Goal: Task Accomplishment & Management: Use online tool/utility

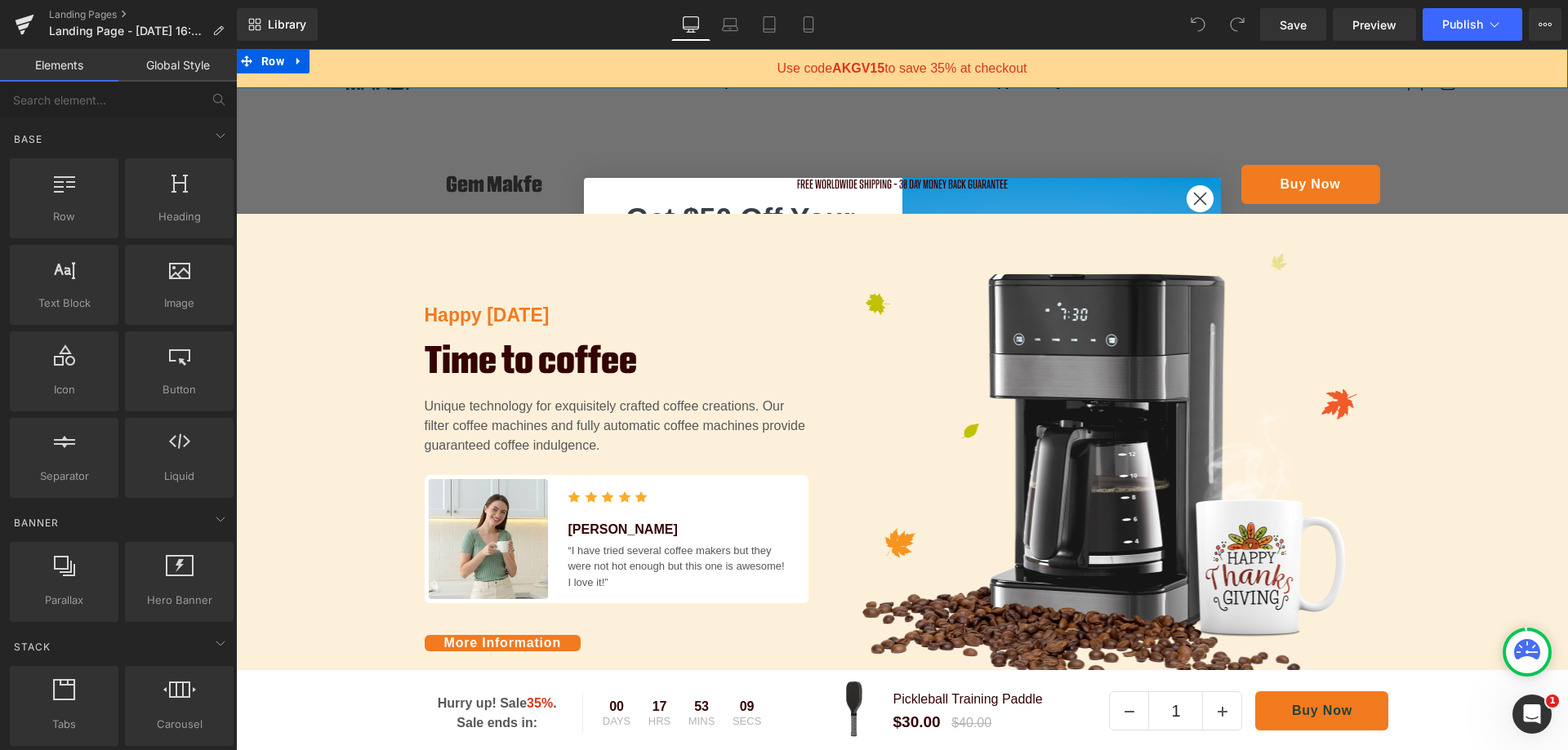
click at [294, 61] on icon at bounding box center [299, 61] width 11 height 12
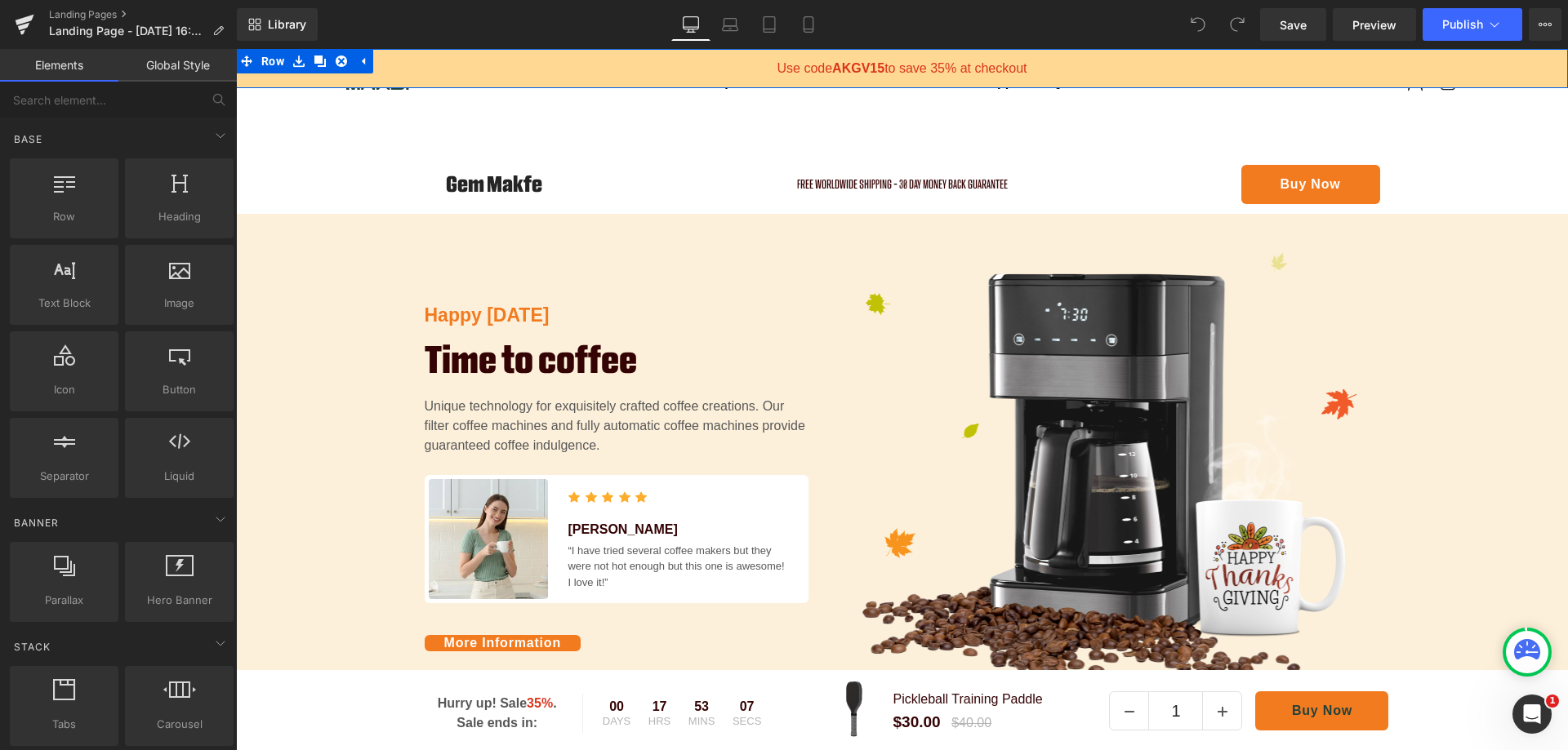
click at [344, 60] on icon at bounding box center [341, 60] width 11 height 11
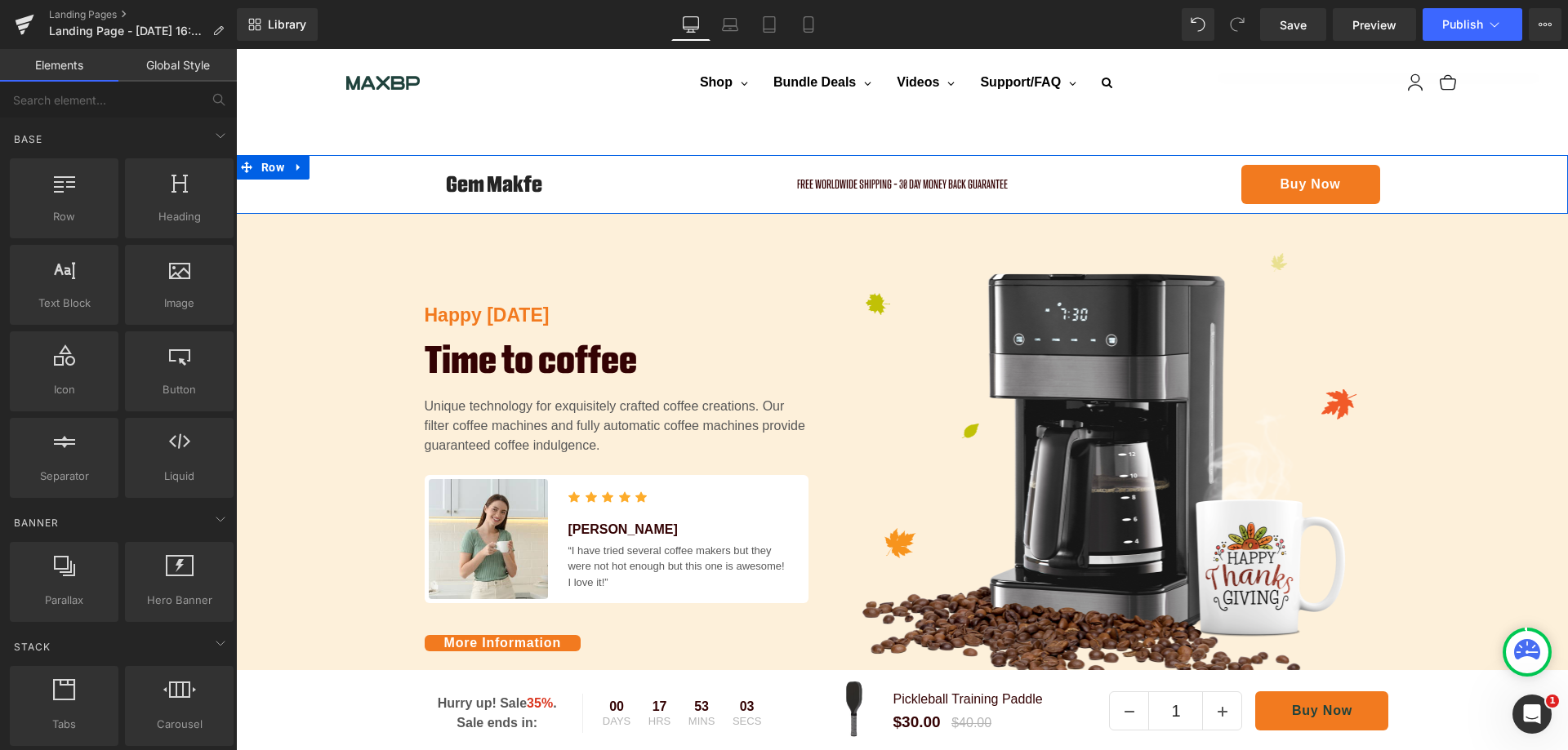
click at [297, 162] on icon at bounding box center [299, 167] width 11 height 12
click at [339, 167] on icon at bounding box center [341, 166] width 11 height 11
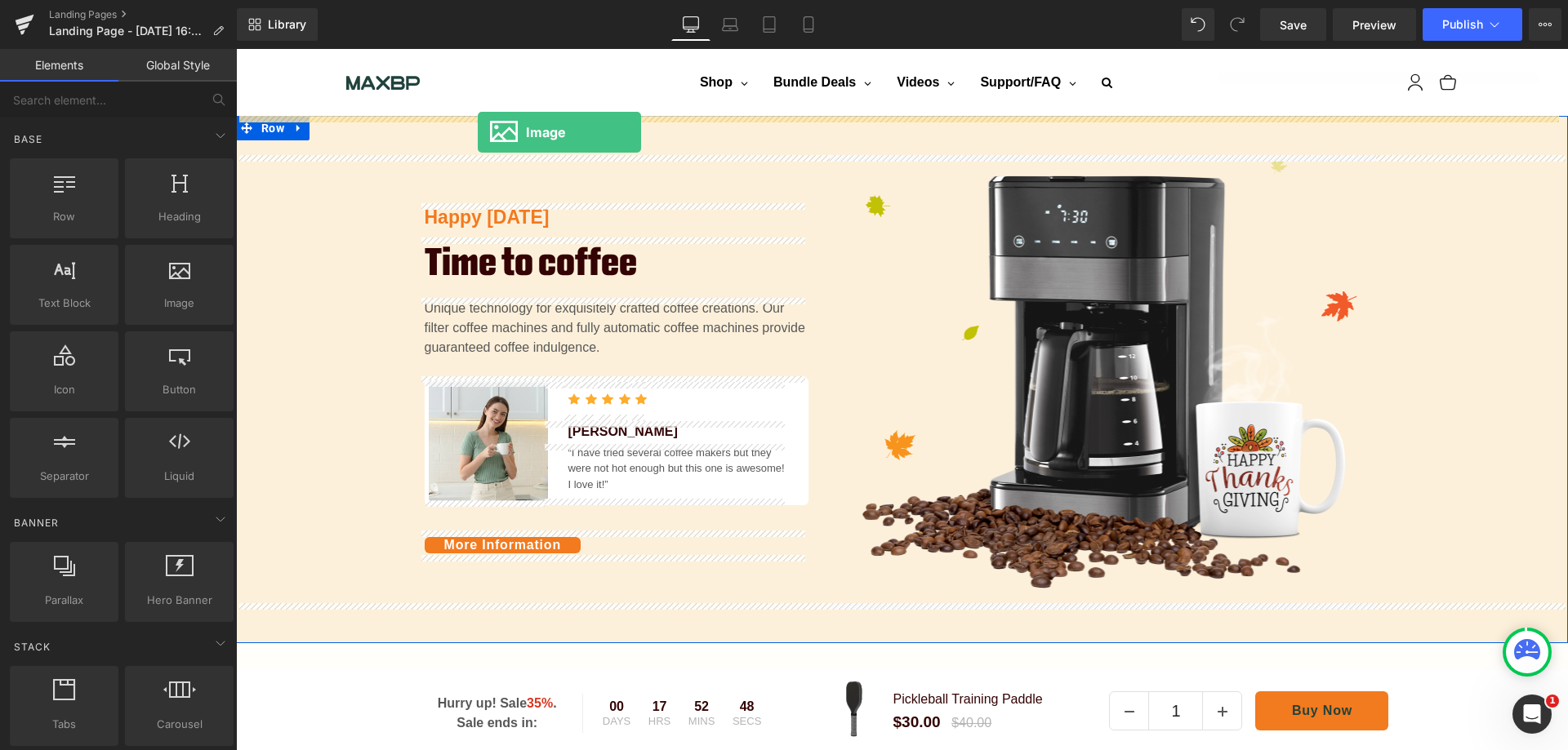
drag, startPoint x: 421, startPoint y: 349, endPoint x: 478, endPoint y: 132, distance: 224.4
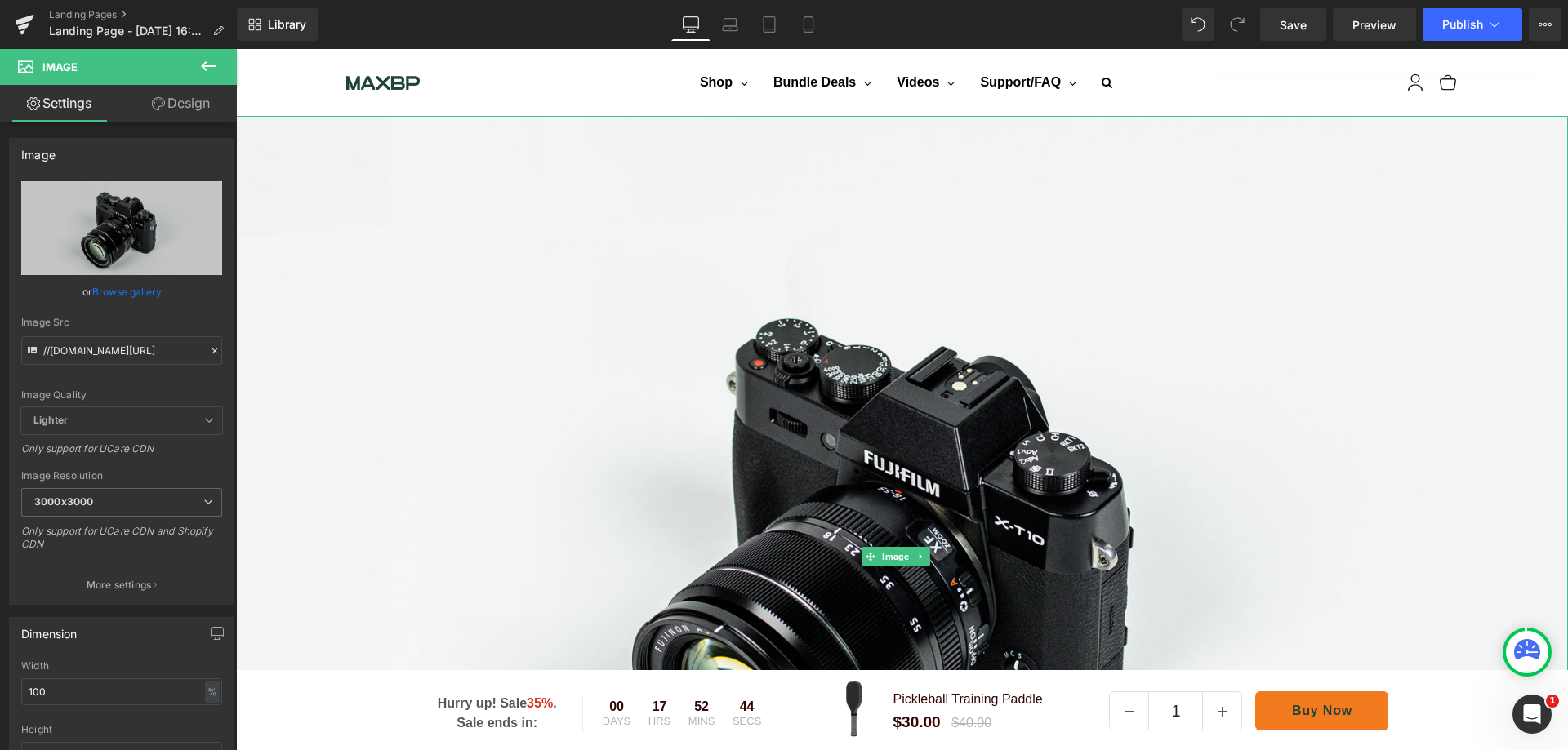
click at [912, 558] on span "Image" at bounding box center [896, 556] width 33 height 19
click at [922, 555] on icon at bounding box center [920, 556] width 9 height 10
click at [872, 552] on link "Image" at bounding box center [888, 556] width 51 height 19
click at [848, 274] on img at bounding box center [902, 556] width 1332 height 882
click at [857, 333] on img at bounding box center [902, 556] width 1332 height 882
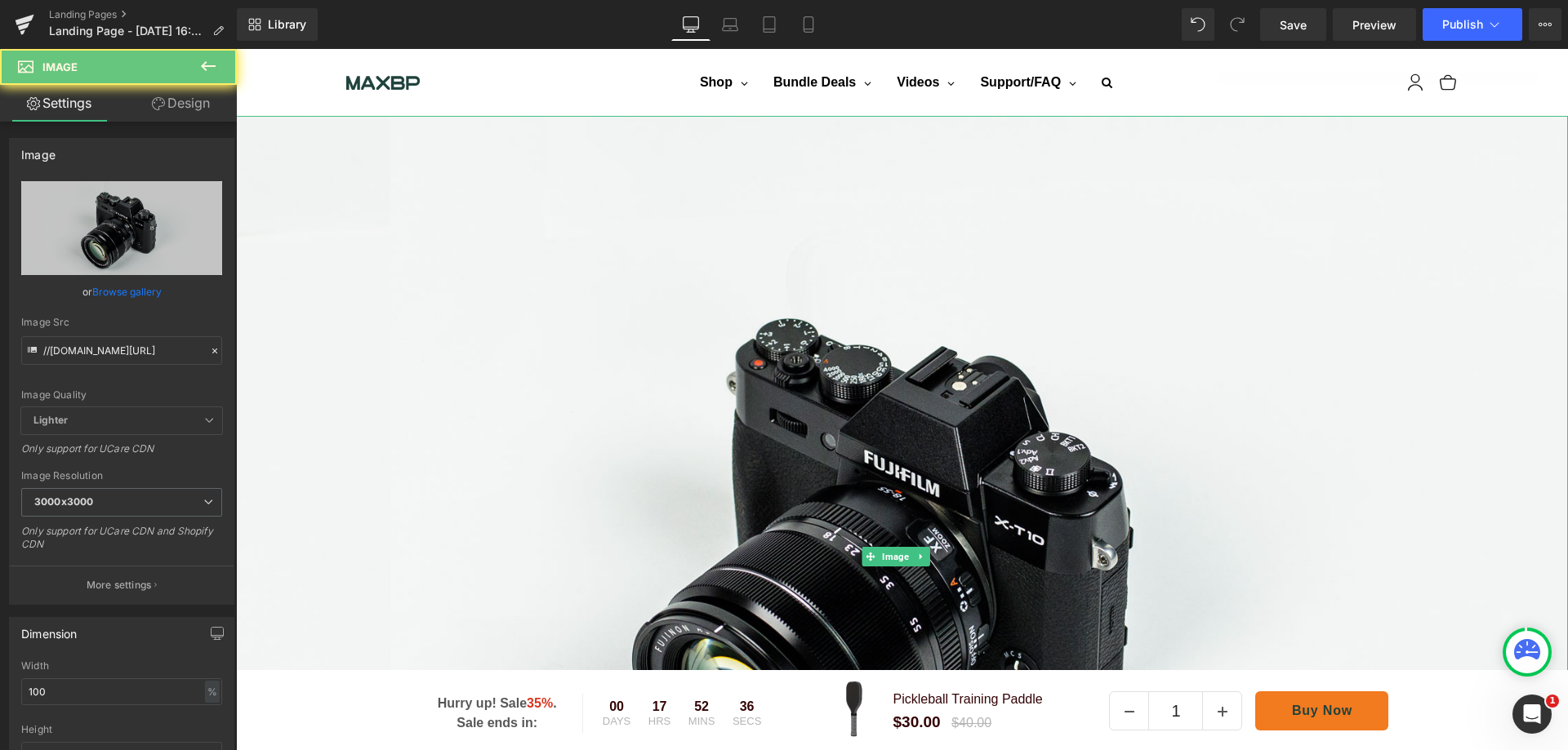
click at [857, 333] on img at bounding box center [902, 556] width 1332 height 882
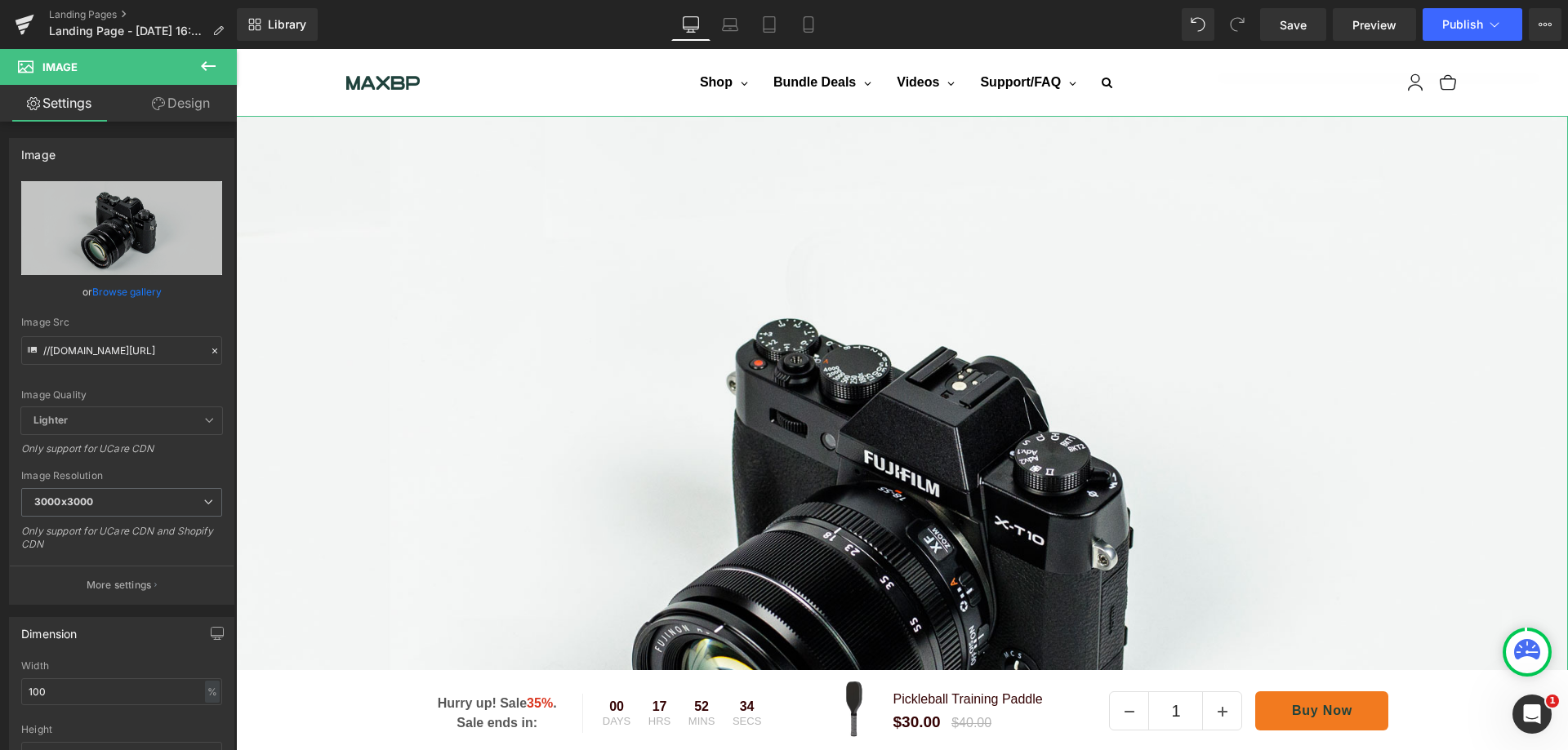
click at [146, 292] on link "Browse gallery" at bounding box center [126, 292] width 69 height 29
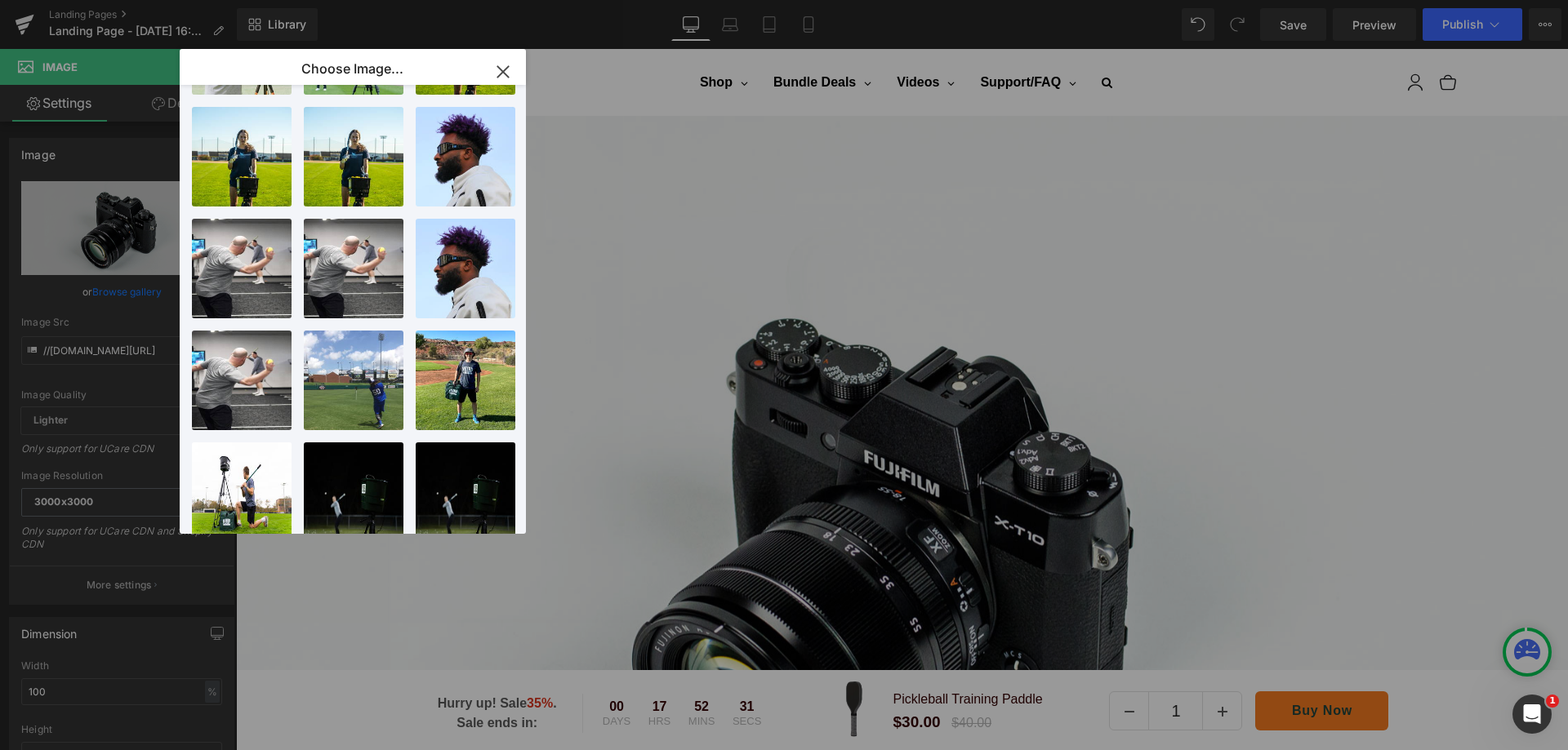
scroll to position [163, 0]
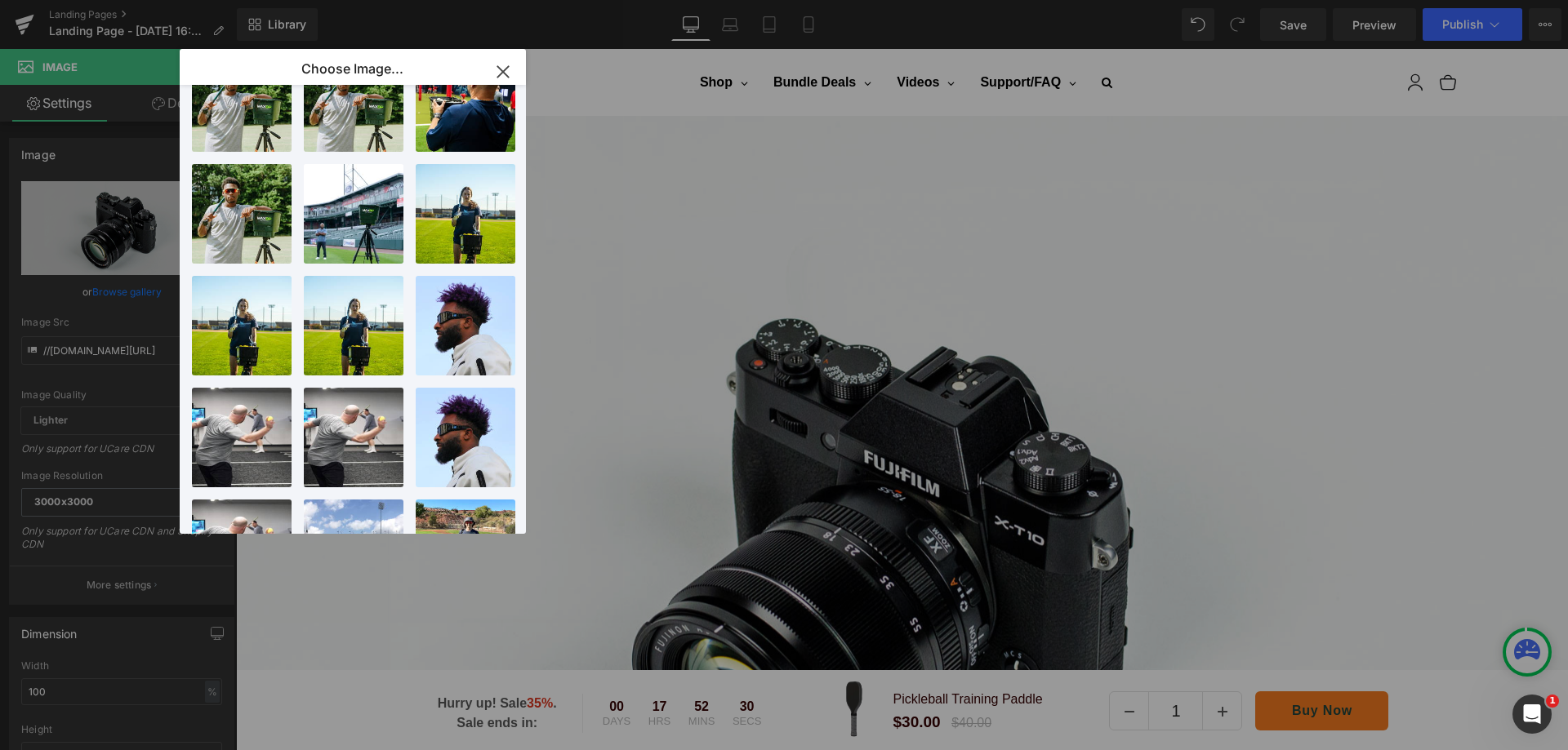
click at [505, 68] on icon "button" at bounding box center [503, 72] width 26 height 26
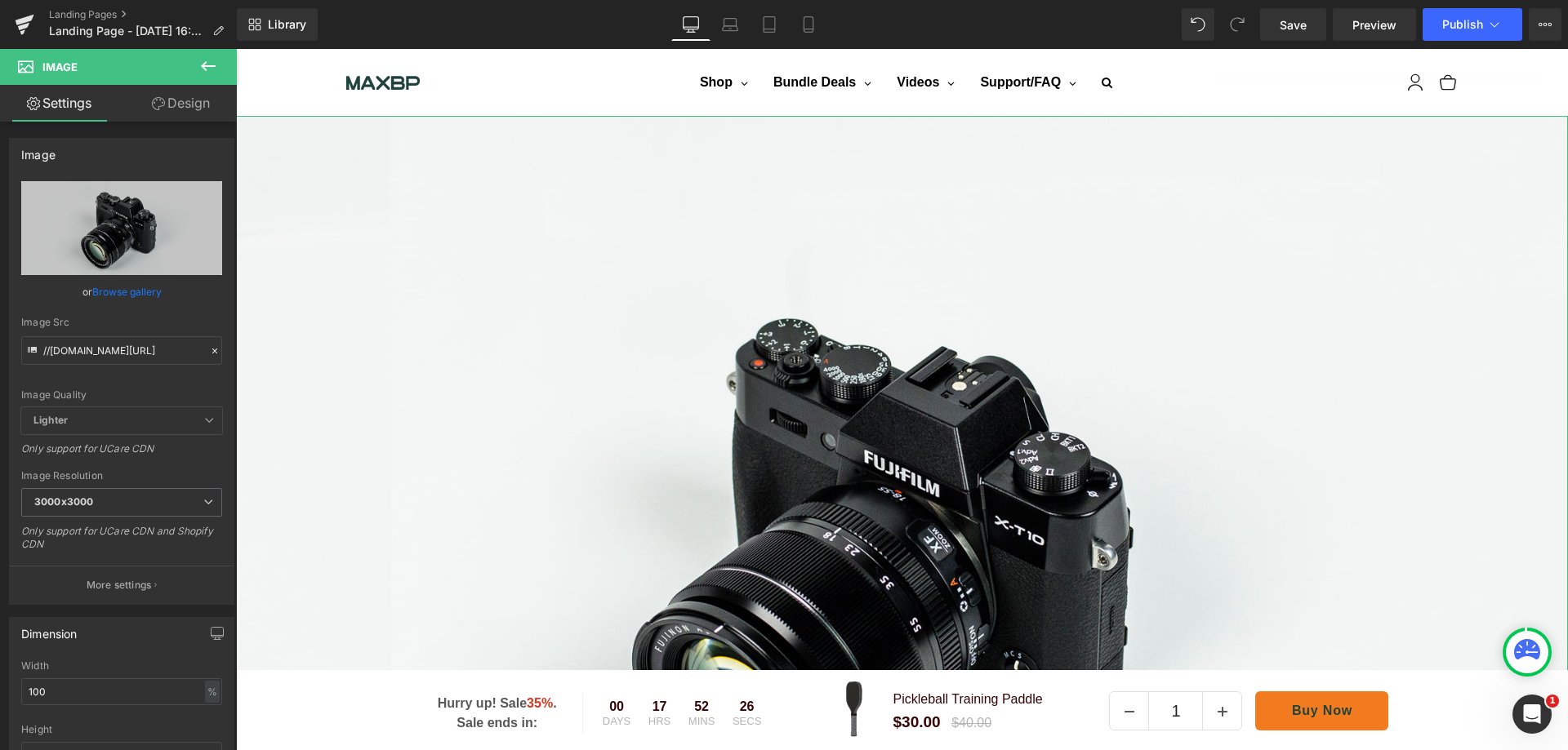
click at [188, 103] on link "Design" at bounding box center [181, 103] width 118 height 37
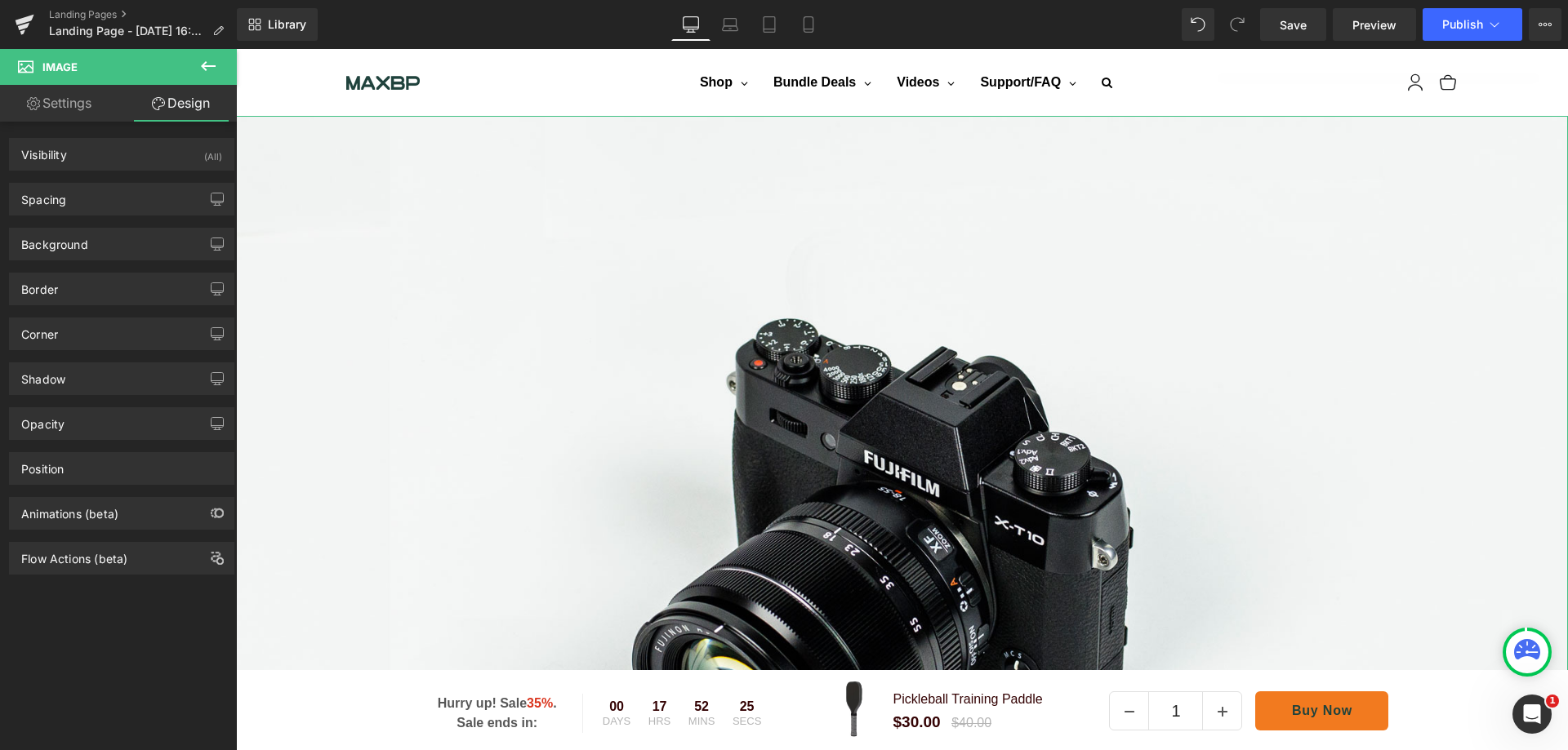
click at [61, 113] on link "Settings" at bounding box center [59, 103] width 118 height 37
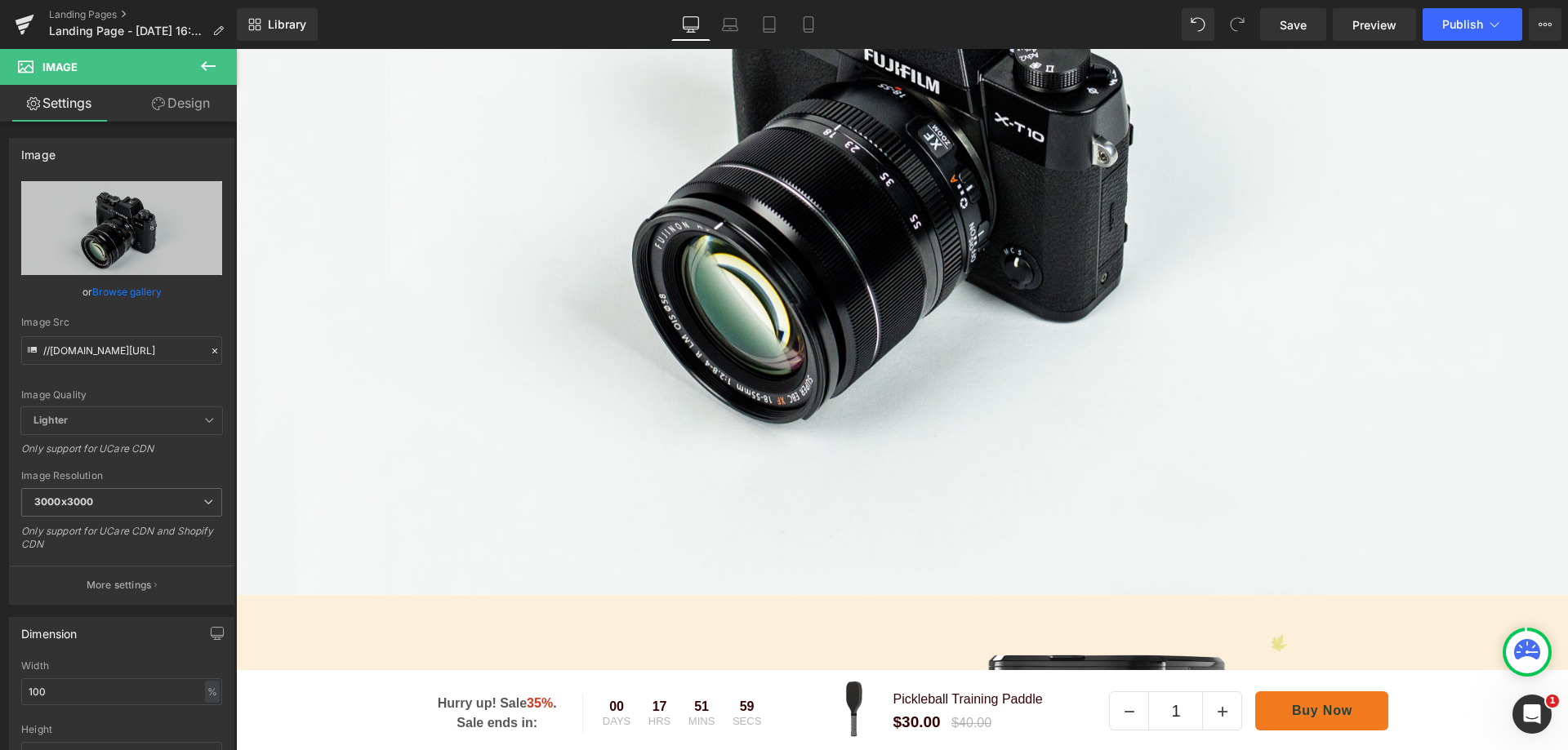
scroll to position [393, 0]
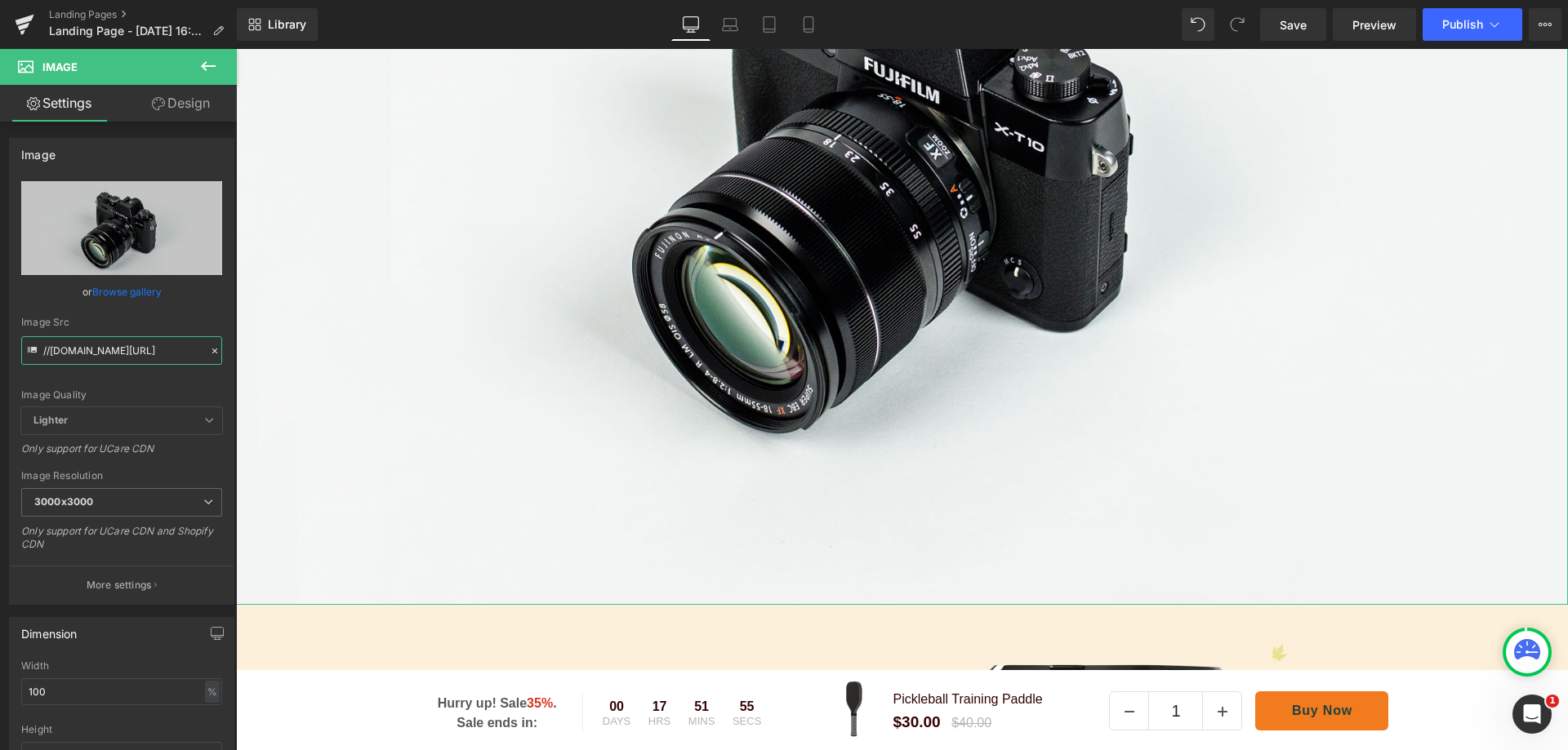
click at [170, 354] on input "//[DOMAIN_NAME][URL]" at bounding box center [121, 350] width 201 height 29
click at [163, 352] on input "//[DOMAIN_NAME][URL]" at bounding box center [121, 350] width 201 height 29
click at [32, 348] on icon at bounding box center [32, 350] width 9 height 6
click at [0, 0] on icon "Replace Image" at bounding box center [0, 0] width 0 height 0
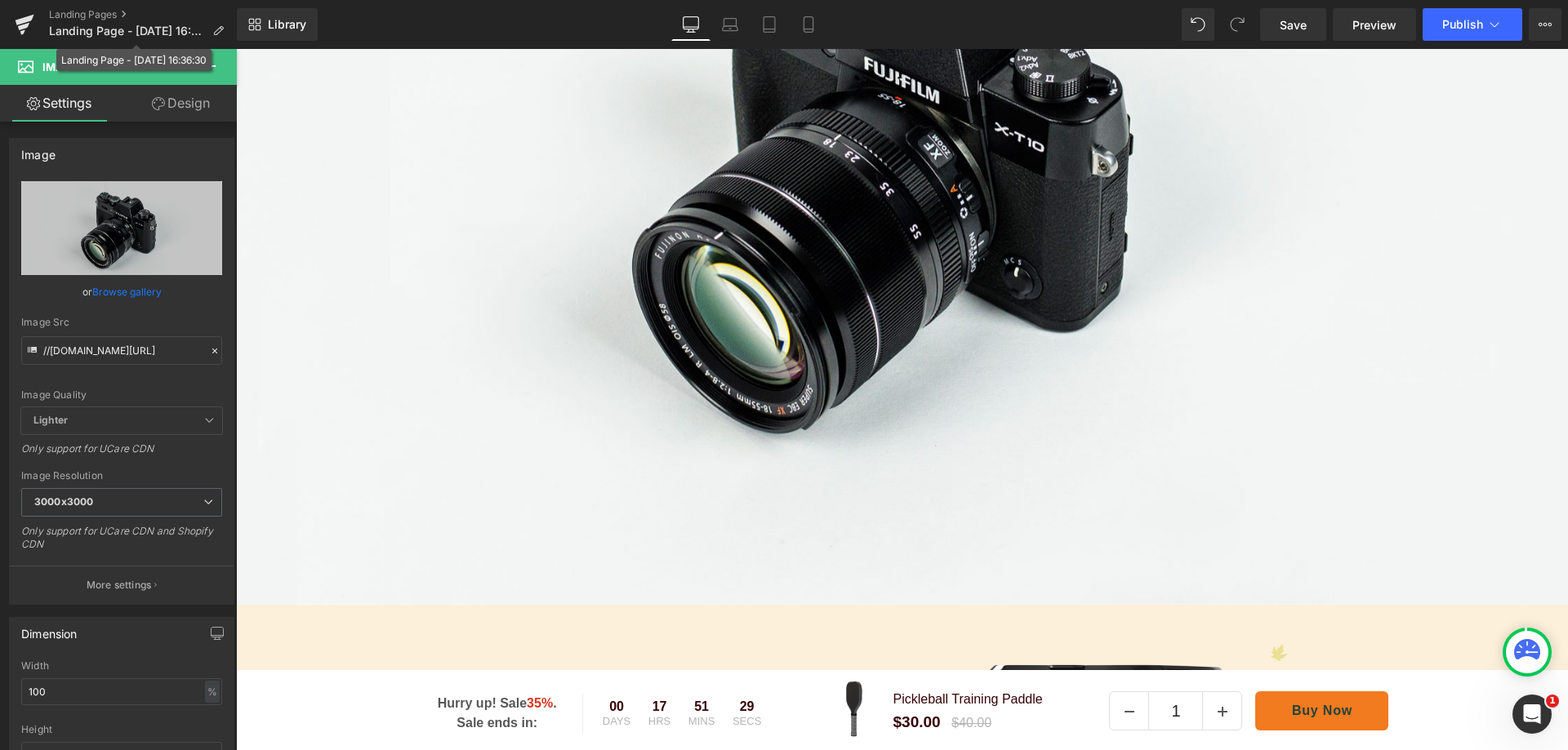
click at [220, 32] on icon at bounding box center [217, 31] width 11 height 11
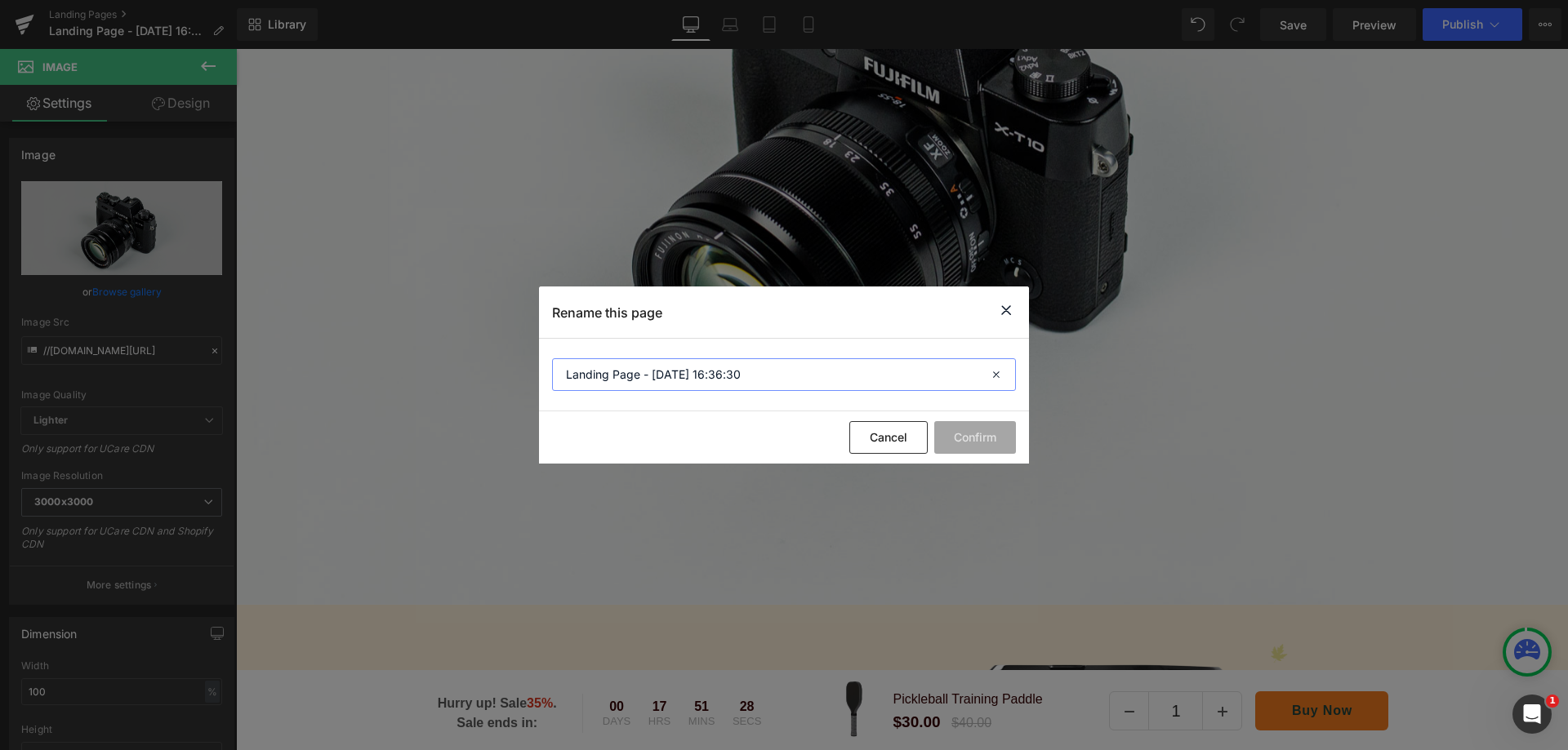
click at [938, 377] on input "Landing Page - [DATE] 16:36:30" at bounding box center [784, 374] width 464 height 32
click at [843, 371] on input "Landing Page - [DATE] 16:36:30" at bounding box center [784, 374] width 464 height 32
drag, startPoint x: 843, startPoint y: 371, endPoint x: 488, endPoint y: 369, distance: 355.0
click at [488, 369] on div "Rename this page Landing Page - [DATE] 16:36:30 Cancel Confirm" at bounding box center [784, 375] width 1568 height 750
type input "Team MaxBP"
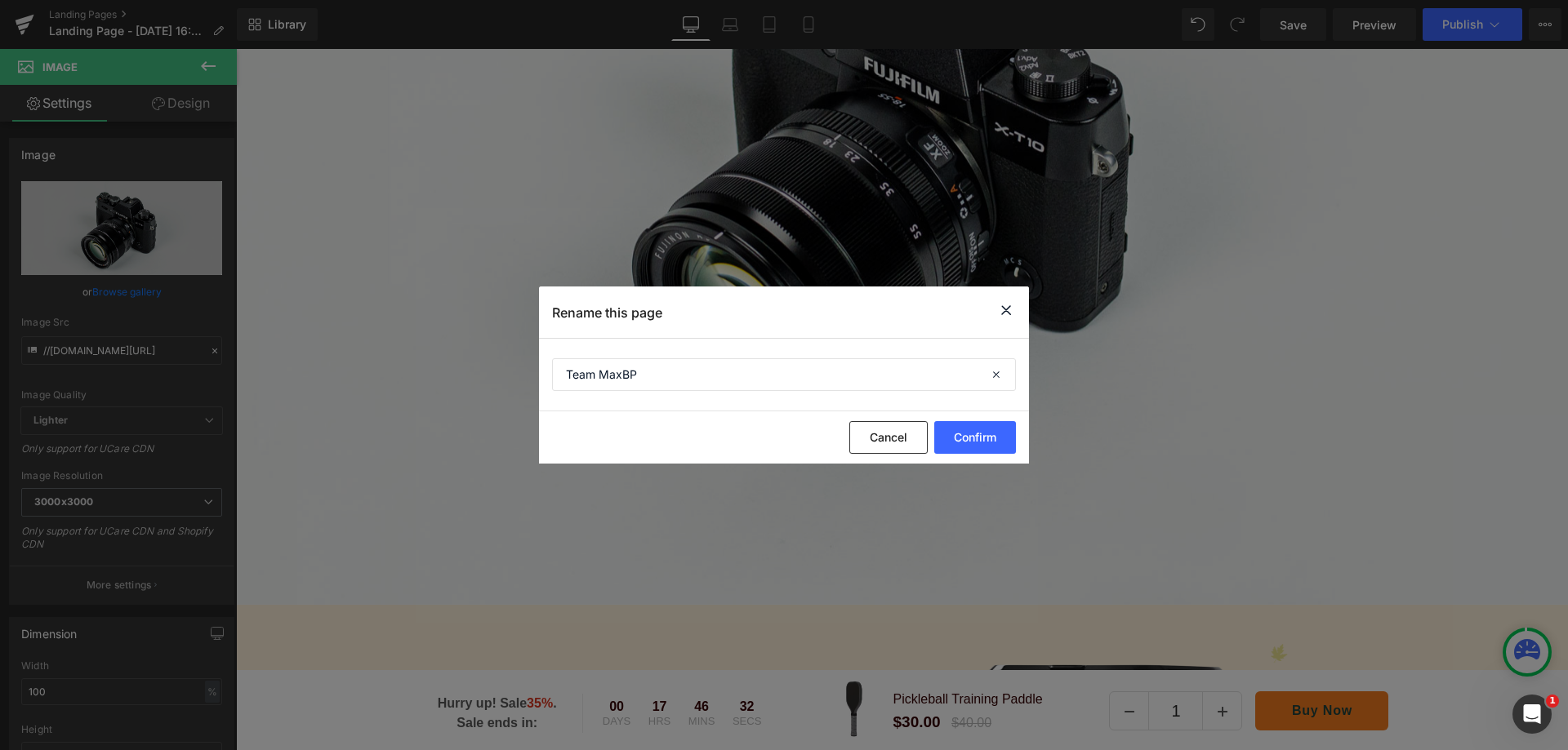
click at [972, 435] on button "Confirm" at bounding box center [975, 437] width 82 height 32
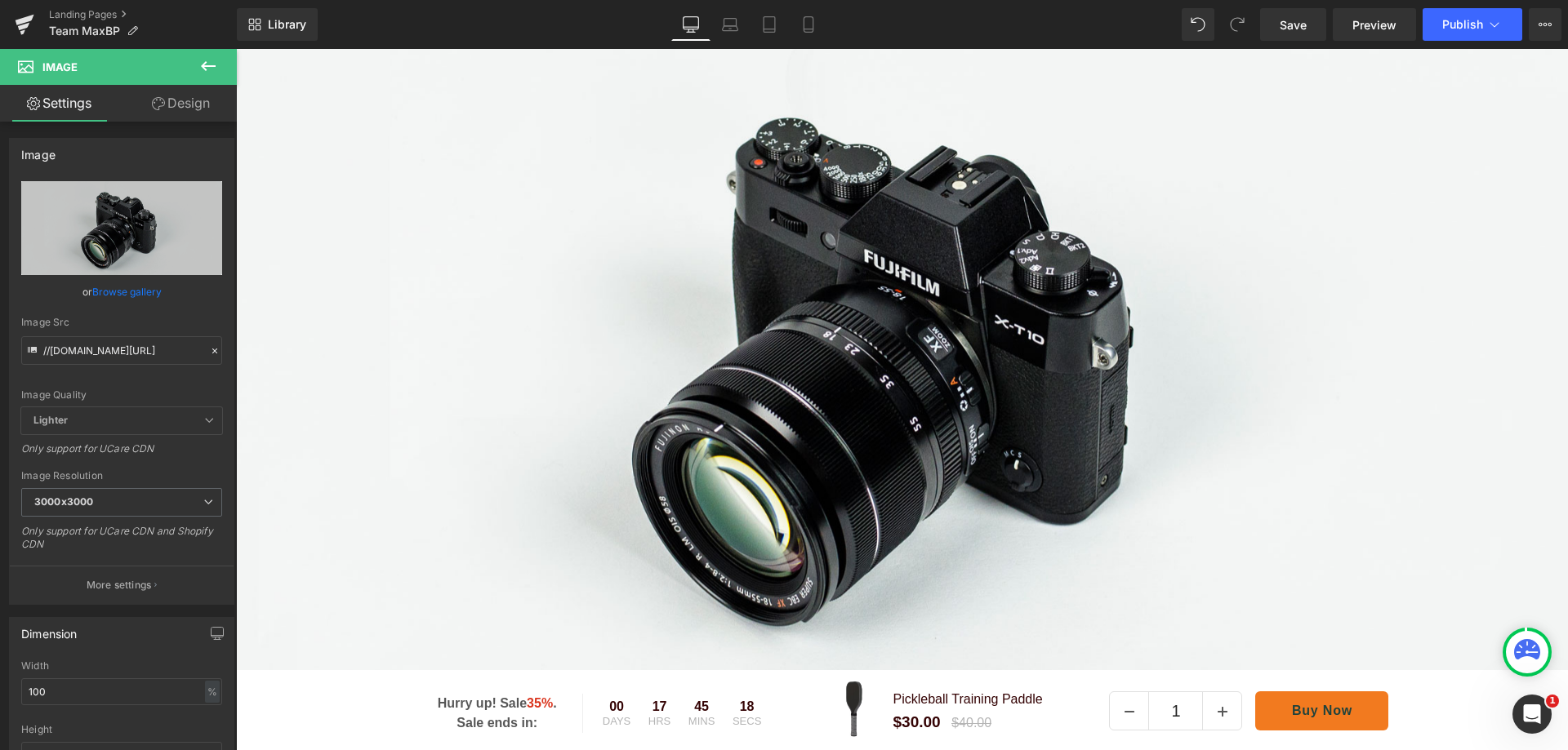
scroll to position [189, 0]
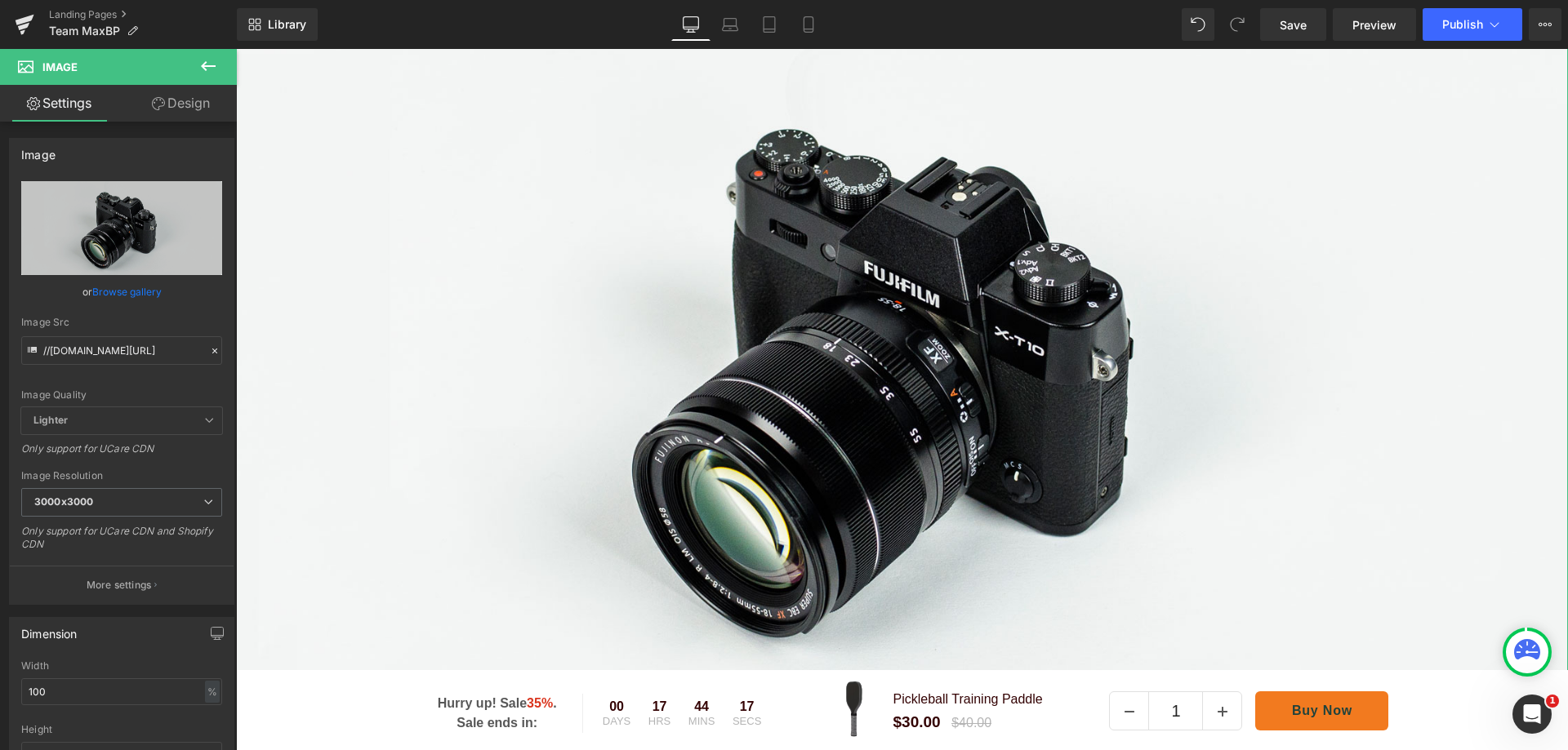
click at [0, 0] on icon "Replace Image" at bounding box center [0, 0] width 0 height 0
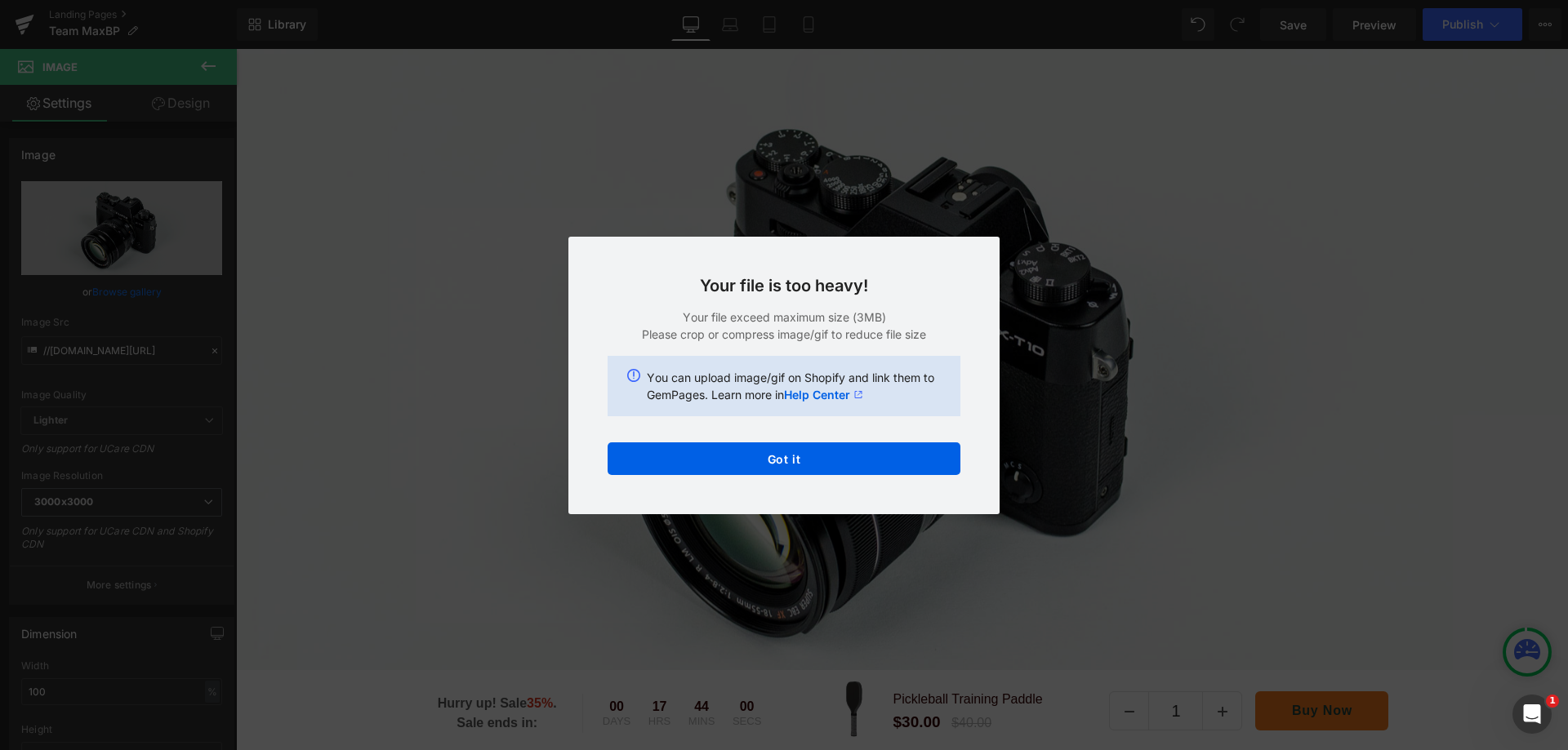
click at [775, 458] on button "Got it" at bounding box center [784, 458] width 353 height 32
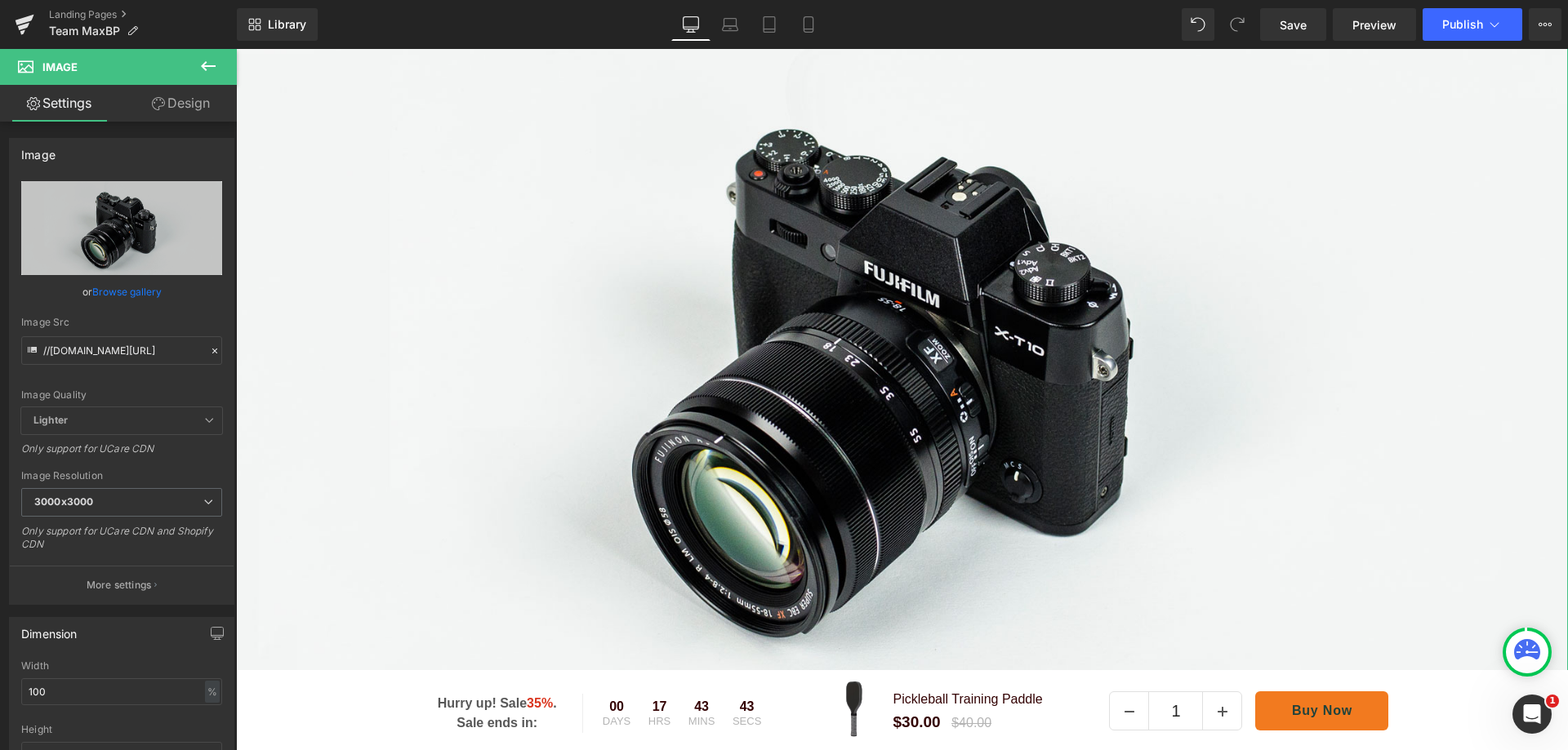
click at [125, 242] on link "Replace Image" at bounding box center [121, 228] width 201 height 94
click at [0, 0] on icon "Replace Image" at bounding box center [0, 0] width 0 height 0
click at [175, 356] on input "//[DOMAIN_NAME][URL]" at bounding box center [121, 350] width 201 height 29
drag, startPoint x: 124, startPoint y: 351, endPoint x: 0, endPoint y: 348, distance: 124.0
click at [0, 348] on div "Image //[DOMAIN_NAME][URL] Replace Image Upload image or Browse gallery Image S…" at bounding box center [122, 364] width 245 height 479
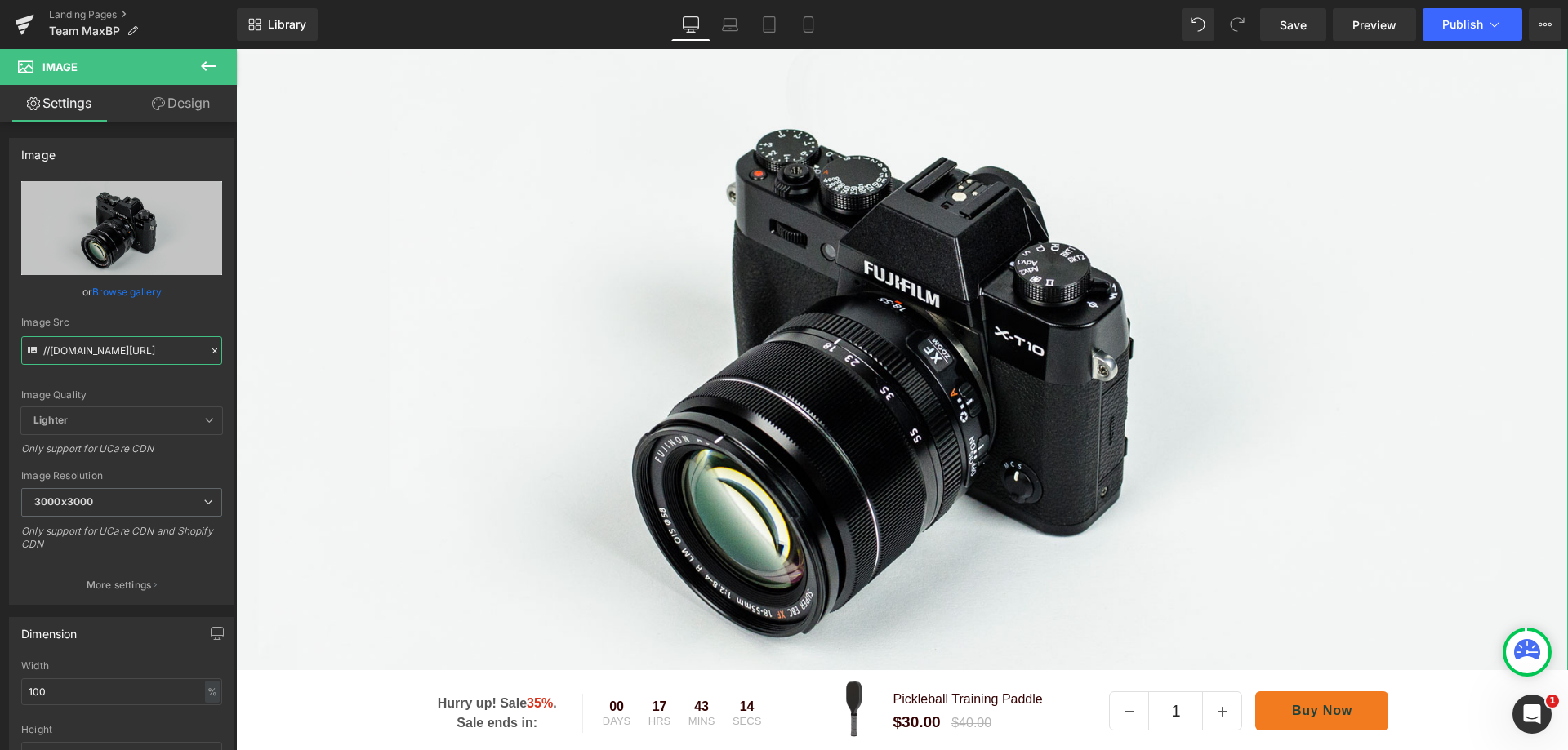
click at [120, 348] on input "//[DOMAIN_NAME][URL]" at bounding box center [121, 350] width 201 height 29
drag, startPoint x: 130, startPoint y: 353, endPoint x: 30, endPoint y: 357, distance: 100.1
click at [30, 357] on div "Image Src //[DOMAIN_NAME][URL]" at bounding box center [121, 341] width 201 height 48
click at [33, 350] on icon at bounding box center [32, 350] width 9 height 6
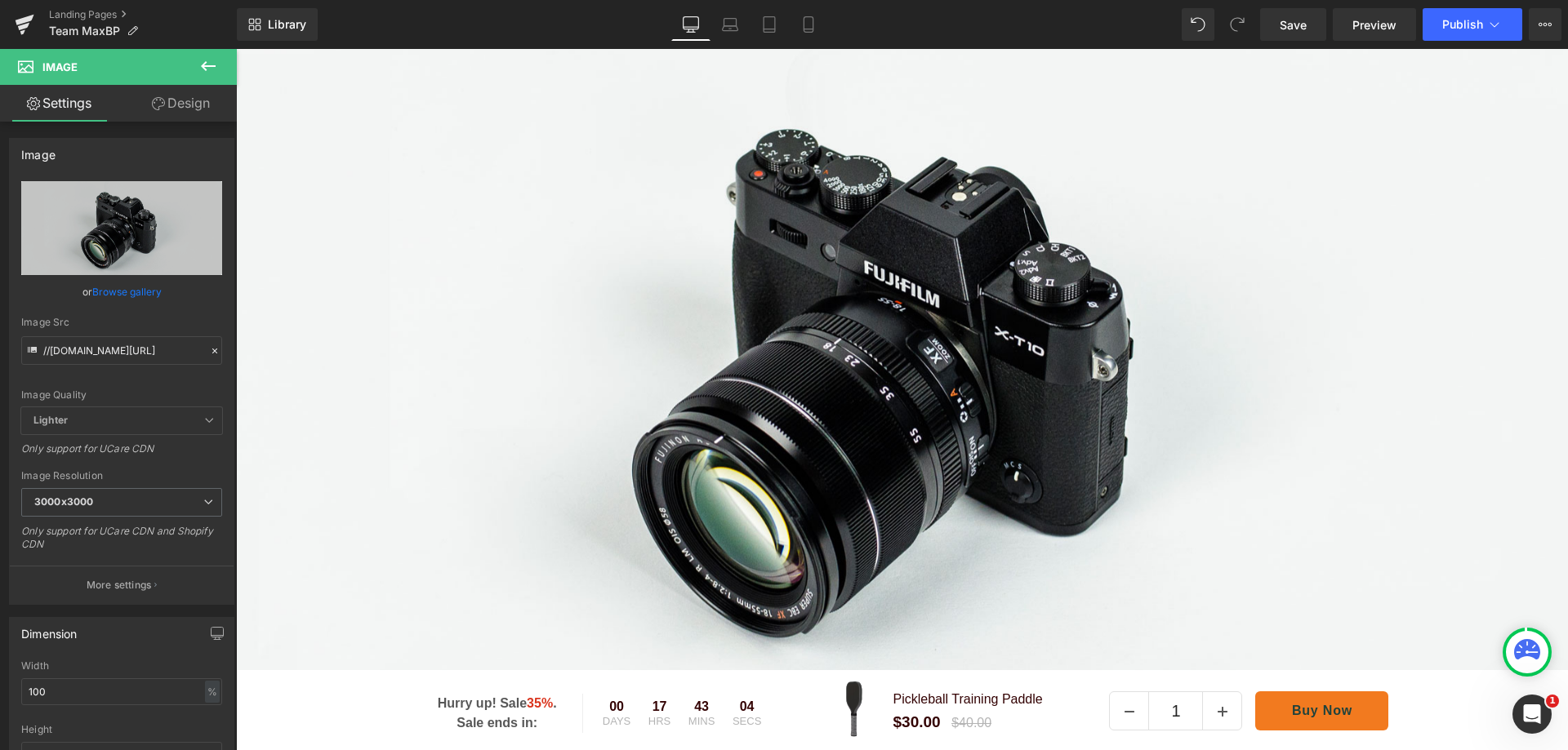
click at [80, 16] on link "Landing Pages" at bounding box center [143, 14] width 188 height 13
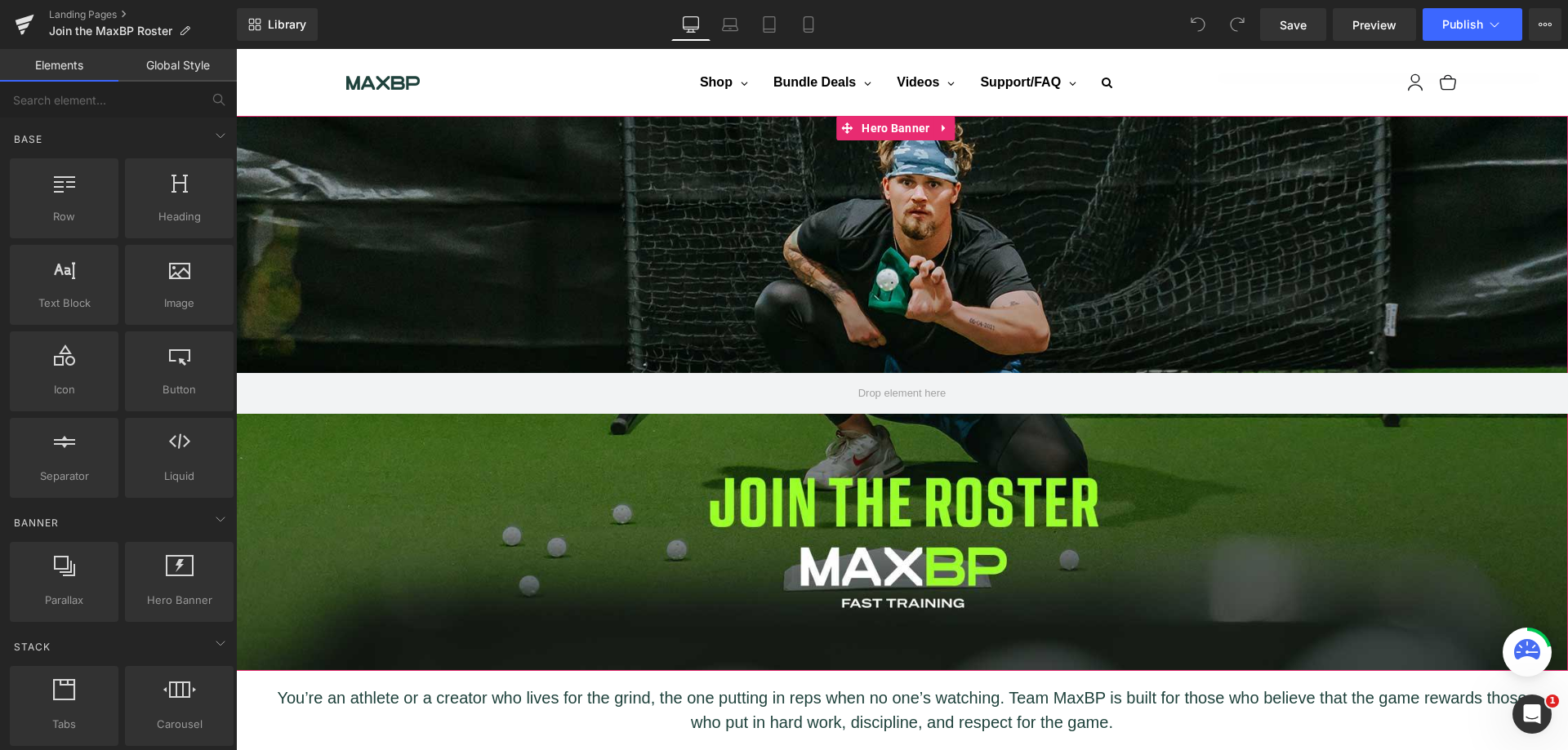
click at [767, 258] on div at bounding box center [902, 393] width 1332 height 555
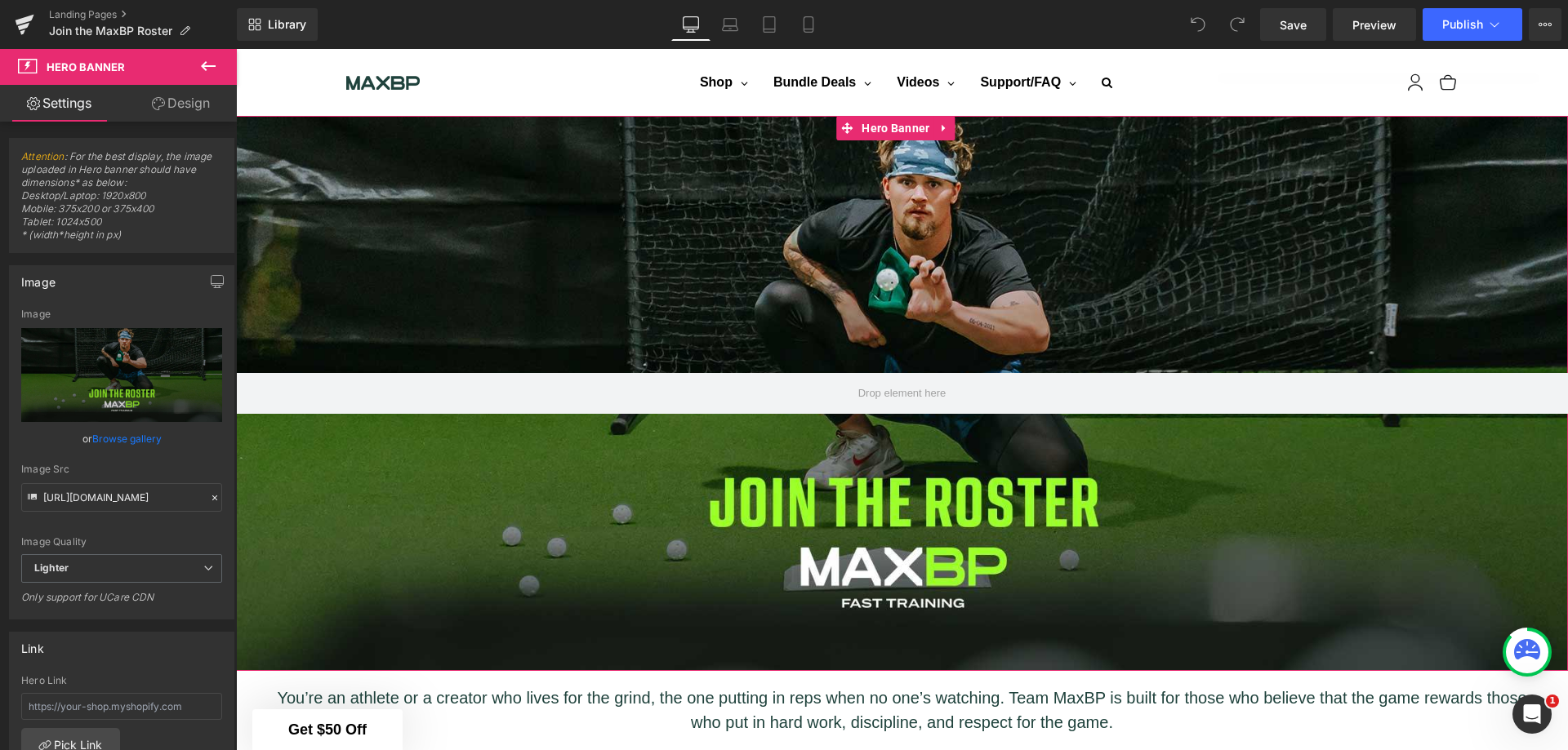
click at [659, 508] on div at bounding box center [902, 393] width 1332 height 555
drag, startPoint x: 89, startPoint y: 505, endPoint x: 0, endPoint y: 505, distance: 89.0
click at [0, 505] on div "Image https://ucarecdn.com/180ba2e9-5c10-4966-b513-6f41056fe8e4/-/format/auto/-…" at bounding box center [122, 436] width 245 height 366
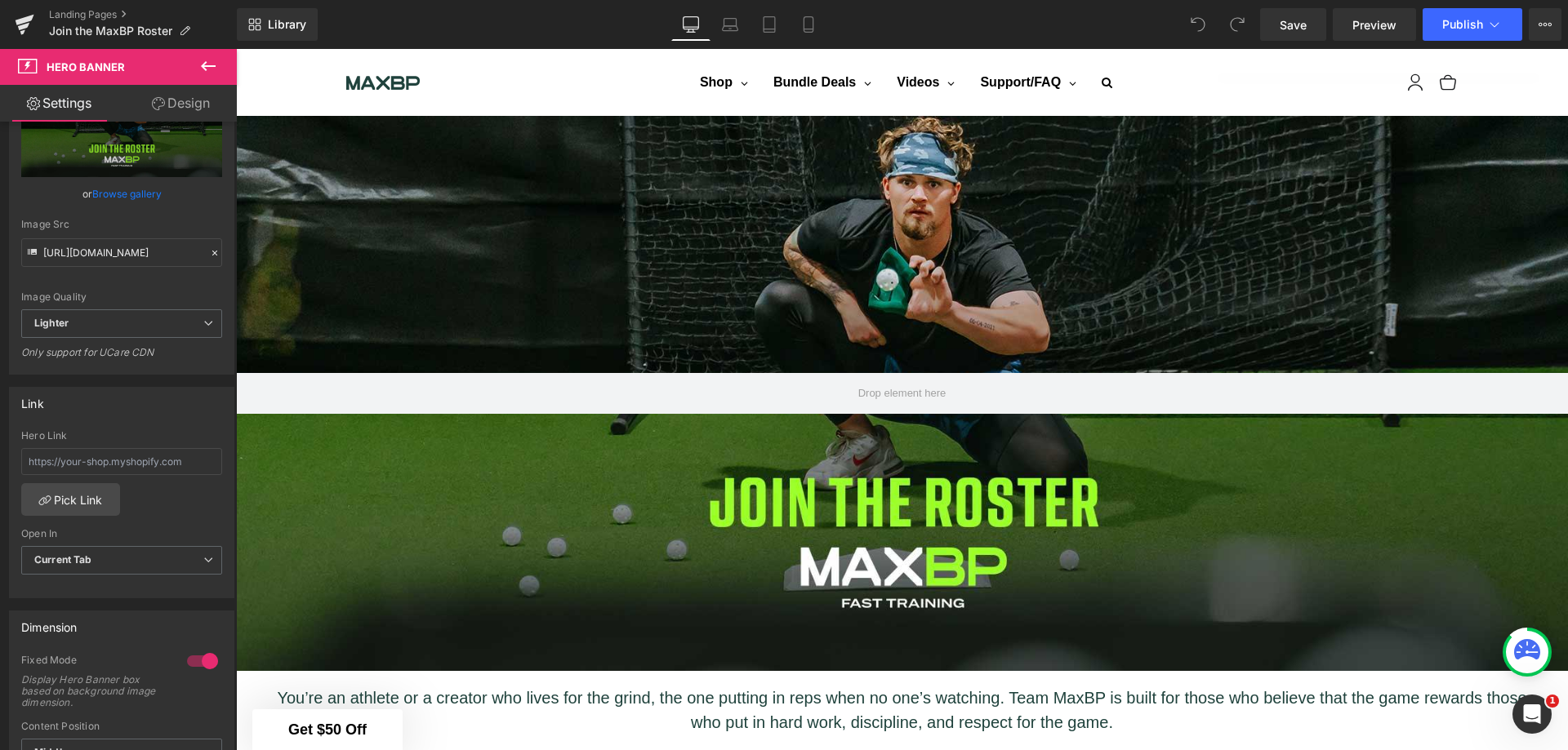
click at [430, 18] on div "Library Desktop Desktop Laptop Tablet Mobile Save Preview Publish Scheduled Vie…" at bounding box center [902, 24] width 1331 height 32
click at [205, 57] on icon at bounding box center [208, 66] width 19 height 19
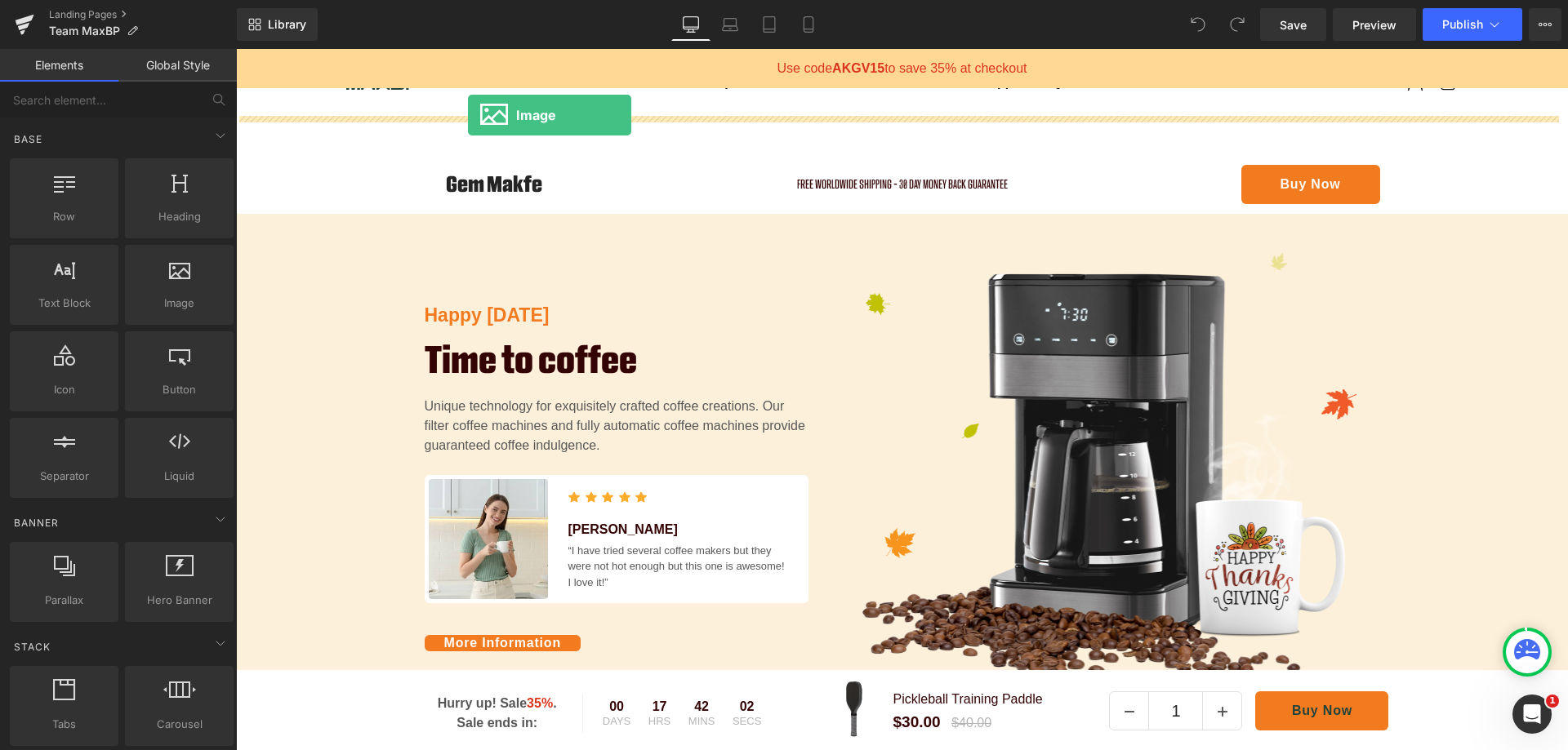
drag, startPoint x: 393, startPoint y: 343, endPoint x: 468, endPoint y: 115, distance: 240.0
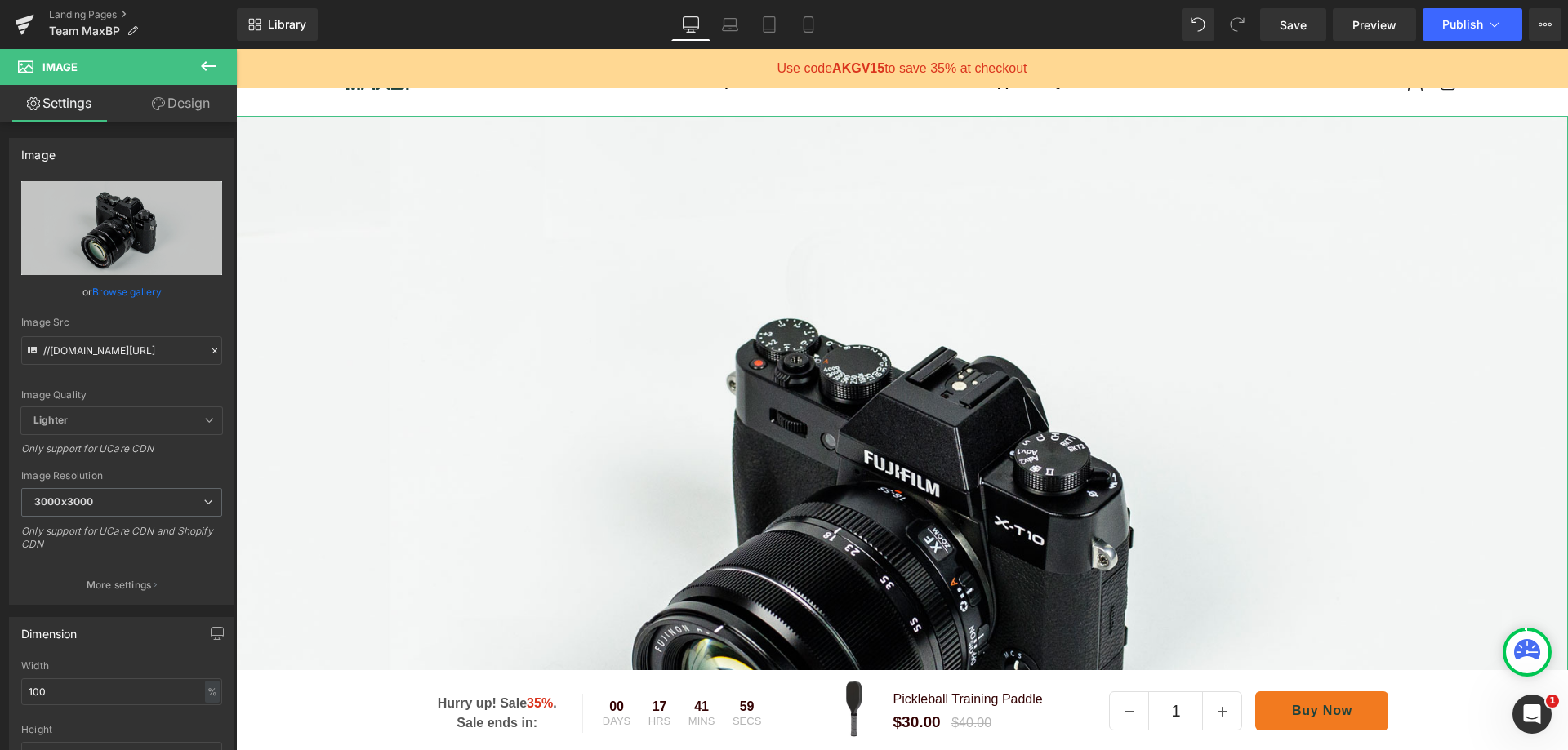
click at [128, 243] on link "Replace Image" at bounding box center [121, 228] width 201 height 94
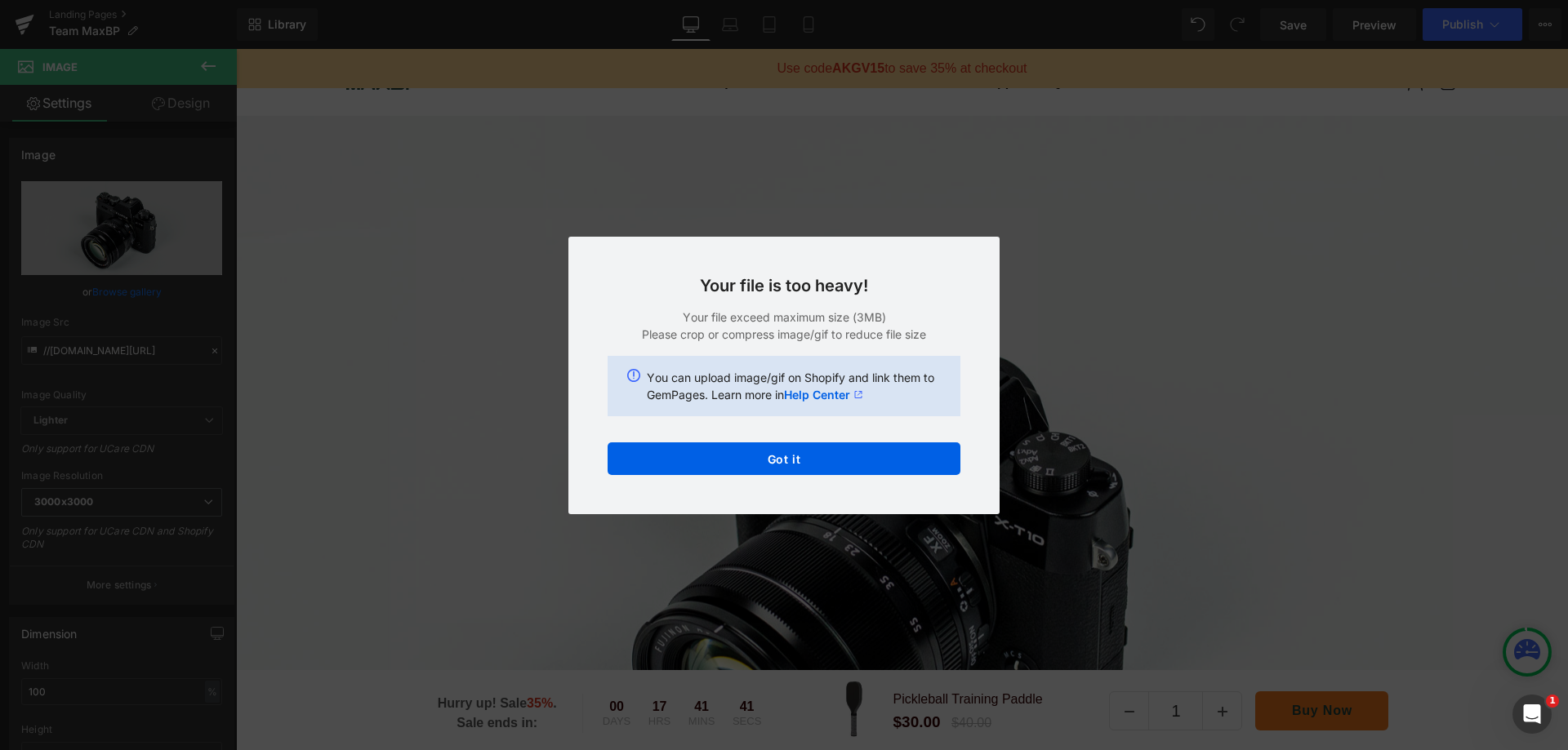
click at [799, 396] on link "Help Center" at bounding box center [824, 395] width 79 height 18
click at [784, 459] on button "Got it" at bounding box center [784, 458] width 353 height 32
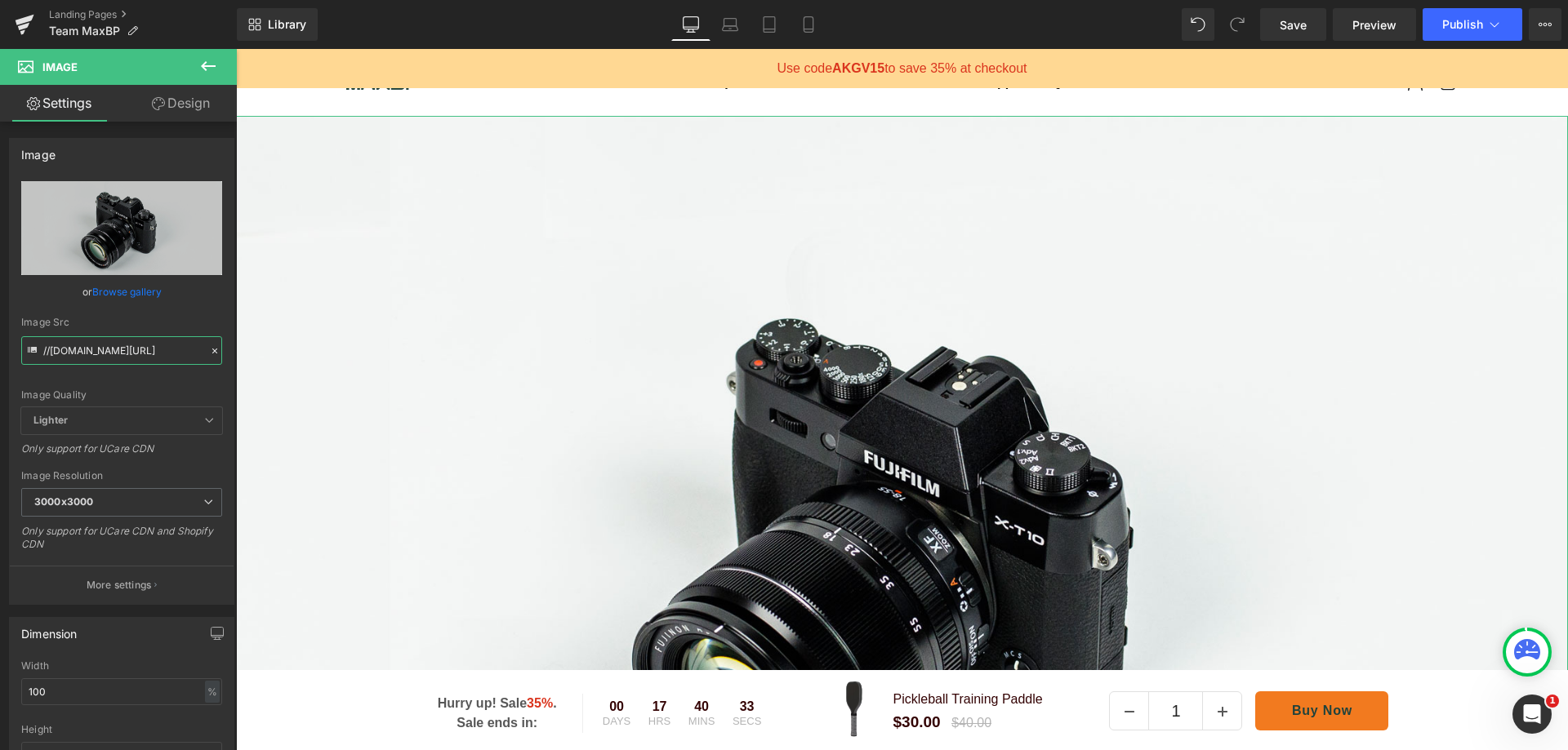
click at [141, 352] on input "//[DOMAIN_NAME][URL]" at bounding box center [121, 350] width 201 height 29
paste input "https://cdn.shopify.com/s/files/1/1499/9260/files/Built_for_the_Grind._Proven_b…"
type input "https://cdn.shopify.com/s/files/1/1499/9260/files/Built_for_the_Grind._Proven_b…"
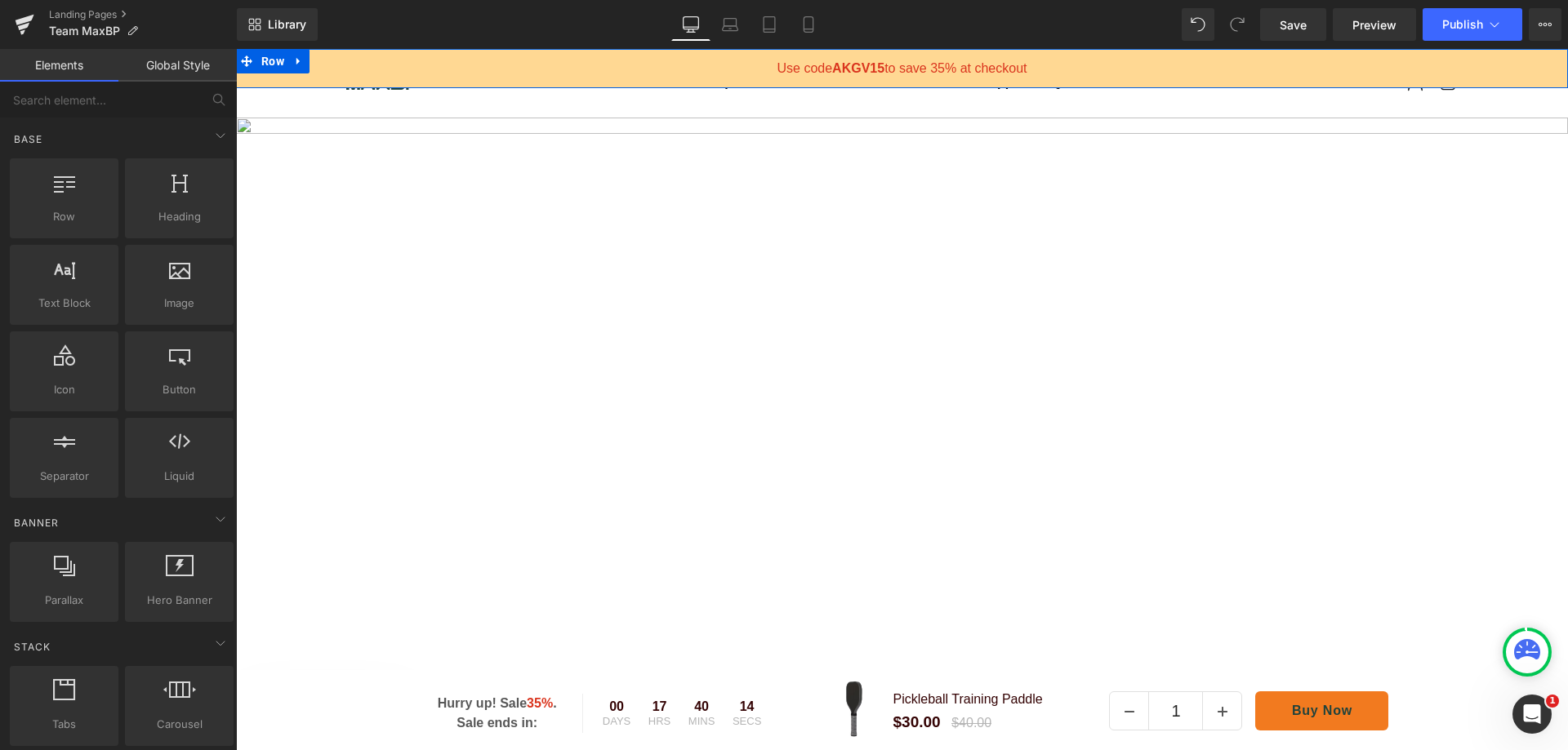
click at [299, 61] on icon at bounding box center [298, 61] width 4 height 7
click at [338, 65] on icon at bounding box center [341, 60] width 11 height 11
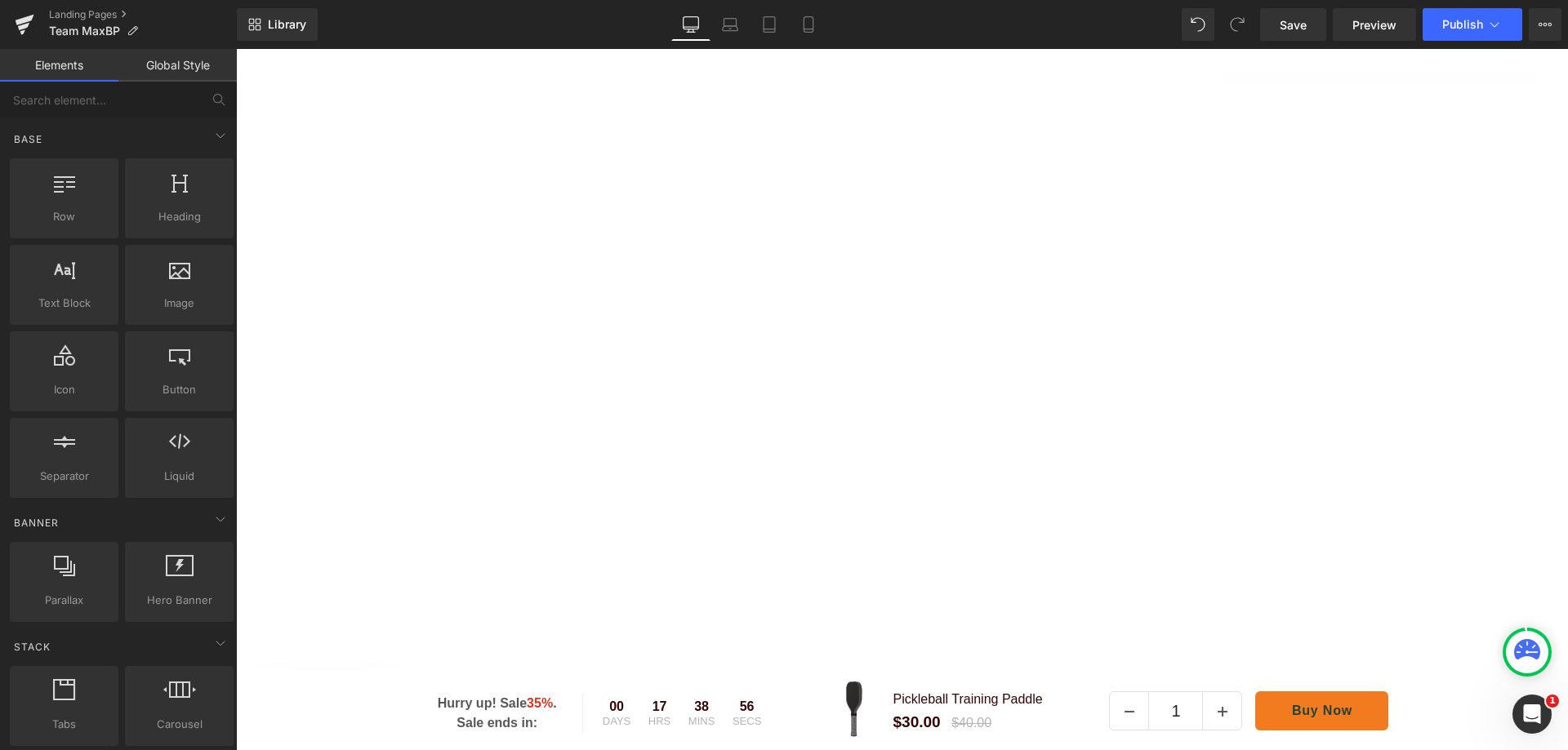
scroll to position [435, 0]
click at [623, 256] on img at bounding box center [902, 348] width 1332 height 1332
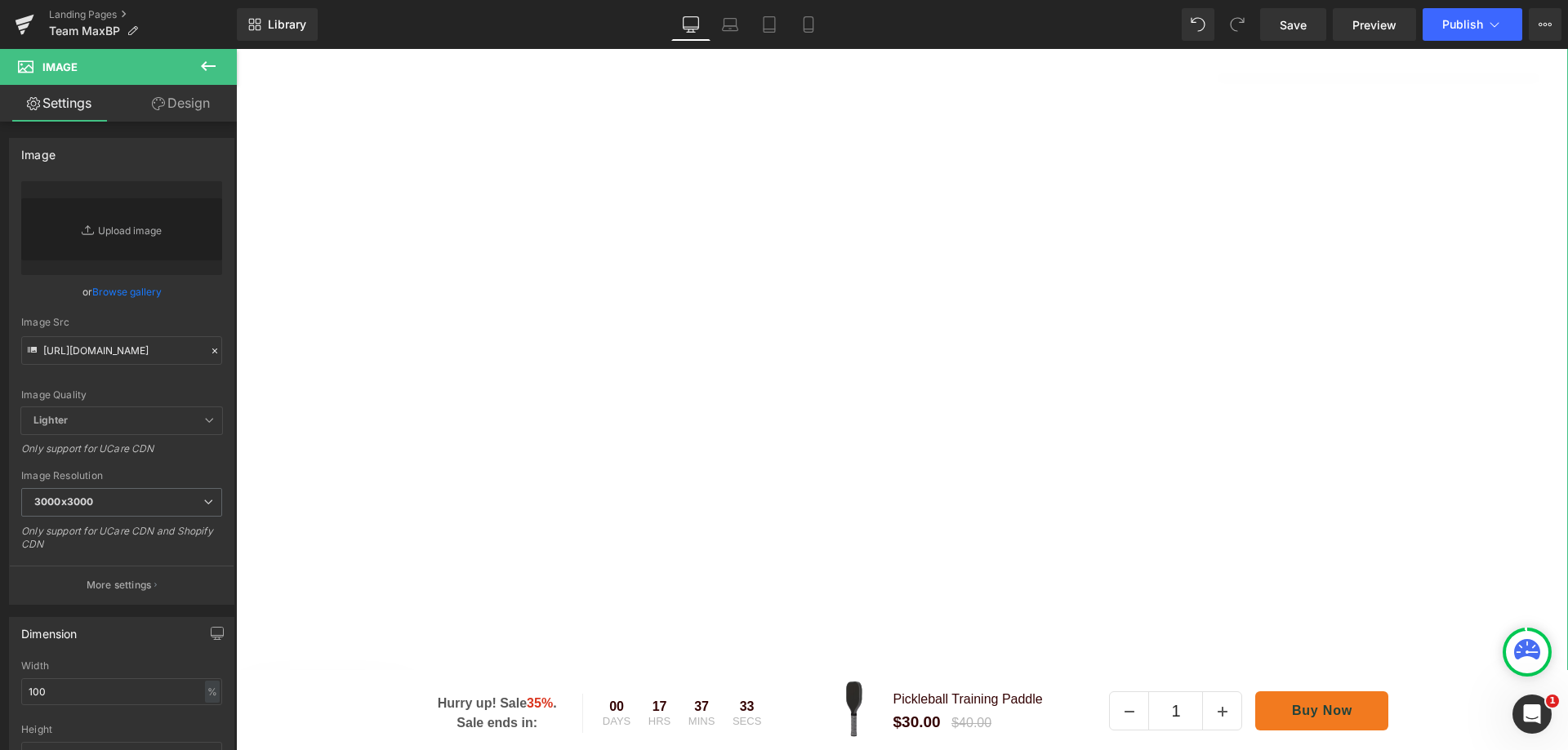
click at [209, 350] on icon at bounding box center [215, 350] width 11 height 11
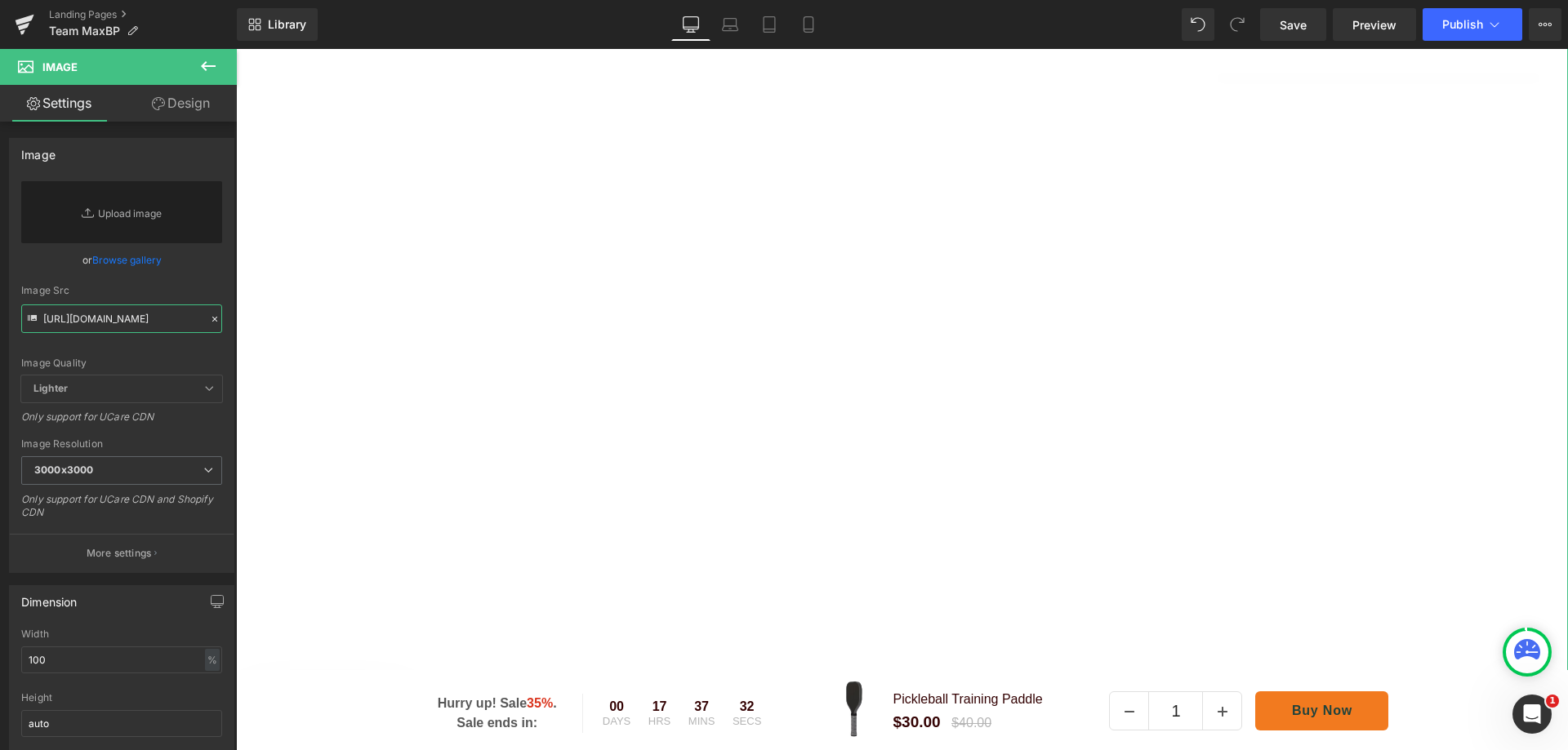
click at [121, 317] on input "https://cdn.shopify.com/s/files/1/1499/9260/files/Built_for_the_Grind._Proven_b…" at bounding box center [121, 319] width 201 height 29
paste input "https://cdn.shopify.com/s/files/1/1499/9260/files/Built_for_the_Grind._Proven_b…"
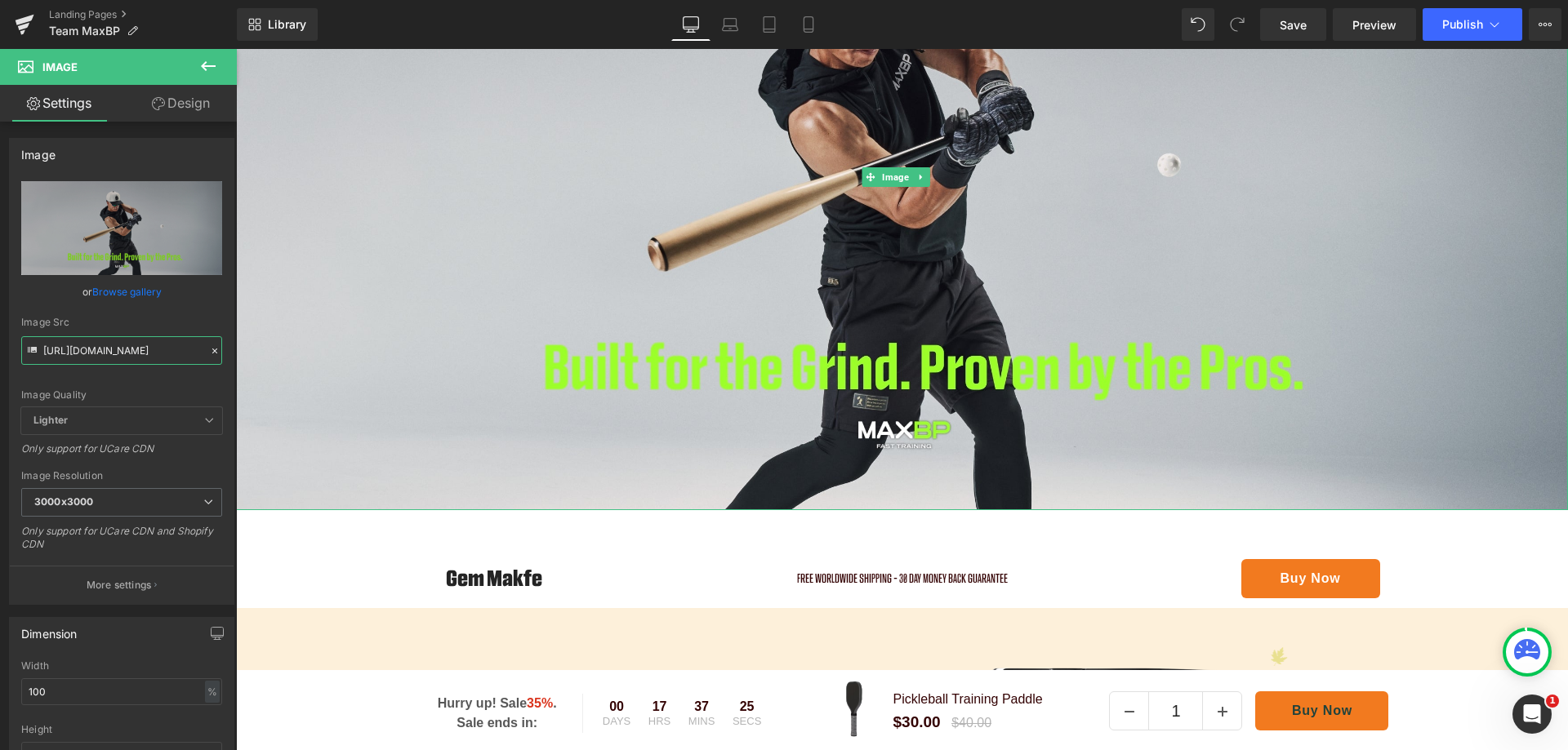
scroll to position [353, 0]
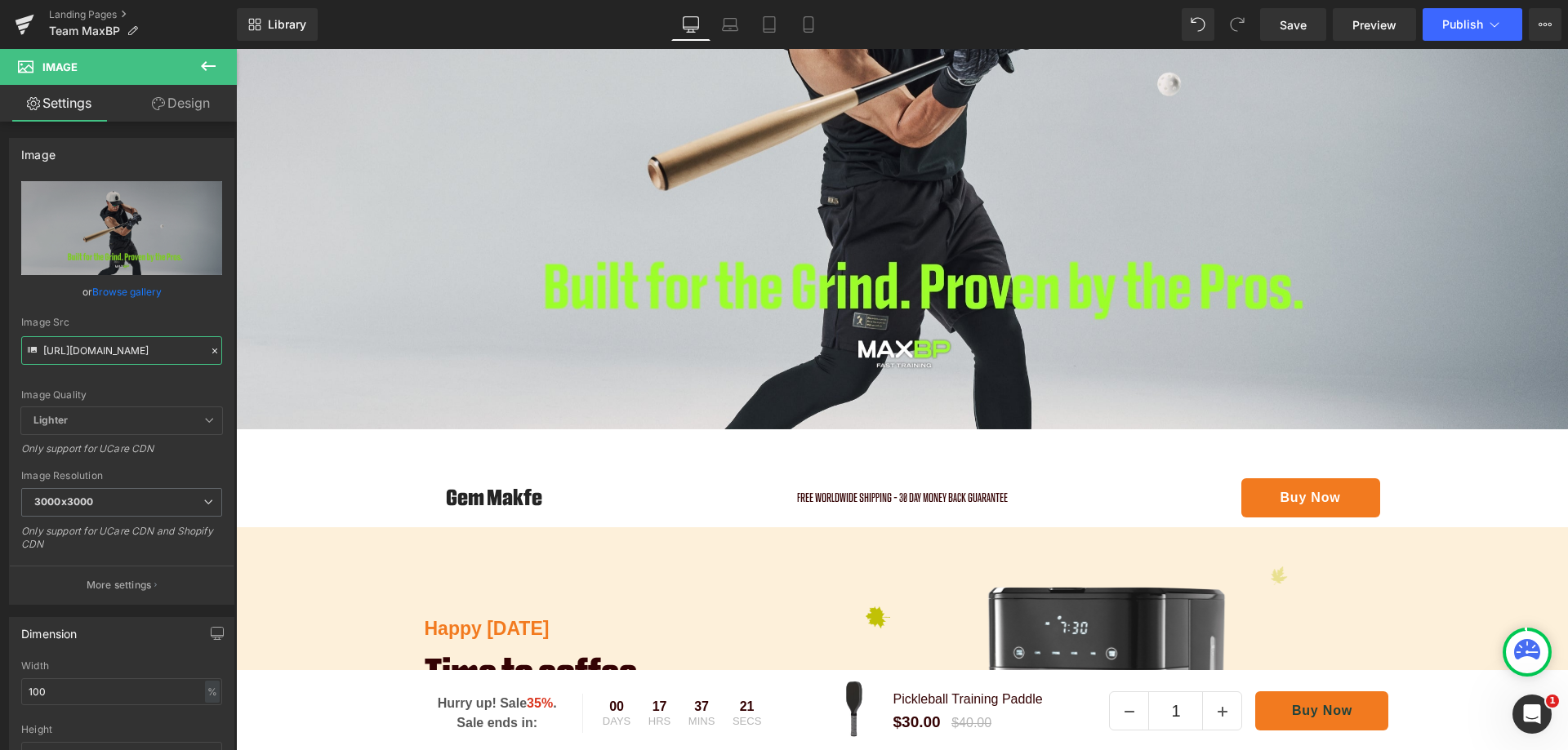
type input "https://cdn.shopify.com/s/files/1/1499/9260/files/Built_for_the_Grind._Proven_b…"
click at [183, 94] on link "Design" at bounding box center [181, 103] width 118 height 37
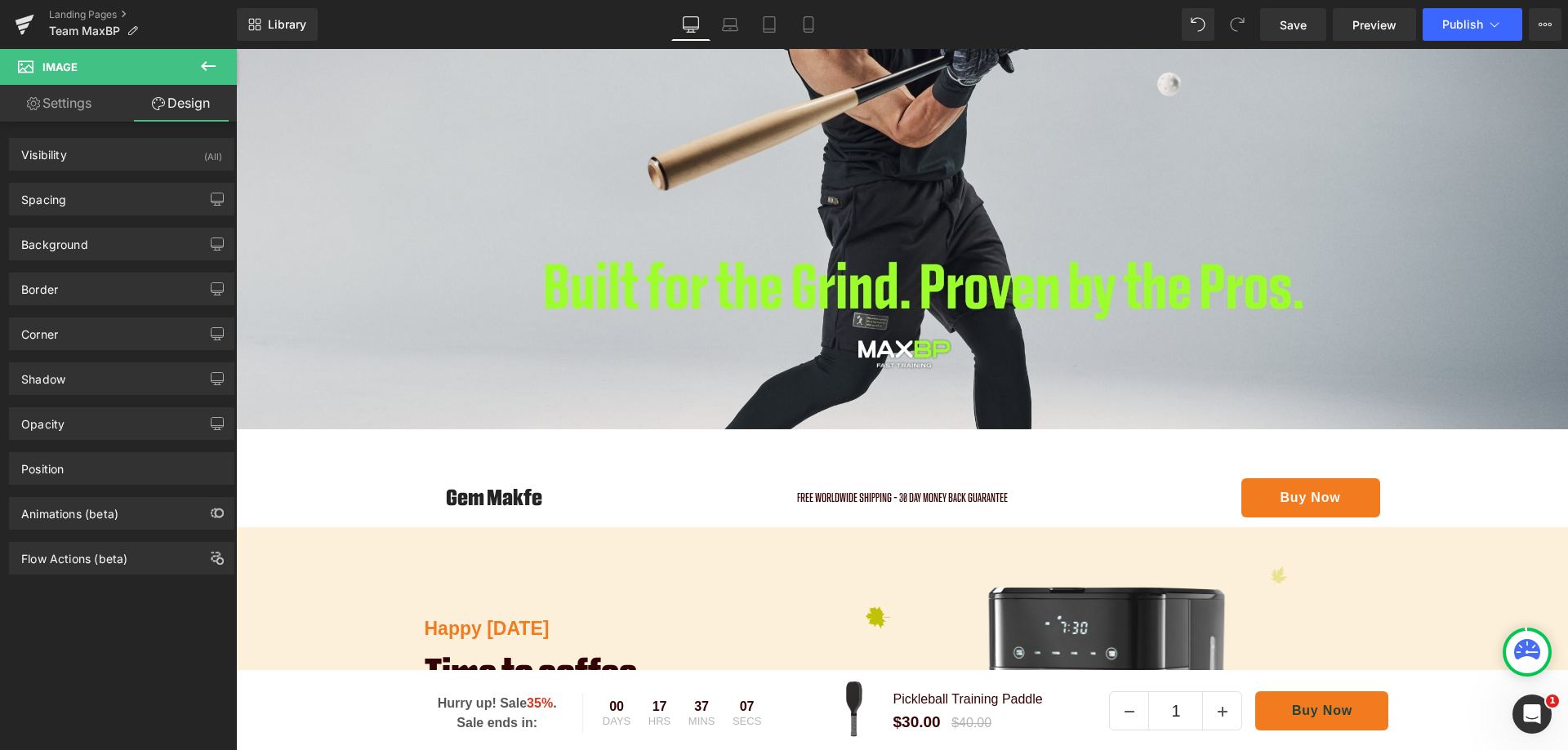
click at [201, 75] on icon at bounding box center [208, 66] width 19 height 19
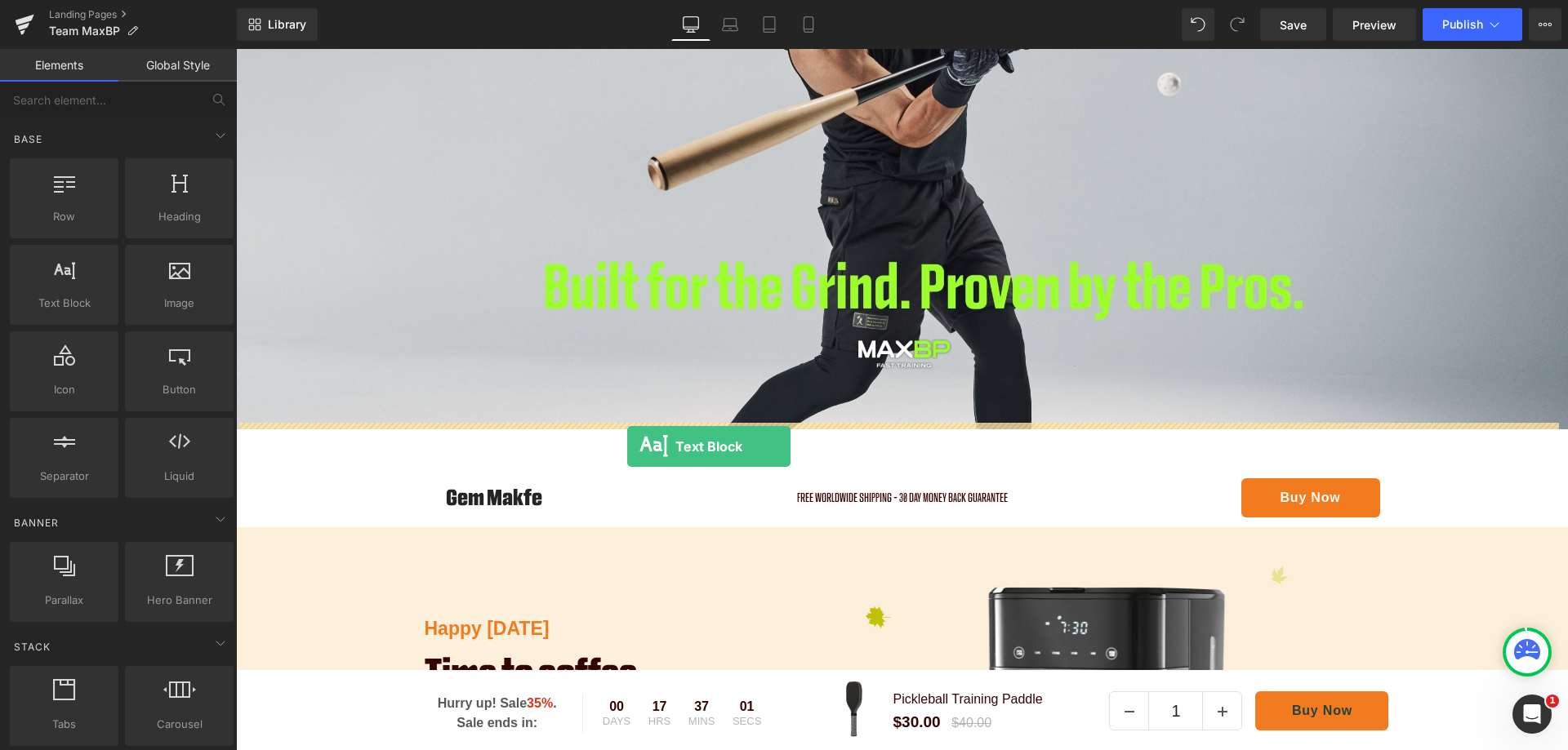
drag, startPoint x: 314, startPoint y: 356, endPoint x: 628, endPoint y: 447, distance: 326.9
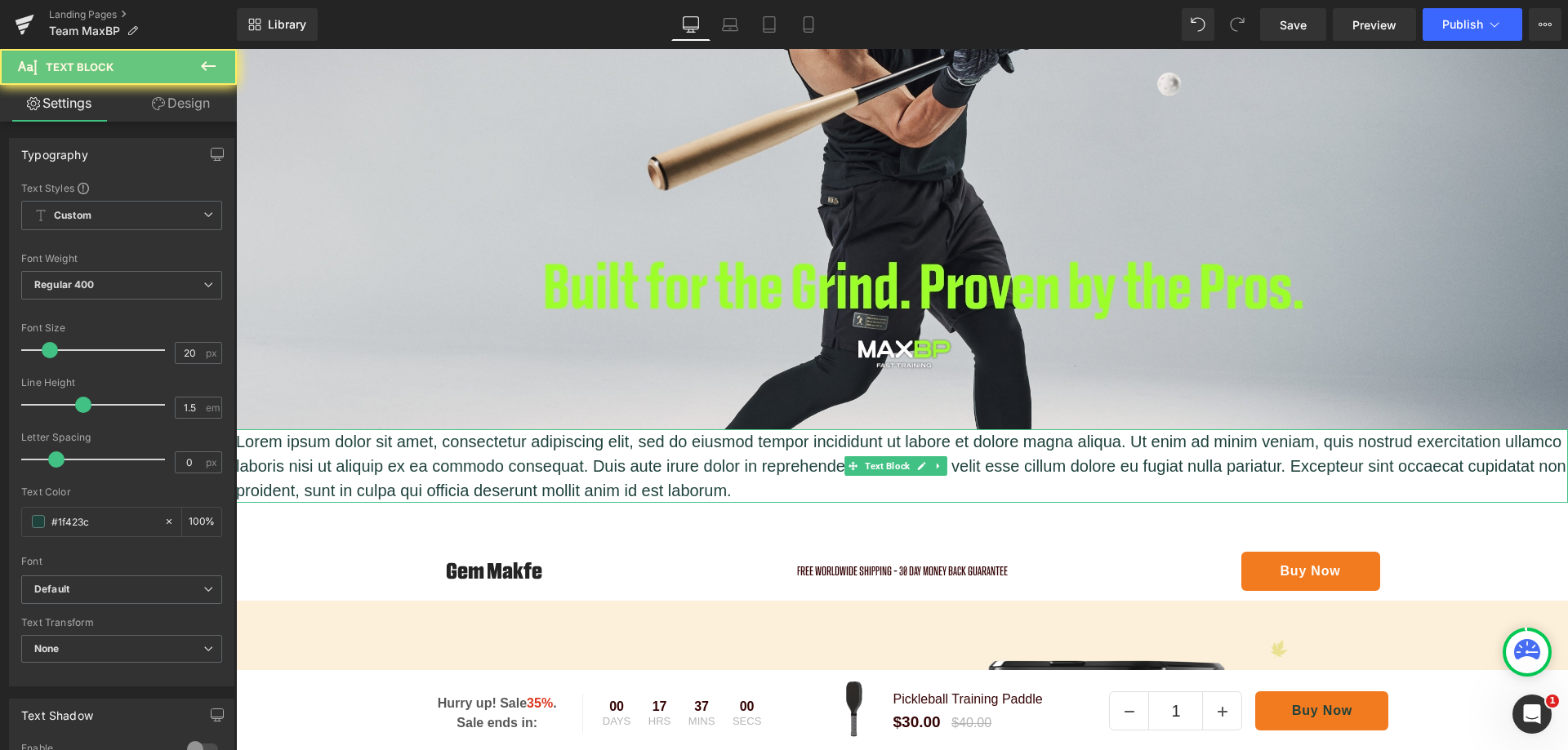
click at [862, 488] on p "Lorem ipsum dolor sit amet, consectetur adipiscing elit, sed do eiusmod tempor …" at bounding box center [902, 466] width 1332 height 74
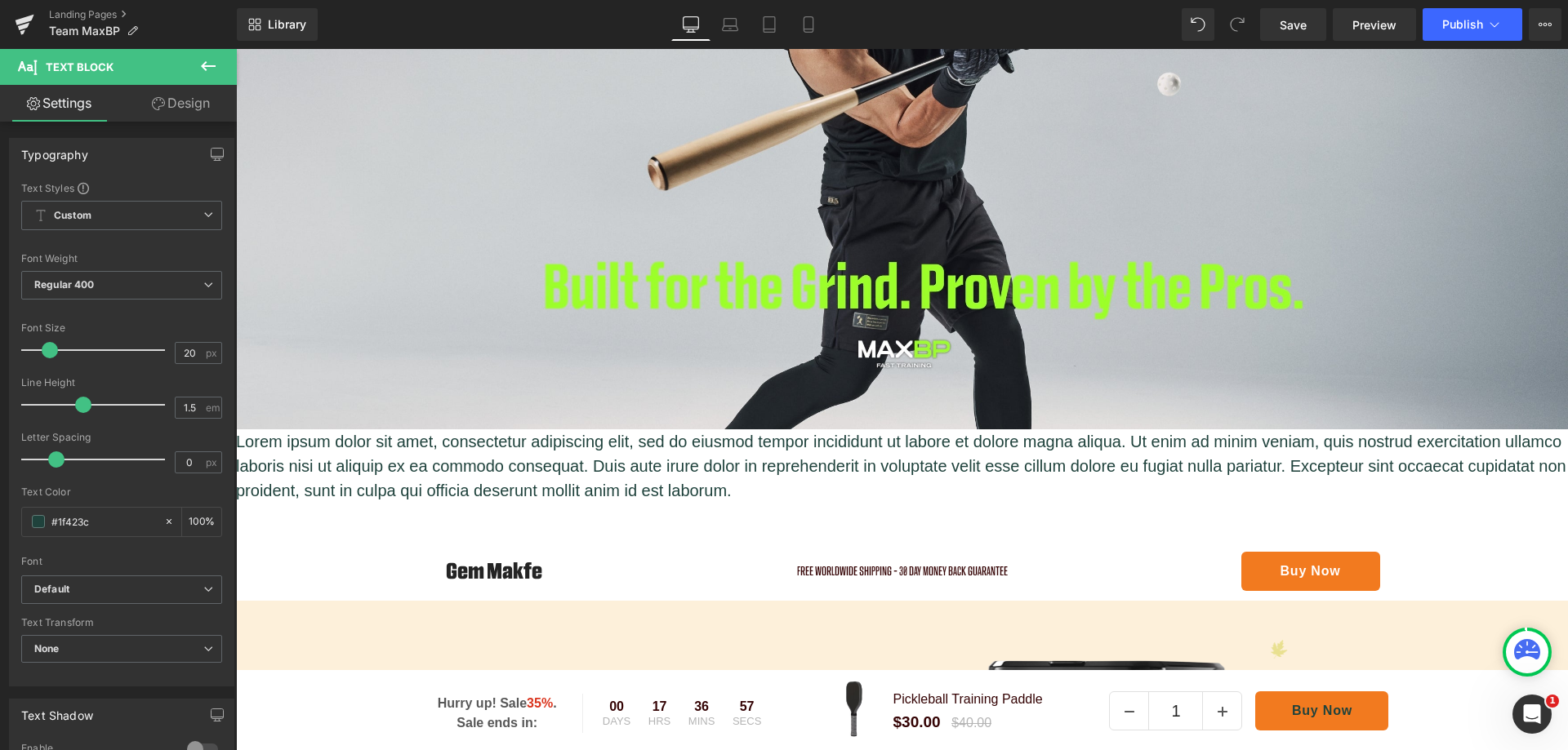
click at [142, 212] on span "Custom Setup Global Style" at bounding box center [121, 216] width 201 height 30
click at [142, 212] on span "Custom Setup Global Style" at bounding box center [118, 216] width 195 height 30
click at [156, 594] on b "Default" at bounding box center [118, 590] width 169 height 14
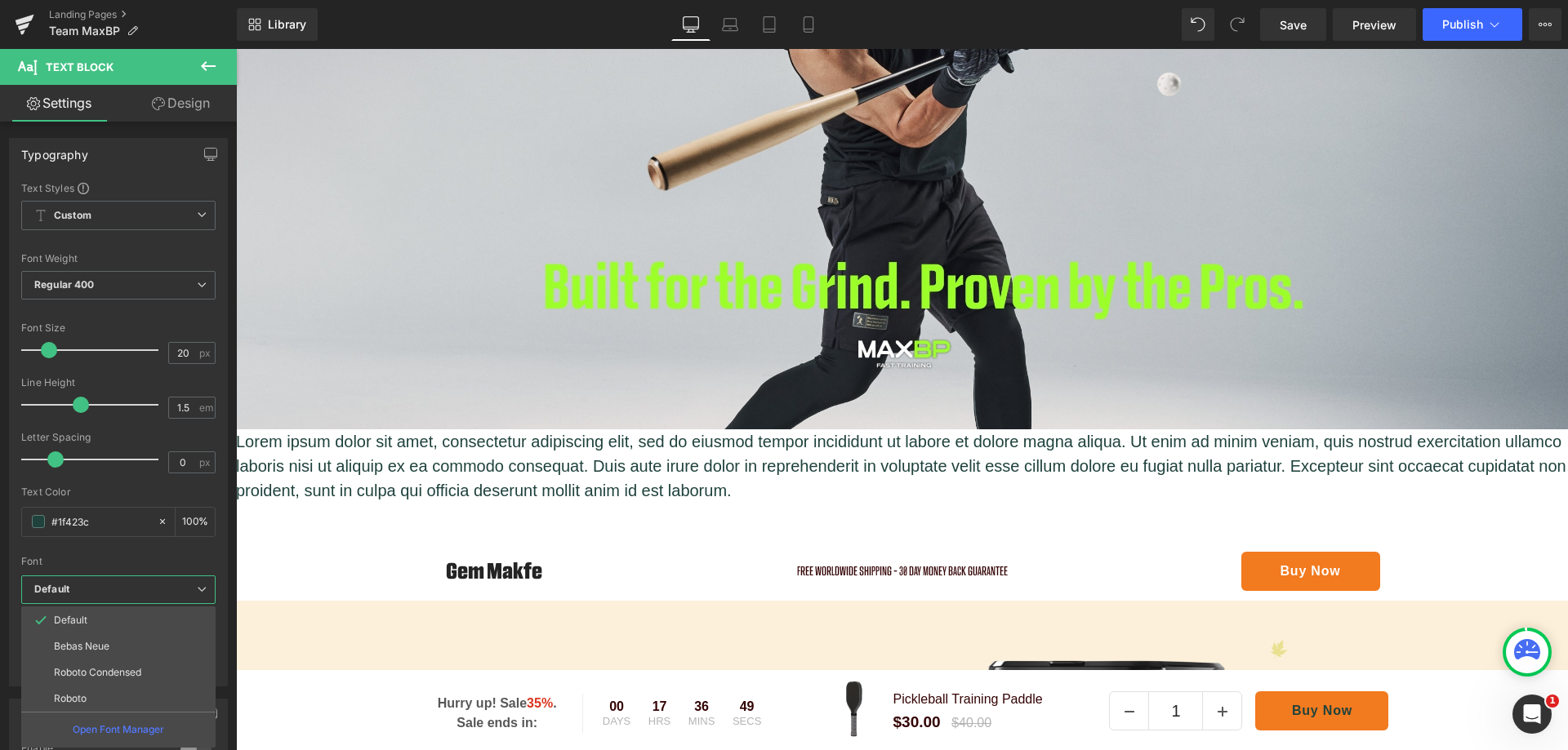
click at [156, 591] on b "Default" at bounding box center [115, 590] width 162 height 14
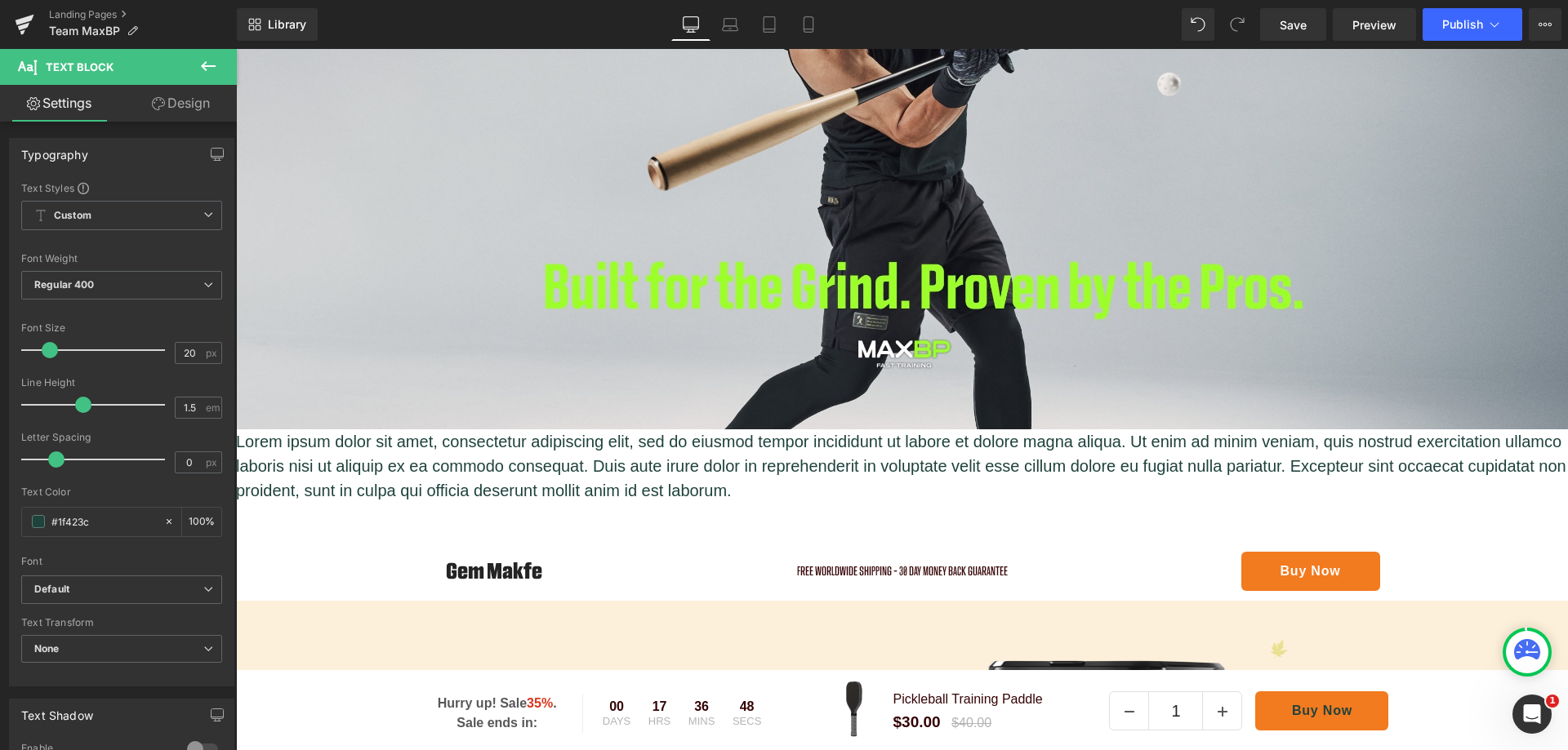
click at [209, 556] on div "Font" at bounding box center [121, 562] width 201 height 11
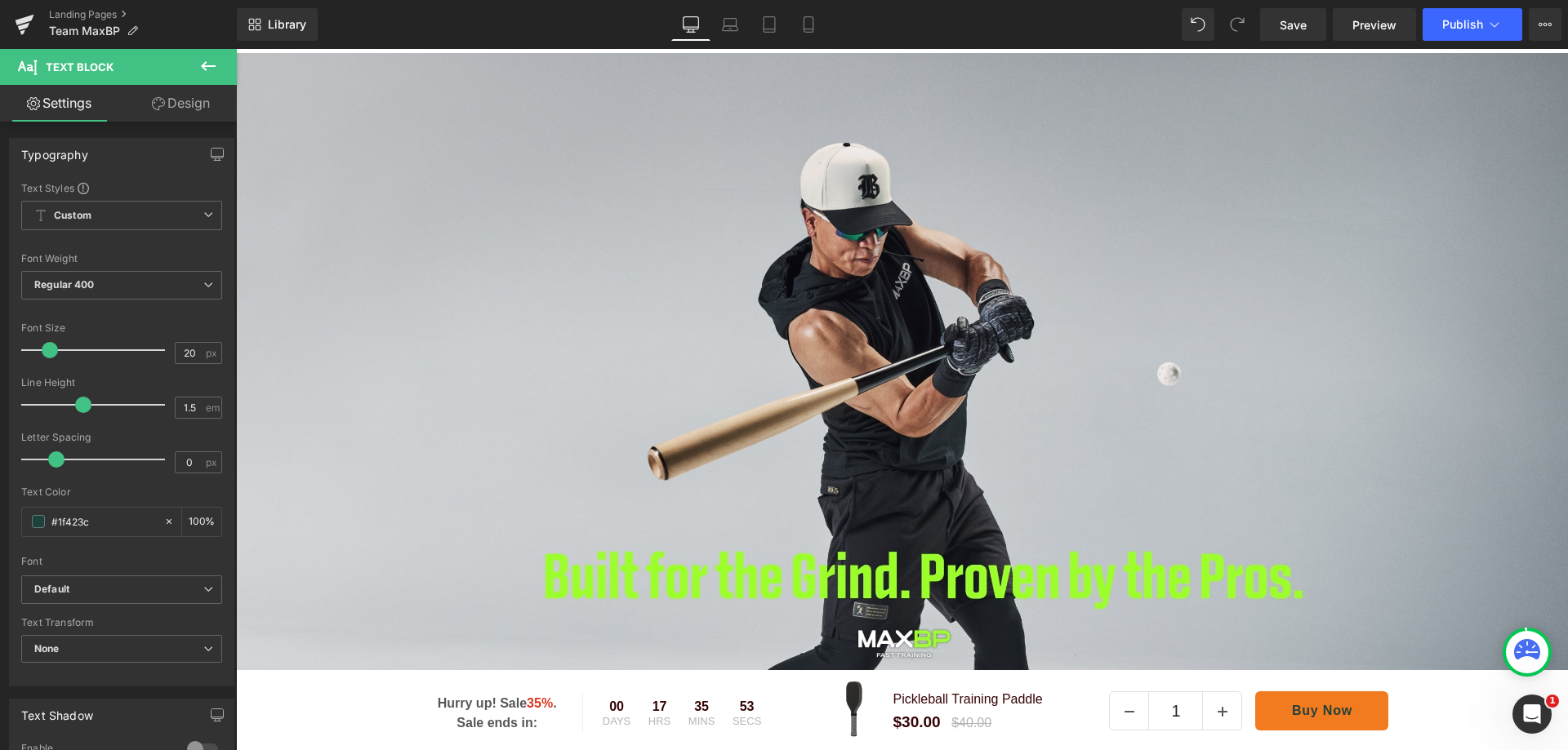
scroll to position [594, 0]
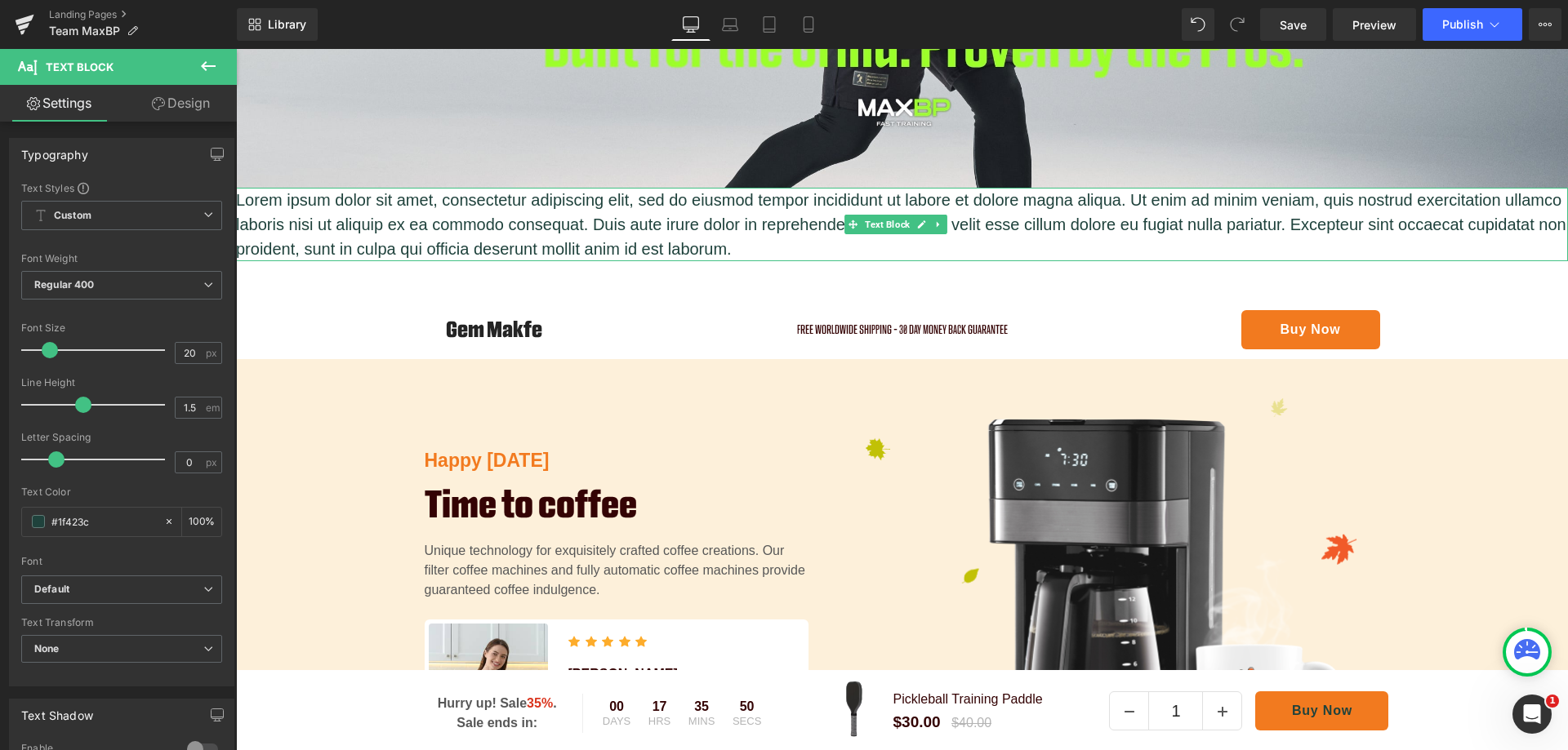
click at [720, 232] on p "Lorem ipsum dolor sit amet, consectetur adipiscing elit, sed do eiusmod tempor …" at bounding box center [902, 224] width 1332 height 74
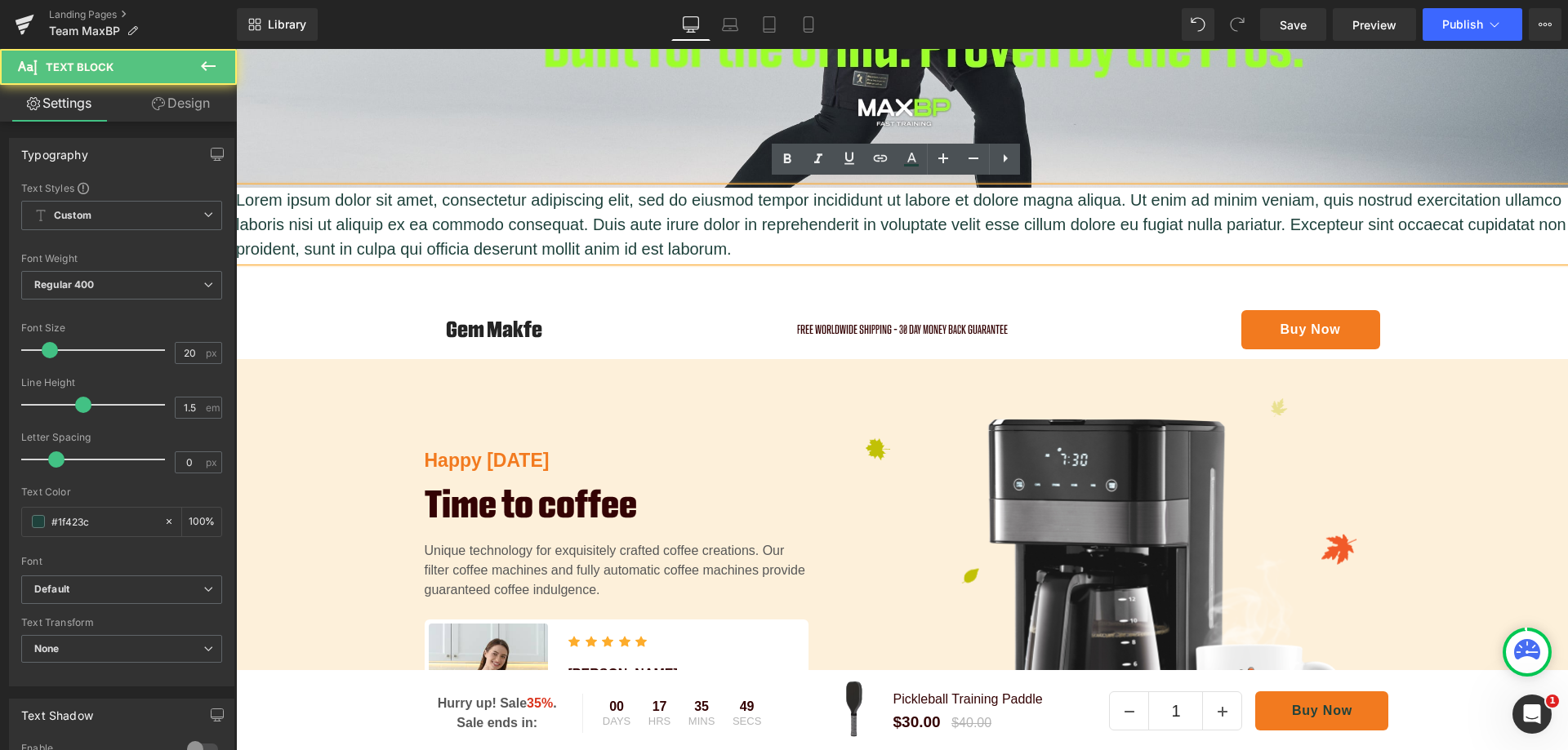
click at [879, 238] on p "Lorem ipsum dolor sit amet, consectetur adipiscing elit, sed do eiusmod tempor …" at bounding box center [902, 224] width 1332 height 74
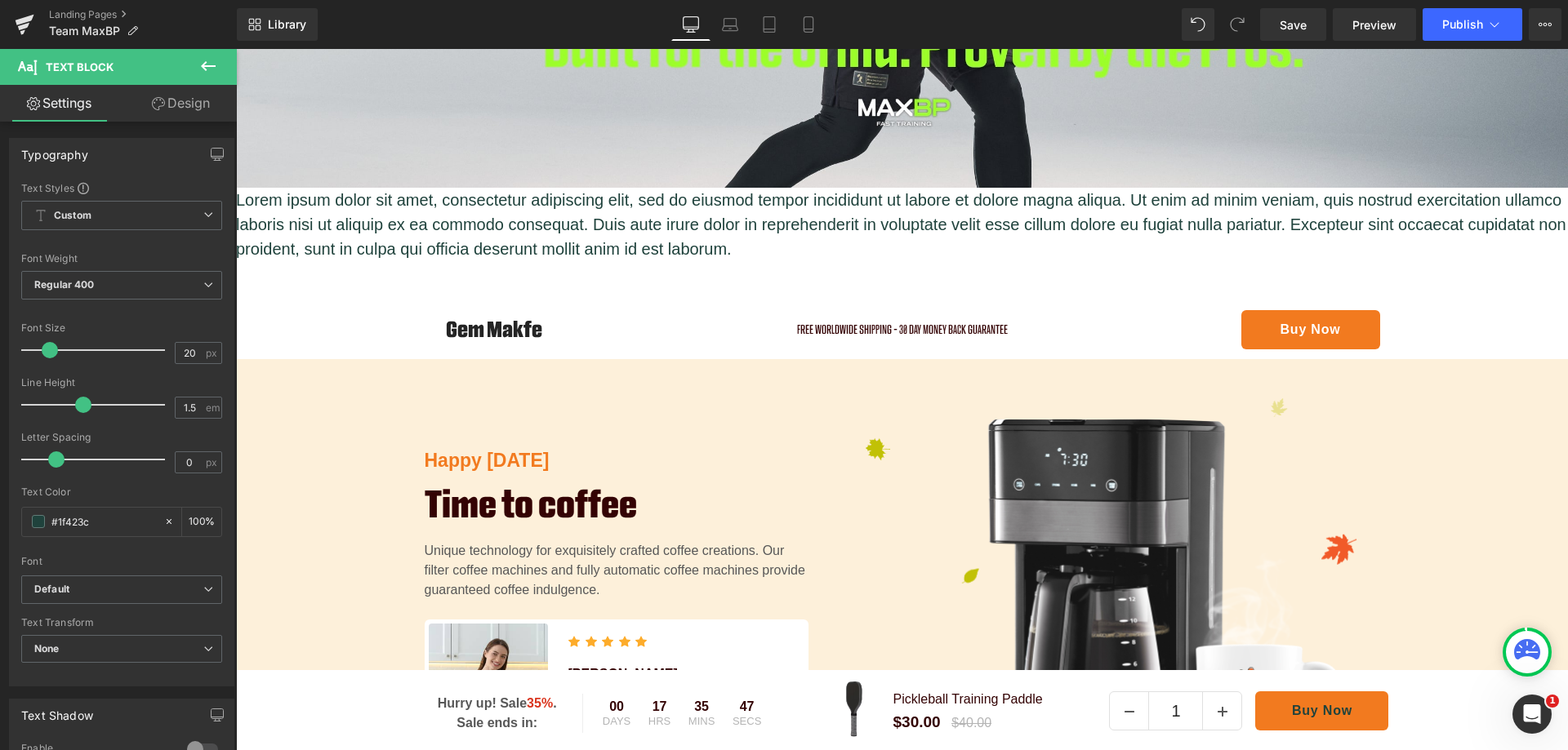
click at [209, 67] on icon at bounding box center [208, 66] width 19 height 19
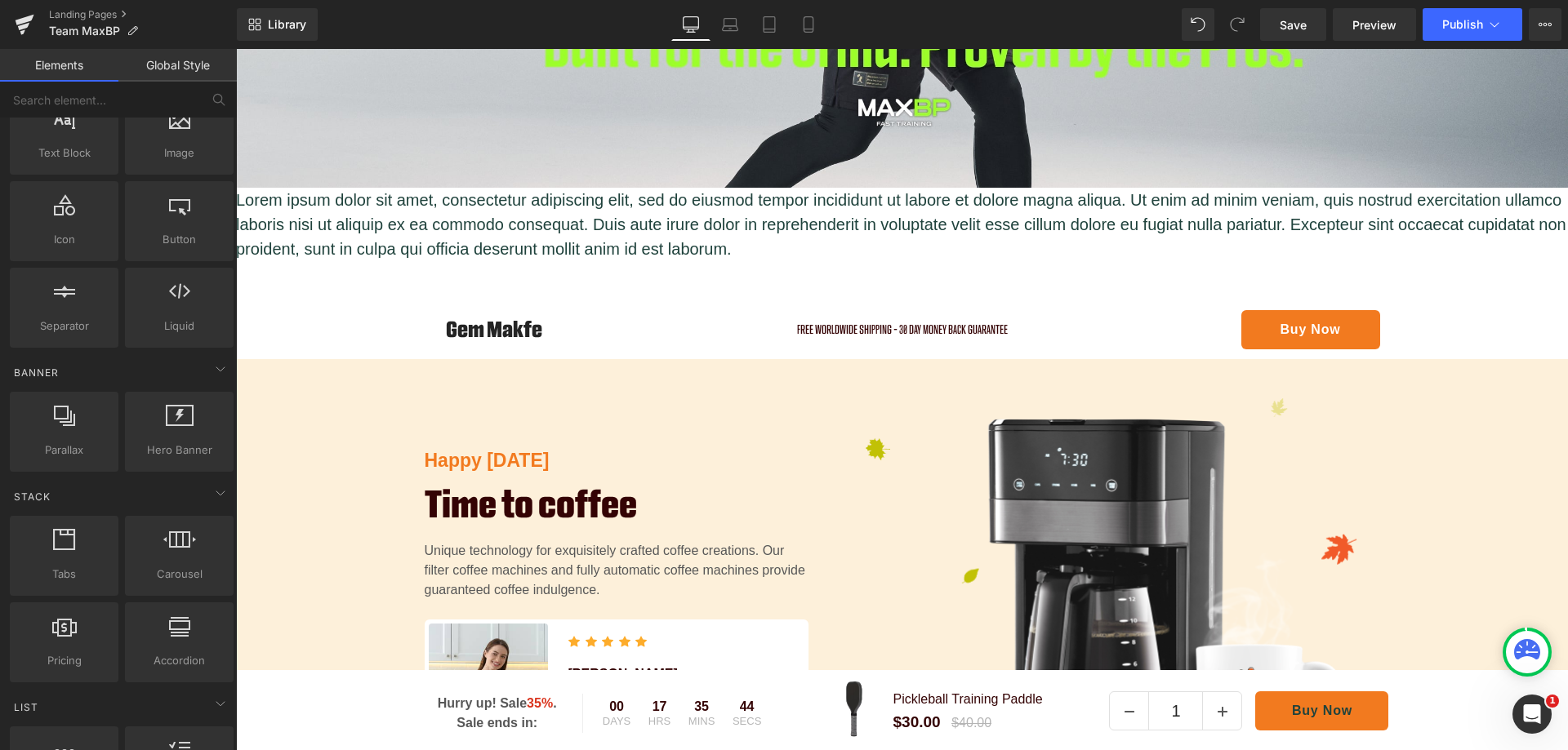
scroll to position [163, 0]
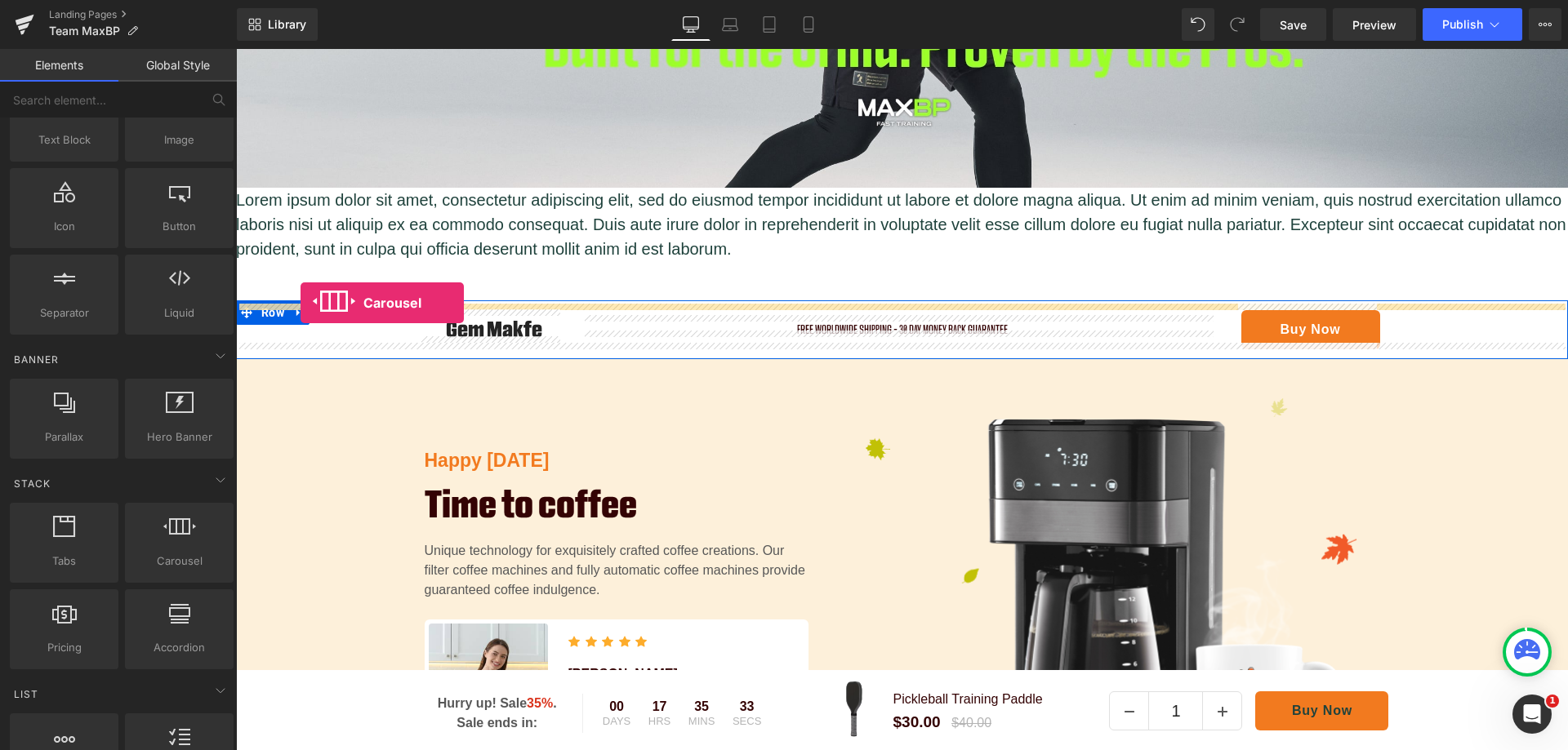
drag, startPoint x: 419, startPoint y: 607, endPoint x: 301, endPoint y: 303, distance: 326.1
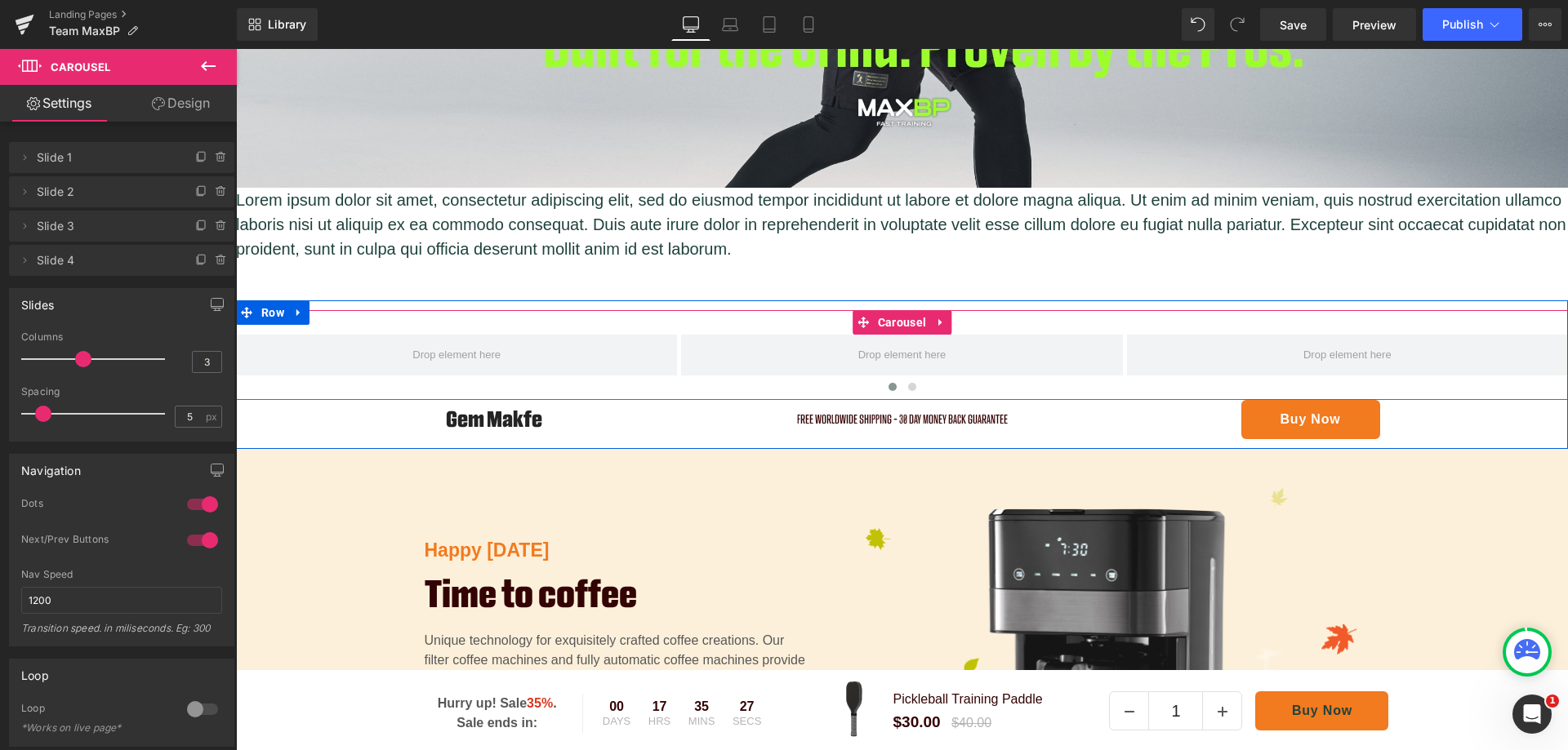
click at [946, 350] on span at bounding box center [901, 355] width 441 height 41
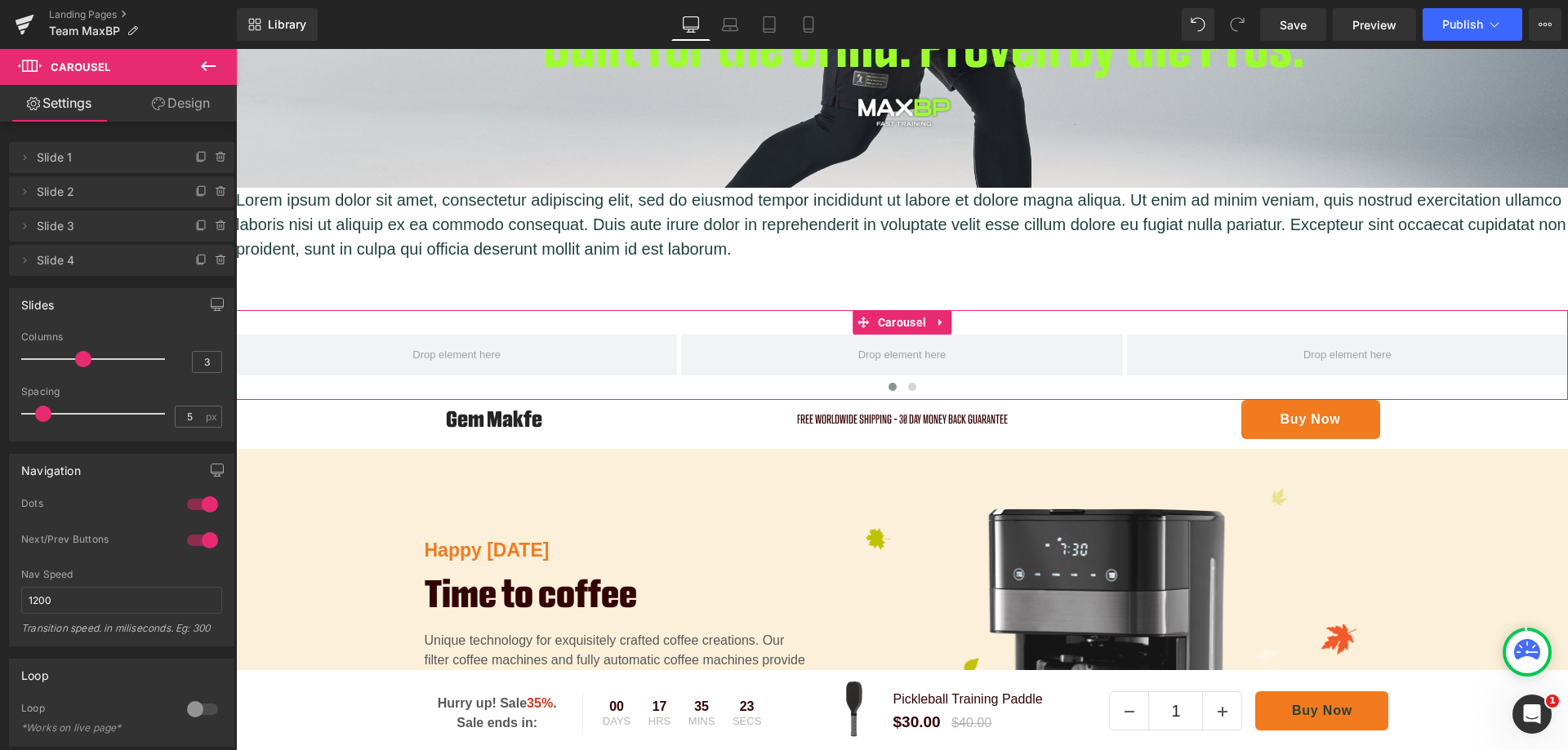
click at [28, 160] on icon at bounding box center [24, 157] width 13 height 13
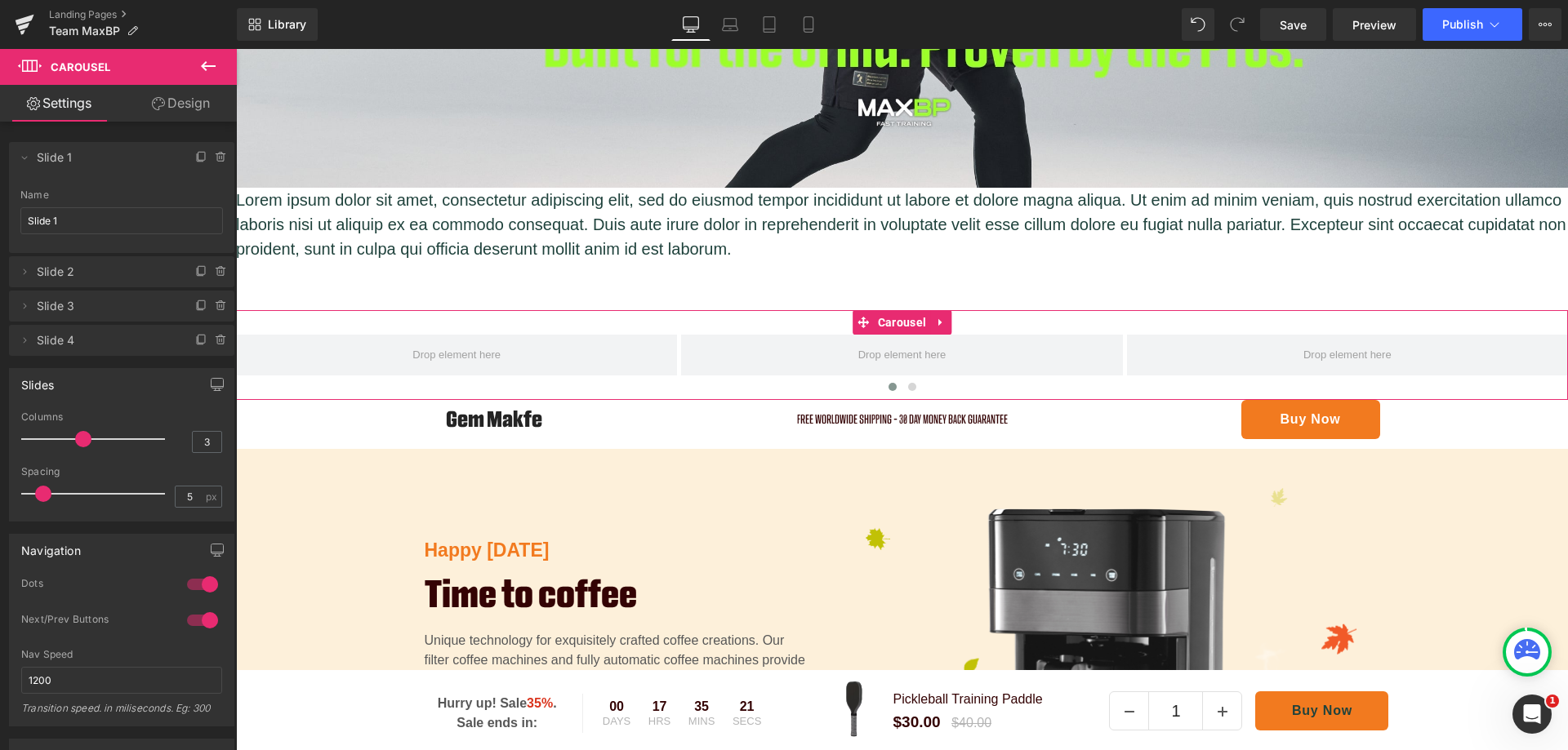
click at [28, 160] on icon at bounding box center [24, 157] width 13 height 13
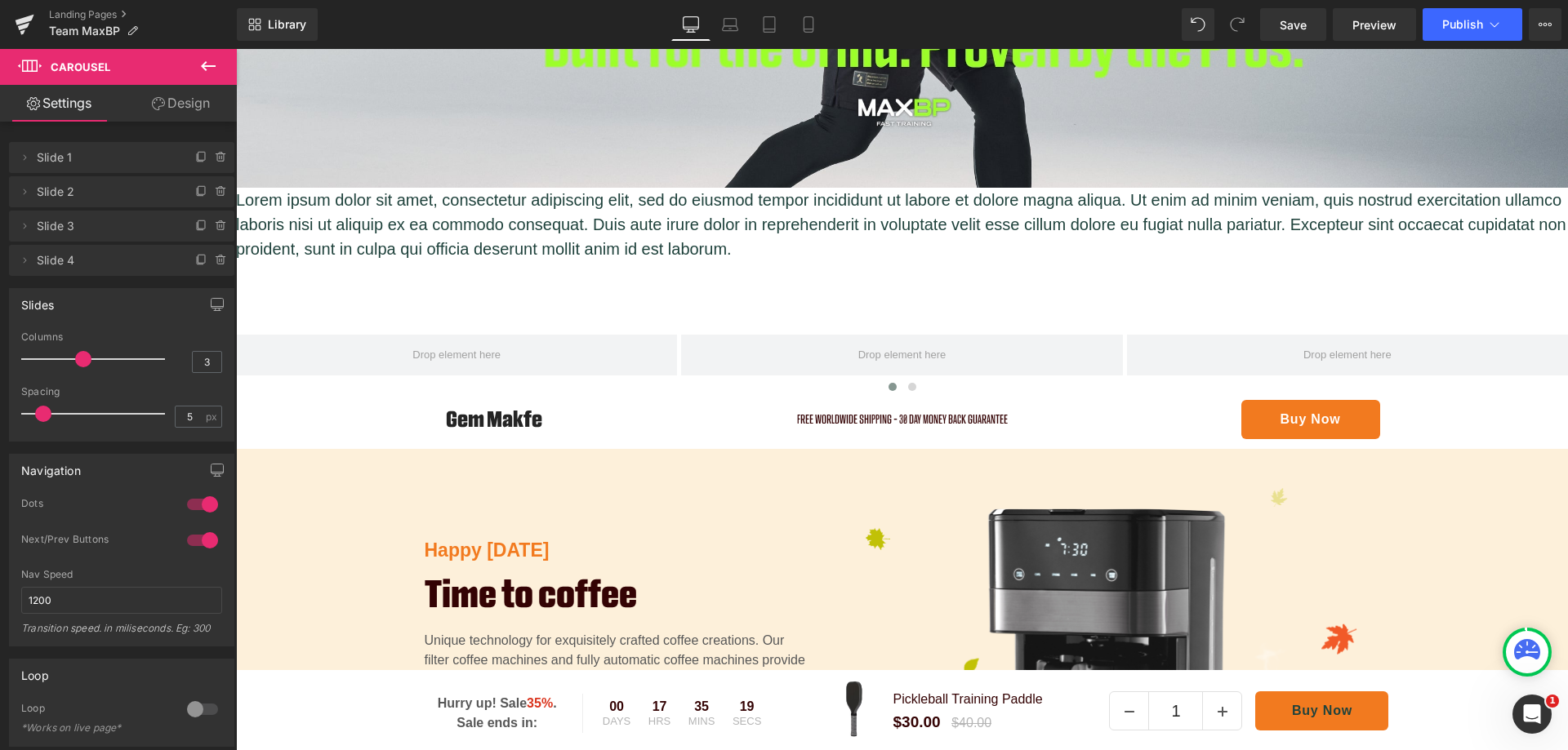
click at [200, 64] on icon at bounding box center [208, 66] width 19 height 19
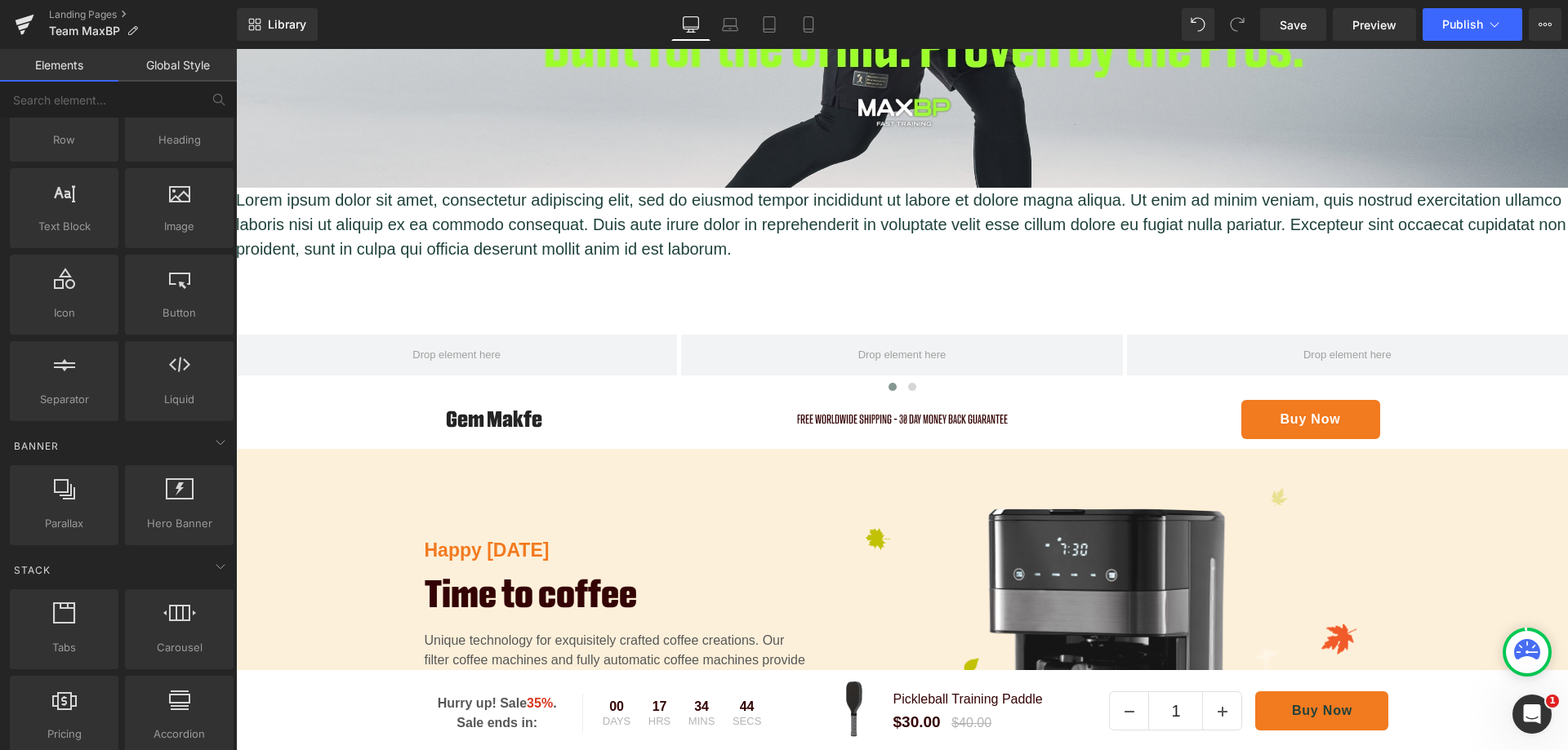
scroll to position [0, 0]
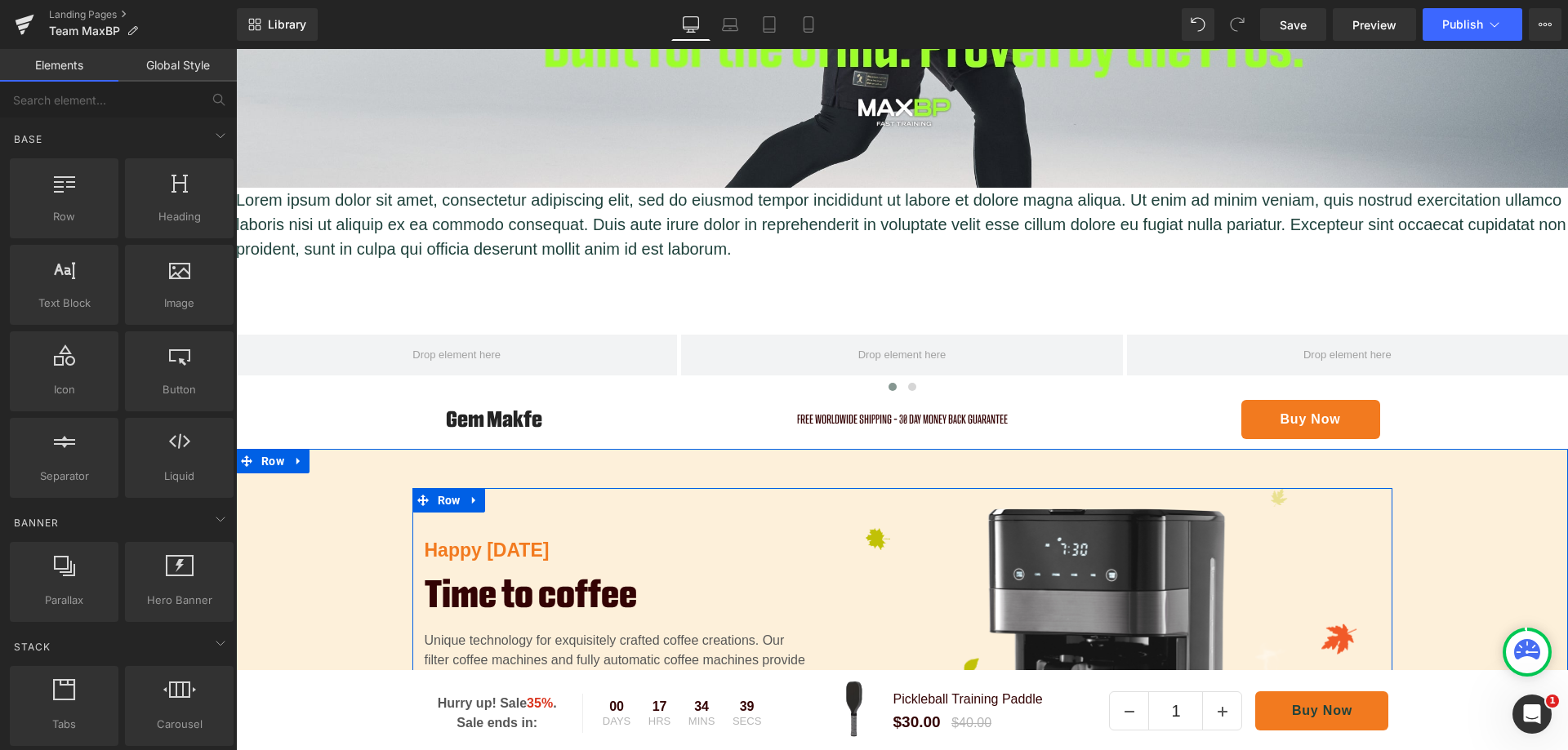
click at [317, 532] on div "Happy Thanksgiving Text Block Time to coffee Heading Unique technology for exqu…" at bounding box center [902, 712] width 1332 height 449
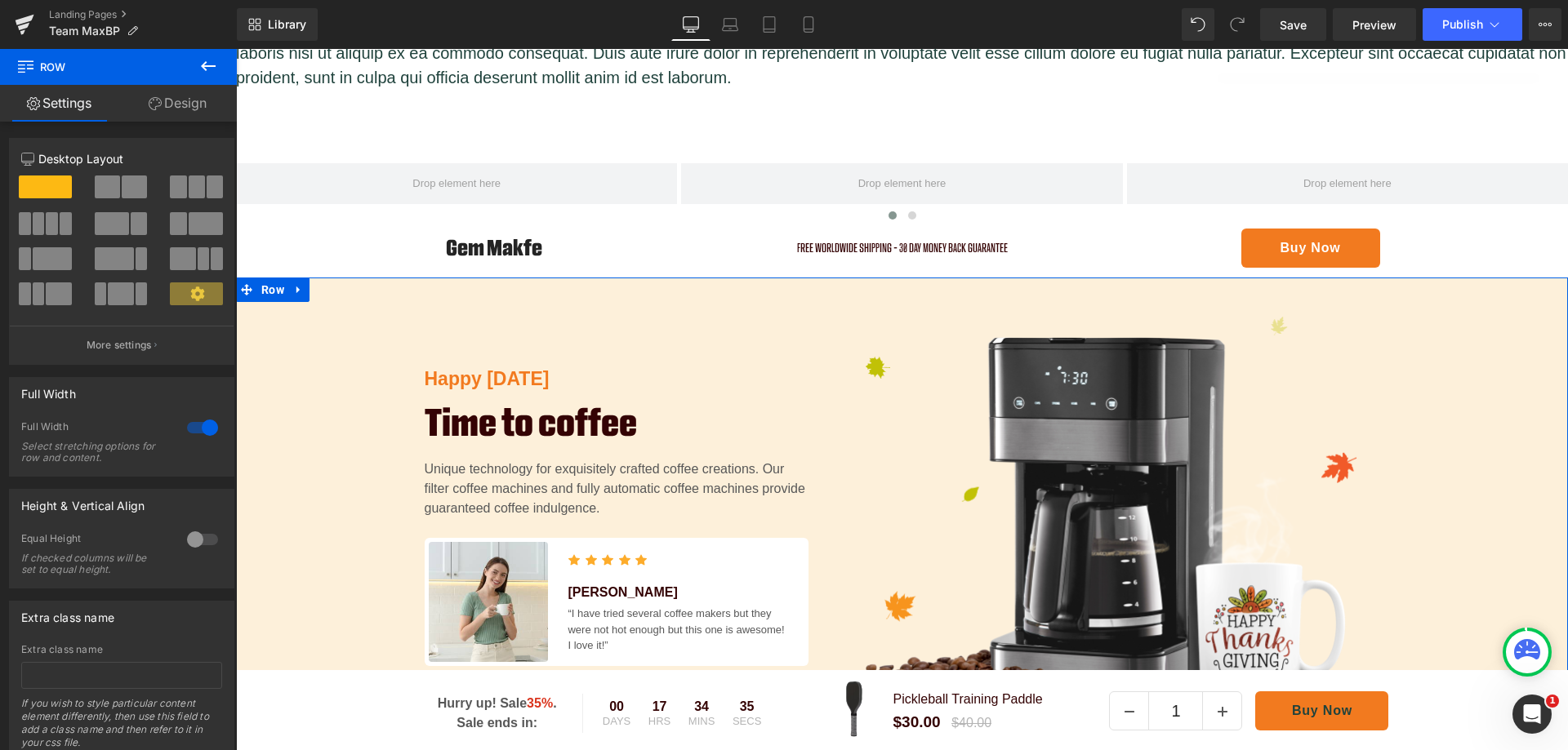
scroll to position [839, 0]
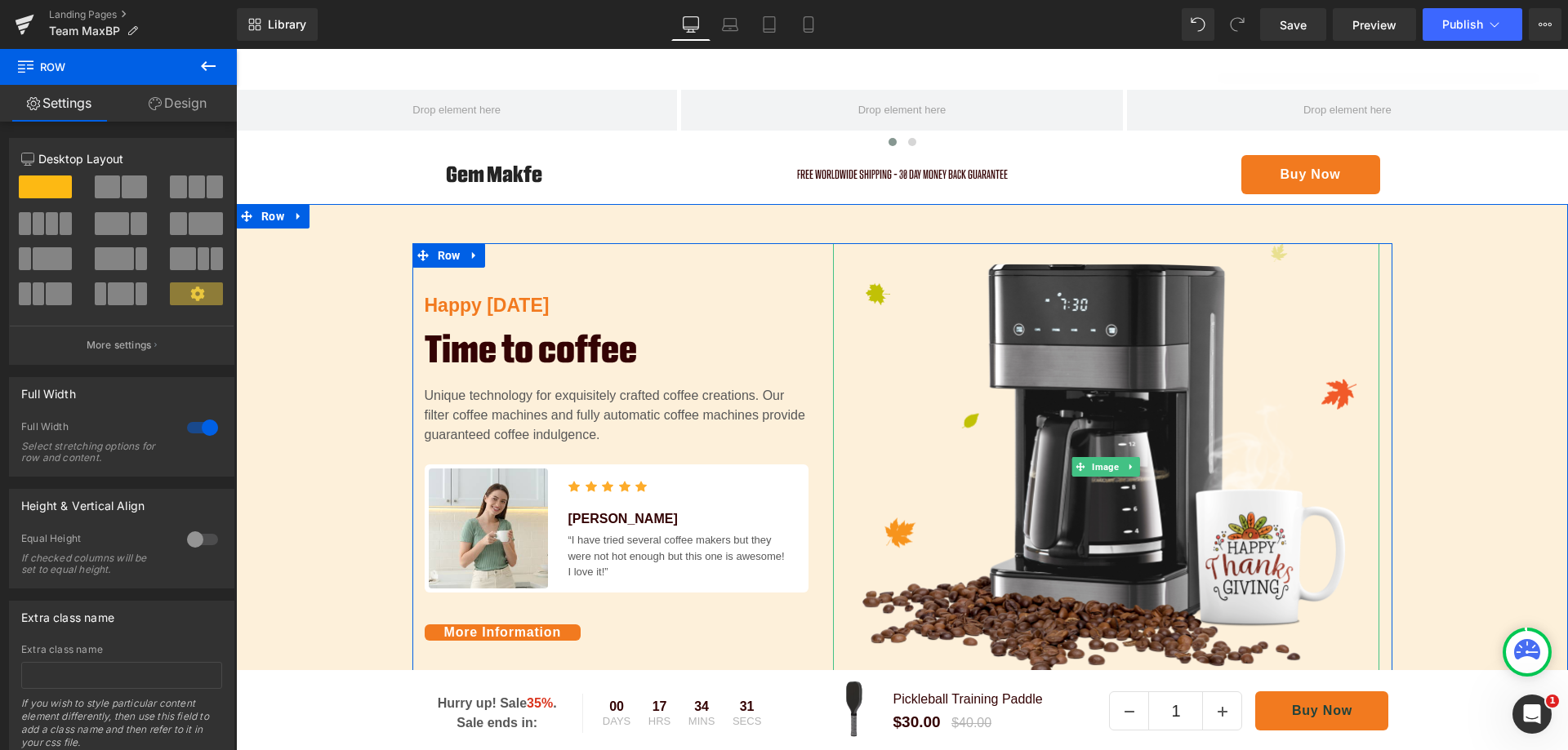
click at [1104, 462] on span "Image" at bounding box center [1106, 467] width 33 height 19
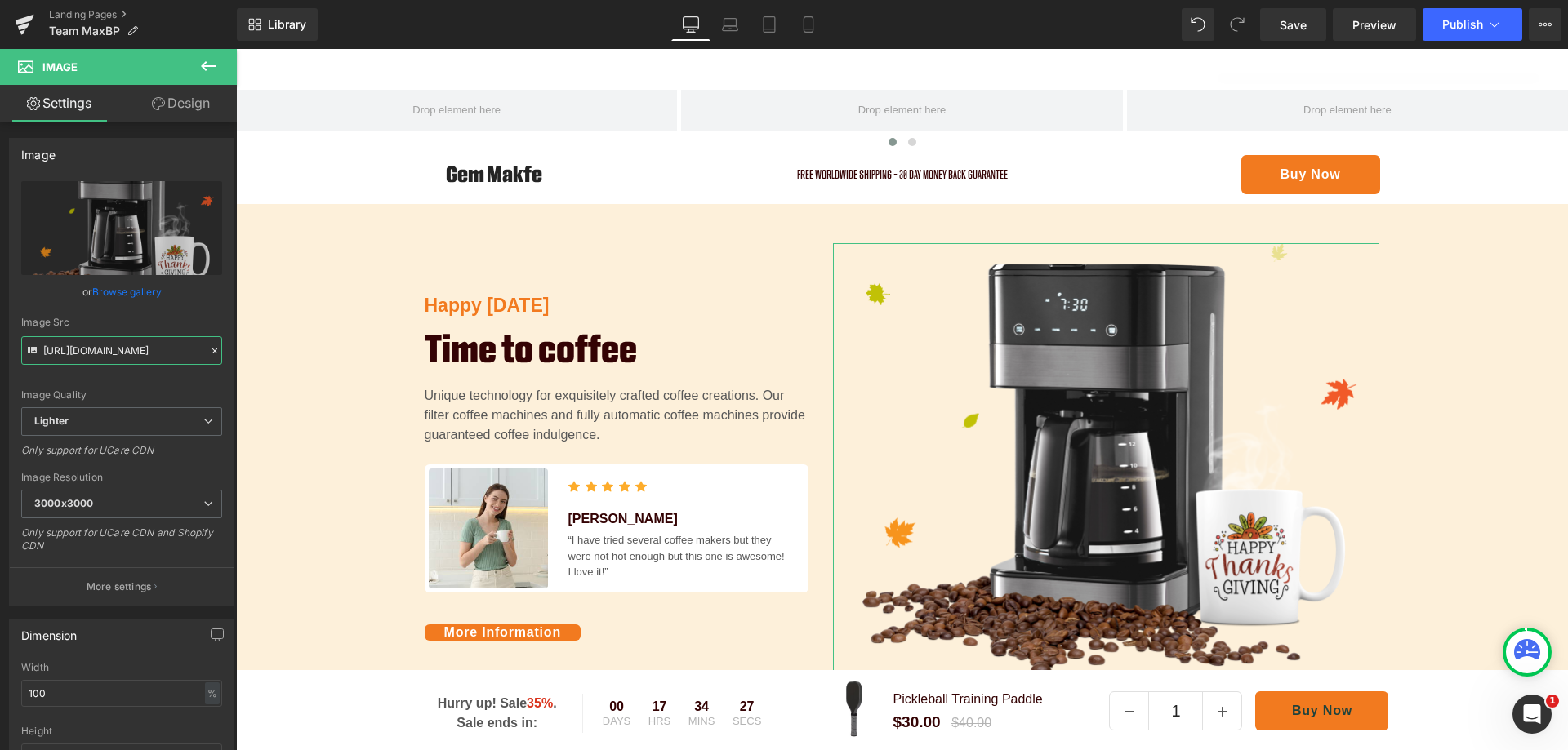
click at [96, 357] on input "https://ucarecdn.com/9850e285-1c03-47a5-9906-da59c2b5e22b/-/format/auto/-/previ…" at bounding box center [121, 350] width 201 height 29
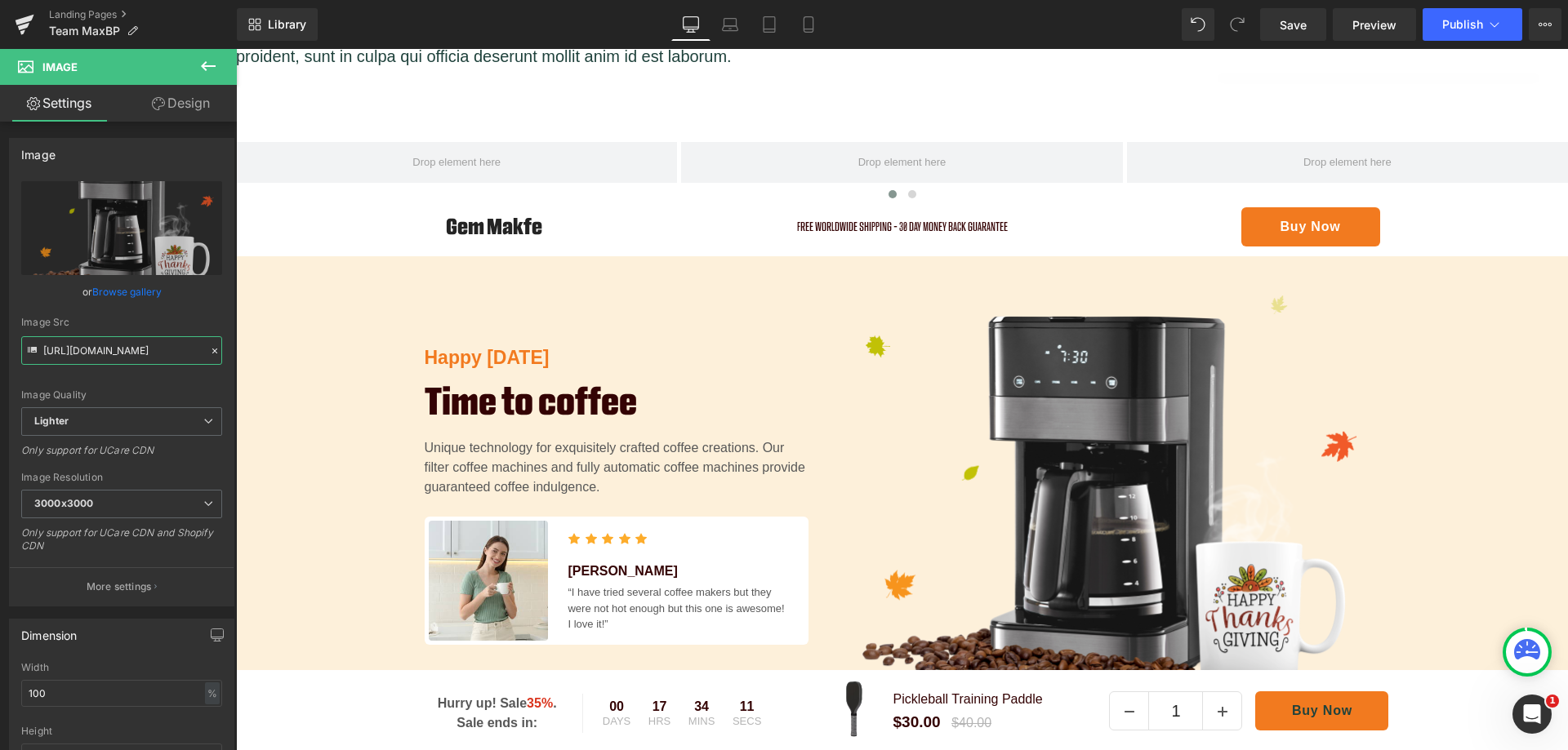
scroll to position [843, 0]
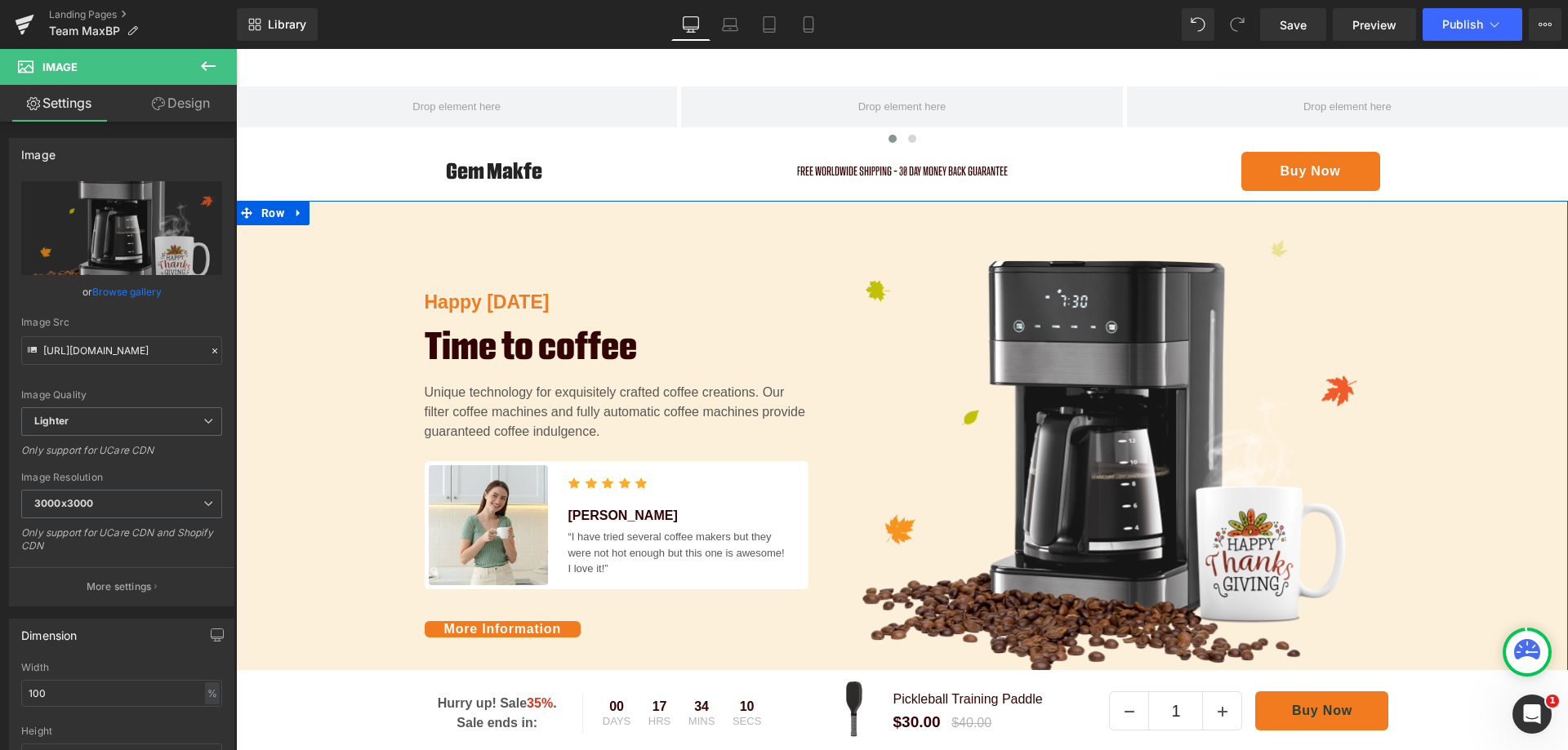
click at [1480, 420] on div "Happy Thanksgiving Text Block Time to coffee Heading Unique technology for exqu…" at bounding box center [902, 464] width 1332 height 449
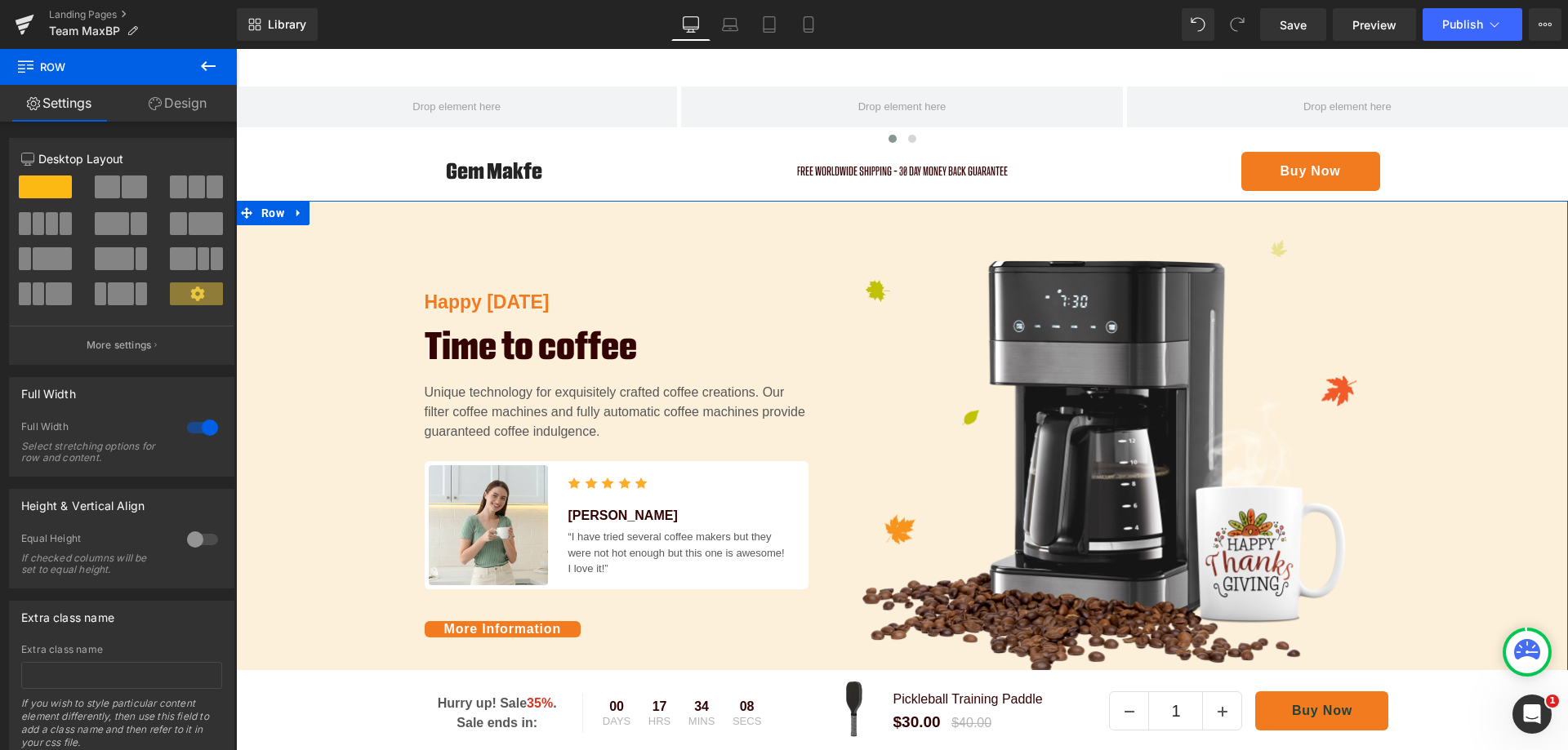
click at [123, 180] on span at bounding box center [134, 187] width 25 height 23
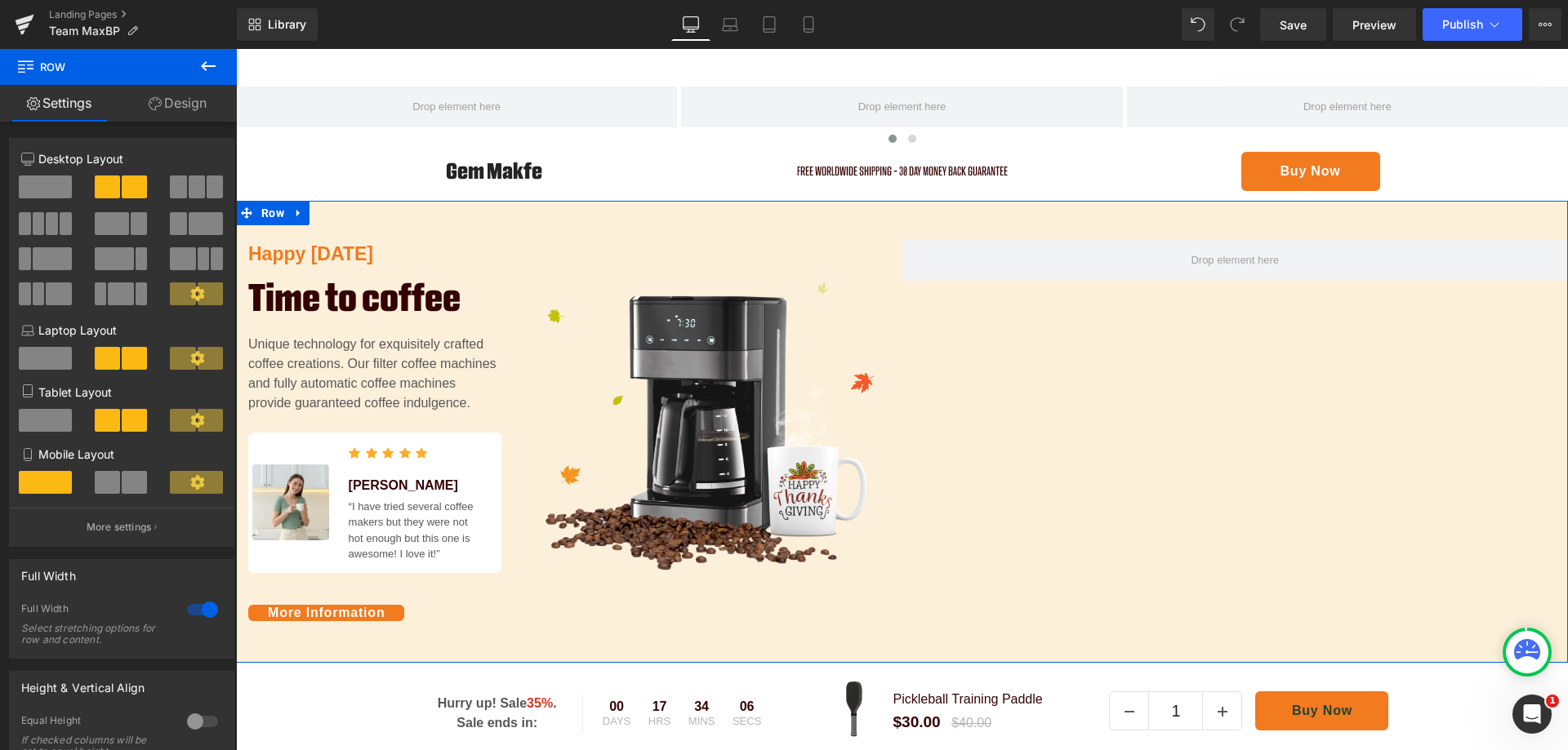
click at [191, 194] on span at bounding box center [196, 187] width 17 height 23
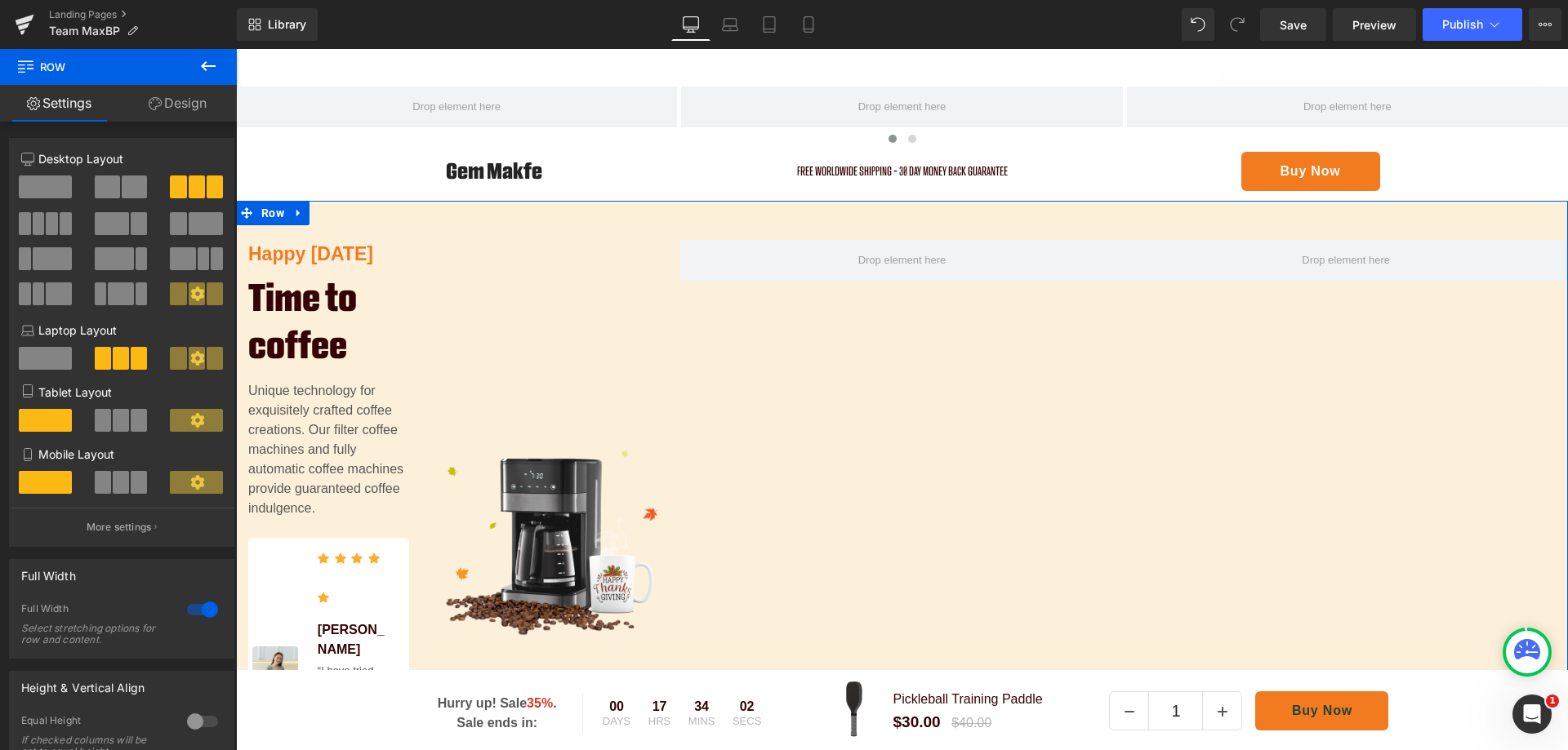
click at [131, 216] on span at bounding box center [138, 223] width 17 height 23
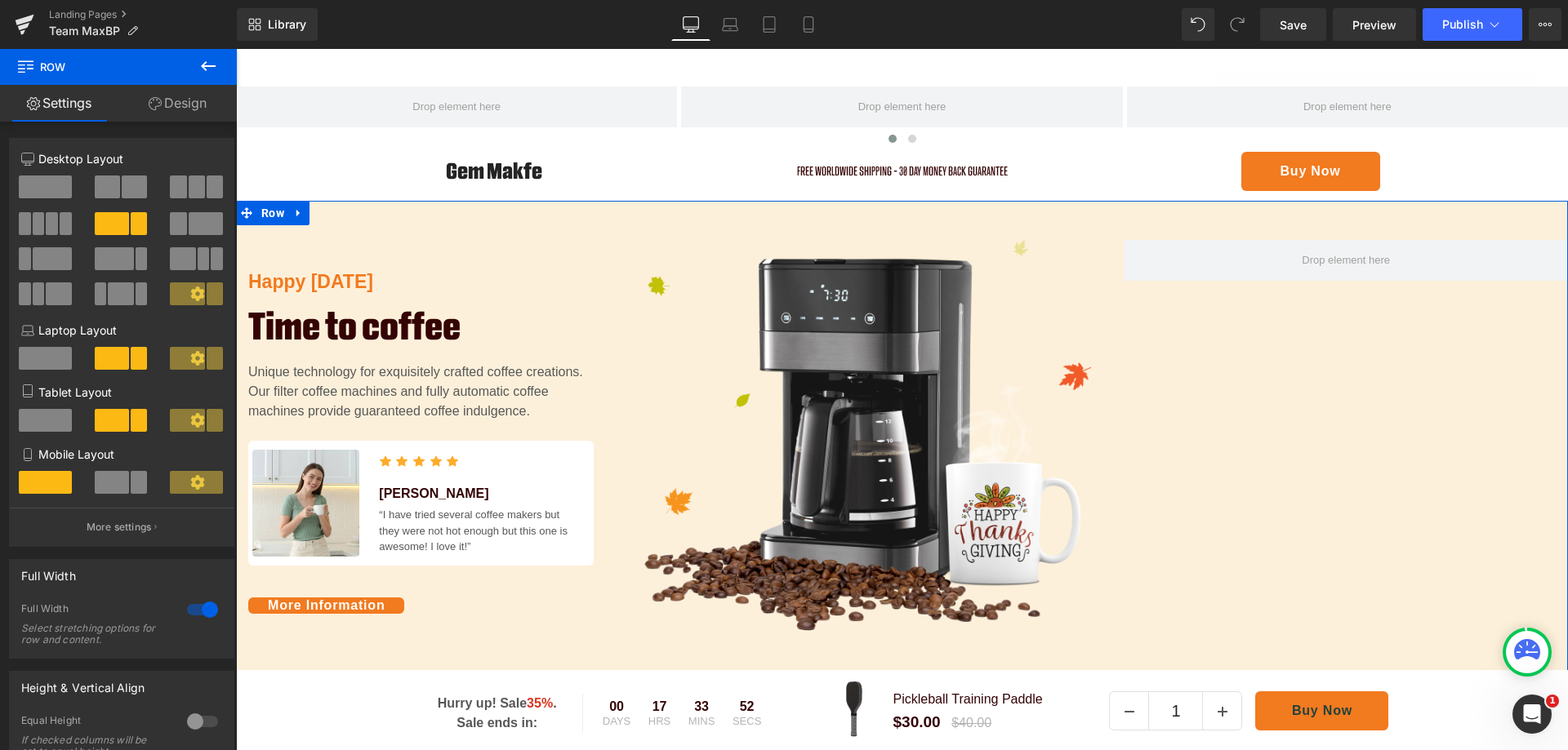
click at [104, 484] on span at bounding box center [111, 483] width 34 height 23
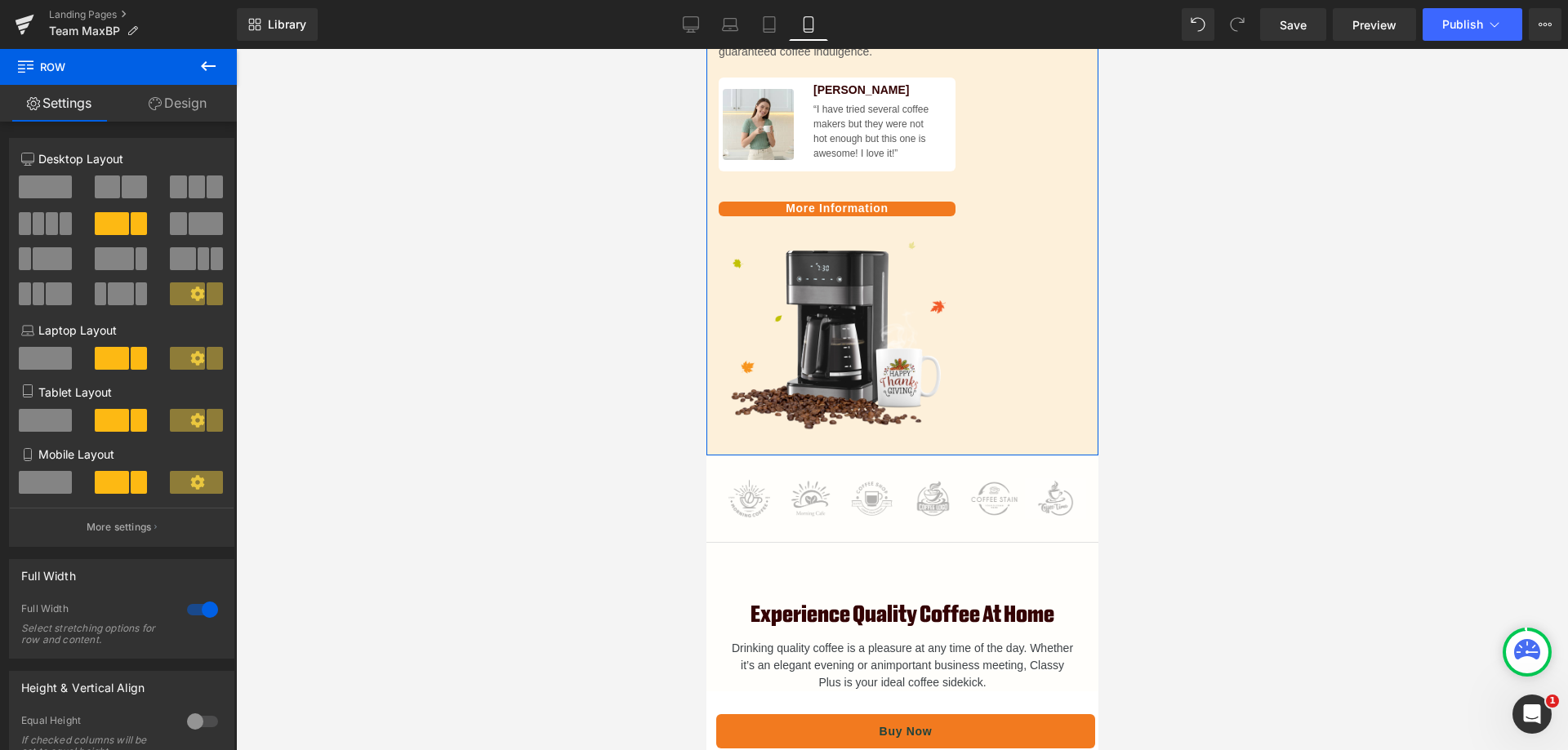
scroll to position [434, 0]
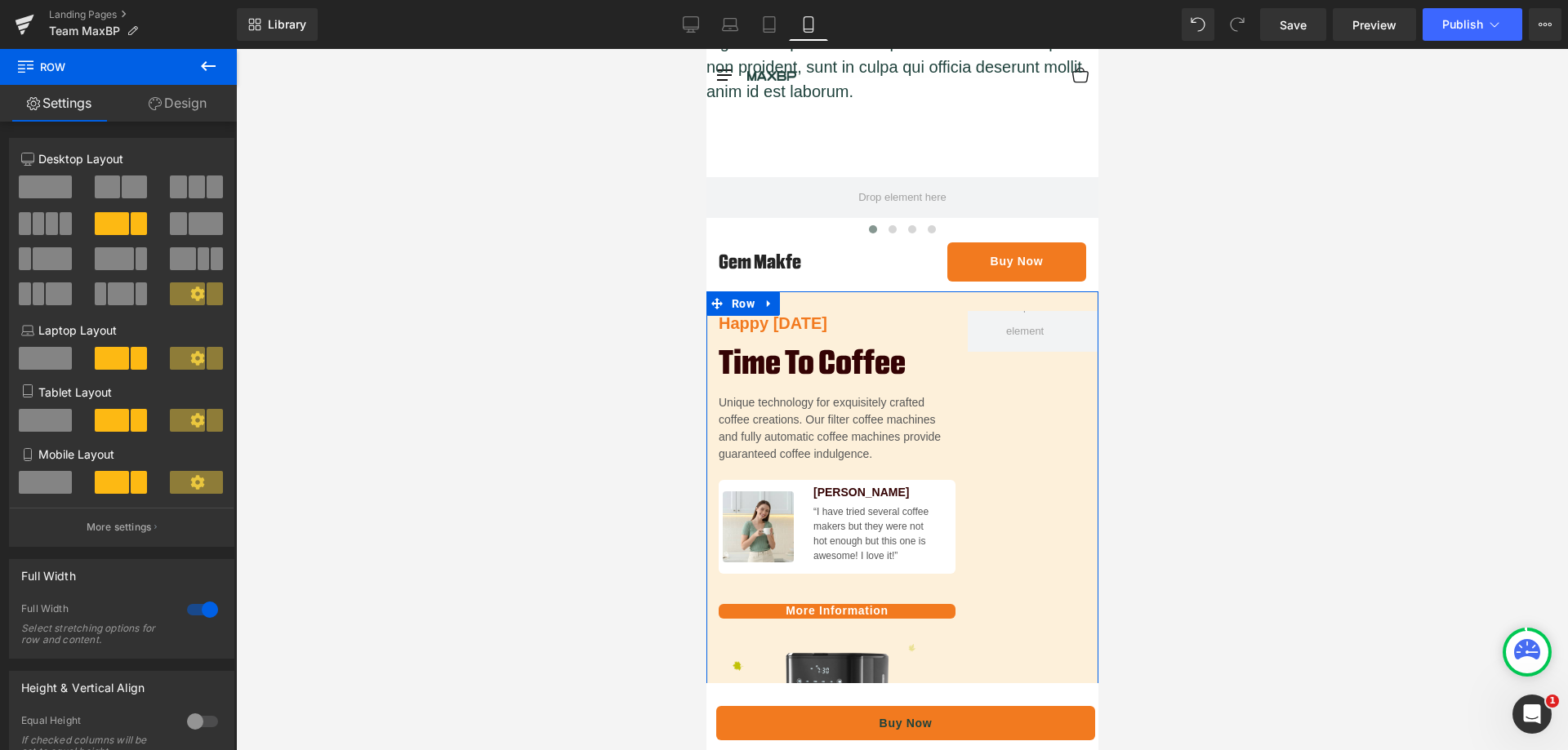
click at [109, 191] on span at bounding box center [107, 187] width 25 height 23
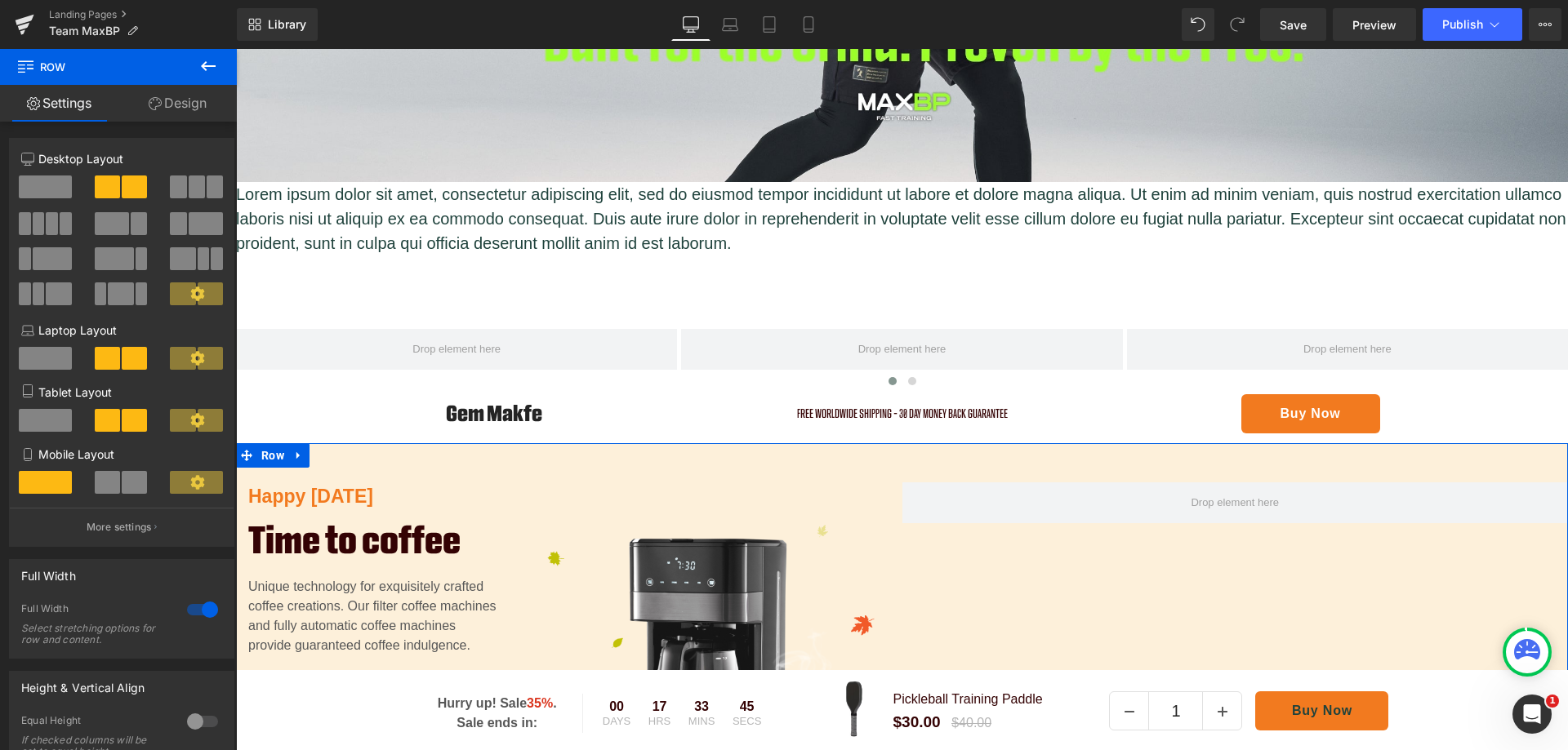
scroll to position [927, 0]
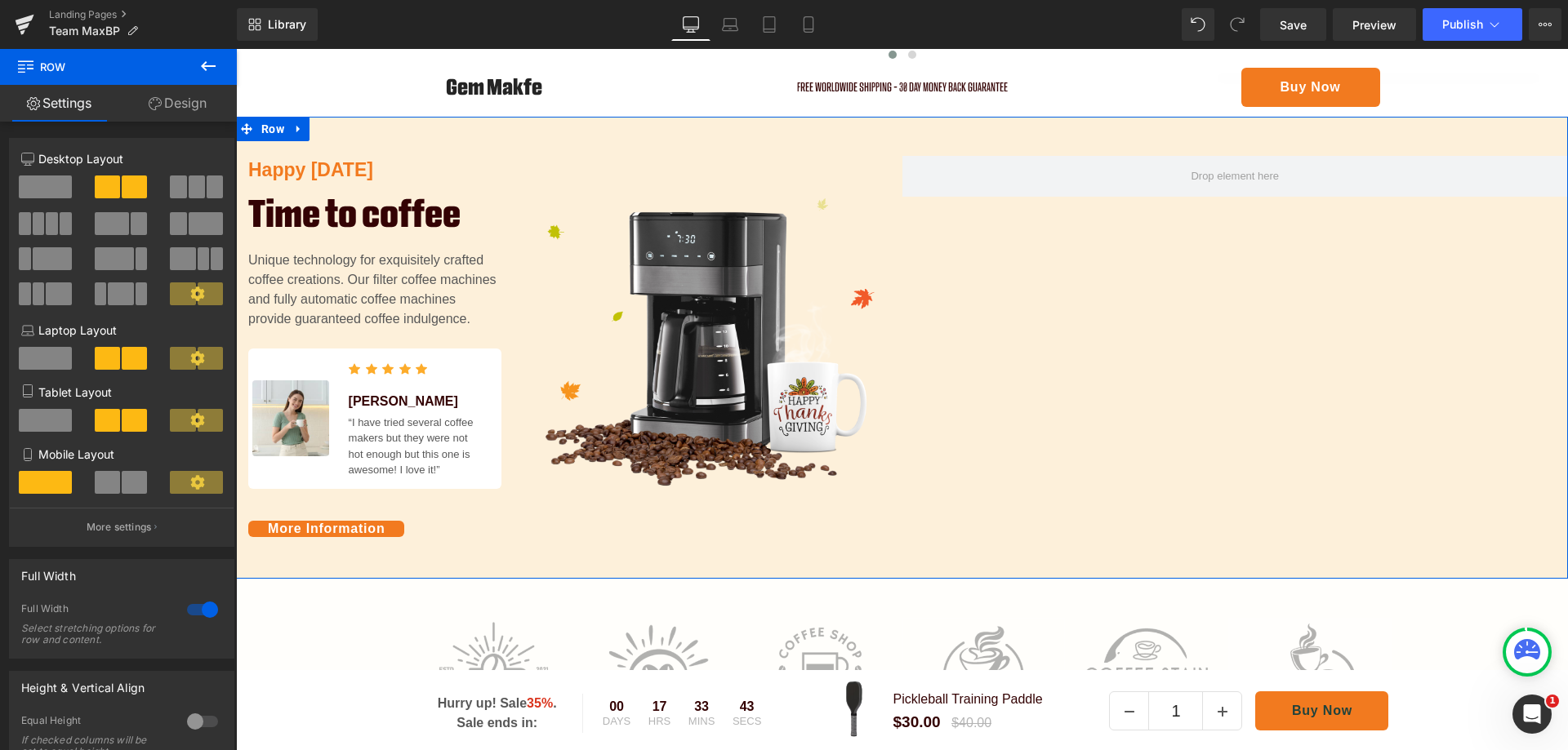
click at [35, 187] on span at bounding box center [45, 187] width 53 height 23
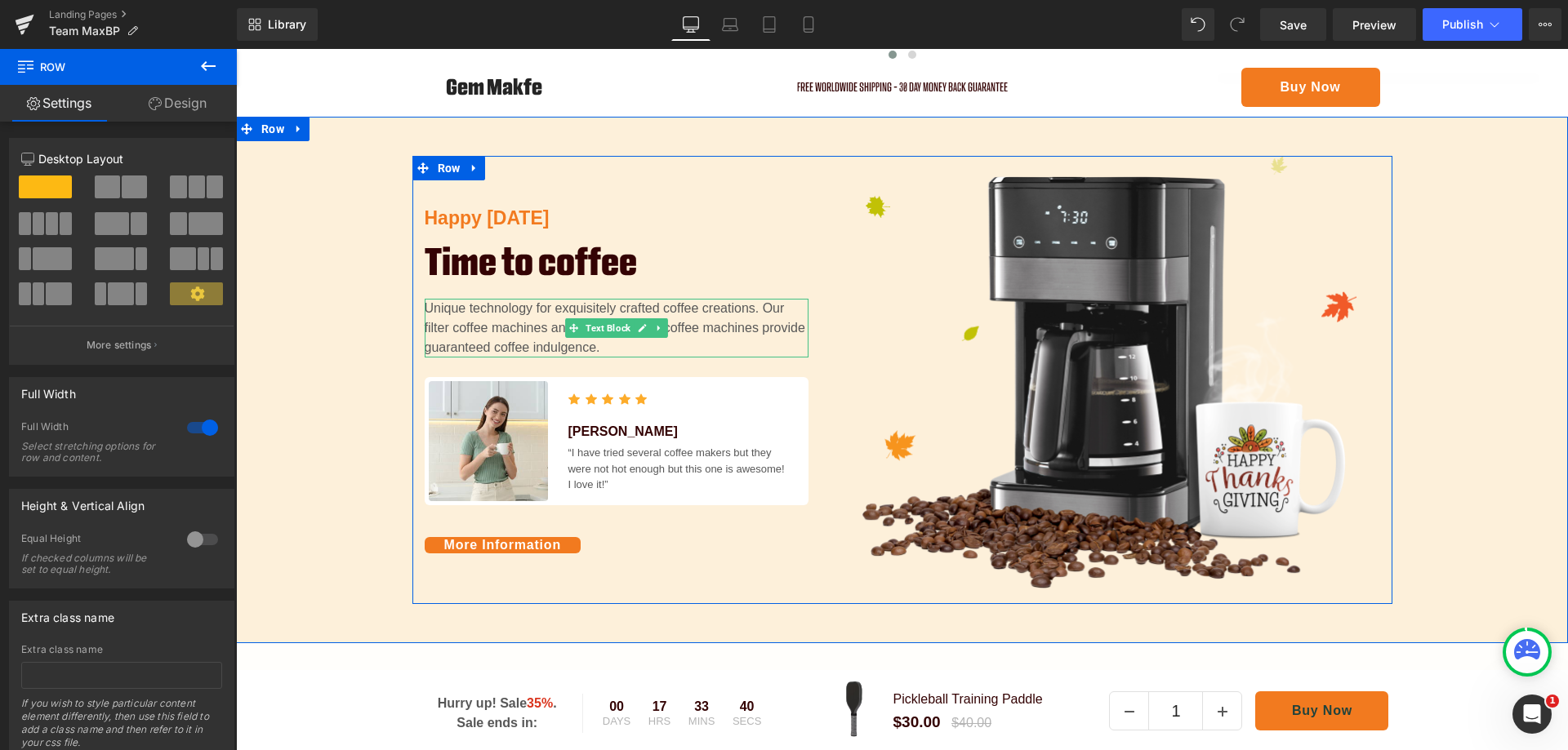
click at [570, 299] on p "Unique technology for exquisitely crafted coffee creations. Our filter coffee m…" at bounding box center [617, 328] width 384 height 59
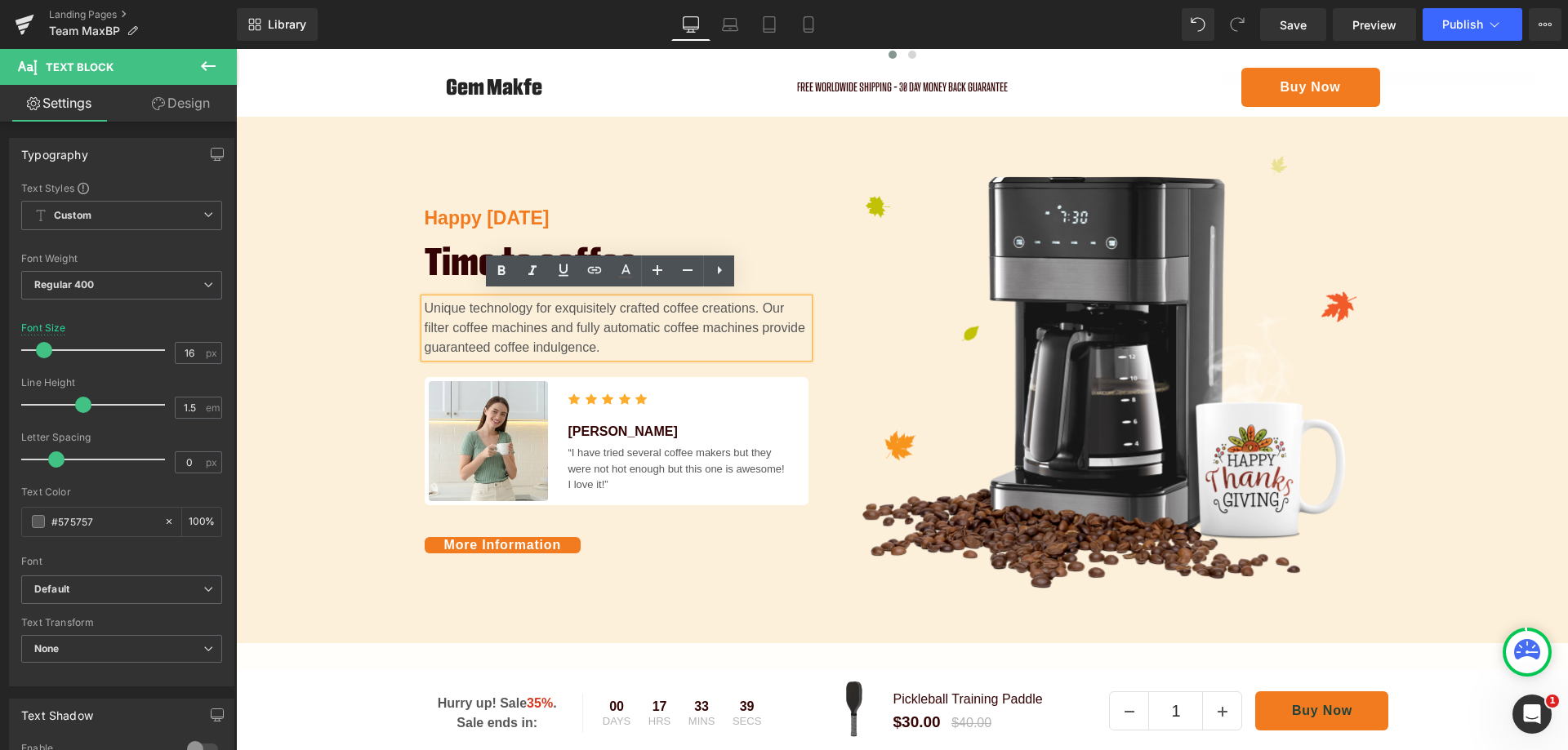
click at [823, 221] on div "Image" at bounding box center [1106, 380] width 571 height 449
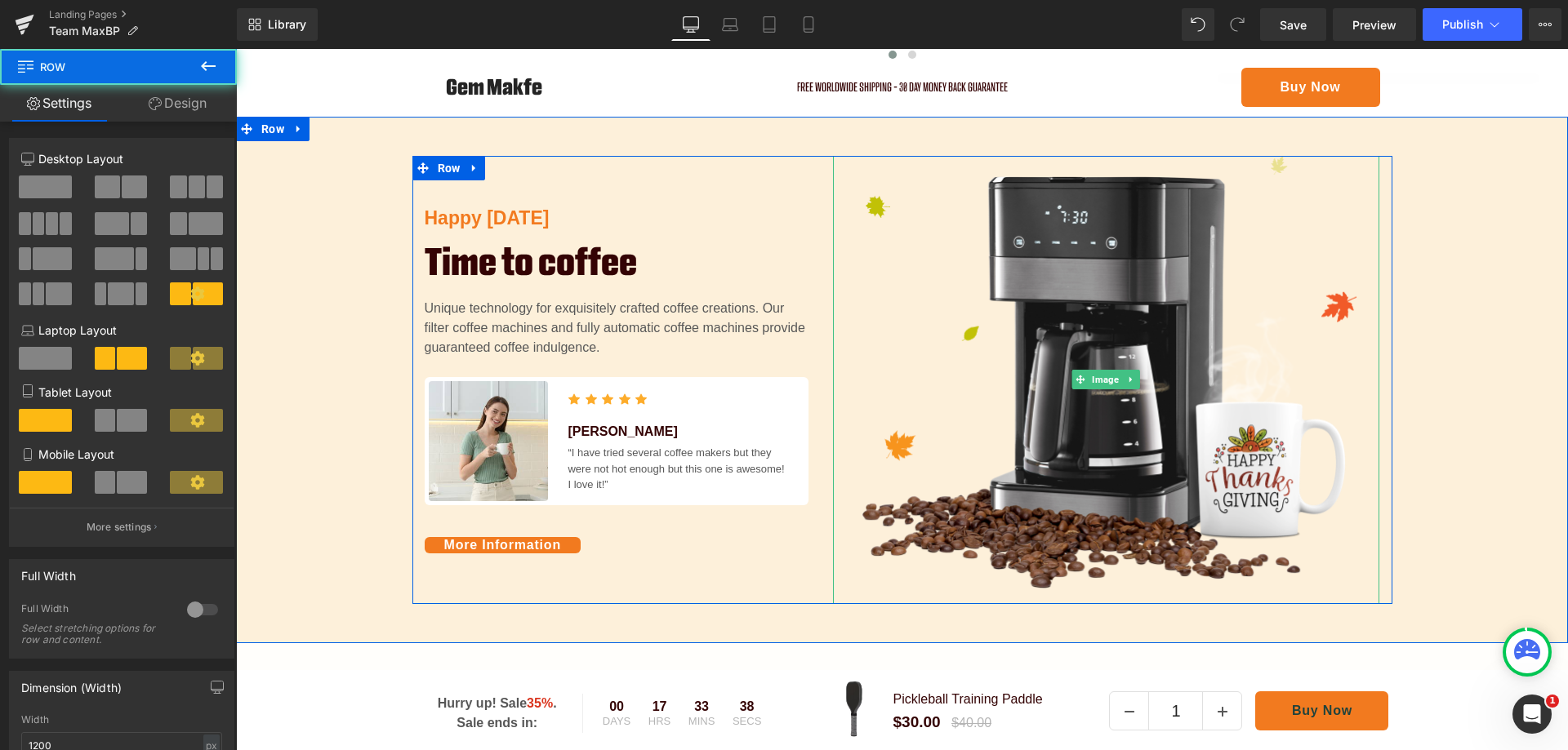
click at [1061, 240] on img at bounding box center [1106, 380] width 547 height 449
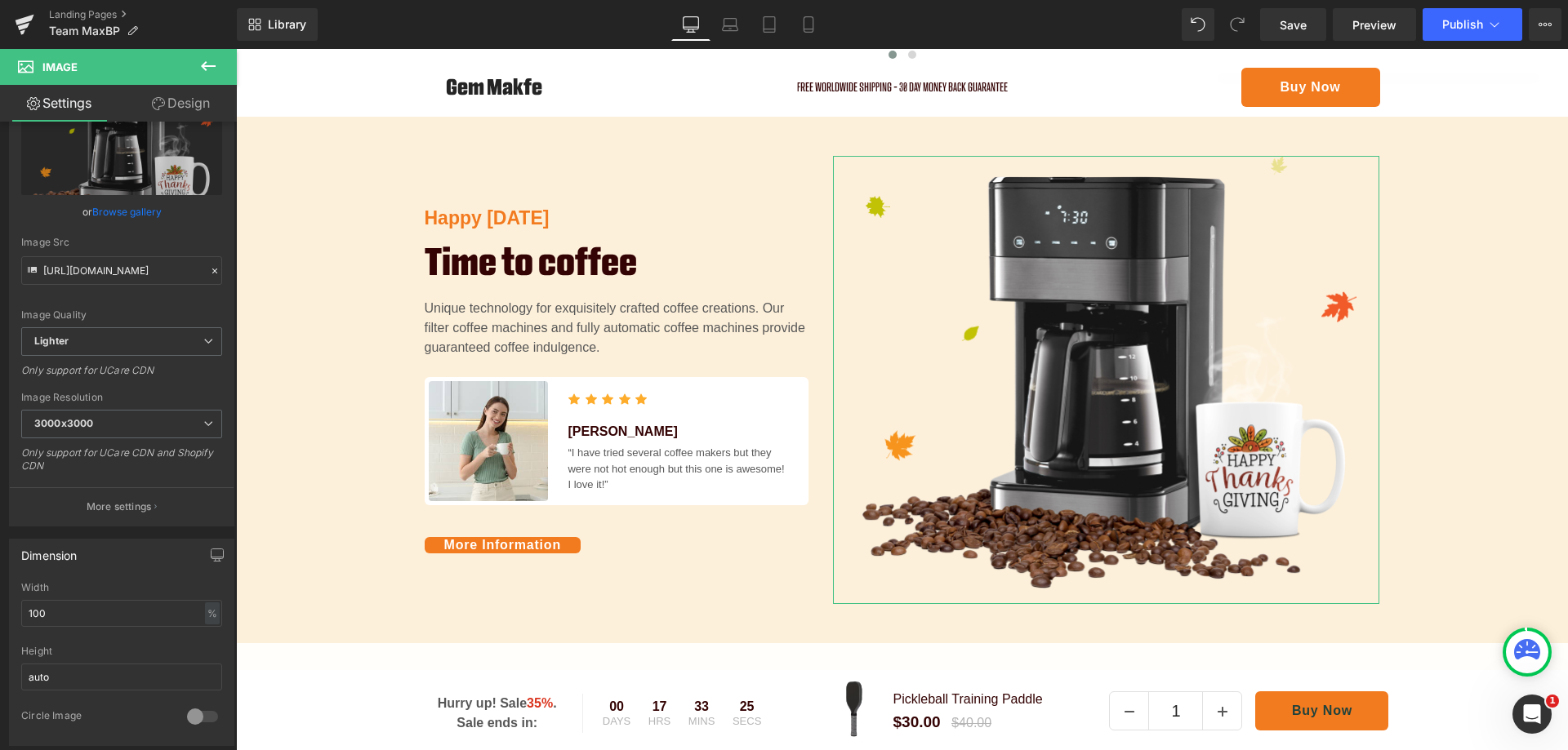
scroll to position [0, 0]
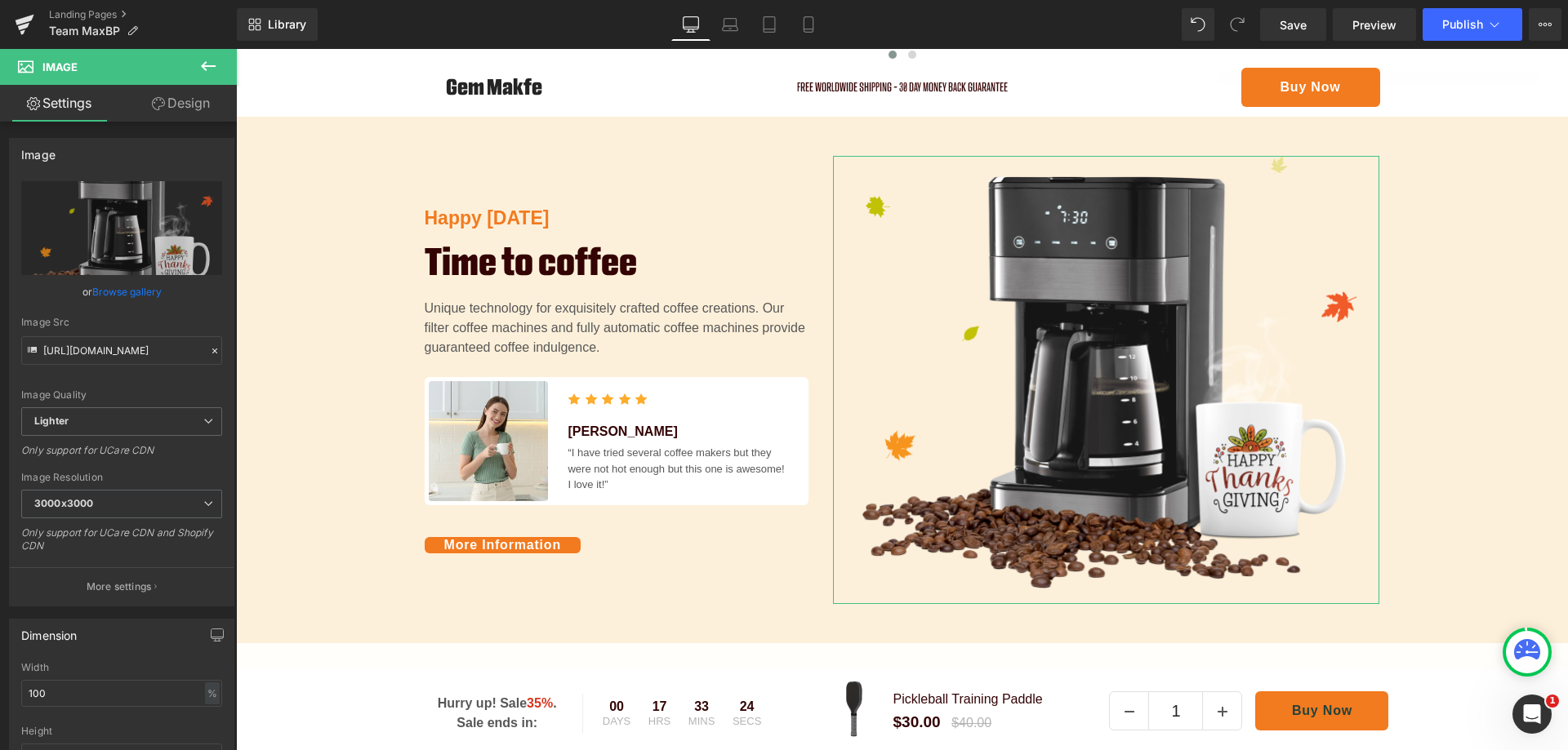
click at [173, 102] on link "Design" at bounding box center [181, 103] width 118 height 37
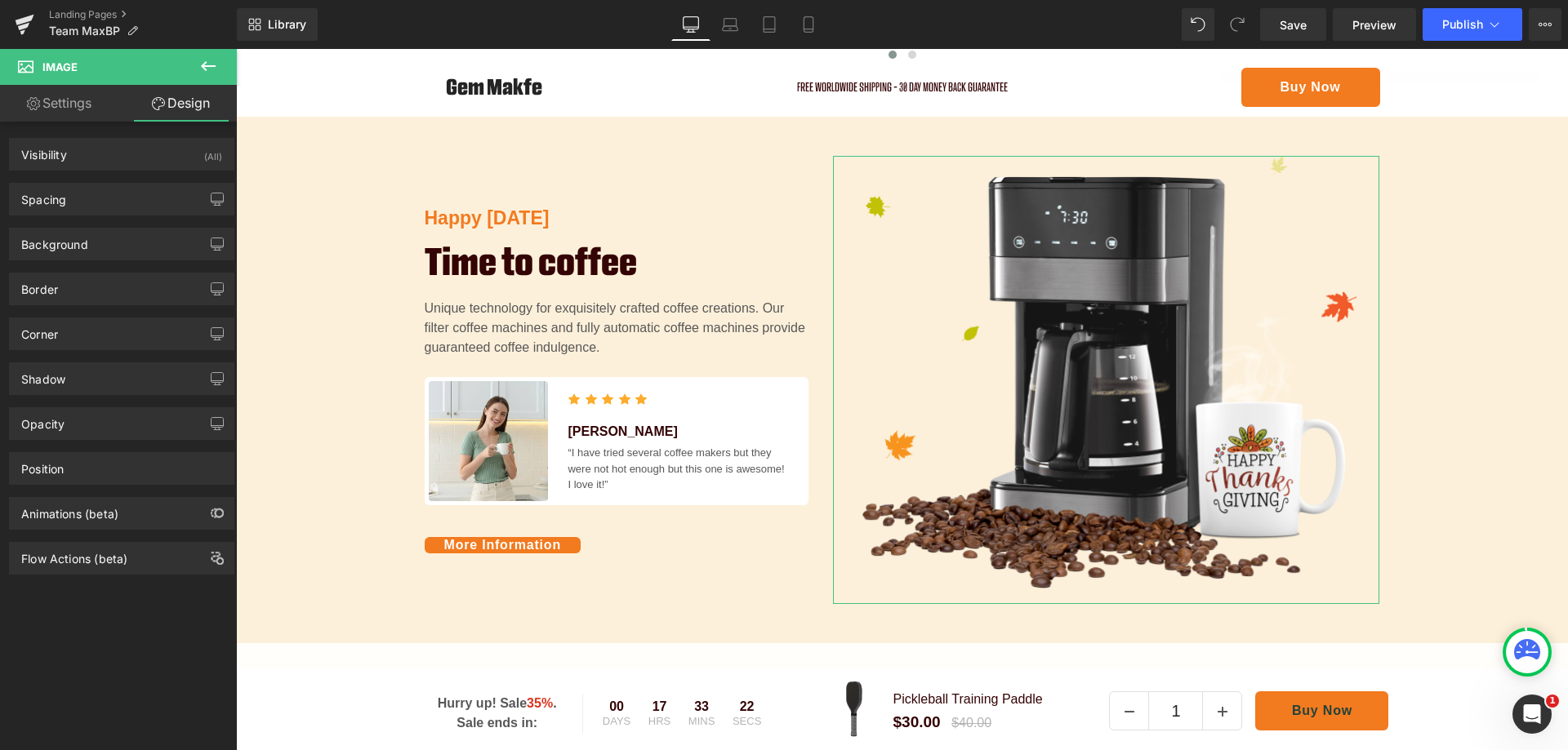
click at [68, 106] on link "Settings" at bounding box center [59, 103] width 118 height 37
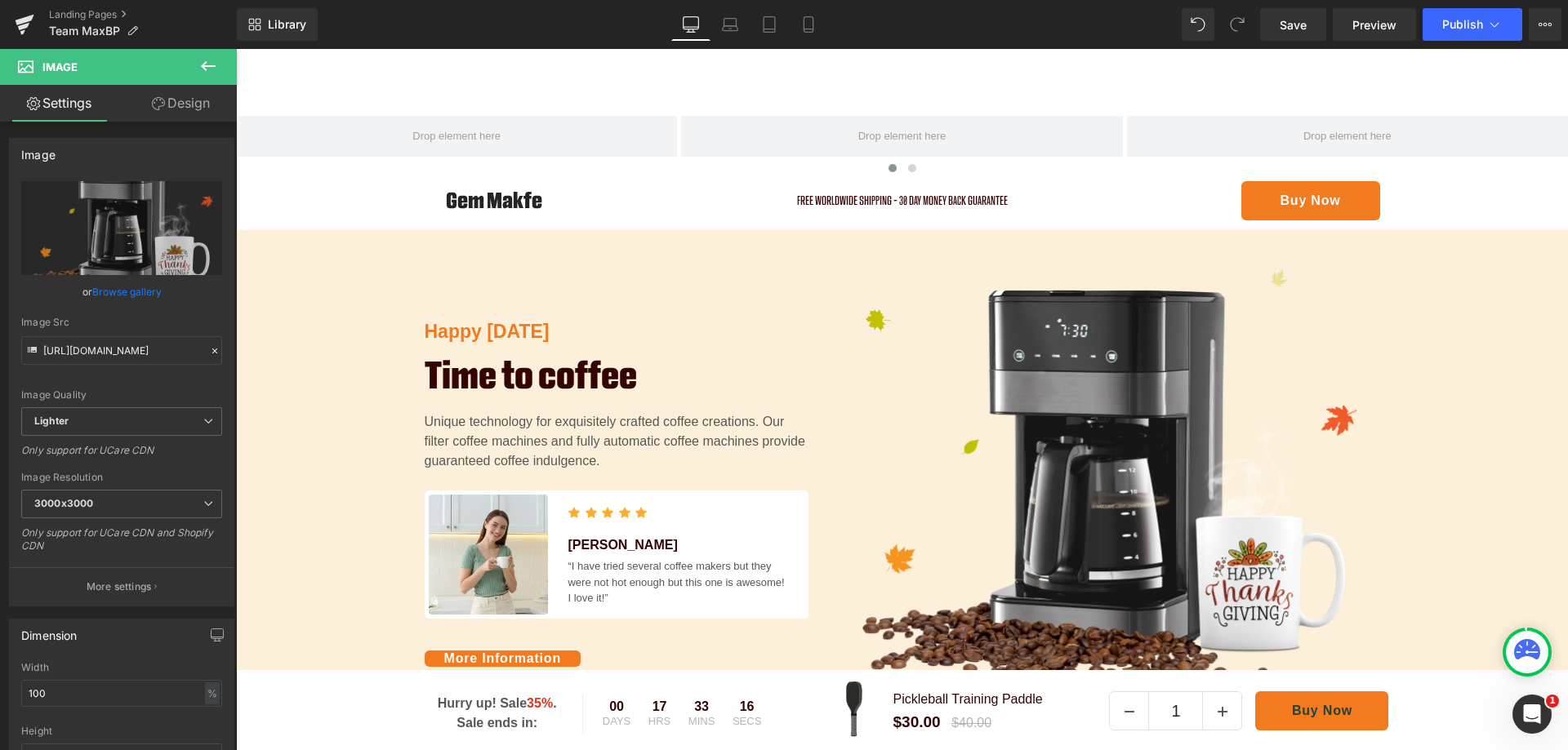
scroll to position [845, 0]
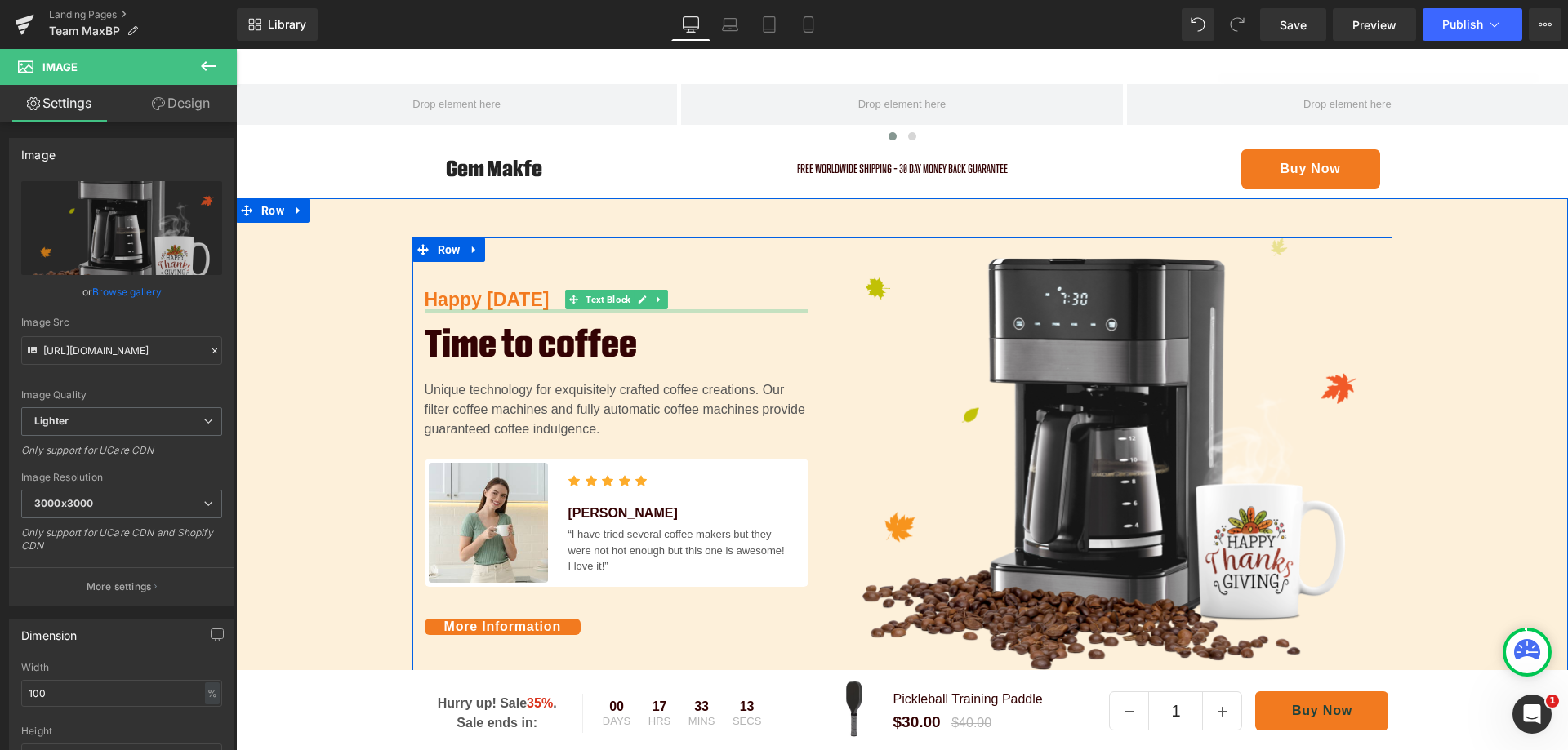
click at [535, 296] on p "Happy [DATE]" at bounding box center [617, 300] width 384 height 29
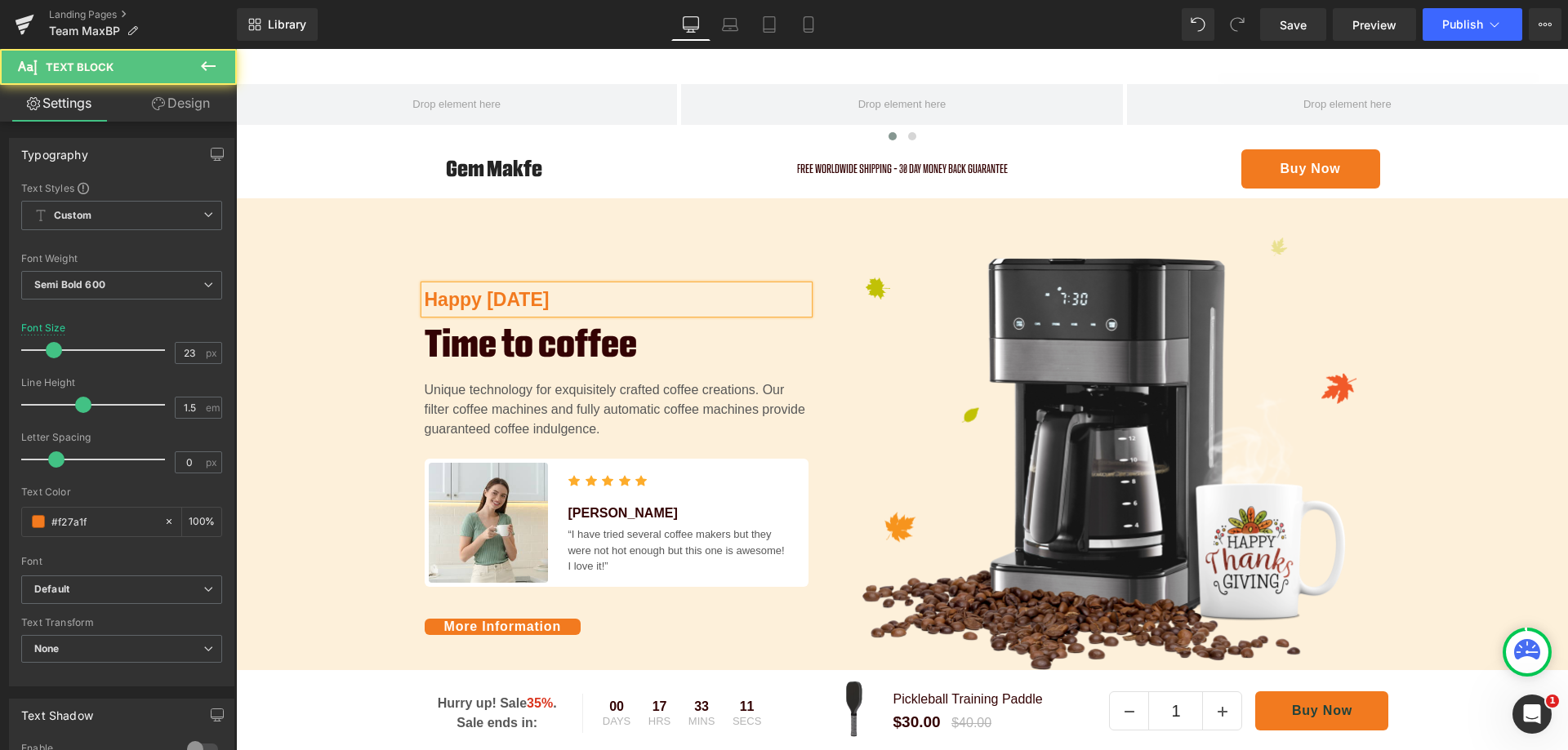
click at [653, 293] on p "Happy [DATE]" at bounding box center [617, 300] width 384 height 29
click at [534, 294] on p "Happy [DATE]" at bounding box center [617, 300] width 384 height 29
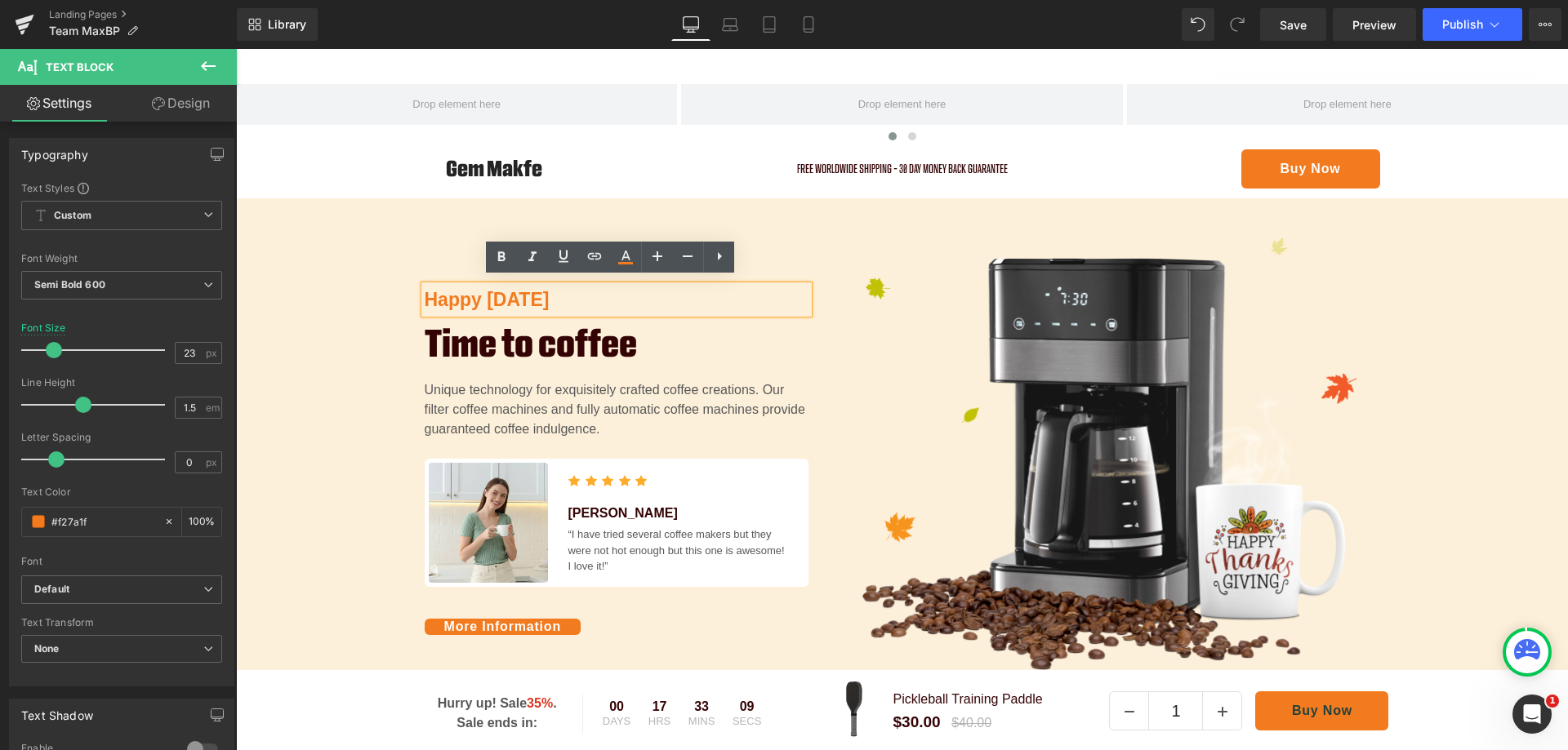
click at [748, 286] on p "Happy [DATE]" at bounding box center [617, 300] width 384 height 29
click at [454, 300] on p "Happy [DATE]" at bounding box center [617, 300] width 384 height 29
click at [768, 286] on div "Hap Thanksgiving" at bounding box center [617, 300] width 384 height 29
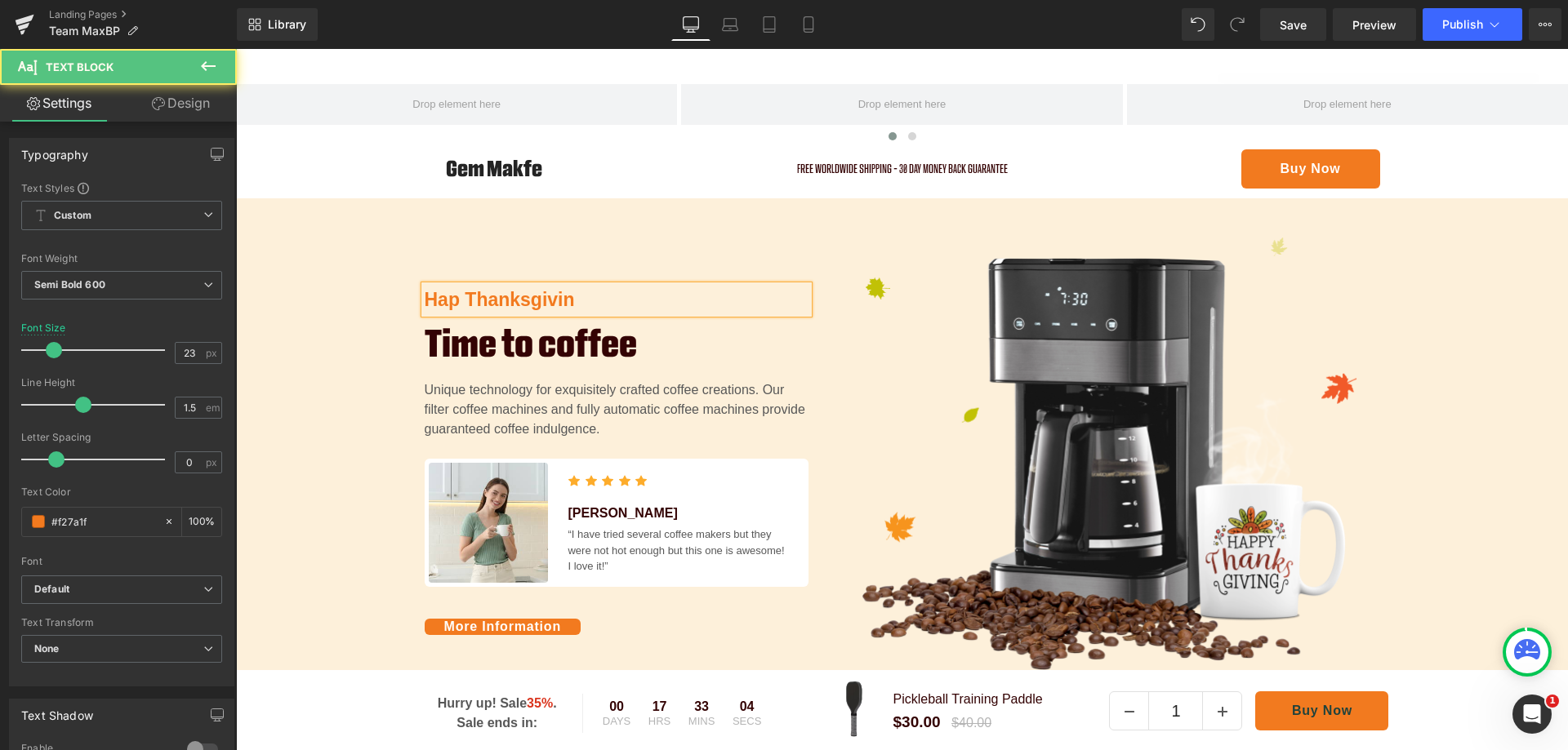
click at [784, 298] on p "Hap Thanksgivin" at bounding box center [617, 300] width 384 height 29
click at [855, 358] on img at bounding box center [1106, 462] width 547 height 449
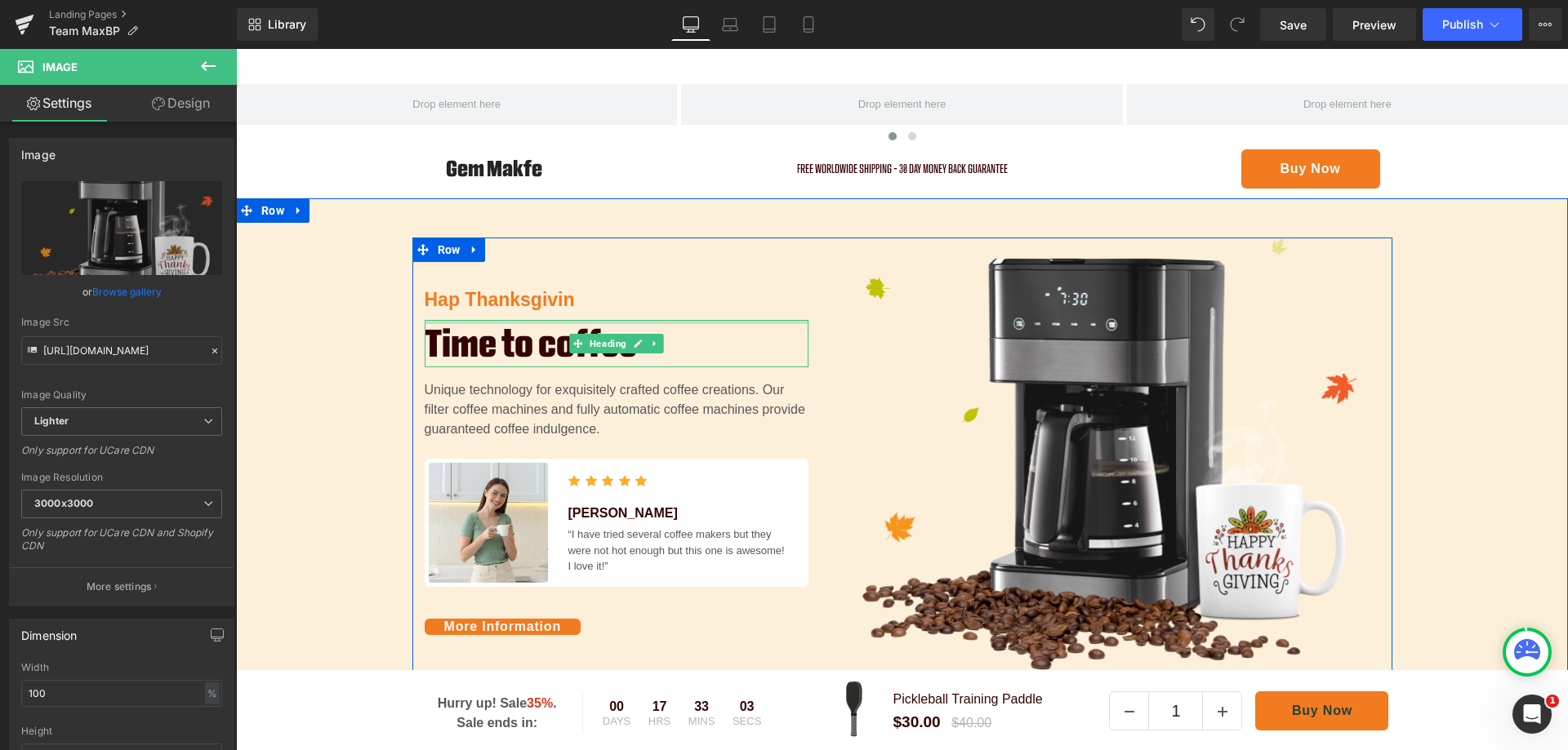
click at [736, 296] on p "Hap Thanksgivin" at bounding box center [617, 300] width 384 height 29
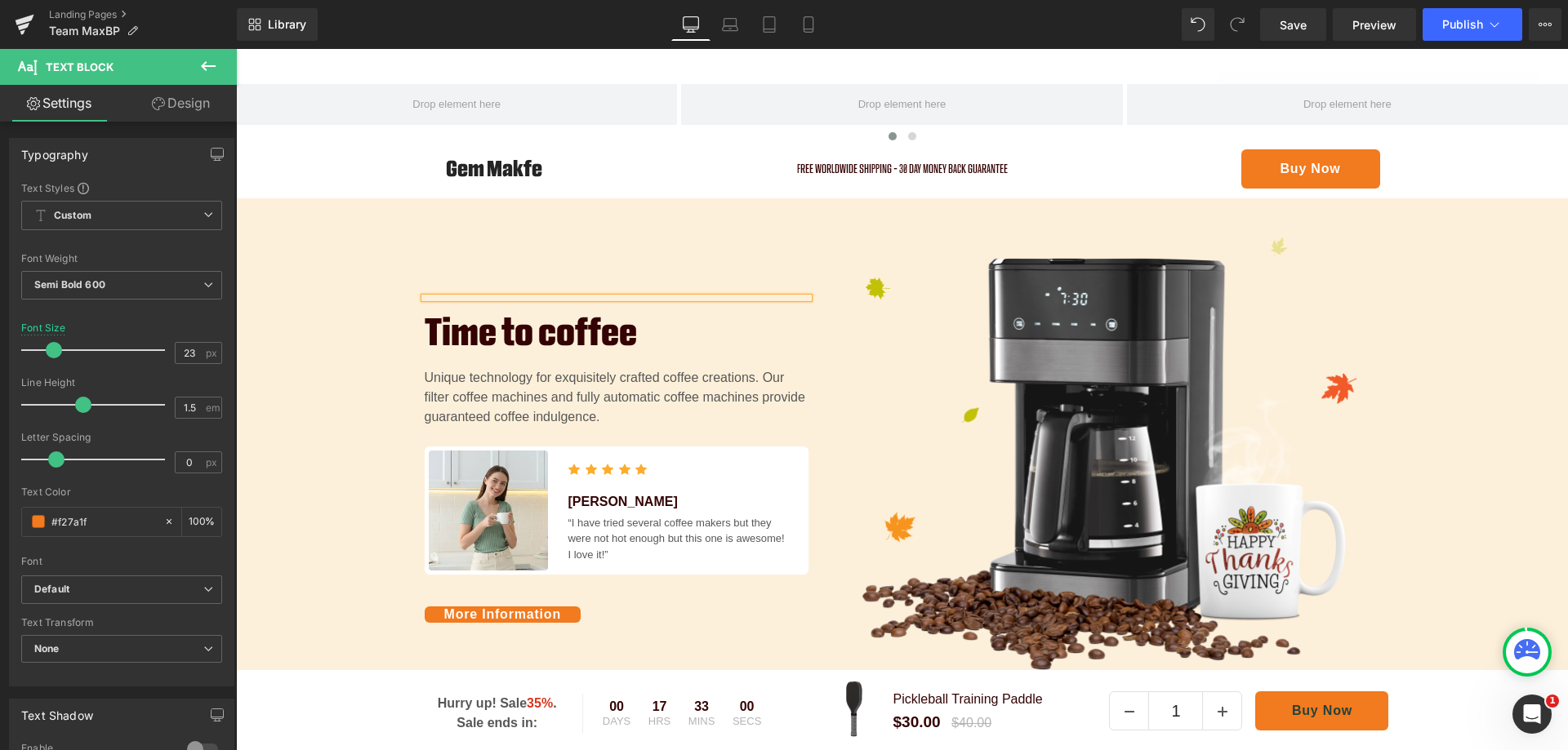
click at [323, 334] on div "Text Block Time to coffee Heading Unique technology for exquisitely crafted cof…" at bounding box center [902, 462] width 1332 height 449
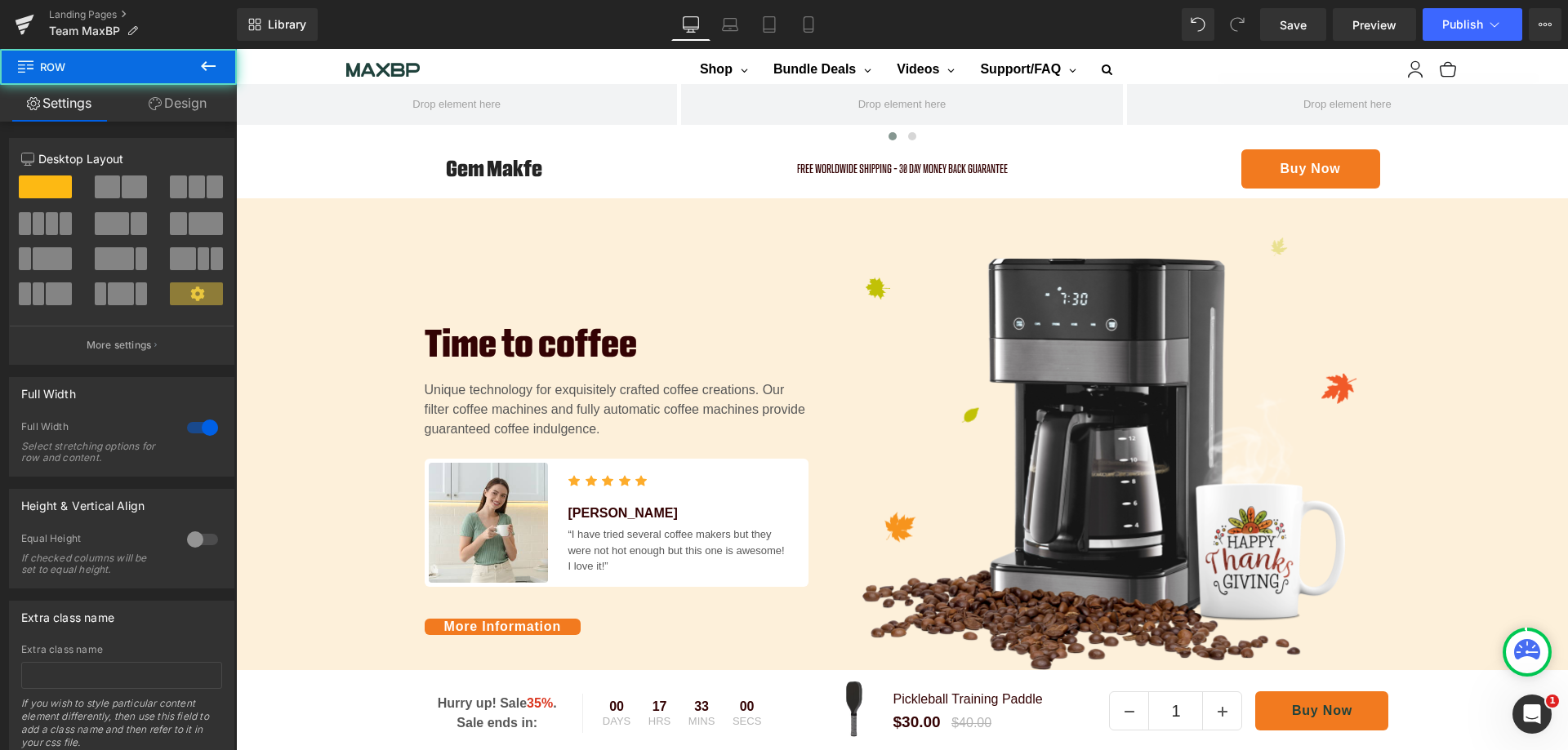
scroll to position [763, 0]
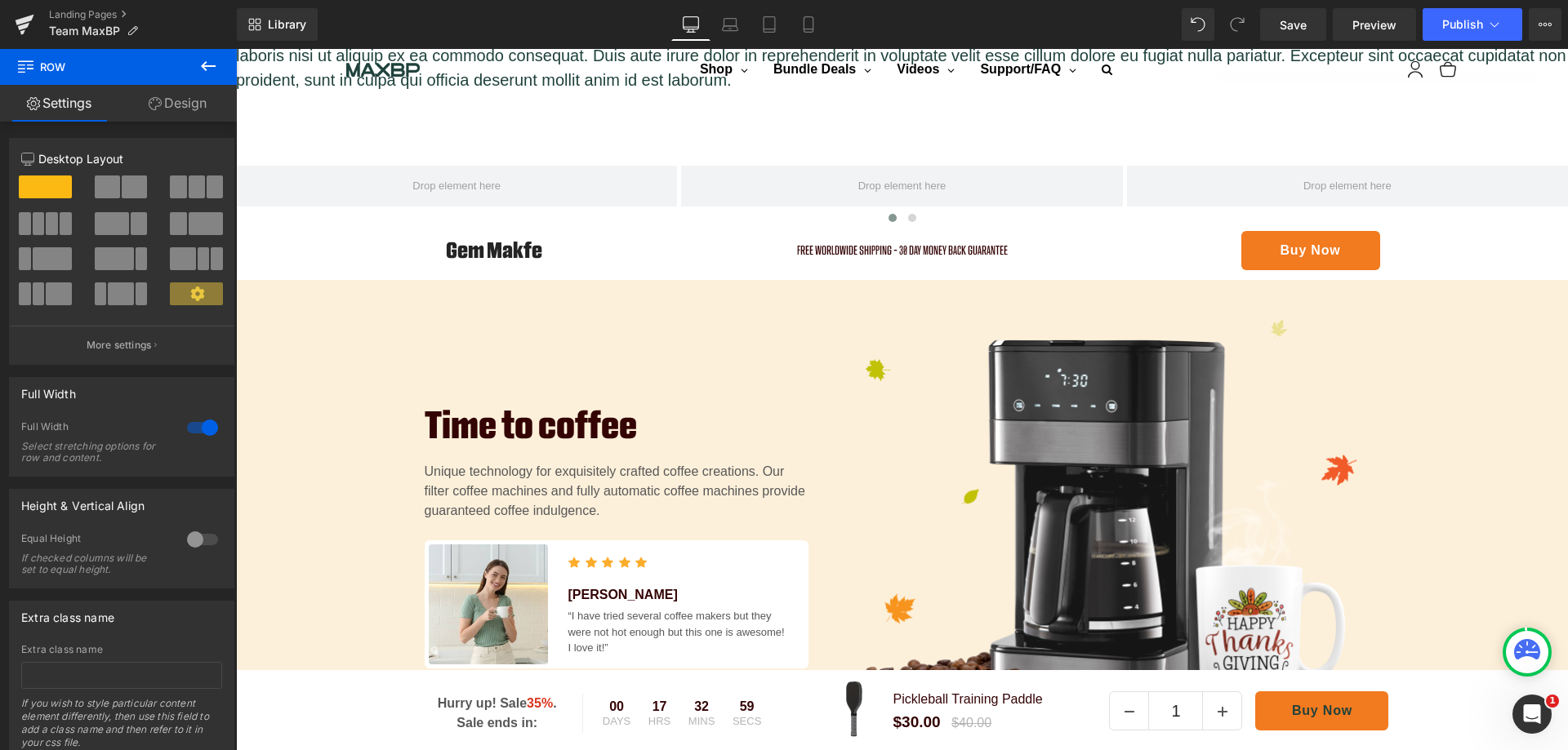
click at [542, 425] on h1 "Time to coffee" at bounding box center [617, 425] width 384 height 47
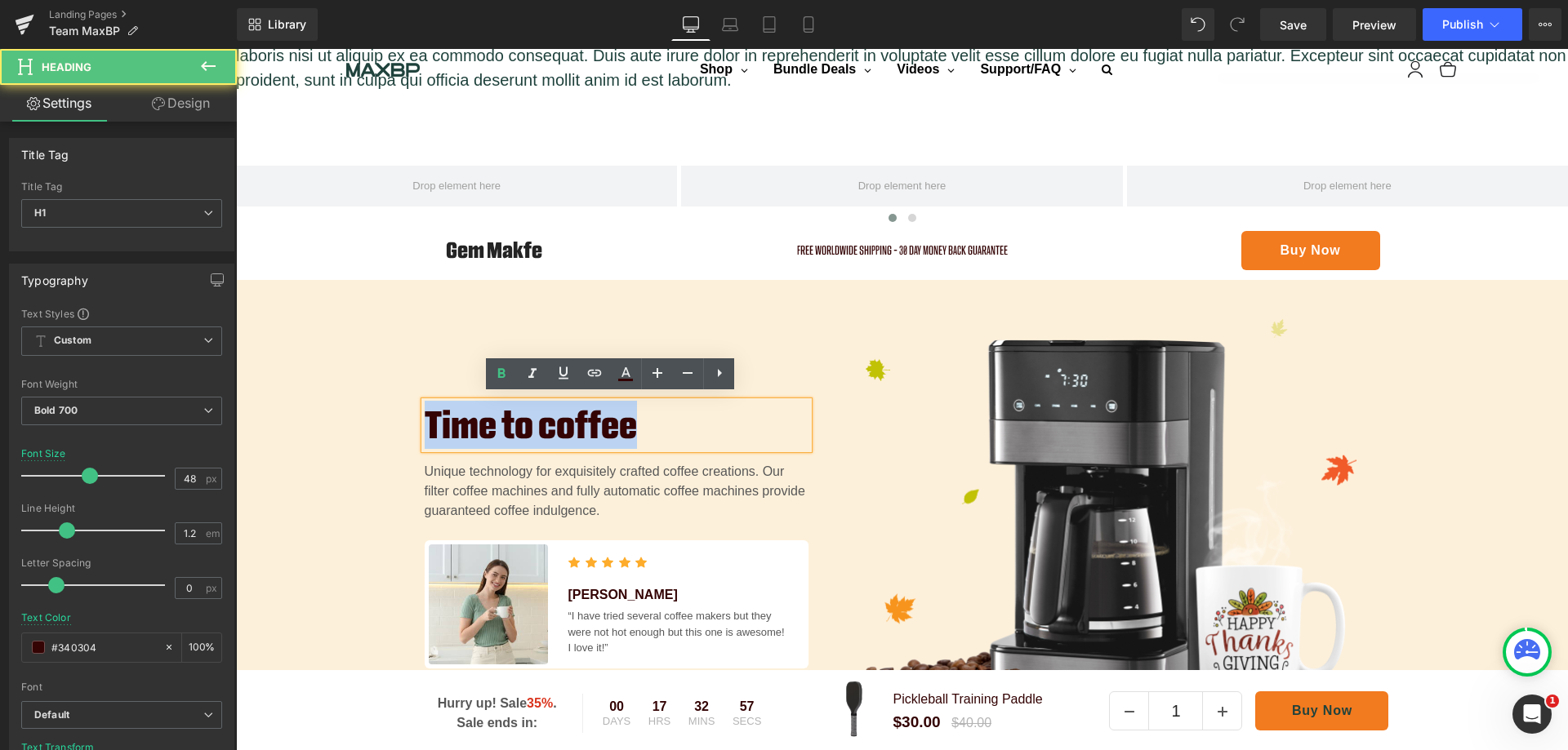
drag, startPoint x: 664, startPoint y: 418, endPoint x: 397, endPoint y: 418, distance: 267.0
click at [397, 418] on div "Text Block Time to coffee Heading Unique technology for exquisitely crafted cof…" at bounding box center [902, 543] width 1332 height 449
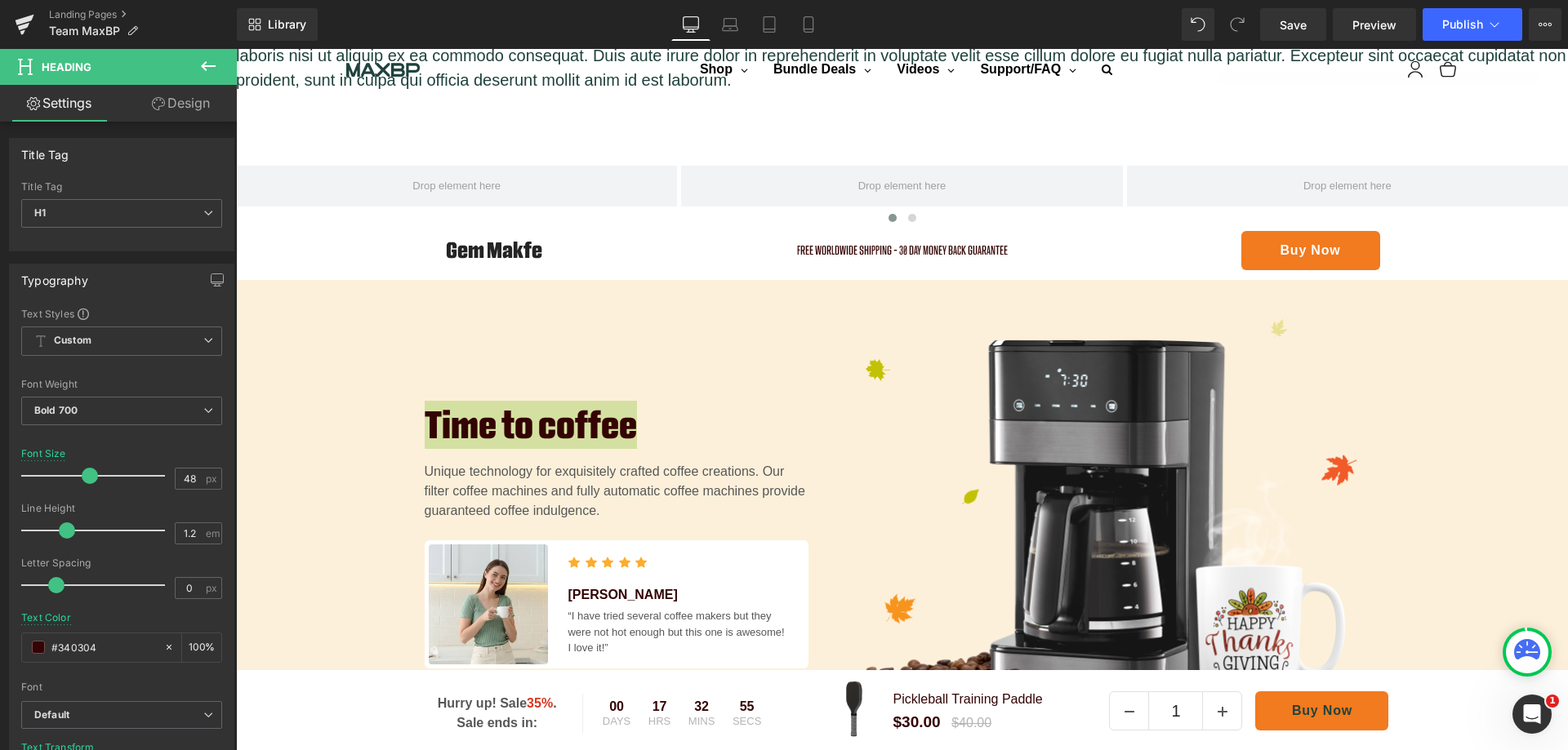
click at [175, 332] on span "Custom Setup Global Style" at bounding box center [121, 342] width 201 height 30
click at [175, 332] on span "Custom Setup Global Style" at bounding box center [118, 342] width 195 height 30
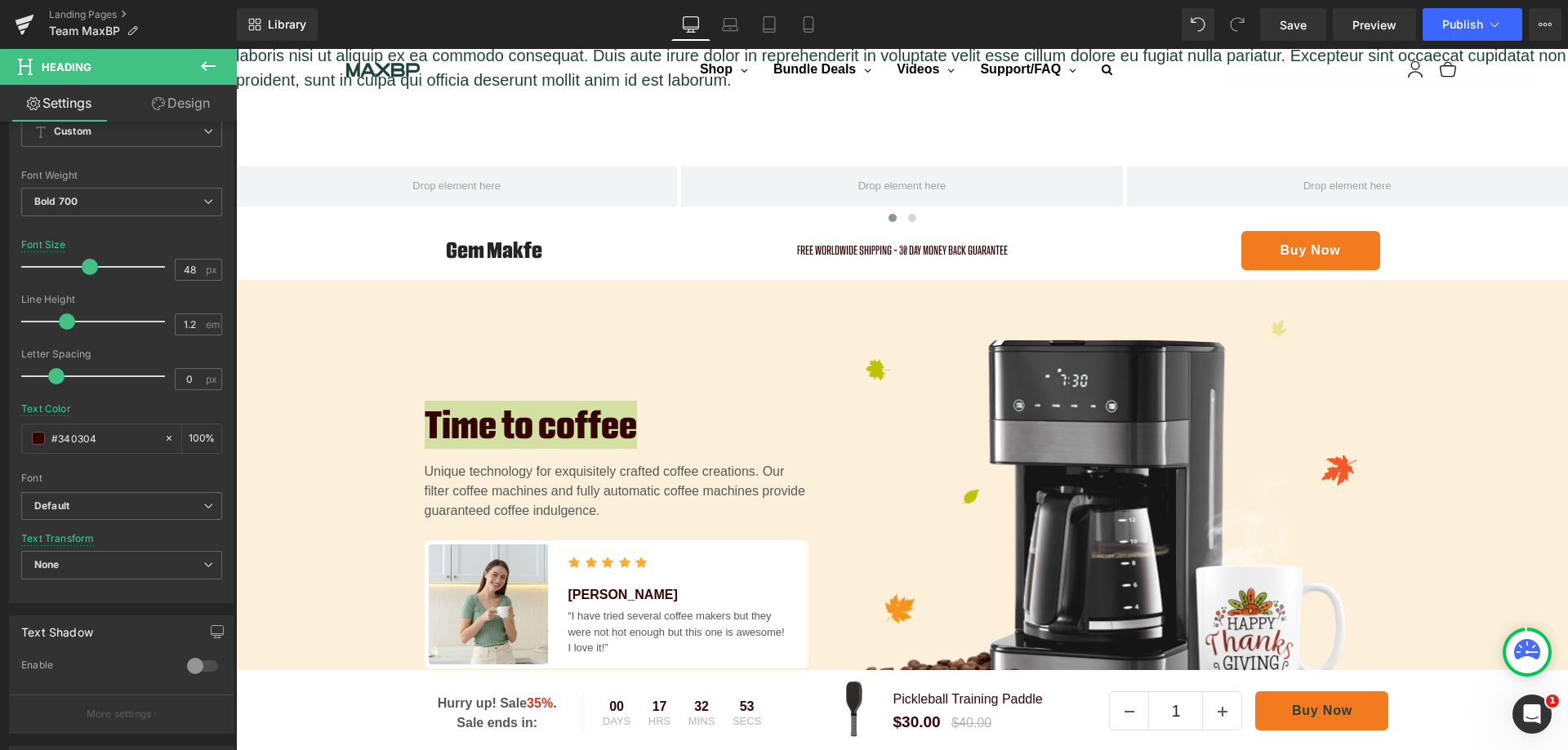
scroll to position [245, 0]
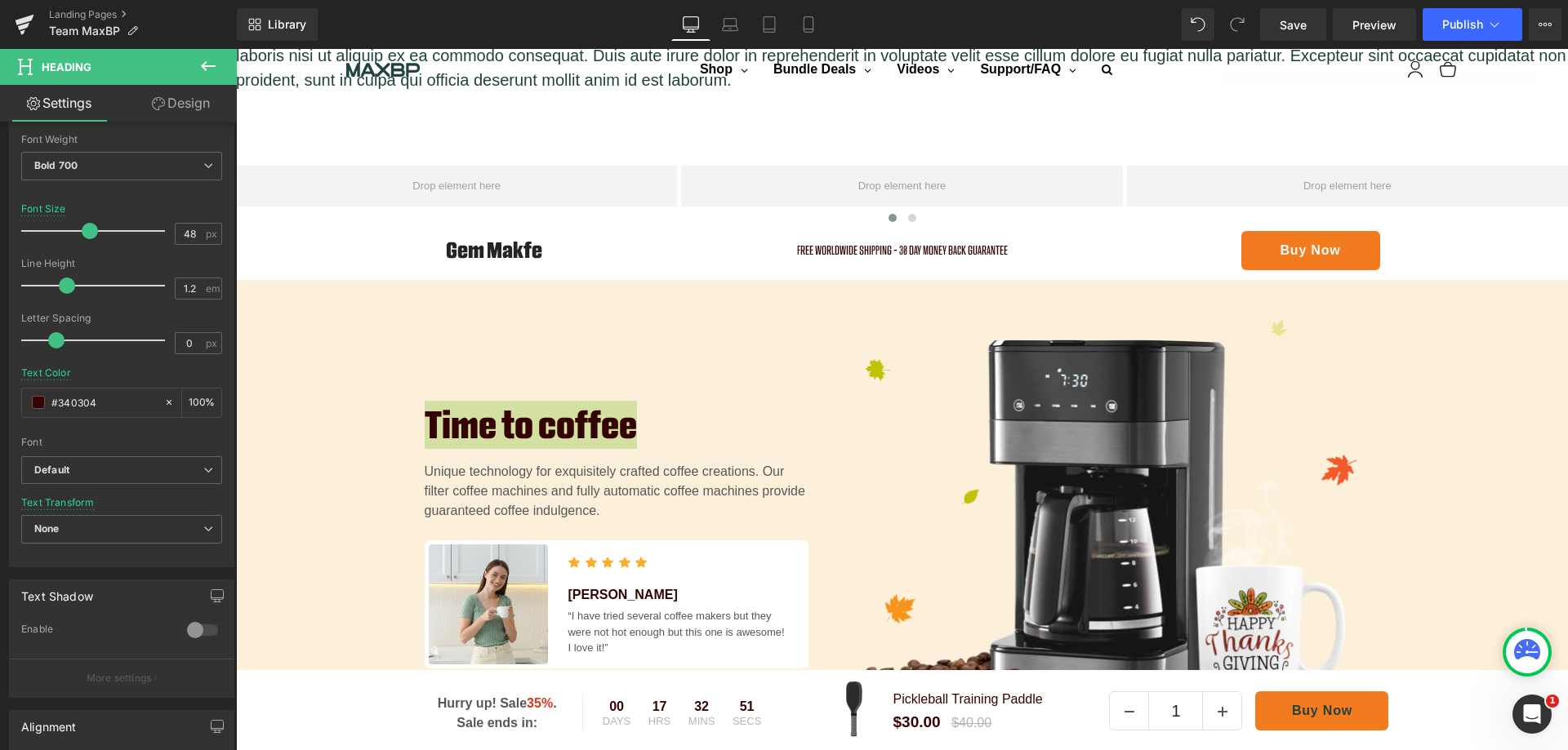
click at [168, 473] on b "Default" at bounding box center [118, 471] width 169 height 14
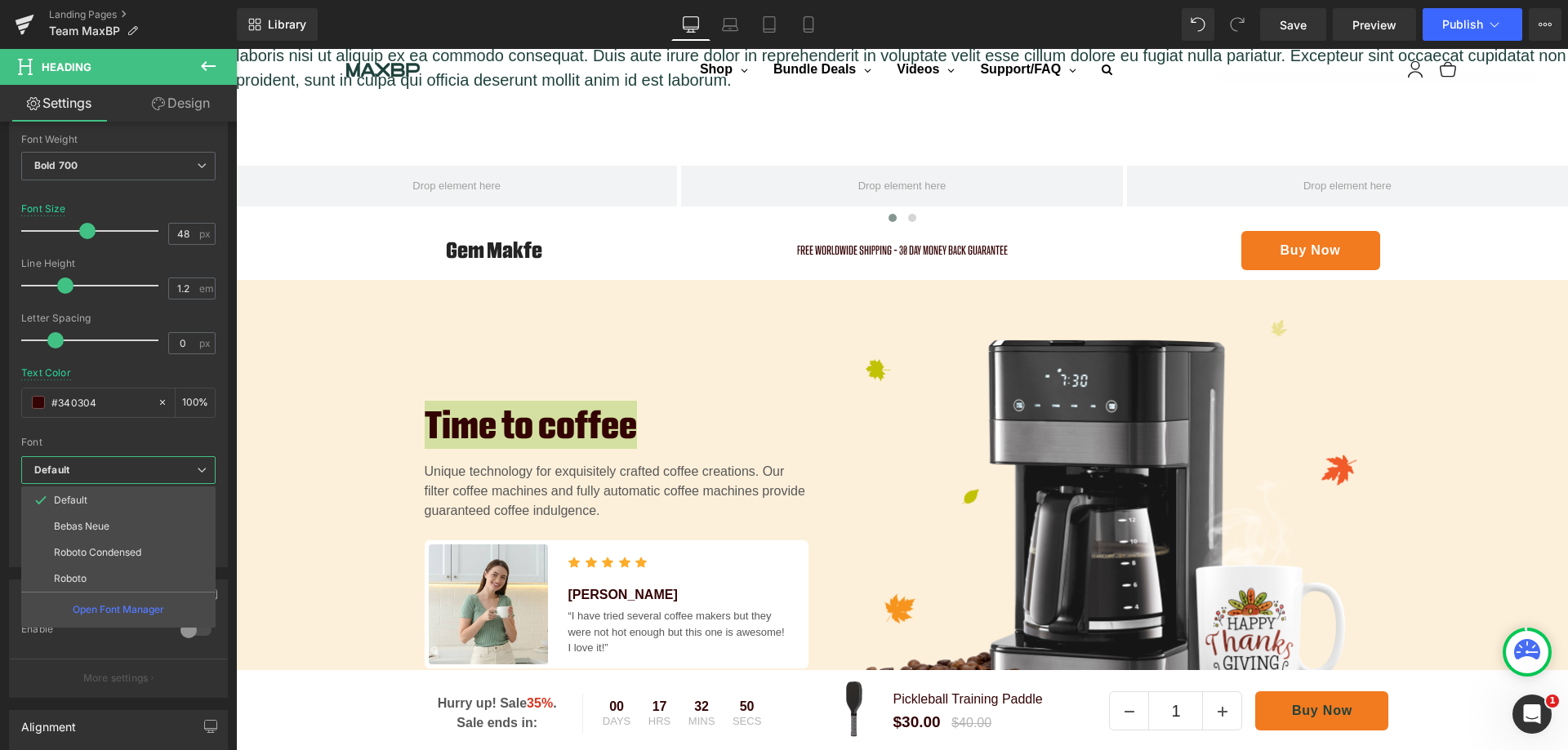
click at [132, 607] on p "Open Font Manager" at bounding box center [118, 610] width 91 height 15
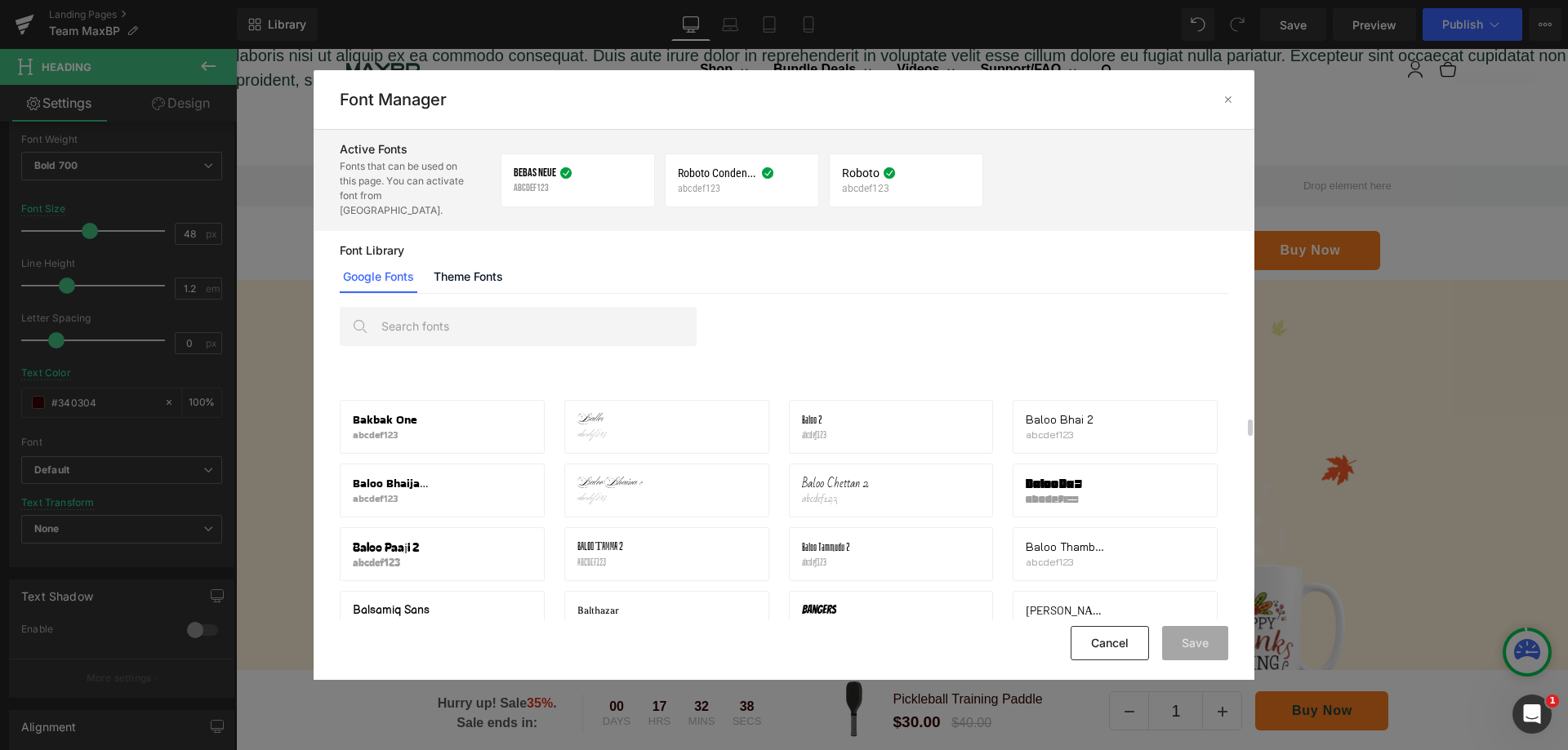
scroll to position [2449, 0]
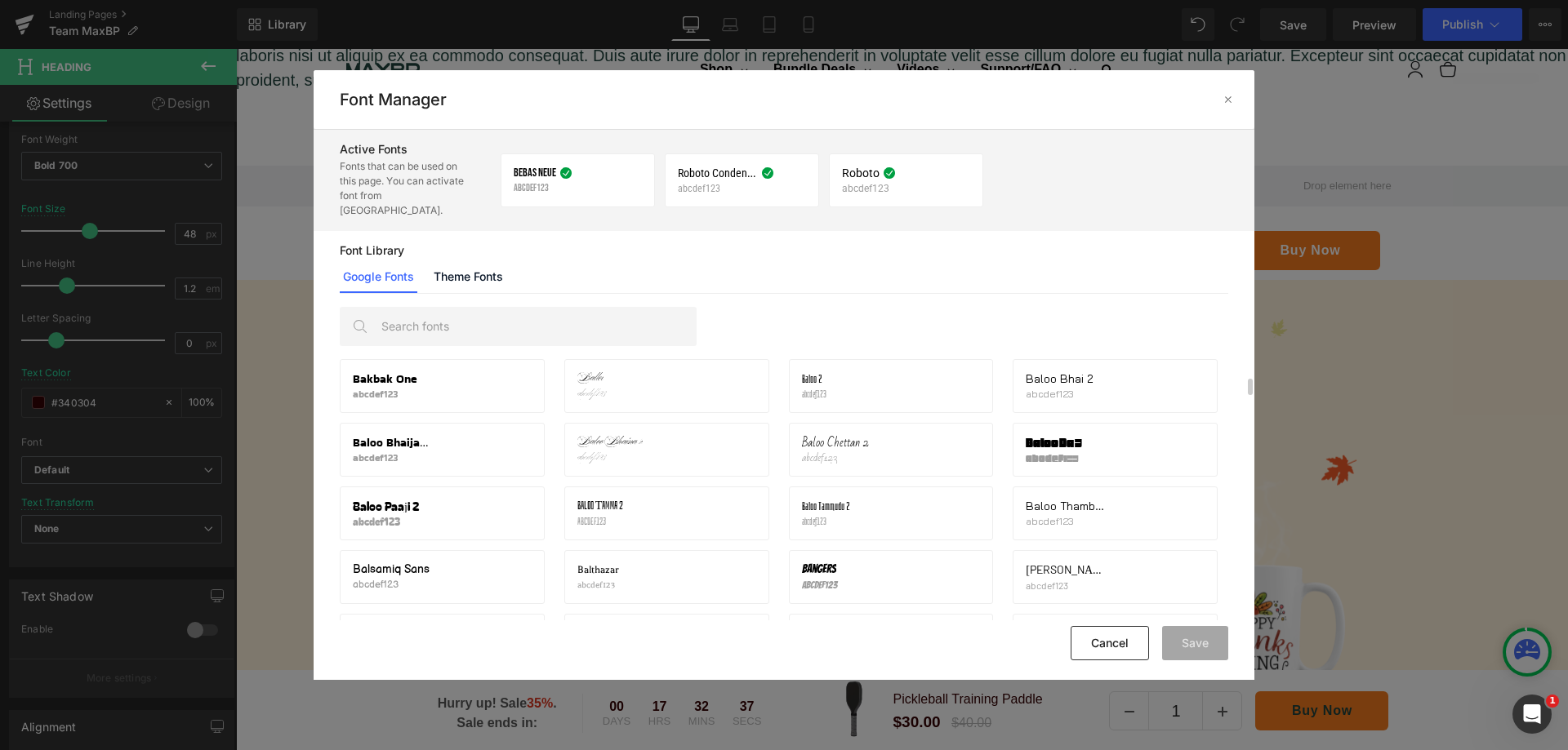
click at [472, 308] on input "text" at bounding box center [535, 326] width 323 height 38
type input "m"
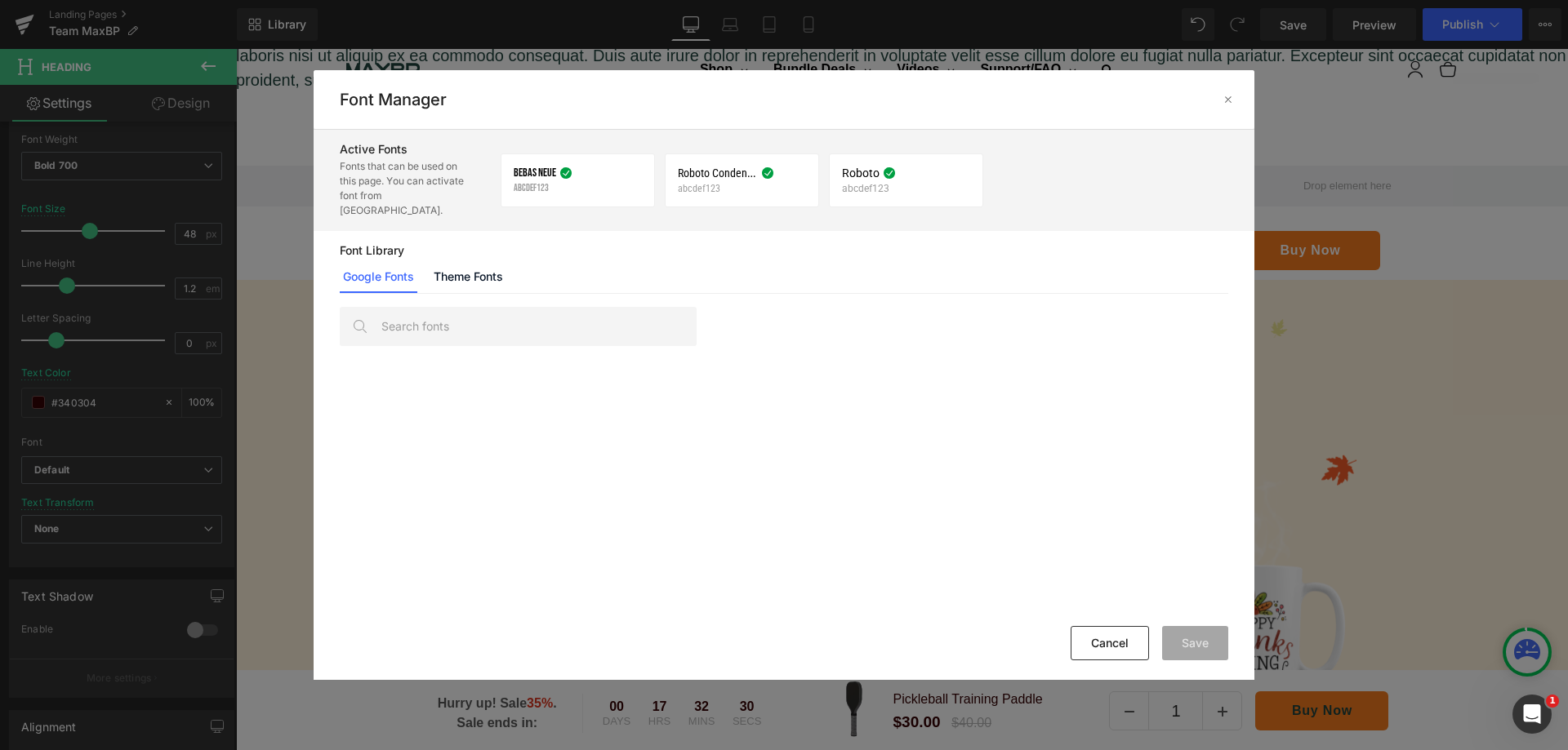
click at [470, 260] on link "Theme Fonts" at bounding box center [468, 276] width 76 height 32
click at [429, 318] on div "Add theme fonts" at bounding box center [416, 322] width 153 height 32
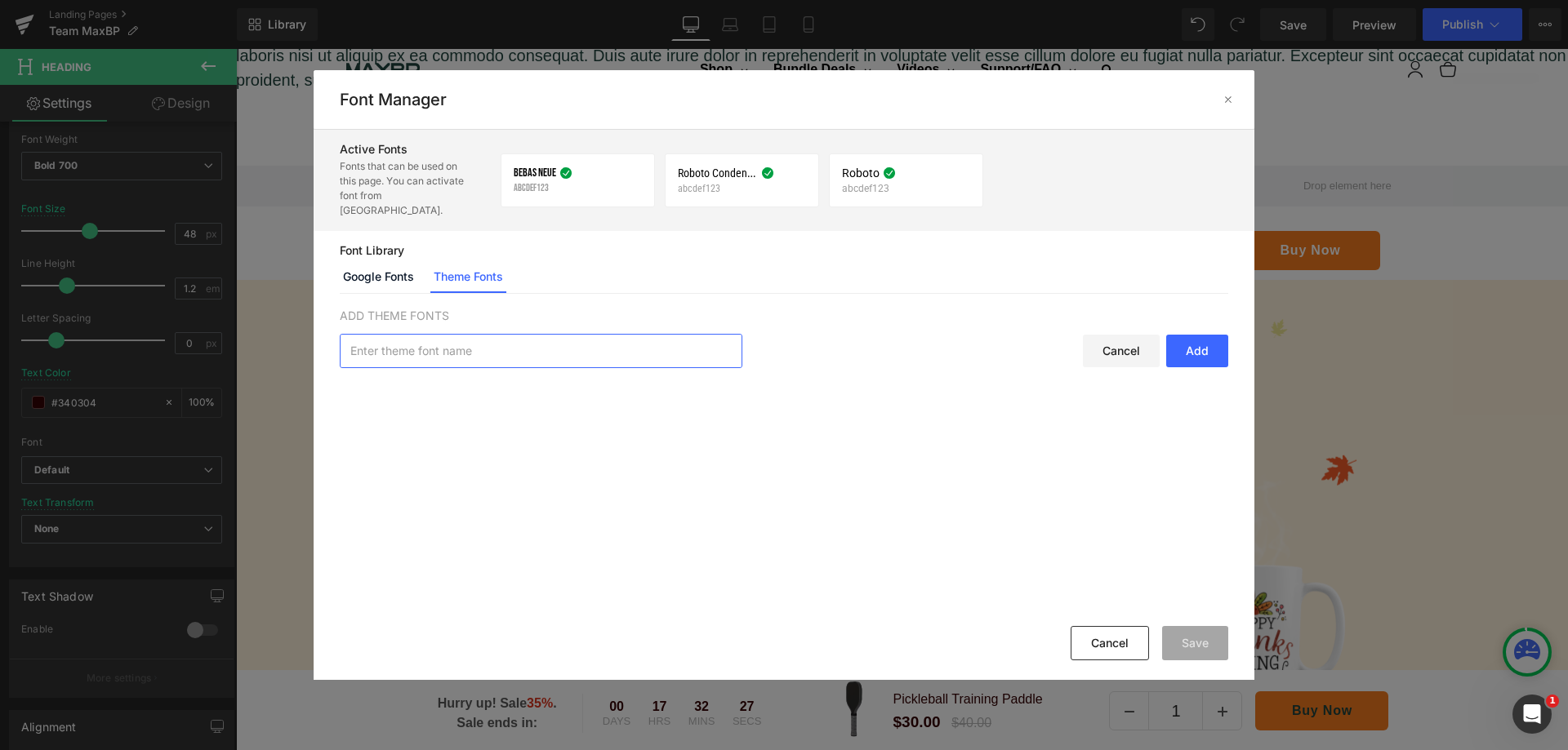
click at [429, 341] on input "text" at bounding box center [542, 350] width 401 height 32
type input "m"
click at [1119, 649] on button "Cancel" at bounding box center [1110, 643] width 78 height 34
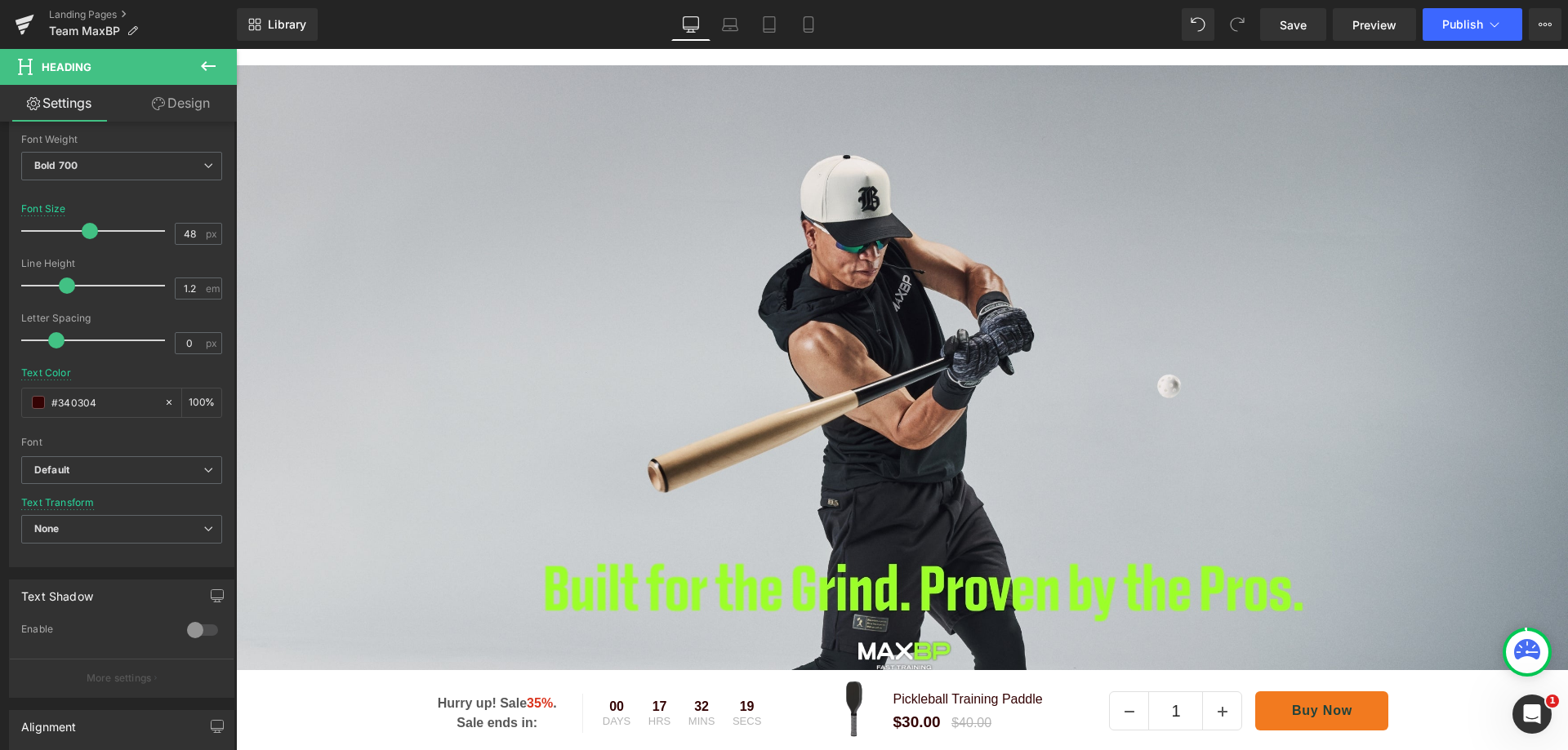
scroll to position [271, 0]
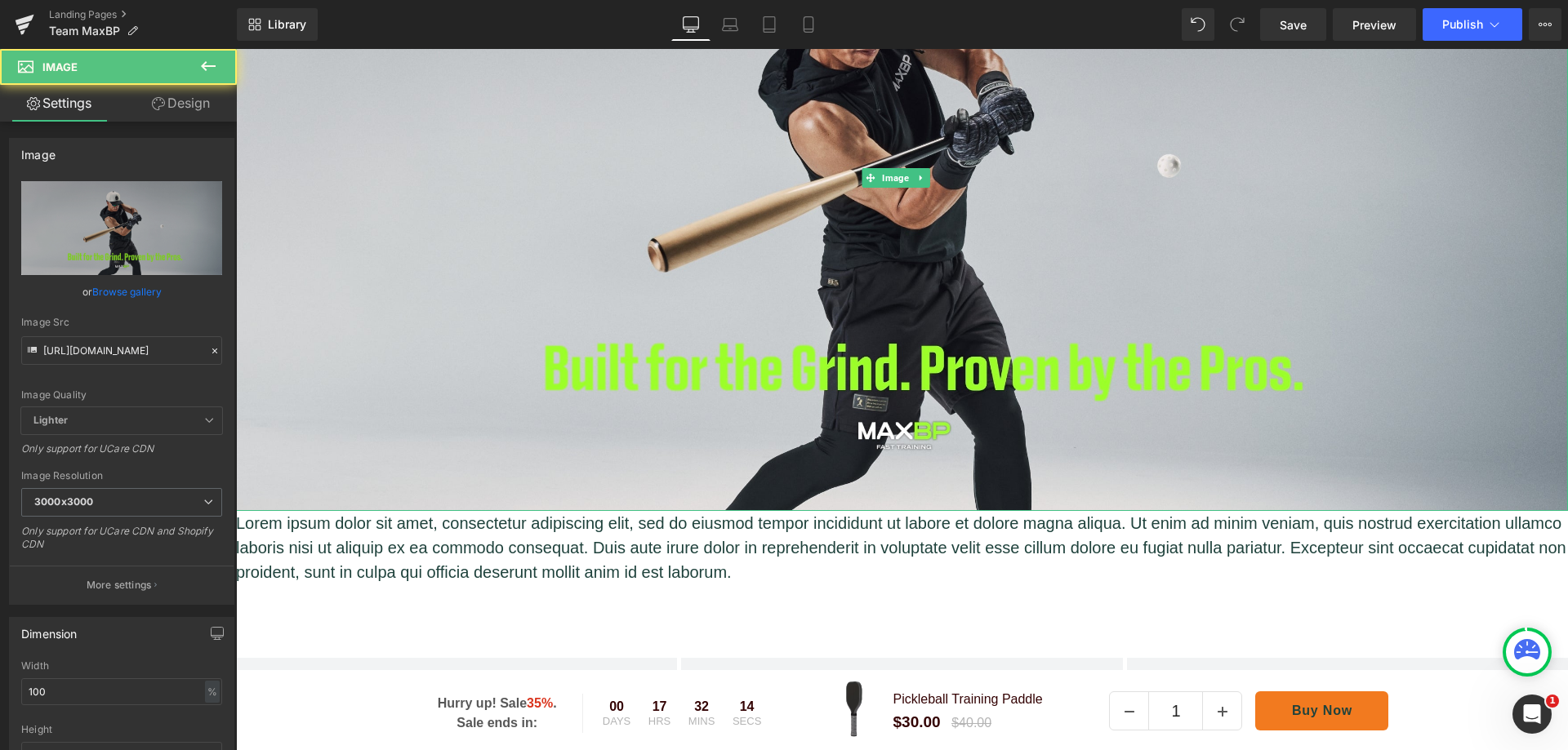
click at [1205, 367] on img at bounding box center [902, 178] width 1332 height 666
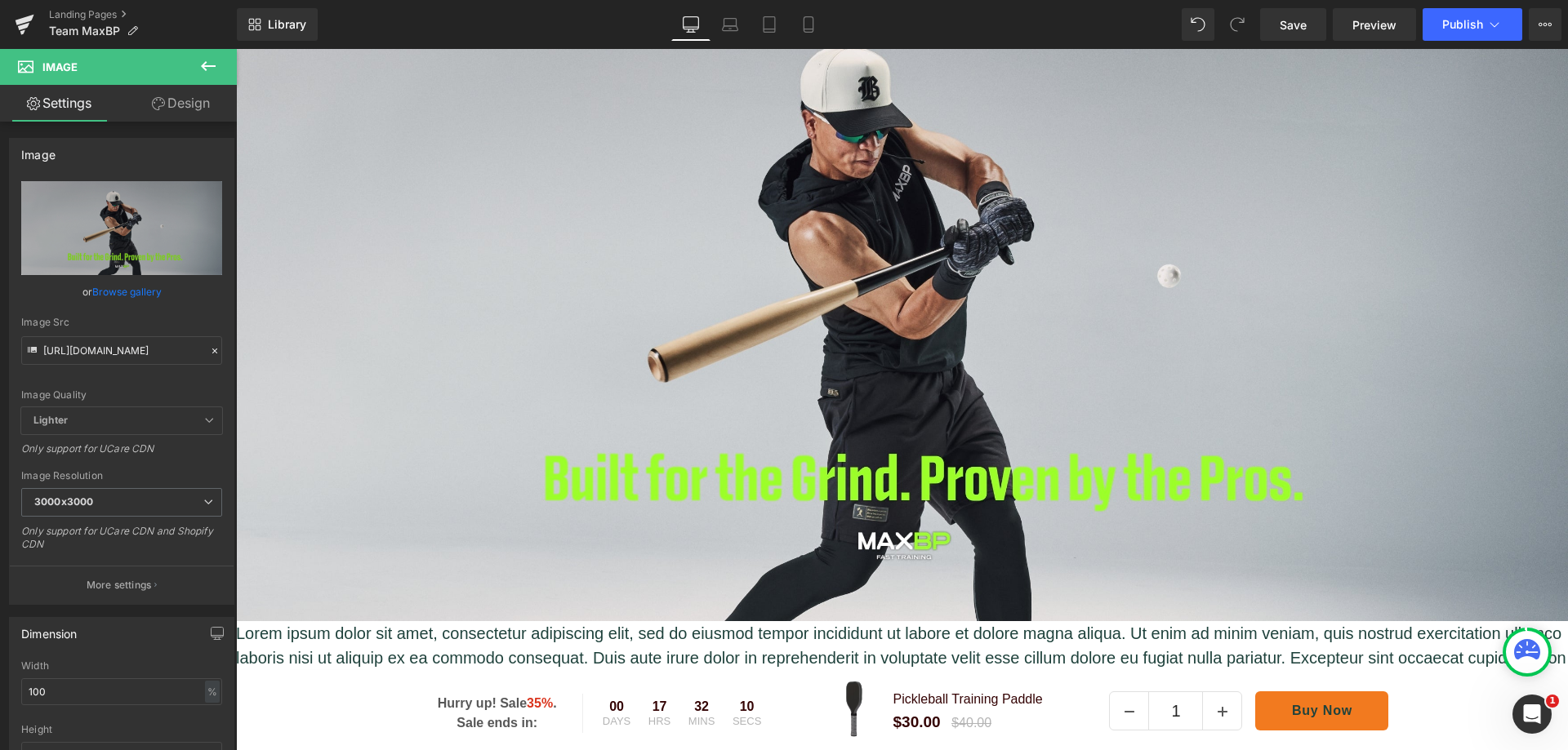
scroll to position [0, 0]
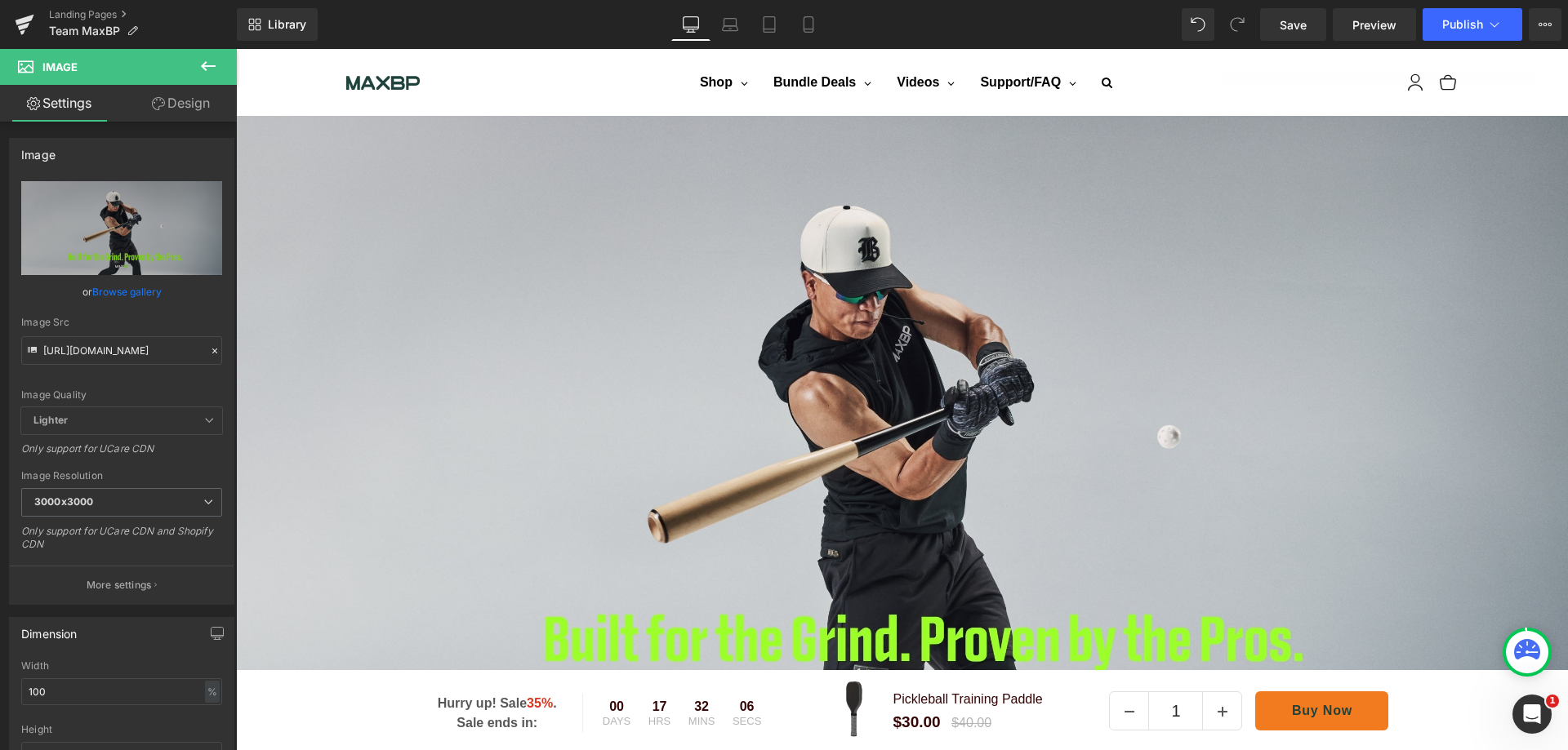
click at [96, 11] on link "Landing Pages" at bounding box center [143, 14] width 188 height 13
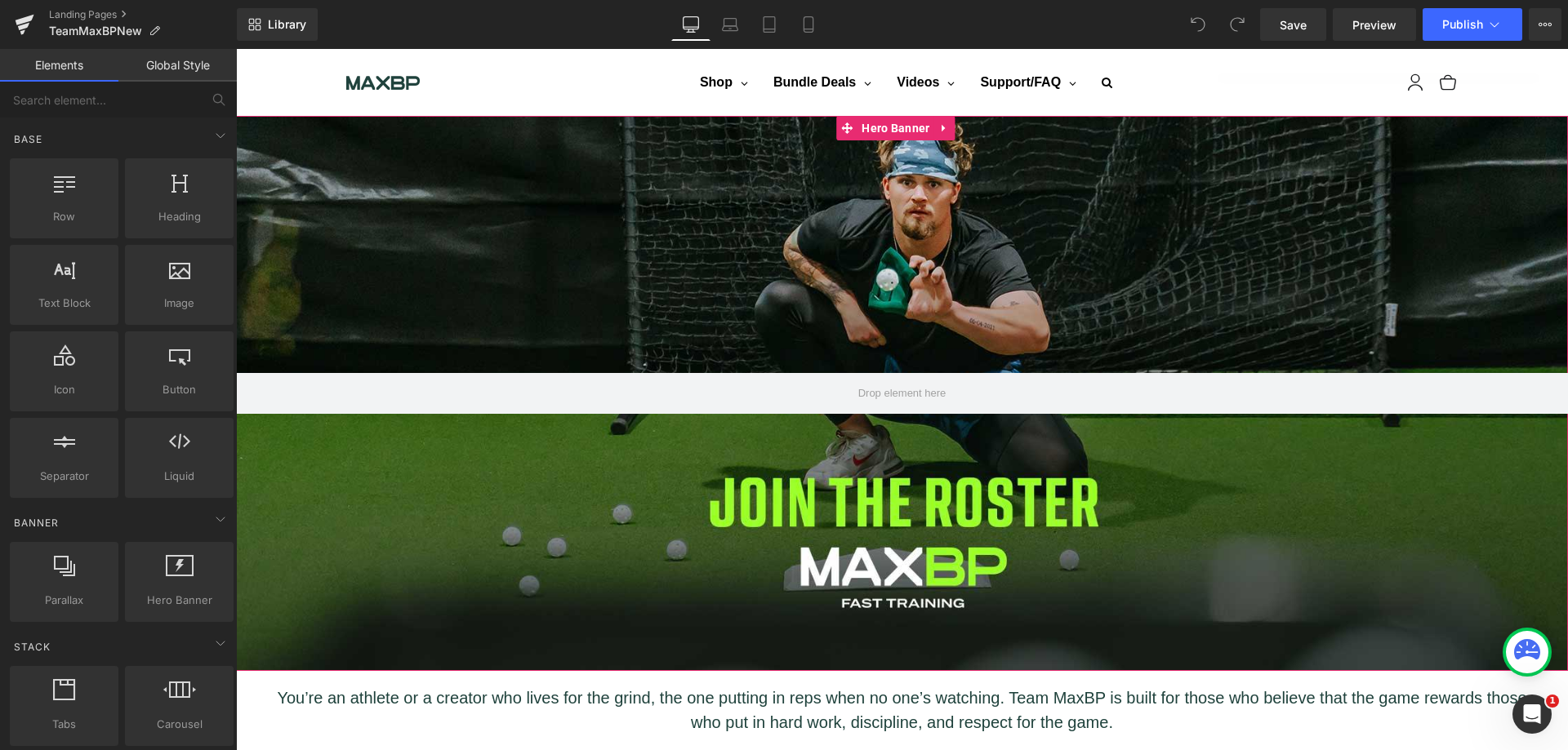
click at [898, 254] on div at bounding box center [902, 393] width 1332 height 555
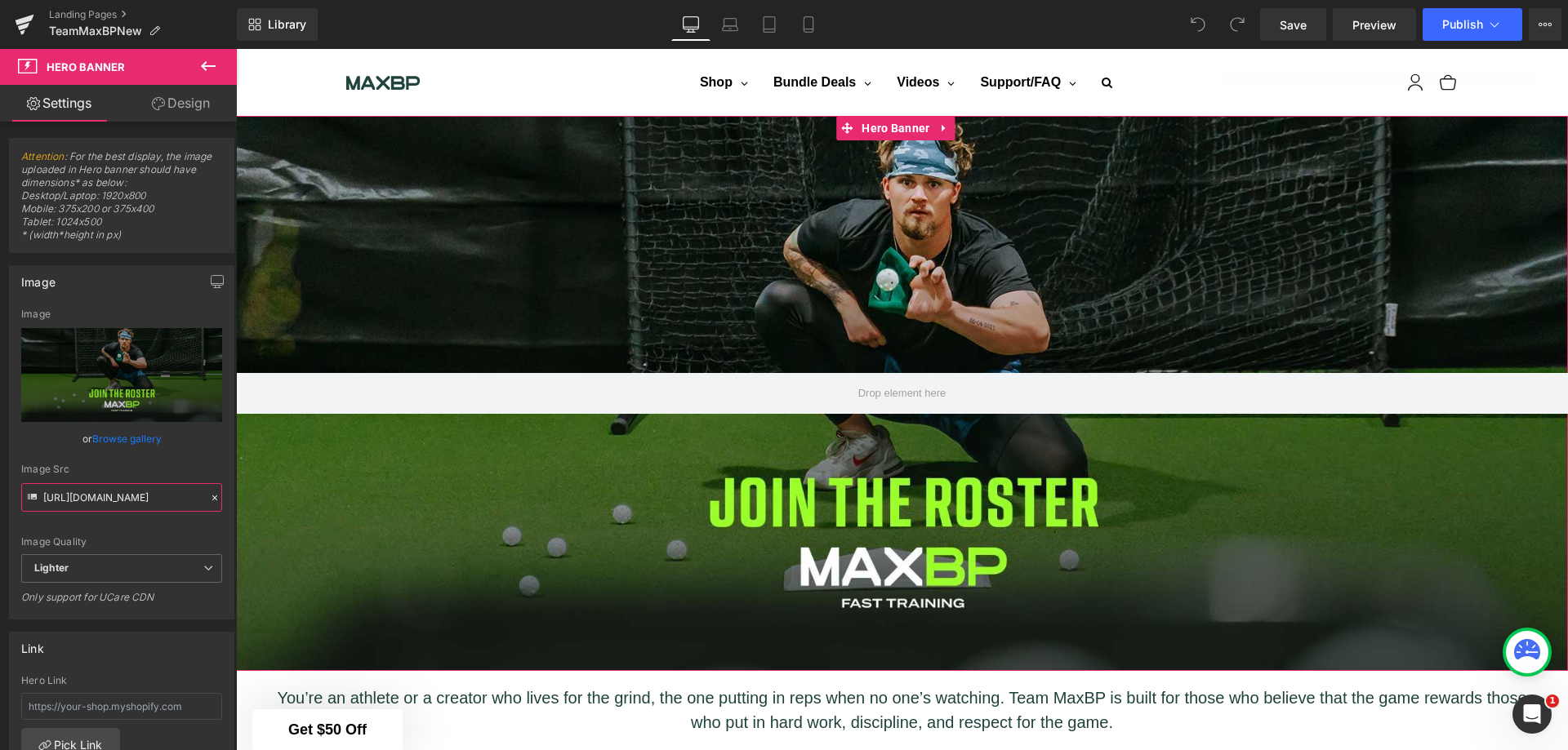
click at [151, 495] on input "https://ucarecdn.com/180ba2e9-5c10-4966-b513-6f41056fe8e4/-/format/auto/-/previ…" at bounding box center [121, 498] width 201 height 29
type input "https://hyperice.com/about-us/#athletes"
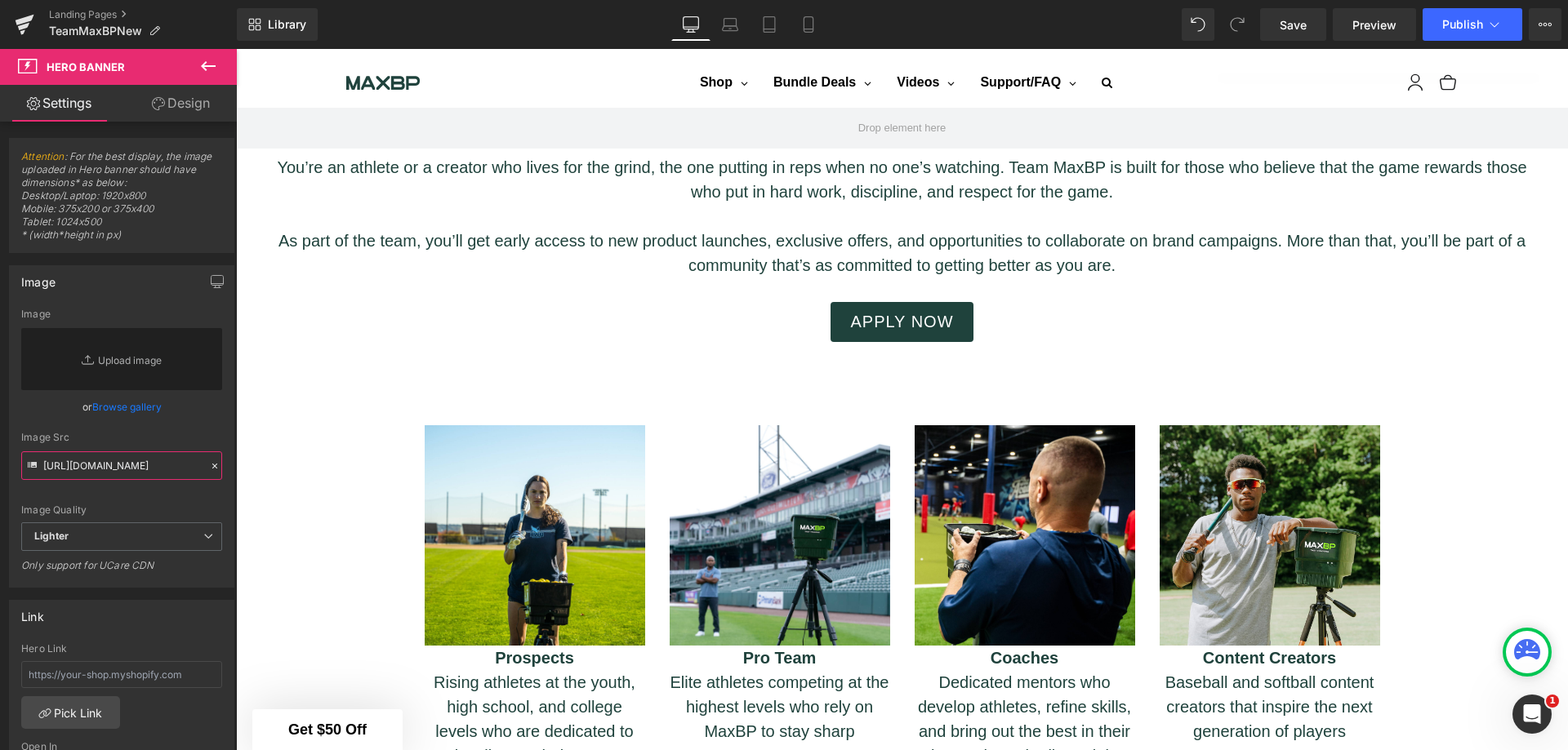
drag, startPoint x: 196, startPoint y: 466, endPoint x: 0, endPoint y: 466, distance: 196.0
click at [0, 466] on div "Image Image Replace Image Upload image or Browse gallery Image Src https://hype…" at bounding box center [122, 421] width 245 height 335
paste input "https://cdn.shopify.com/s/files/1/1499/9260/files/Built_for_the_Grind._Proven_b…"
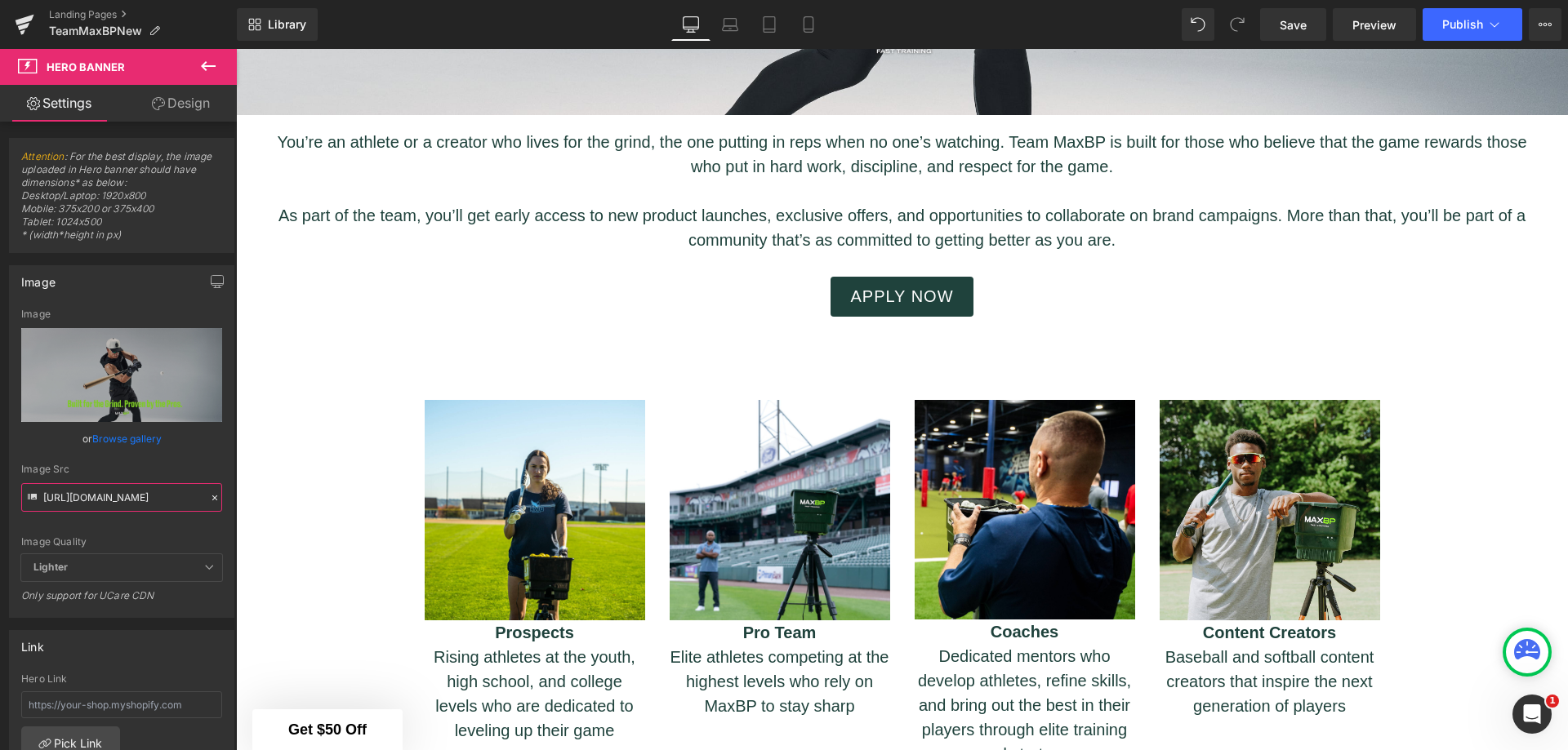
scroll to position [677, 0]
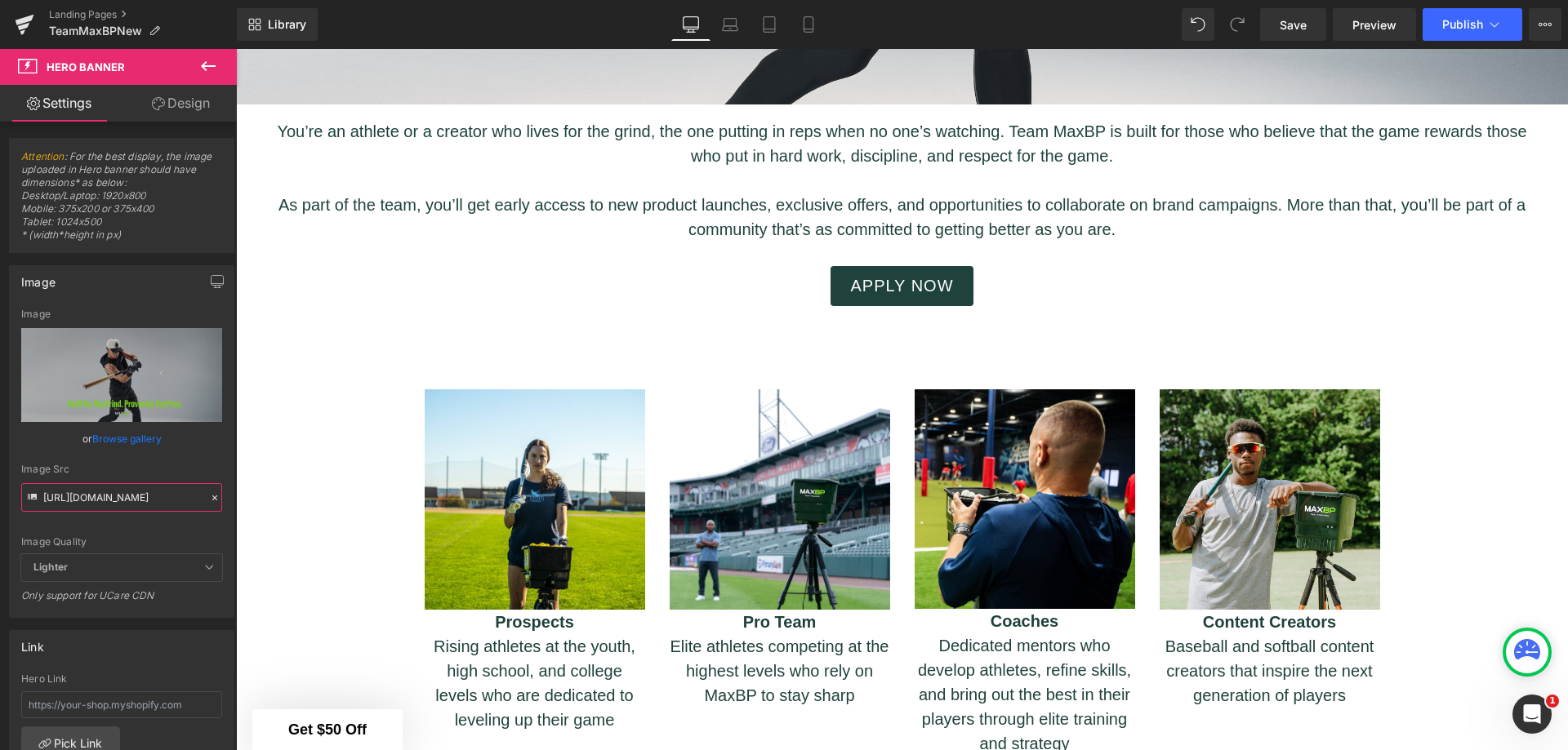
type input "https://cdn.shopify.com/s/files/1/1499/9260/files/Built_for_the_Grind._Proven_b…"
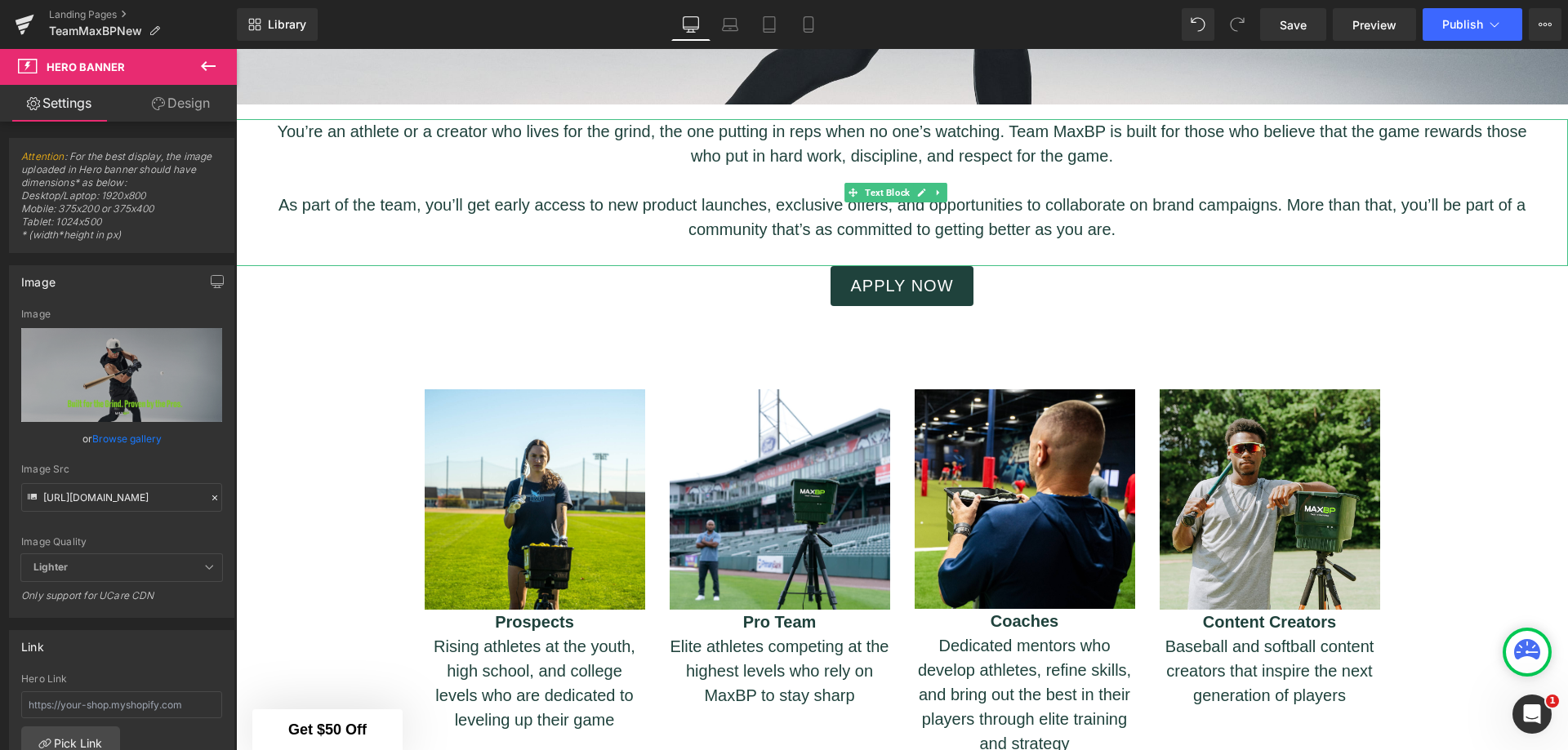
click at [897, 234] on p "As part of the team, you’ll get early access to new product launches, exclusive…" at bounding box center [902, 217] width 1283 height 49
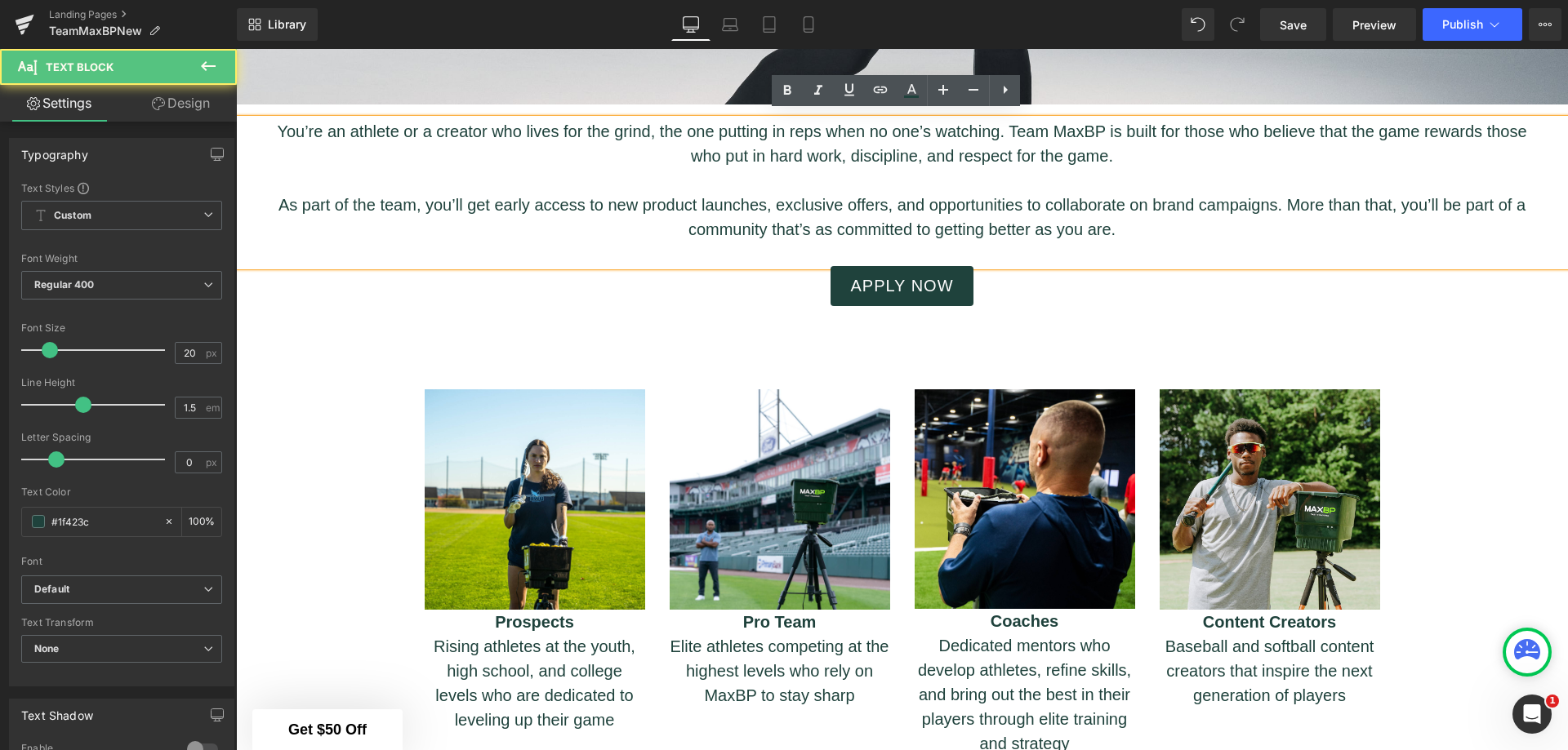
click at [1098, 244] on p at bounding box center [902, 254] width 1283 height 25
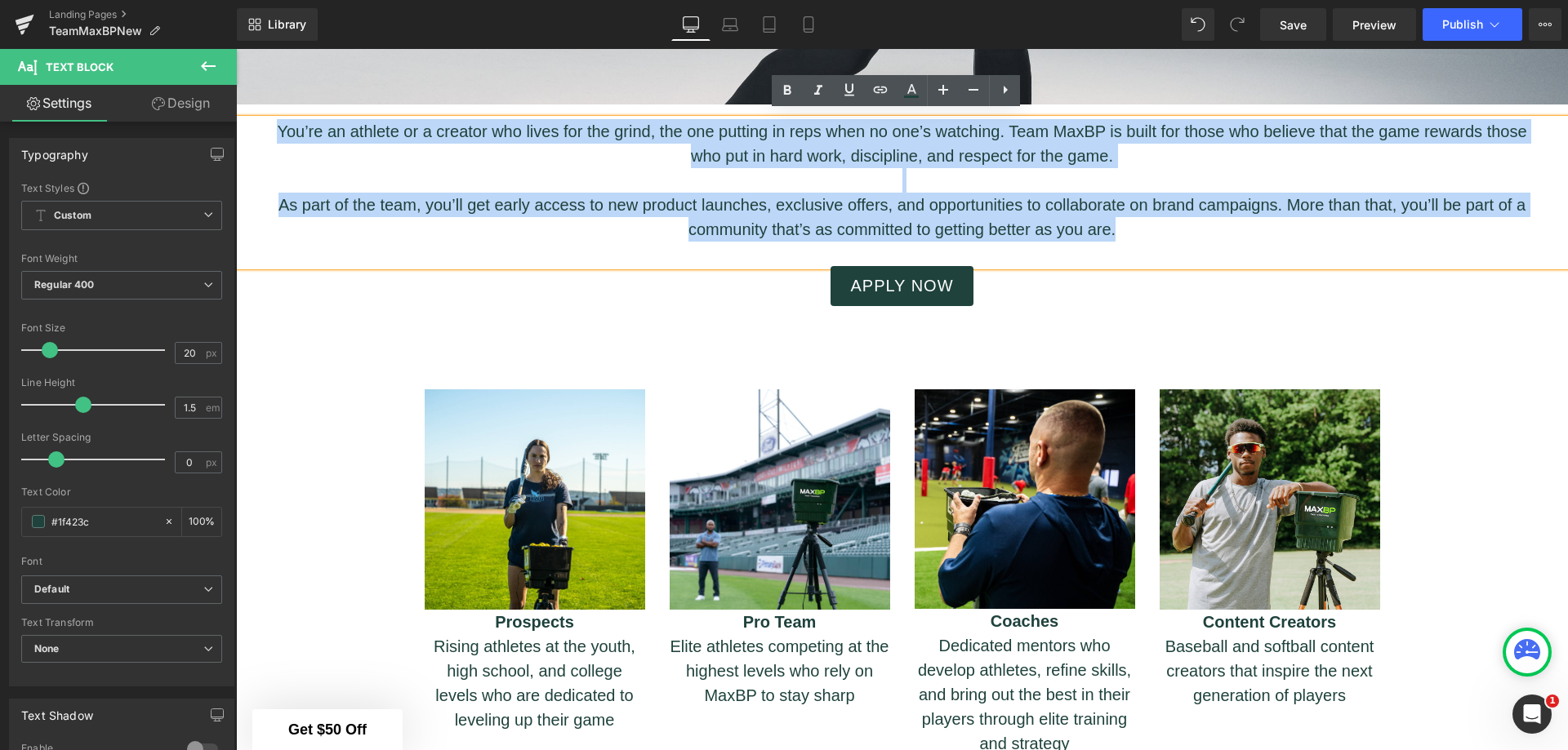
drag, startPoint x: 1128, startPoint y: 230, endPoint x: 260, endPoint y: 122, distance: 874.7
click at [260, 122] on div "You’re an athlete or a creator who lives for the grind, the one putting in reps…" at bounding box center [902, 193] width 1332 height 147
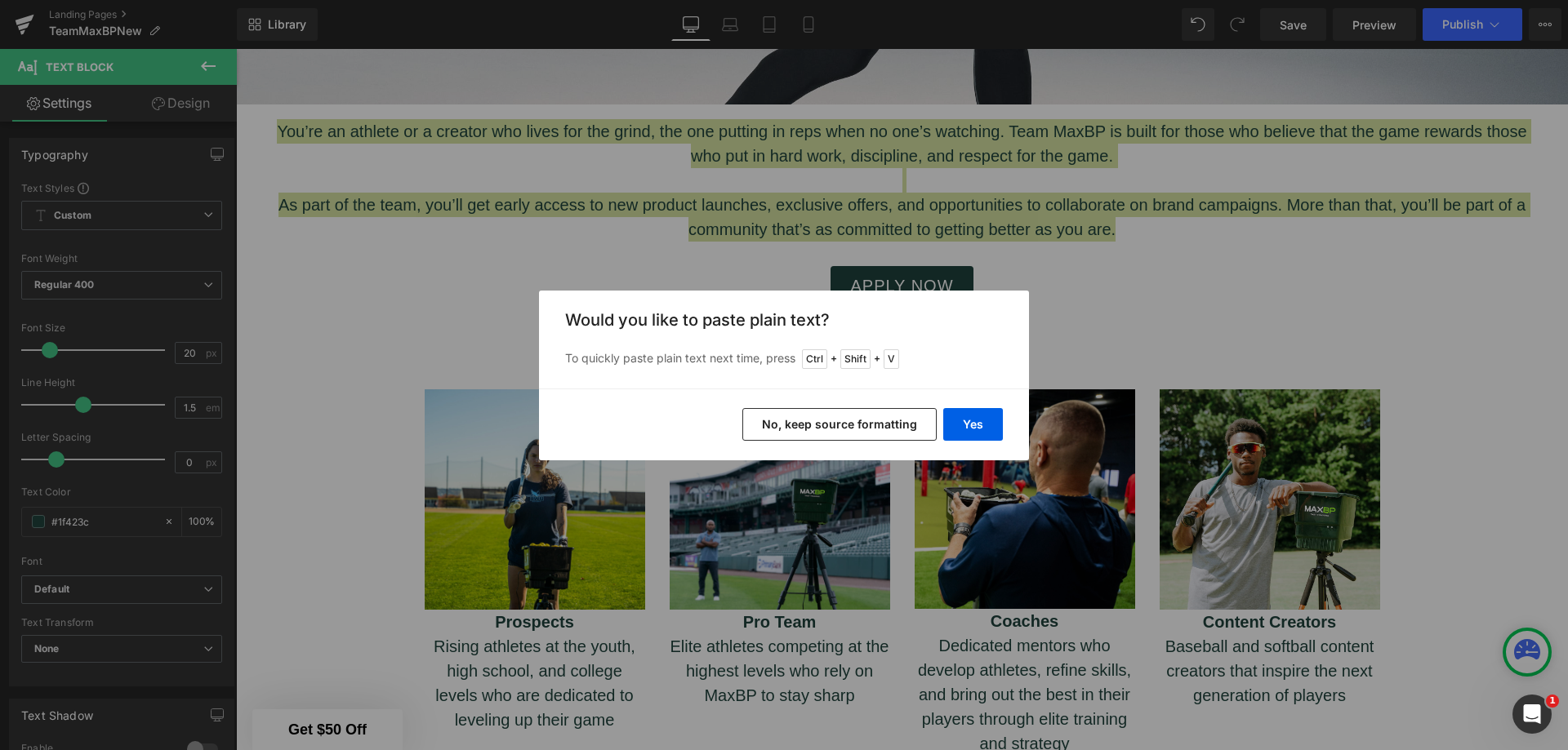
click at [976, 423] on button "Yes" at bounding box center [973, 424] width 60 height 32
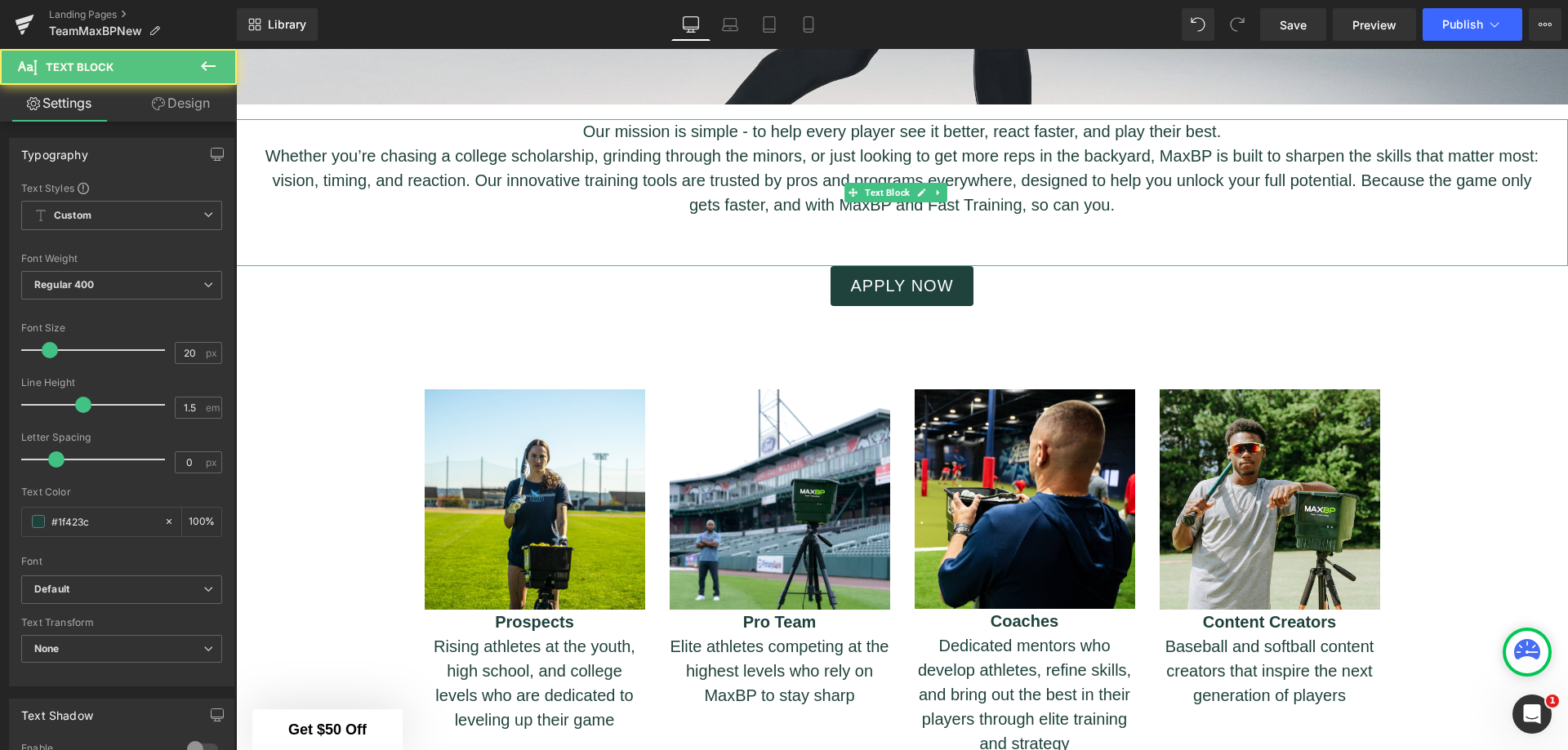
click at [746, 126] on p "Our mission is simple - to help every player see it better, react faster, and p…" at bounding box center [902, 131] width 1283 height 25
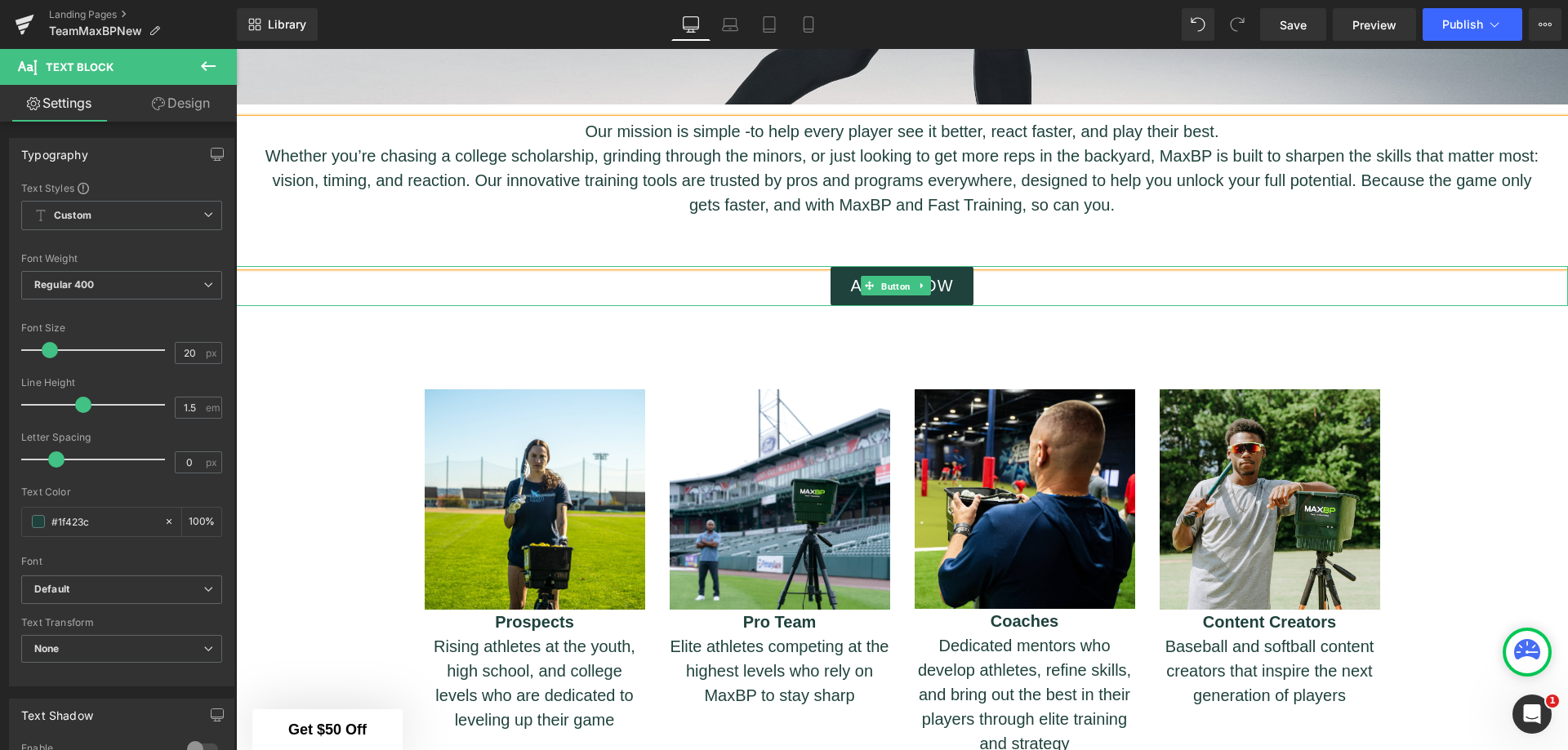
click at [910, 279] on span "Button" at bounding box center [896, 287] width 36 height 19
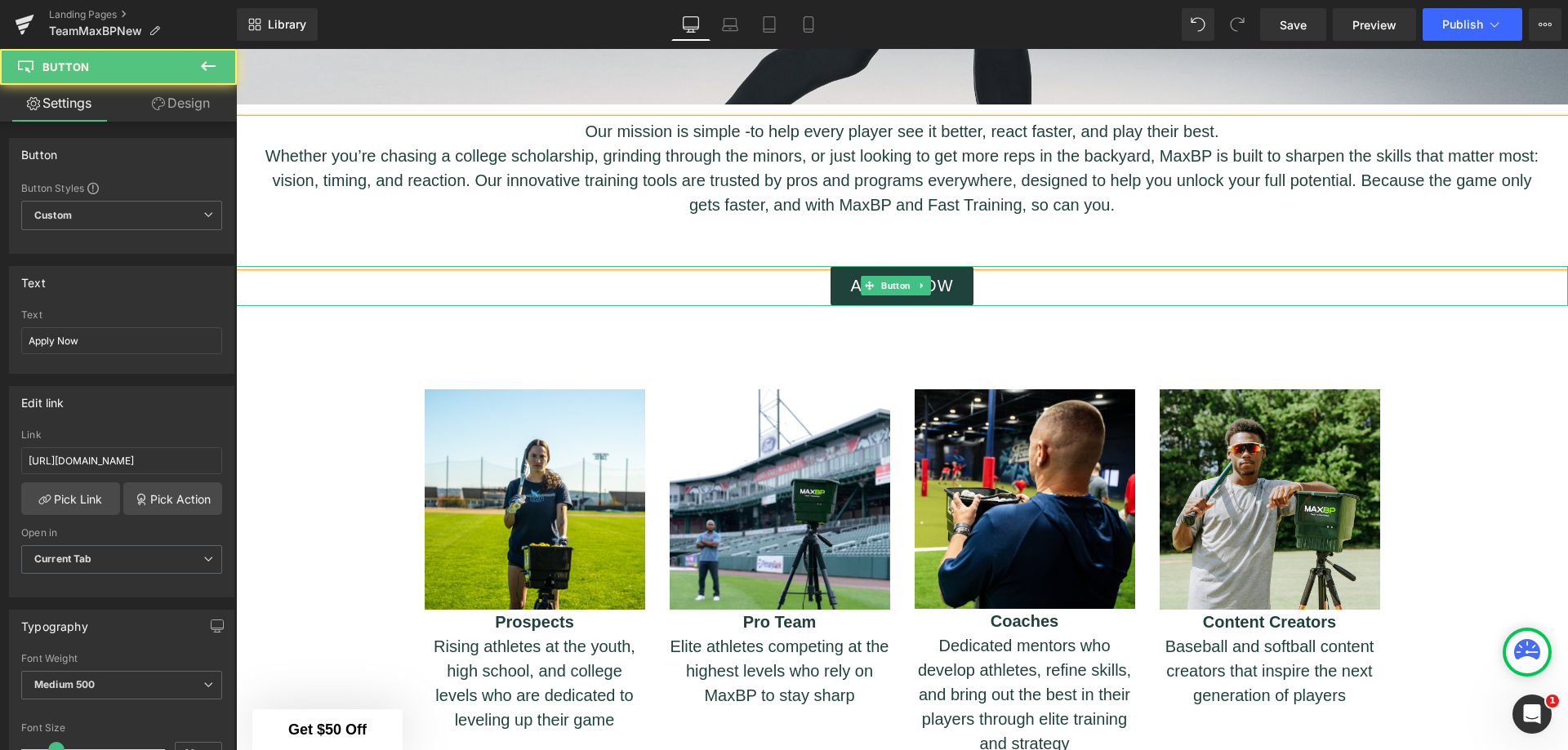
click at [1032, 286] on div "Apply Now" at bounding box center [902, 287] width 1332 height 40
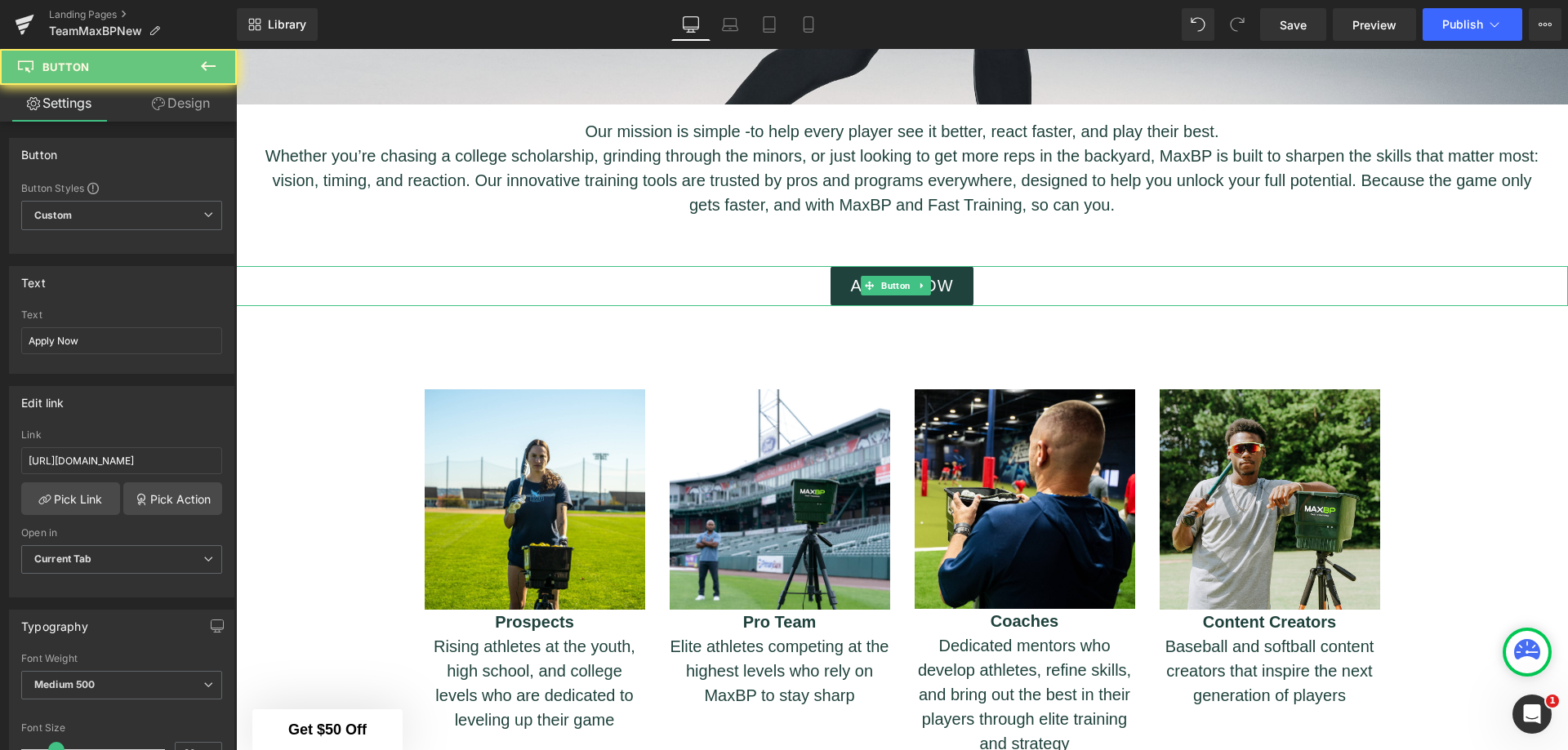
click at [958, 281] on link "Apply Now" at bounding box center [902, 287] width 142 height 40
click at [921, 283] on icon at bounding box center [921, 286] width 3 height 6
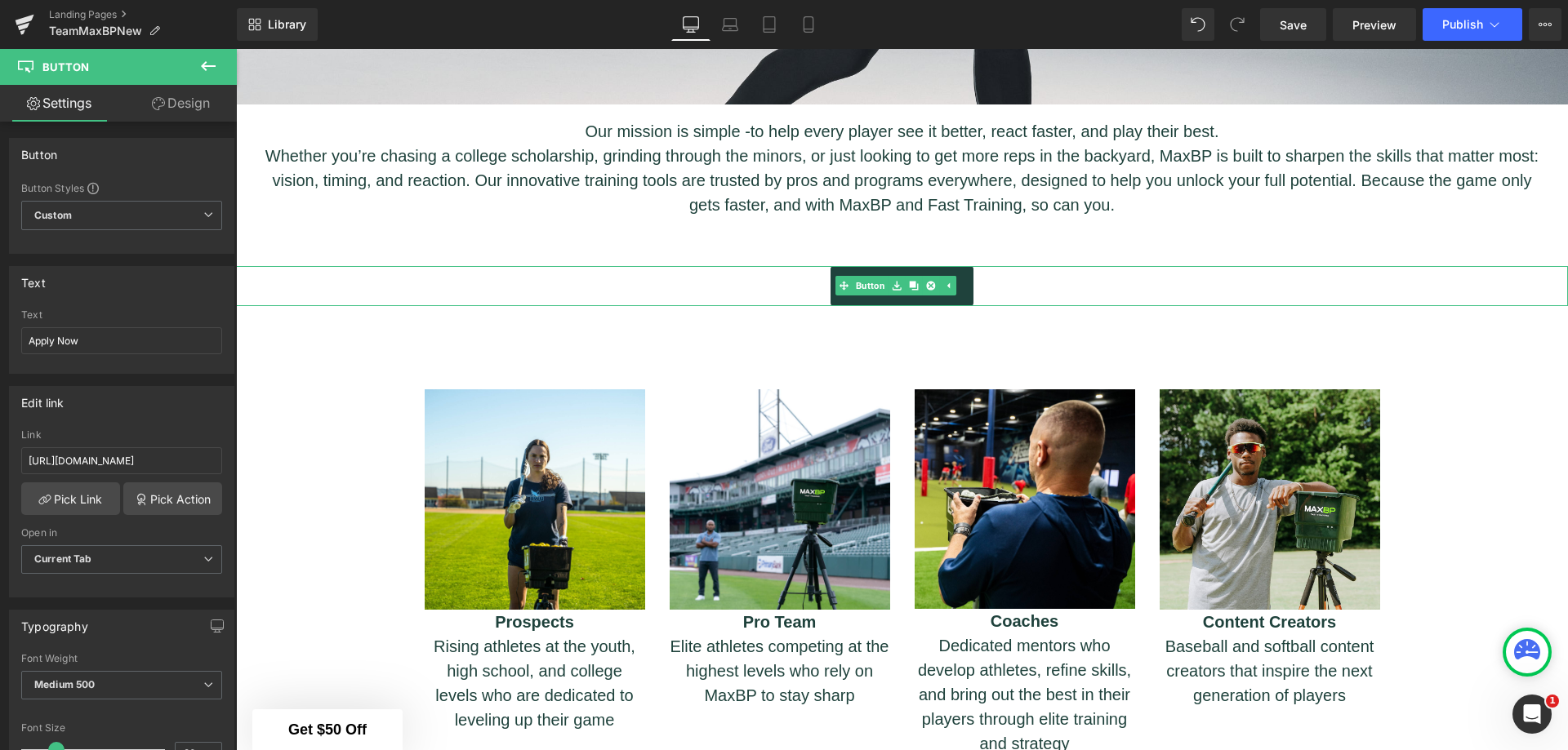
click at [927, 281] on icon at bounding box center [931, 286] width 9 height 9
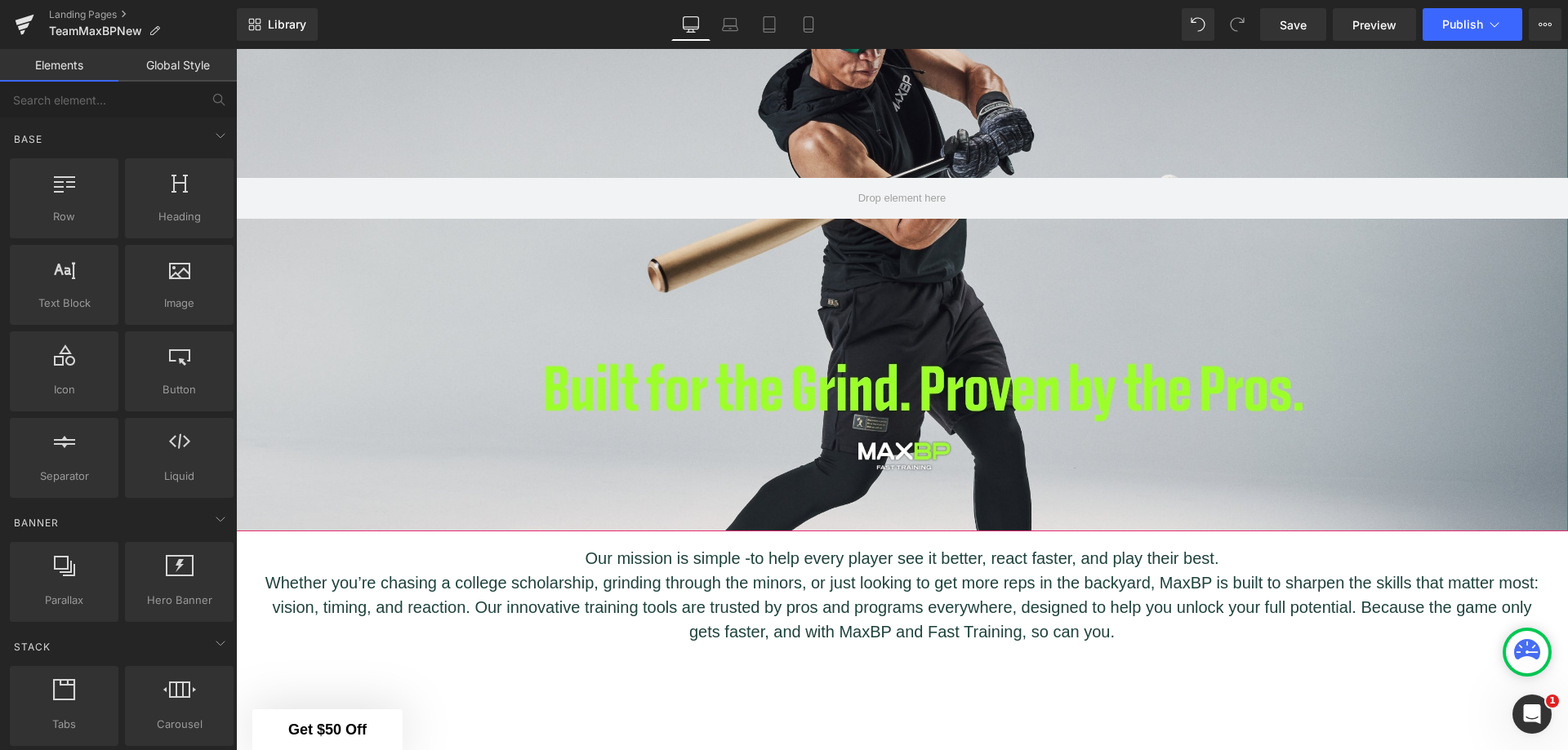
scroll to position [352, 0]
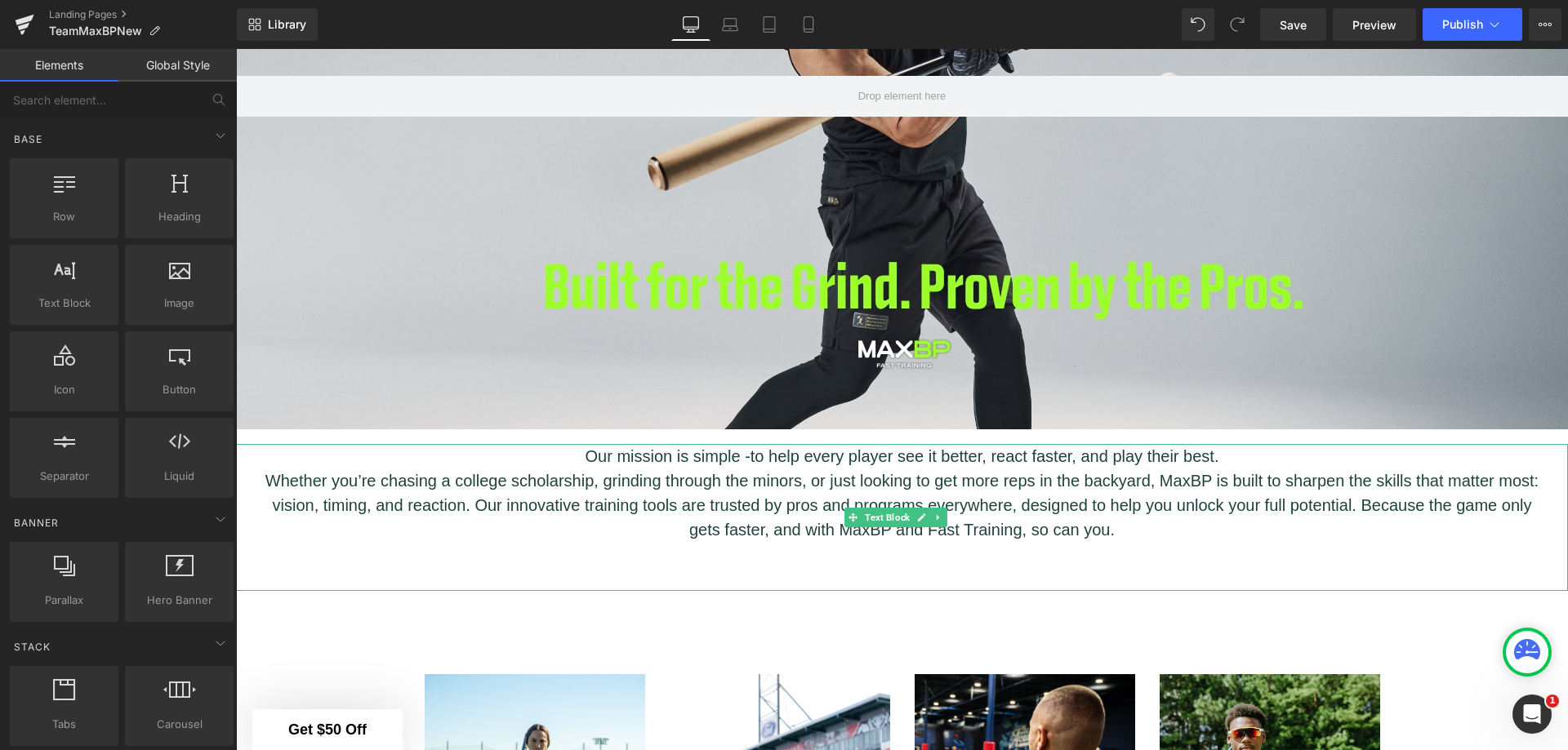
click at [1127, 487] on p "Whether you’re chasing a college scholarship, grinding through the minors, or j…" at bounding box center [902, 506] width 1283 height 74
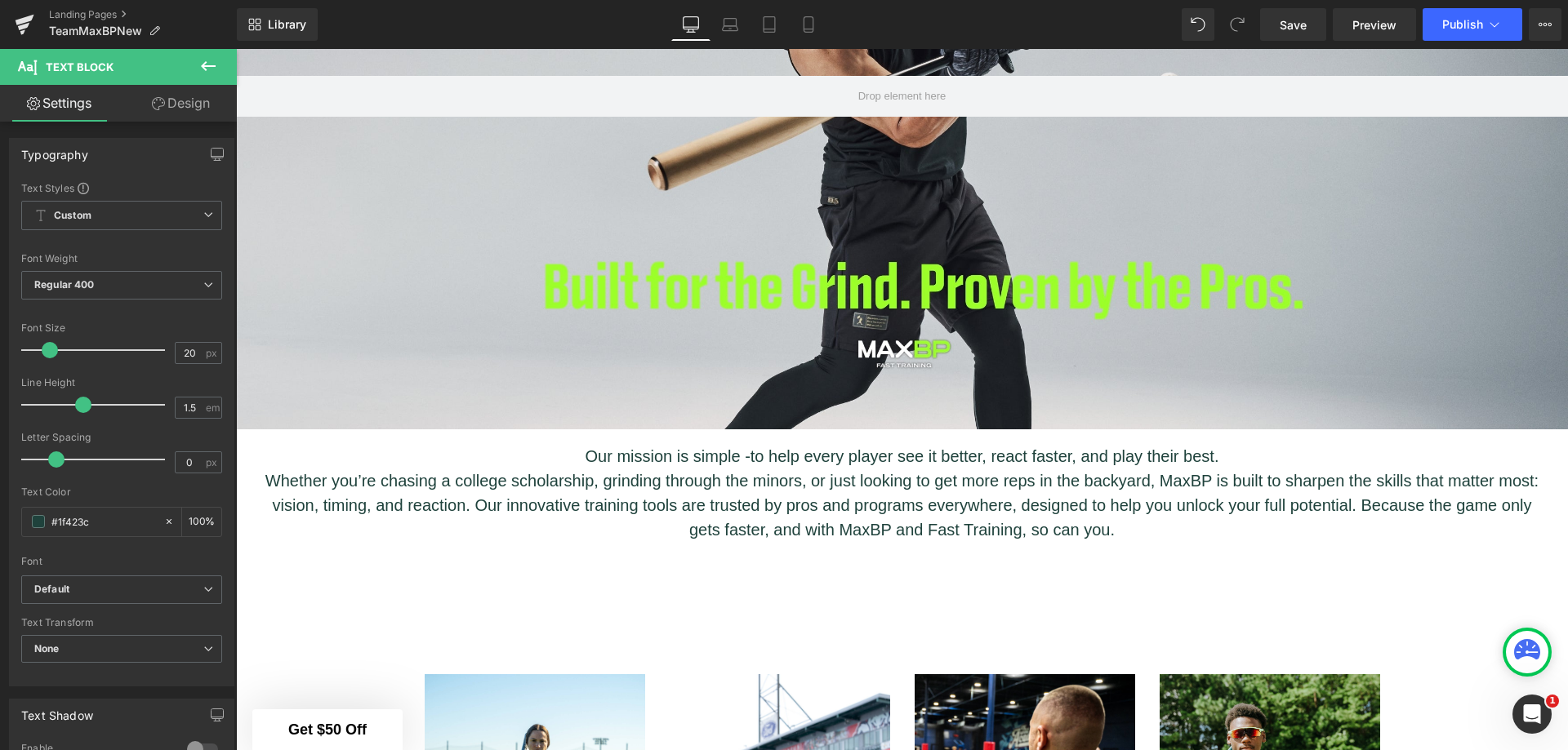
click at [194, 105] on link "Design" at bounding box center [181, 103] width 118 height 37
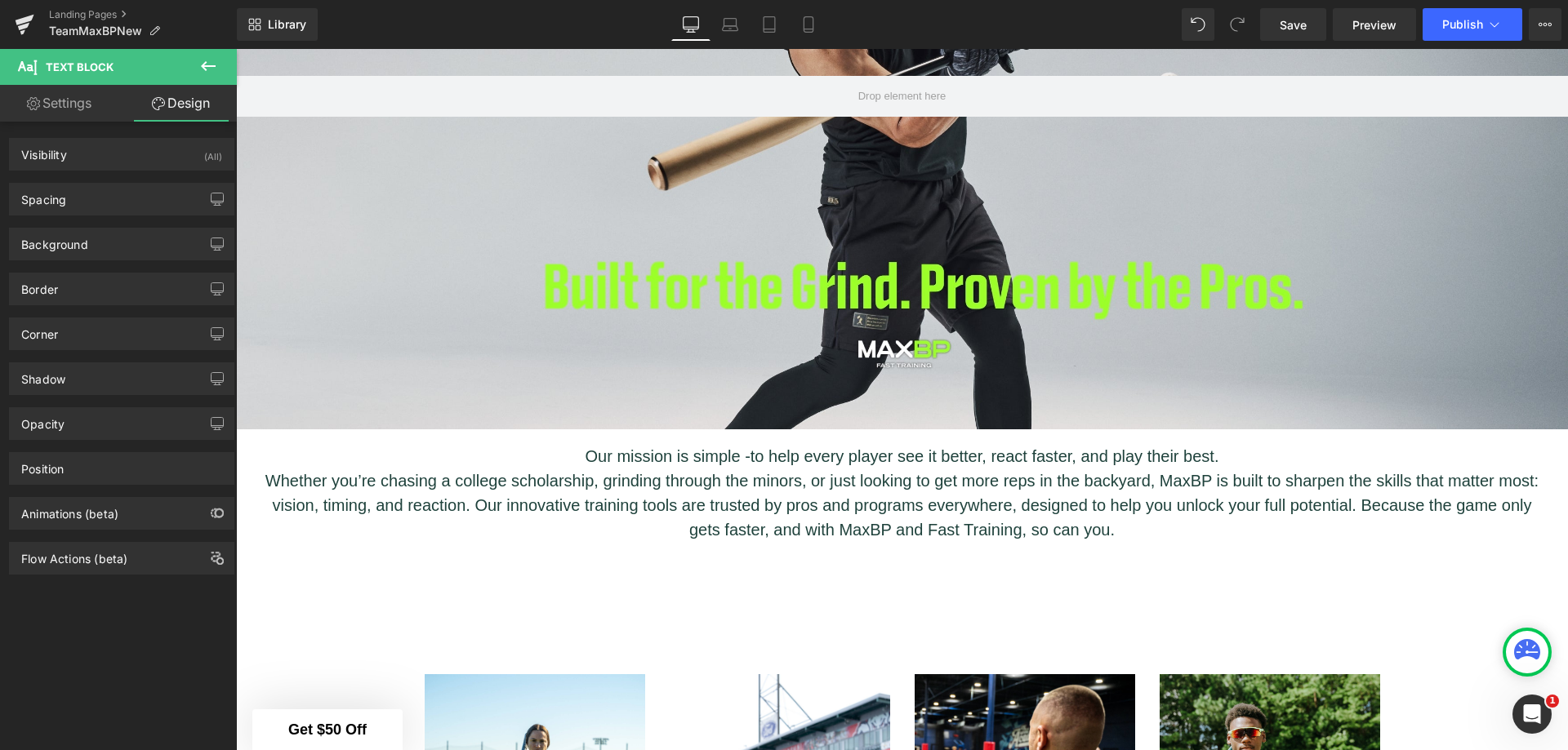
click at [201, 65] on icon at bounding box center [208, 66] width 19 height 19
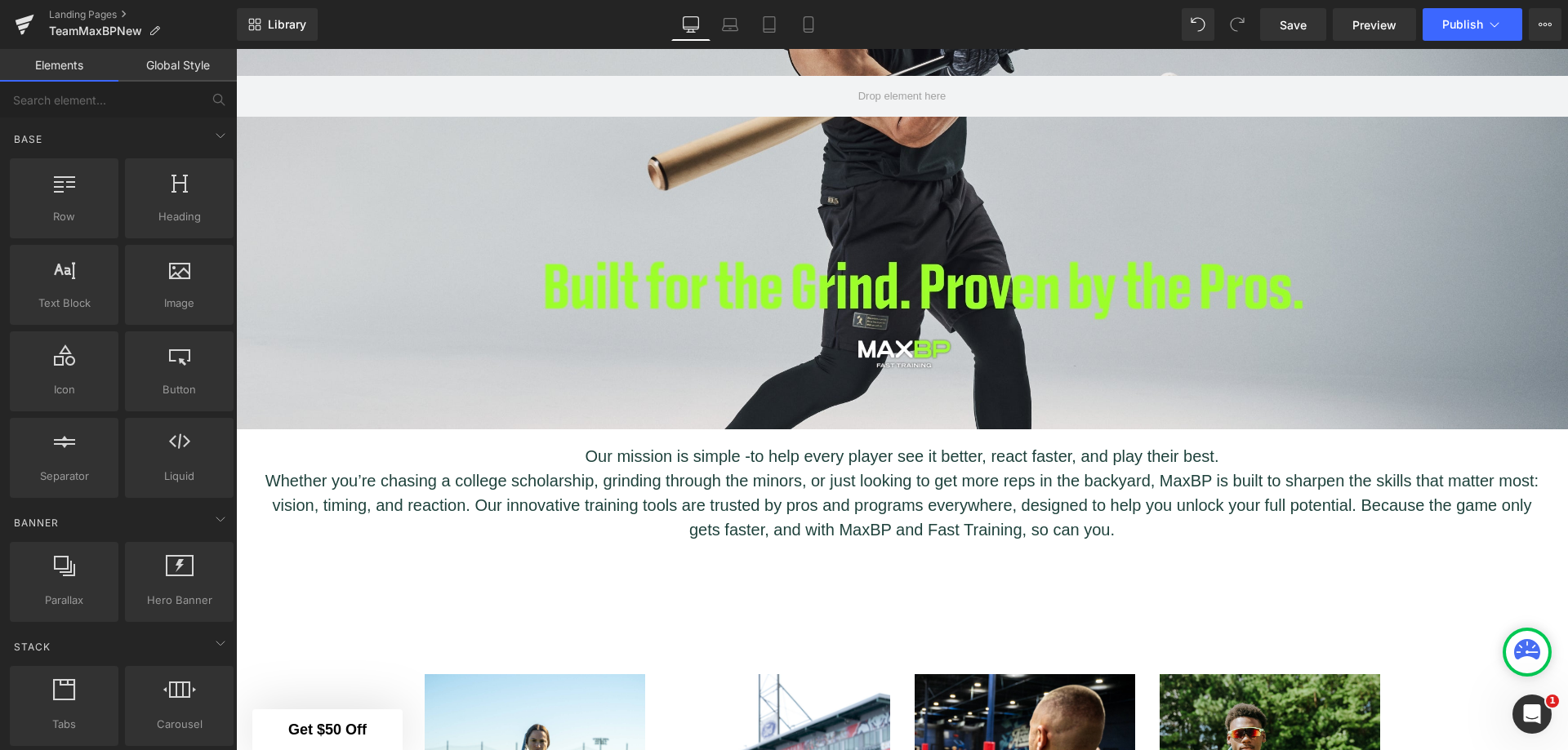
click at [72, 200] on div at bounding box center [64, 190] width 99 height 37
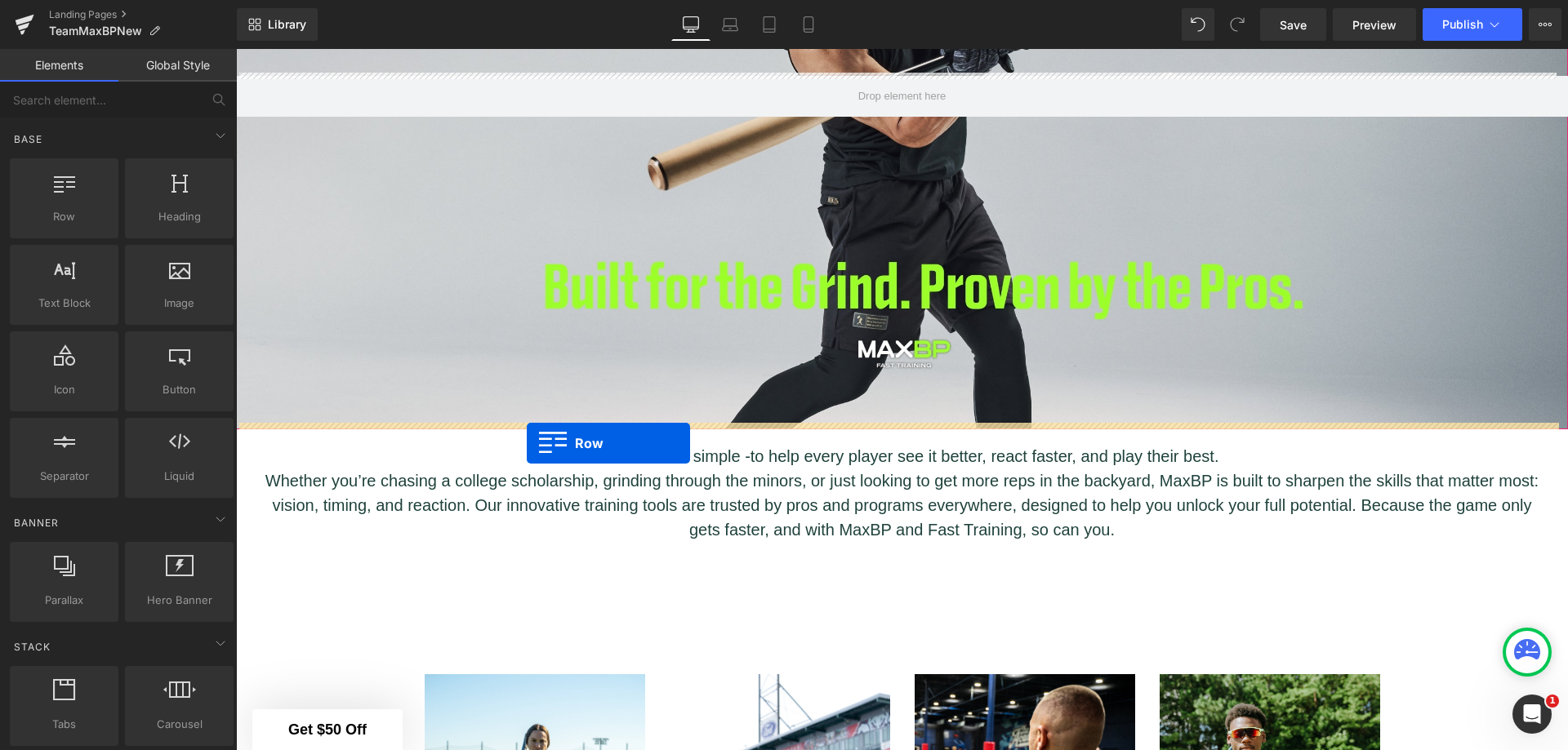
drag, startPoint x: 308, startPoint y: 249, endPoint x: 527, endPoint y: 443, distance: 292.6
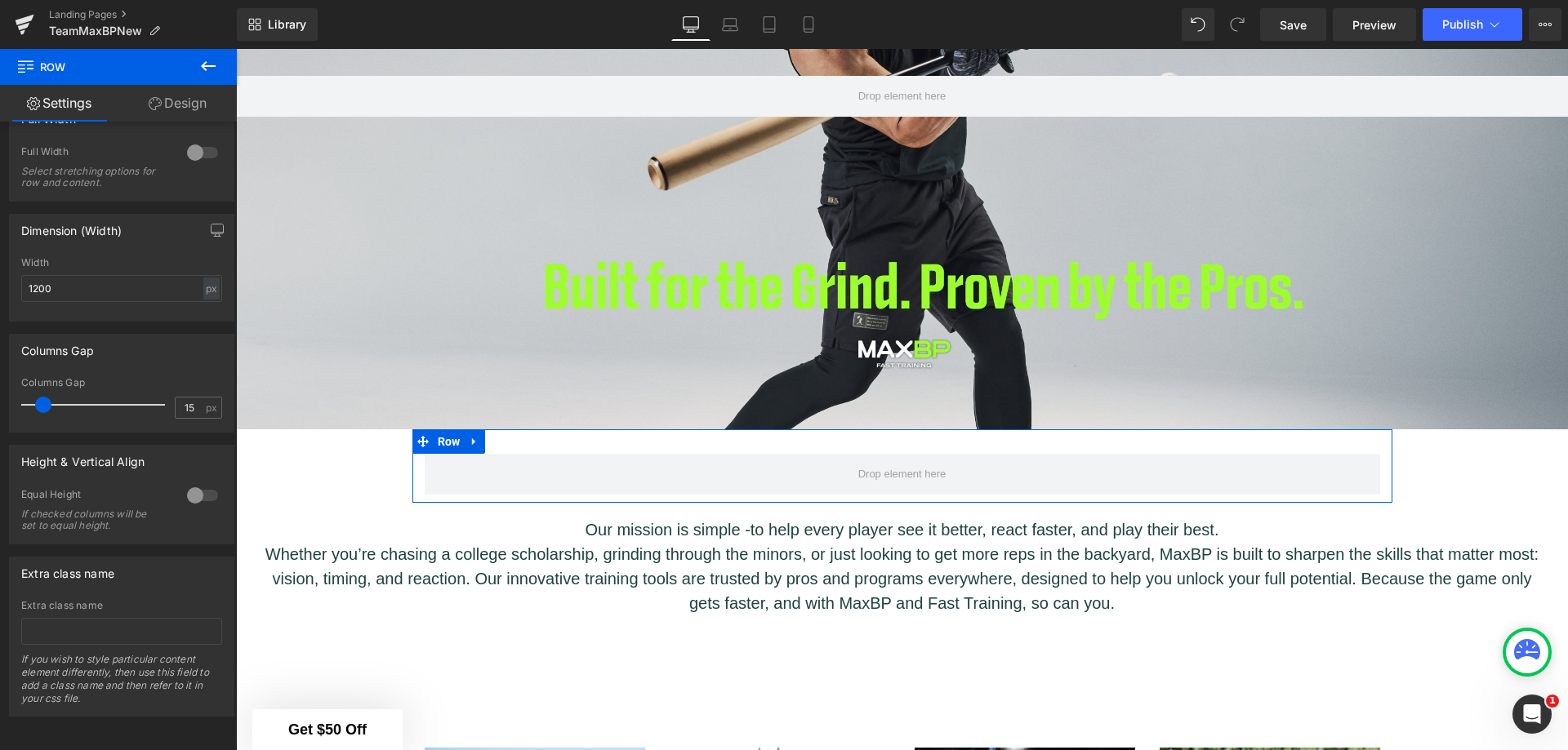
scroll to position [0, 0]
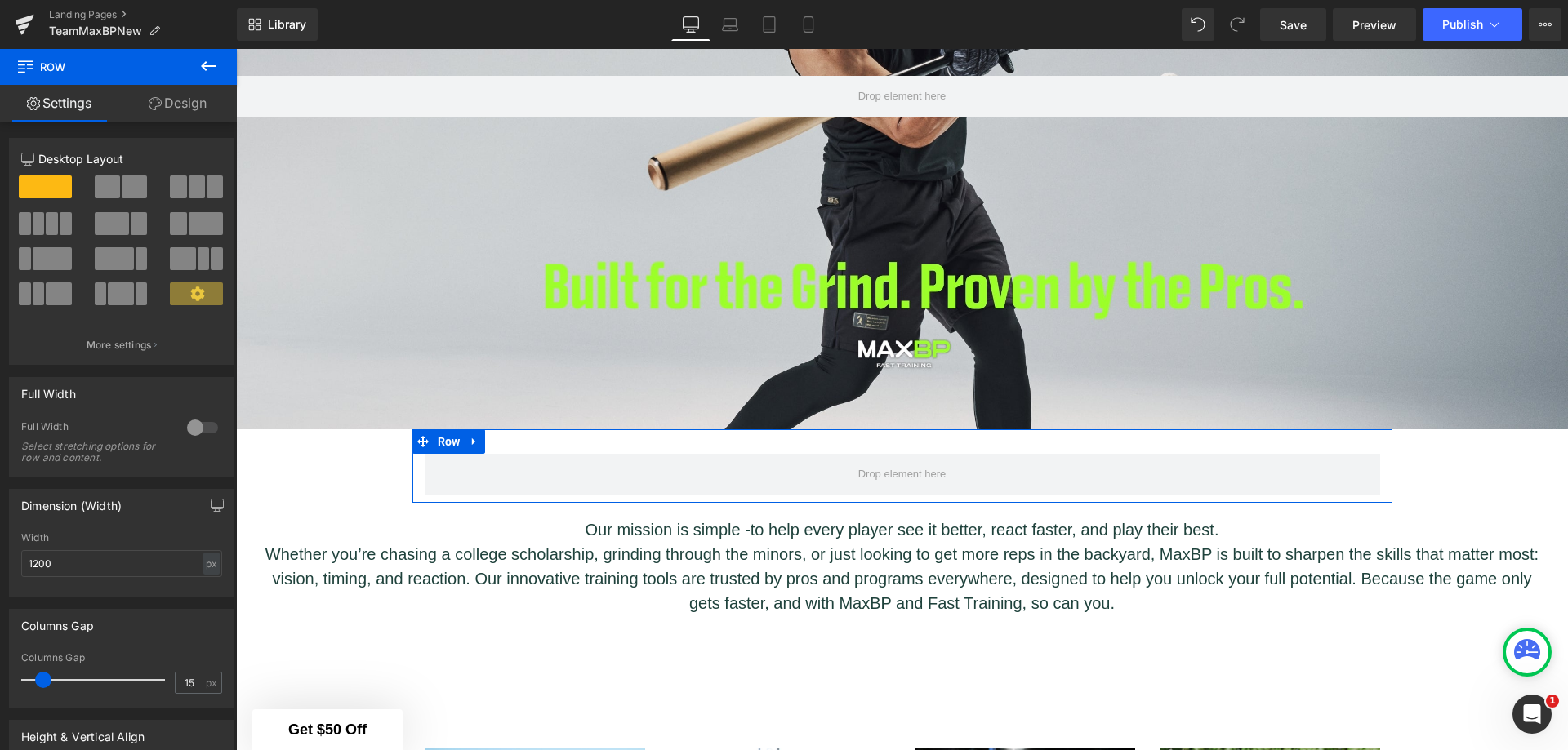
click at [122, 188] on span at bounding box center [134, 187] width 25 height 23
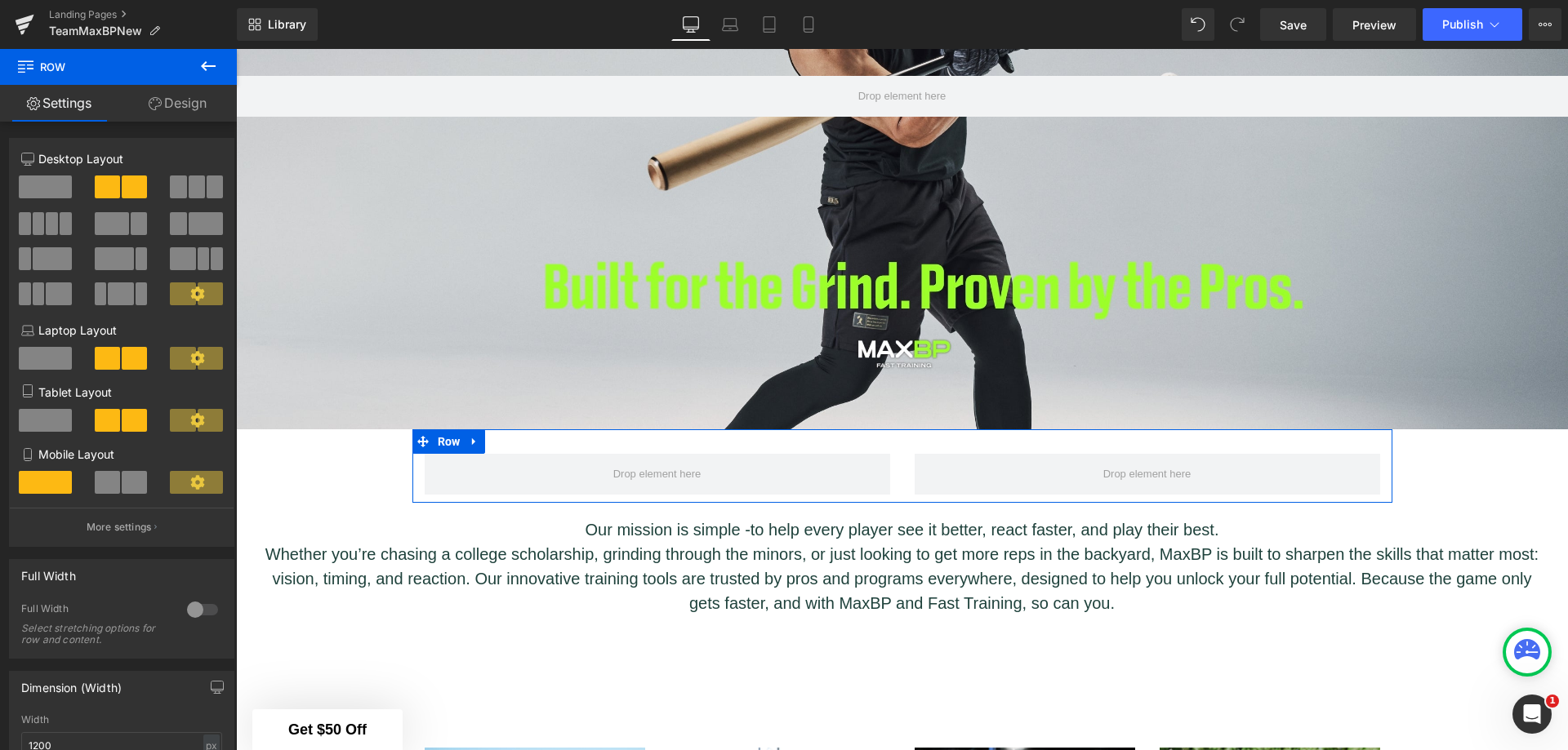
click at [130, 188] on span at bounding box center [134, 187] width 25 height 23
click at [722, 469] on span at bounding box center [657, 474] width 465 height 41
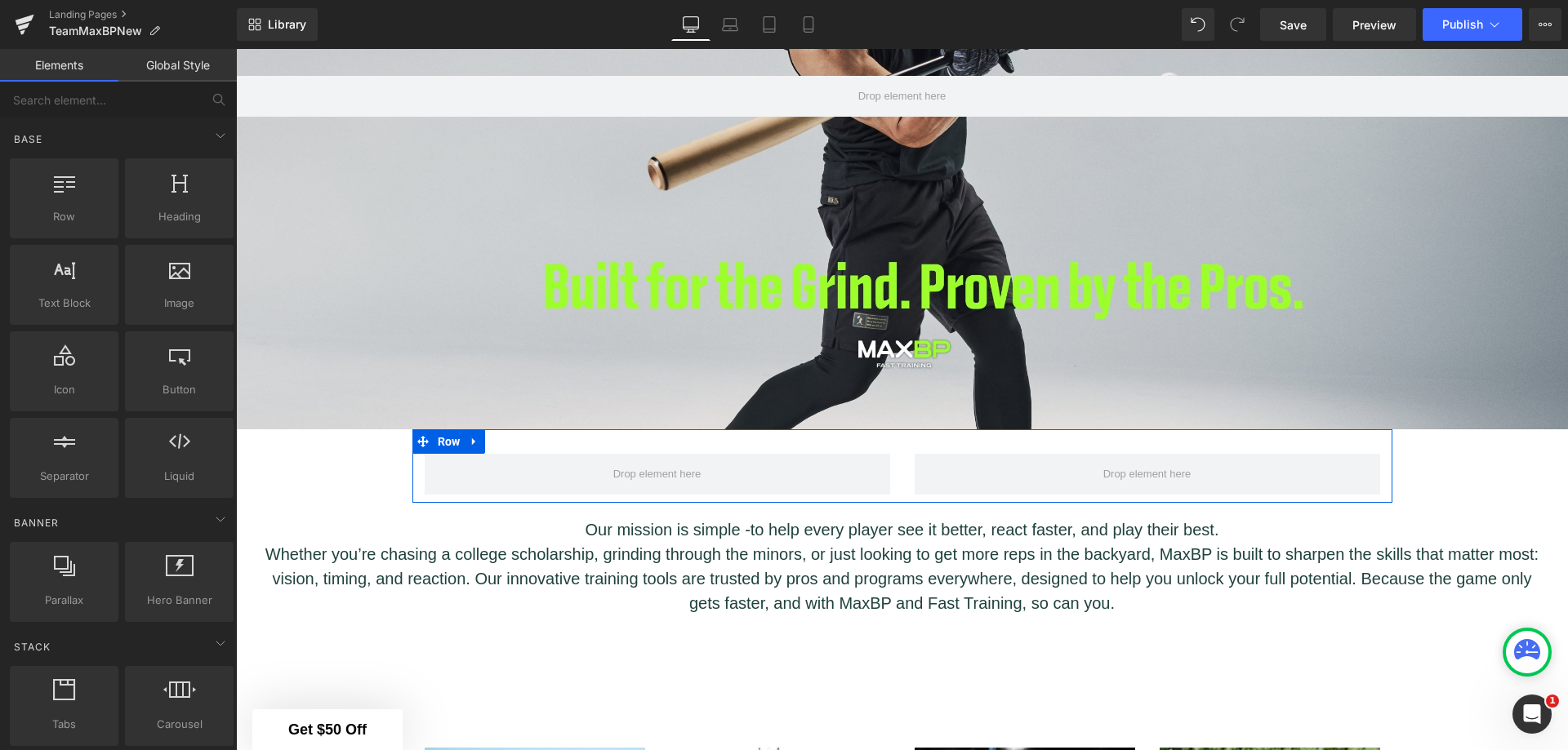
click at [620, 470] on span at bounding box center [657, 474] width 100 height 32
click at [621, 470] on span at bounding box center [657, 474] width 100 height 32
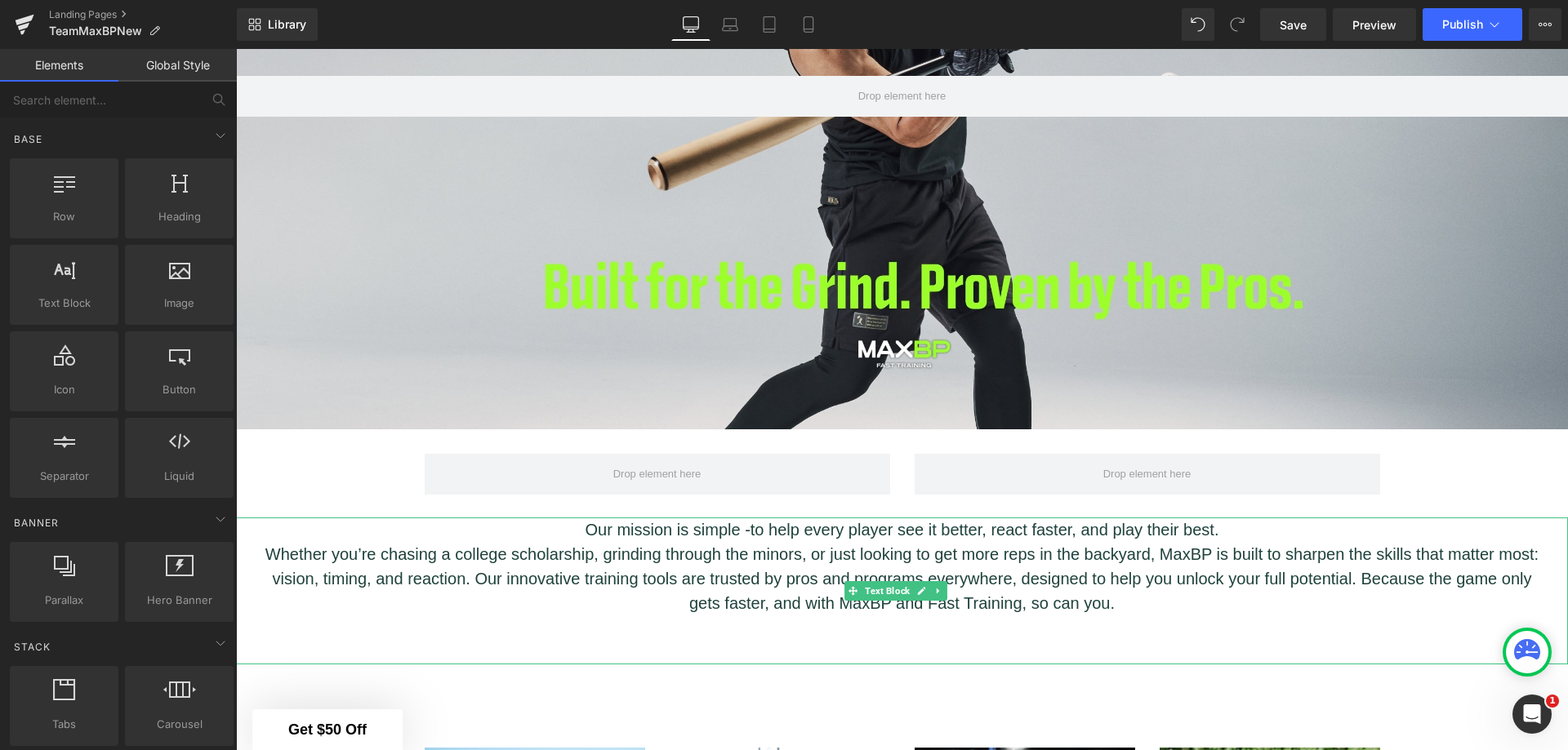
click at [934, 581] on link at bounding box center [939, 591] width 18 height 19
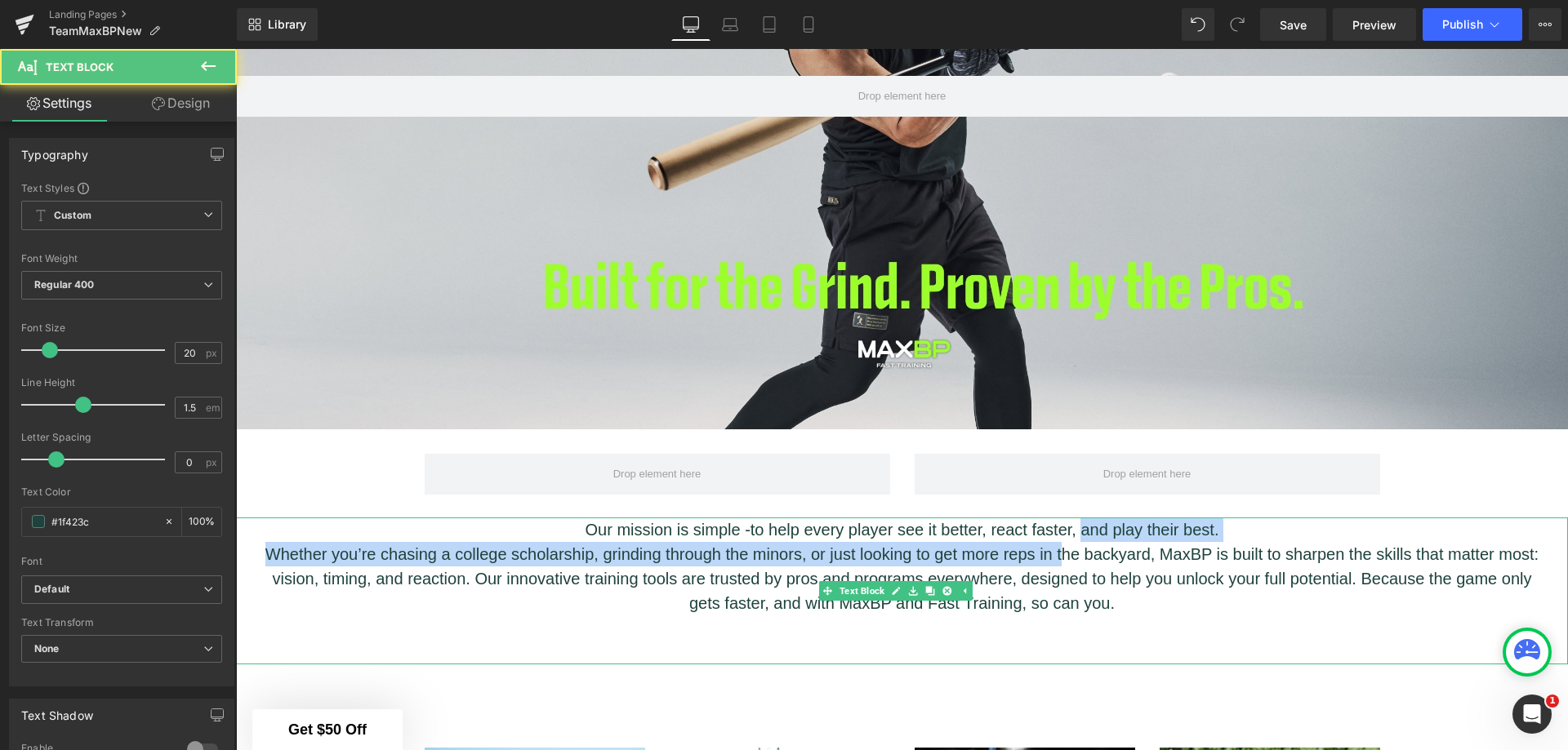
drag, startPoint x: 1078, startPoint y: 557, endPoint x: 1081, endPoint y: 533, distance: 24.2
click at [1081, 533] on div "Our mission is simple - to help every player see it better, react faster, and p…" at bounding box center [902, 591] width 1332 height 147
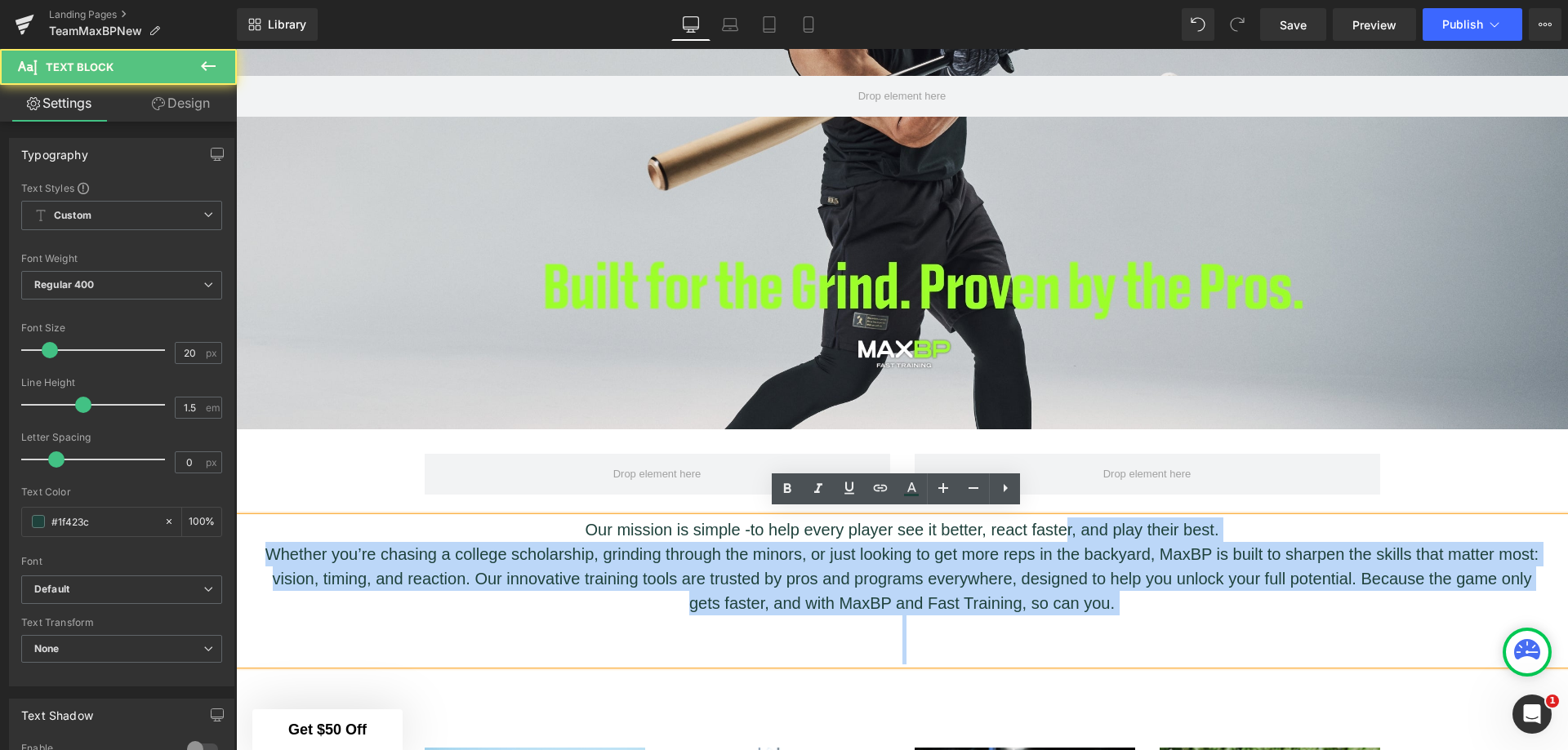
drag, startPoint x: 1059, startPoint y: 507, endPoint x: 1064, endPoint y: 518, distance: 12.1
click at [1064, 518] on div "Our mission is simple - to help every player see it better, react faster, and p…" at bounding box center [902, 591] width 1332 height 147
click at [1052, 548] on p "Whether you’re chasing a college scholarship, grinding through the minors, or j…" at bounding box center [902, 579] width 1283 height 74
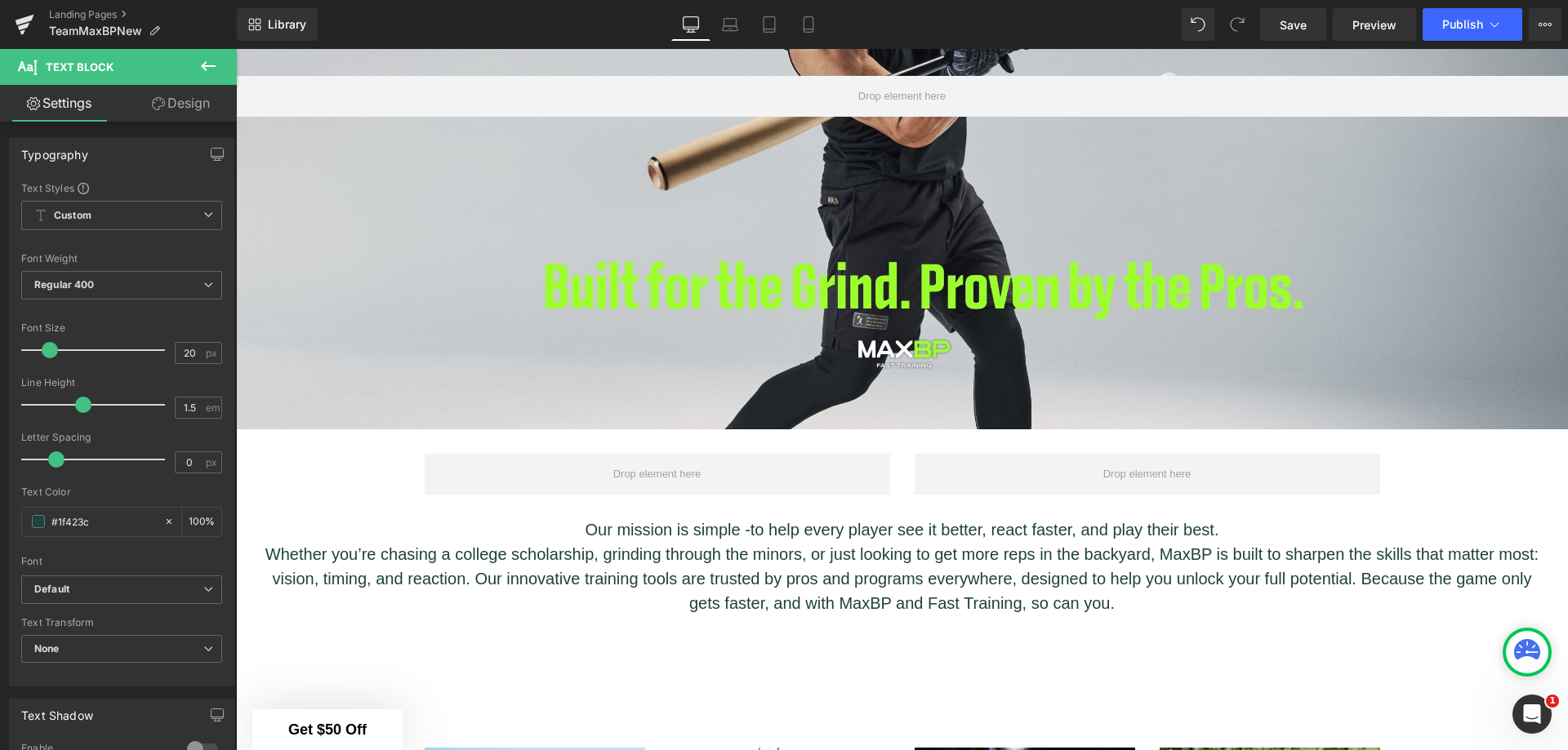
click at [204, 67] on icon at bounding box center [208, 66] width 15 height 10
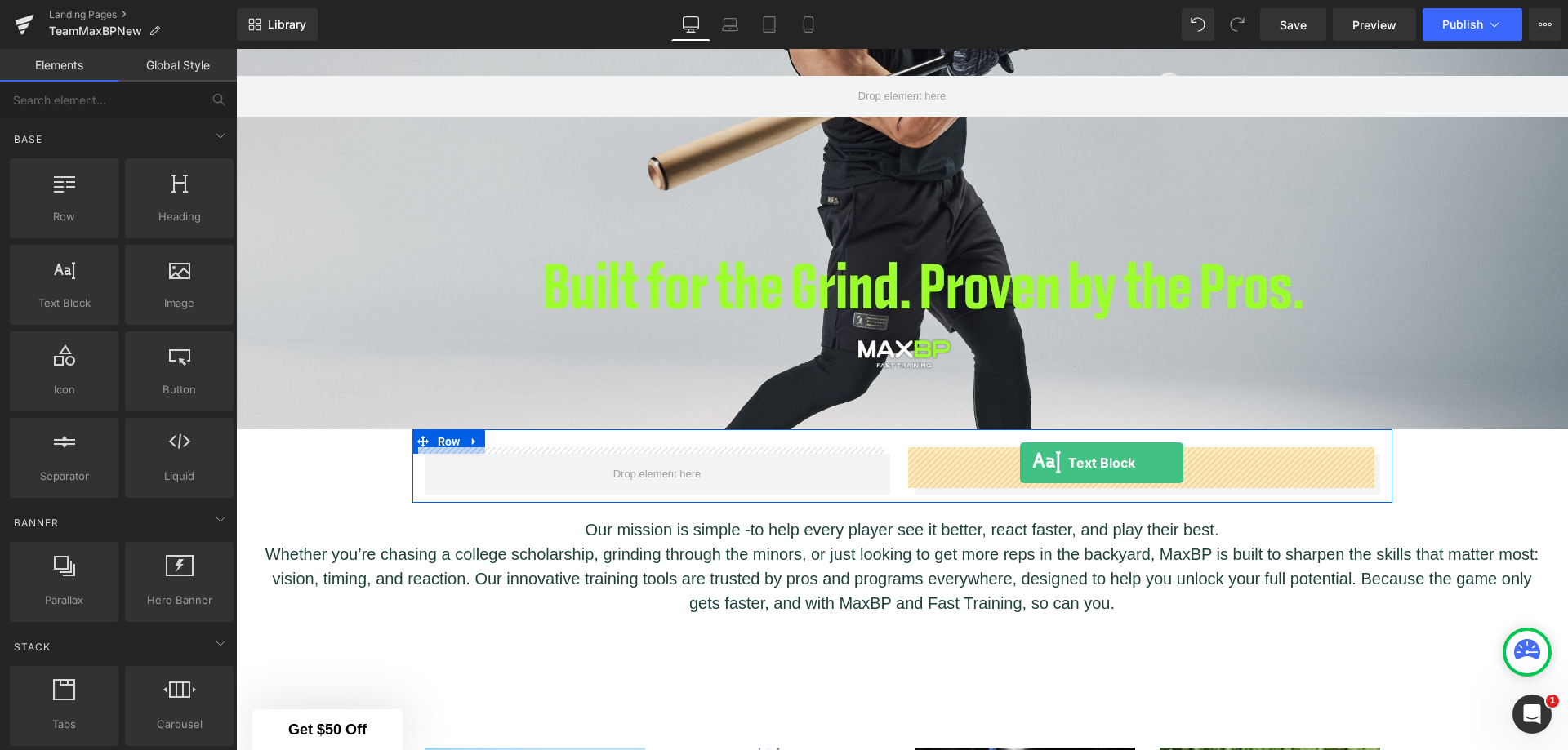
drag, startPoint x: 326, startPoint y: 359, endPoint x: 1020, endPoint y: 463, distance: 701.7
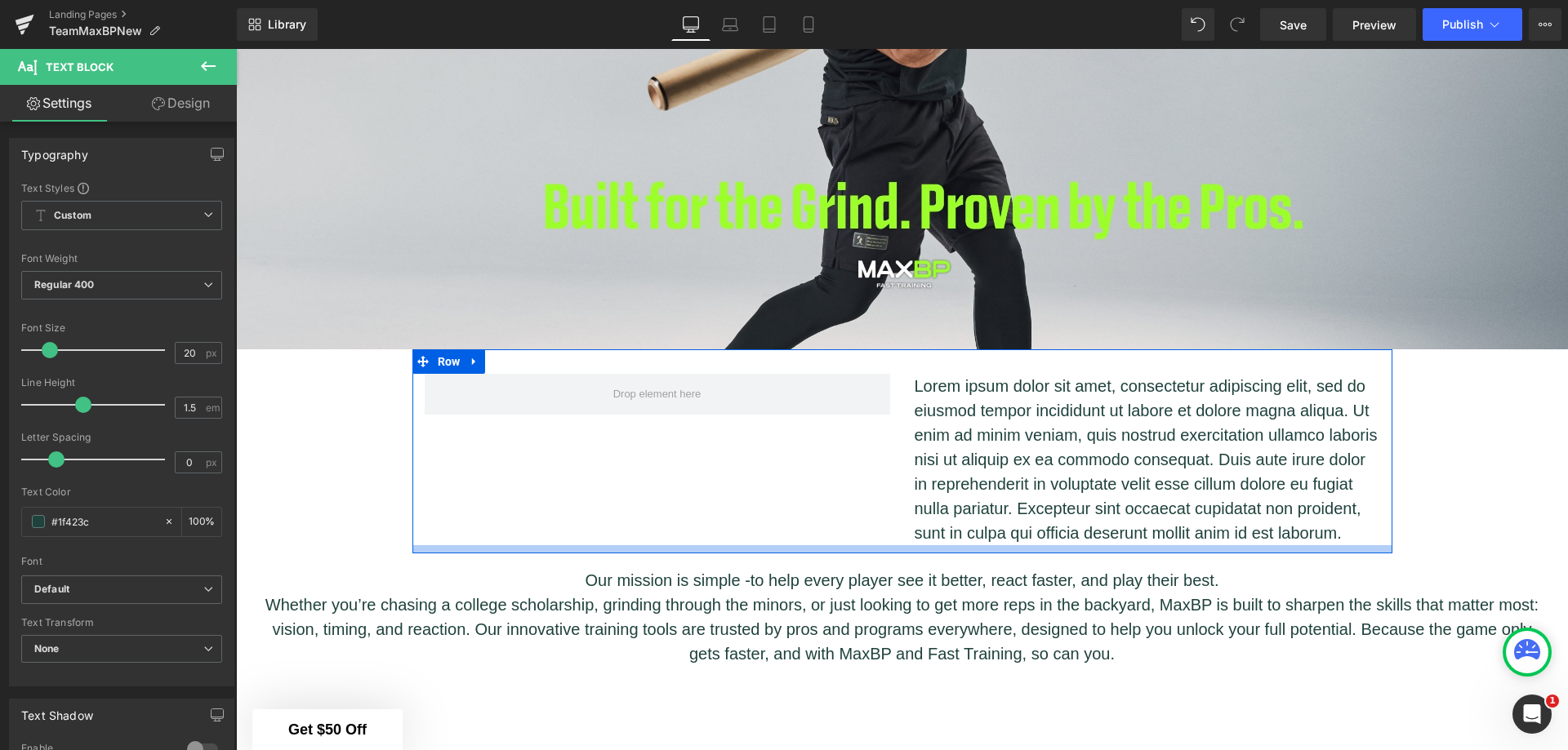
scroll to position [516, 0]
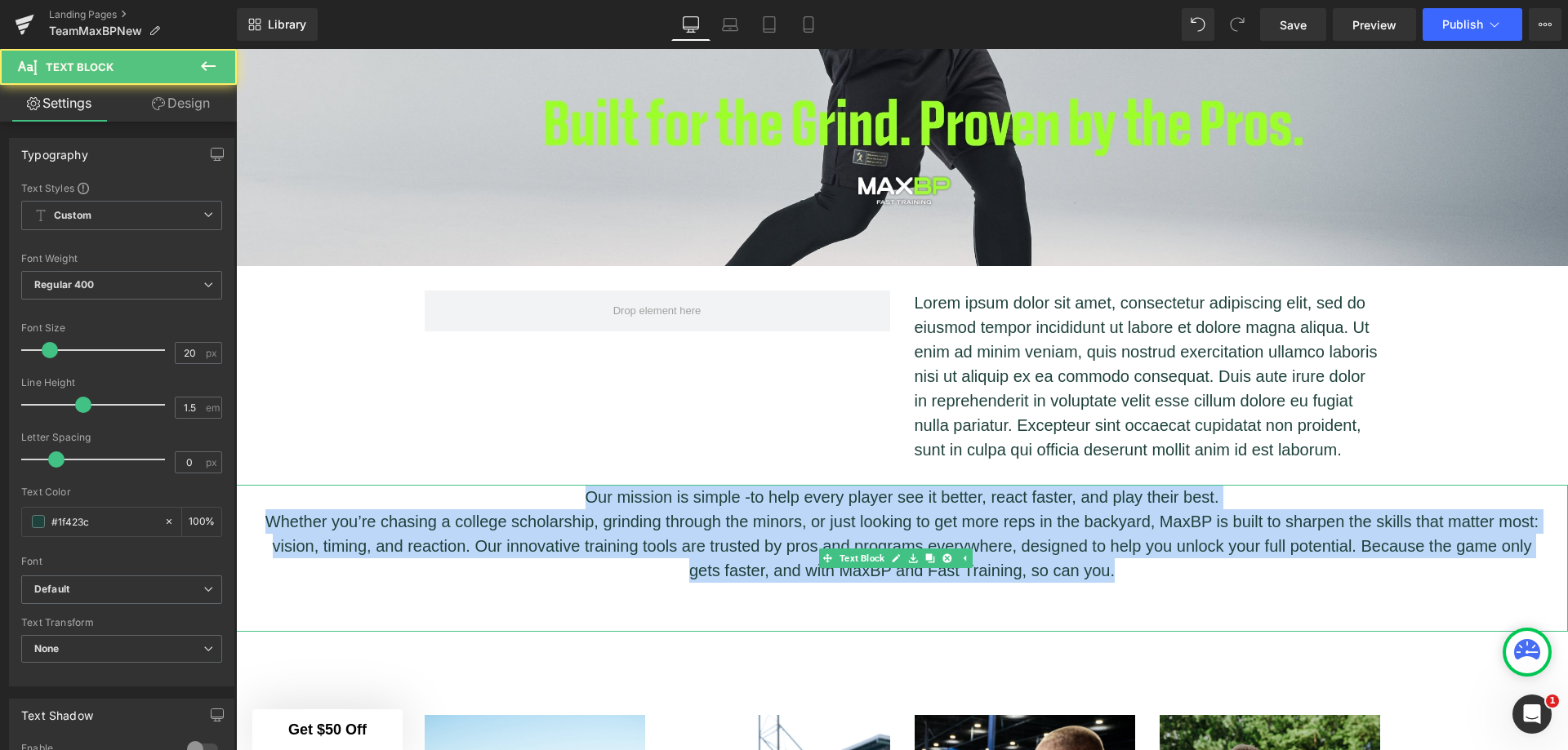
drag, startPoint x: 1156, startPoint y: 569, endPoint x: 553, endPoint y: 497, distance: 607.3
click at [553, 497] on div "Our mission is simple - to help every player see it better, react faster, and p…" at bounding box center [902, 558] width 1332 height 147
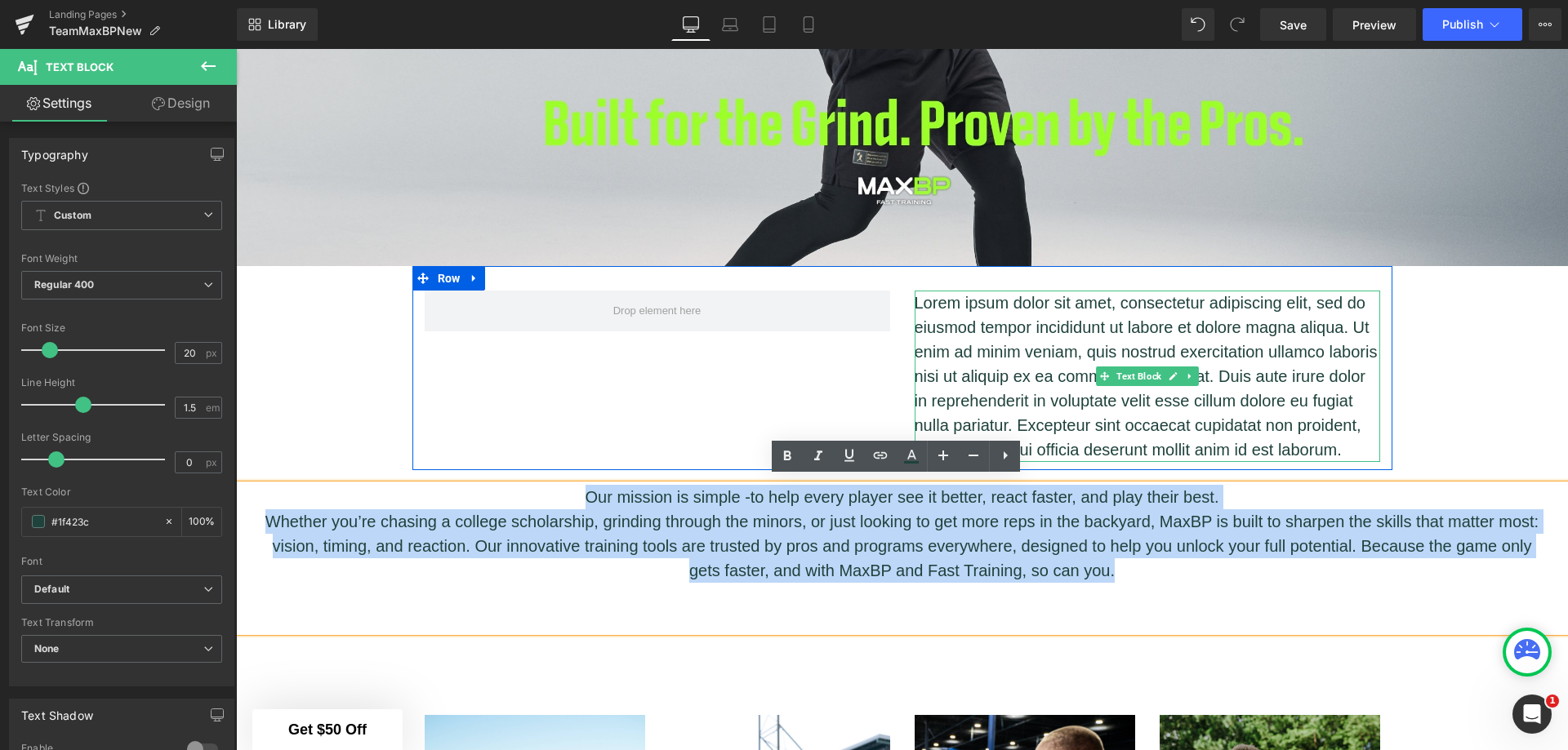
copy div "Our mission is simple - to help every player see it better, react faster, and p…"
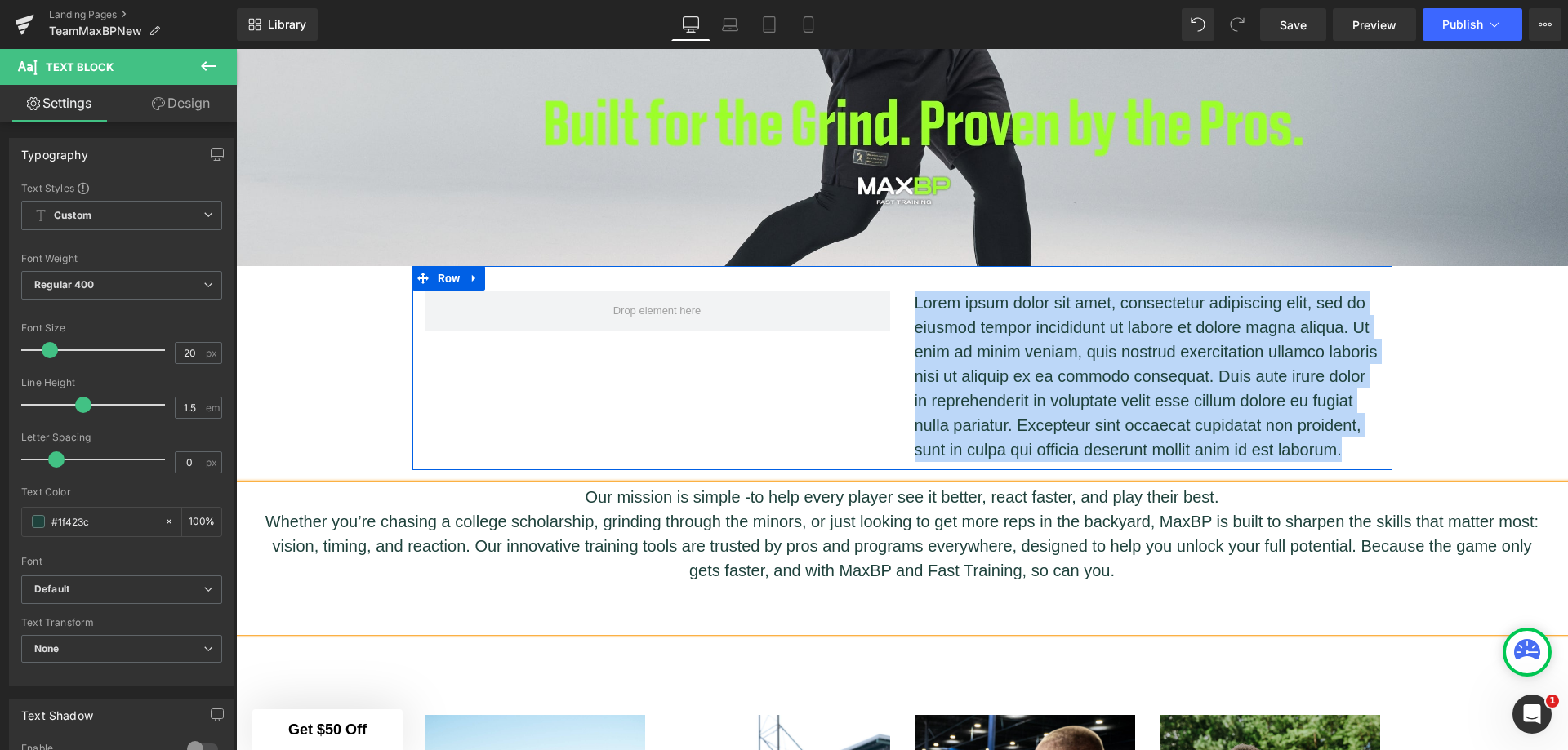
drag, startPoint x: 1341, startPoint y: 448, endPoint x: 901, endPoint y: 294, distance: 466.2
click at [903, 294] on div "Lorem ipsum dolor sit amet, consectetur adipiscing elit, sed do eiusmod tempor …" at bounding box center [1147, 377] width 490 height 172
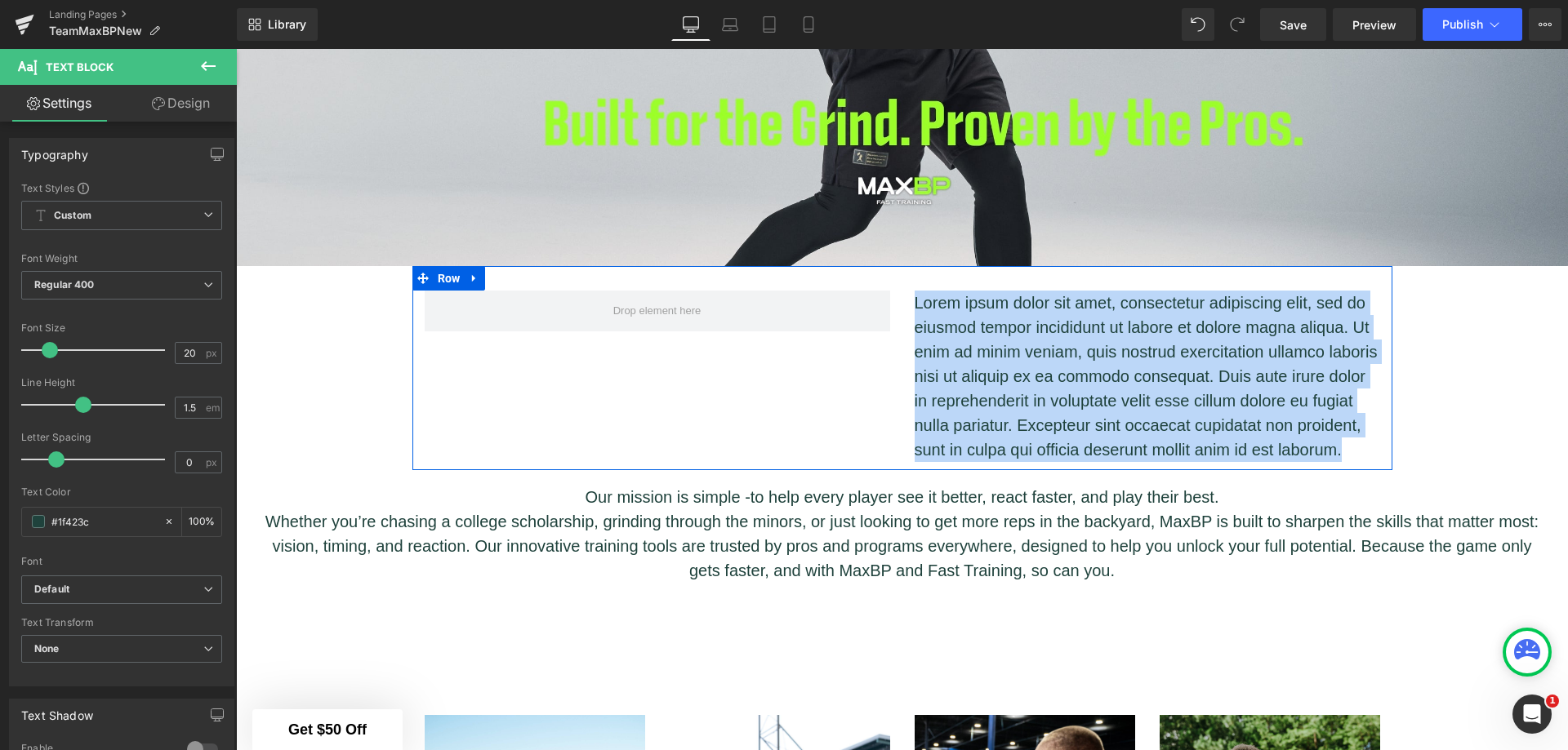
paste div
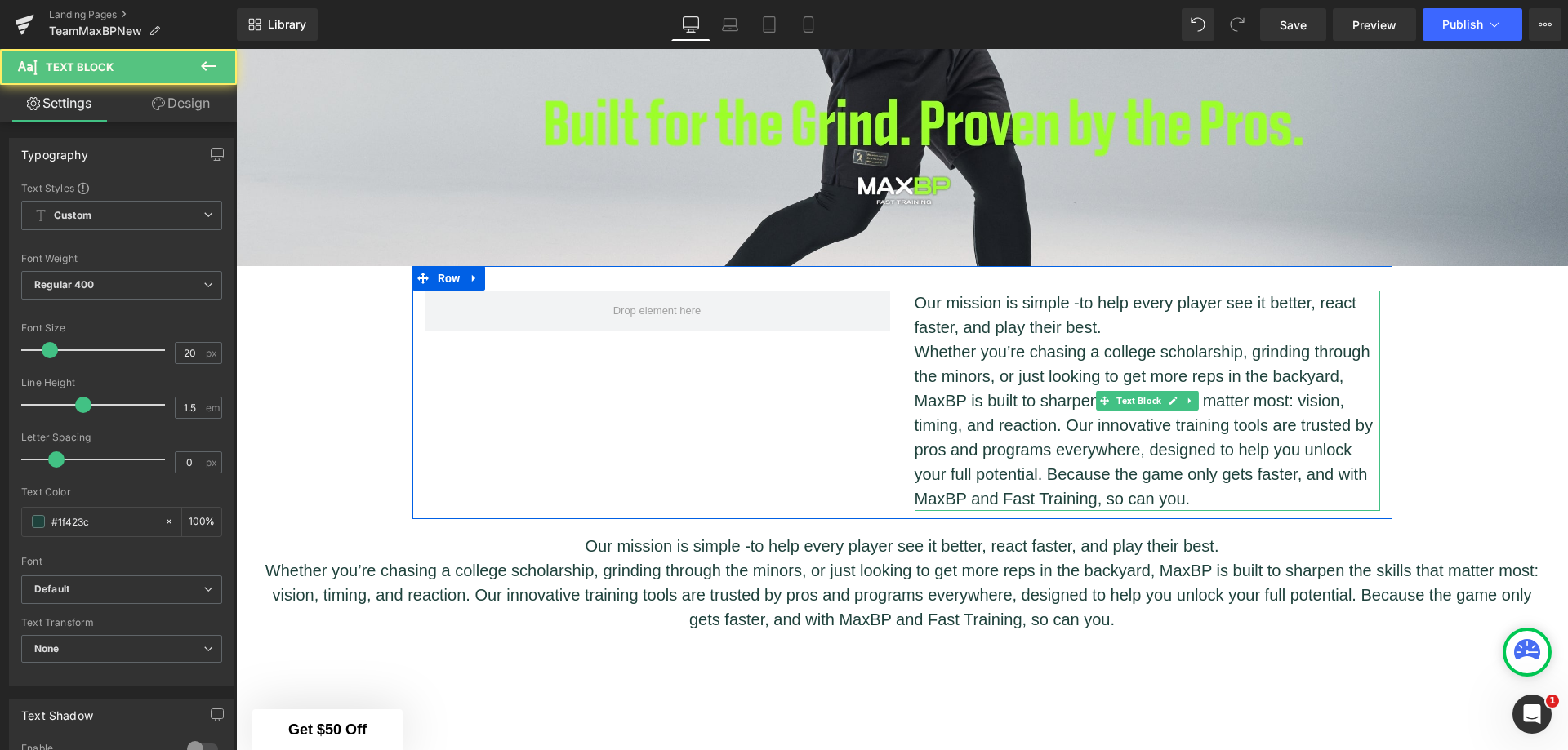
click at [1077, 295] on span "to help every player see it better, react faster, and play their best." at bounding box center [1136, 315] width 442 height 42
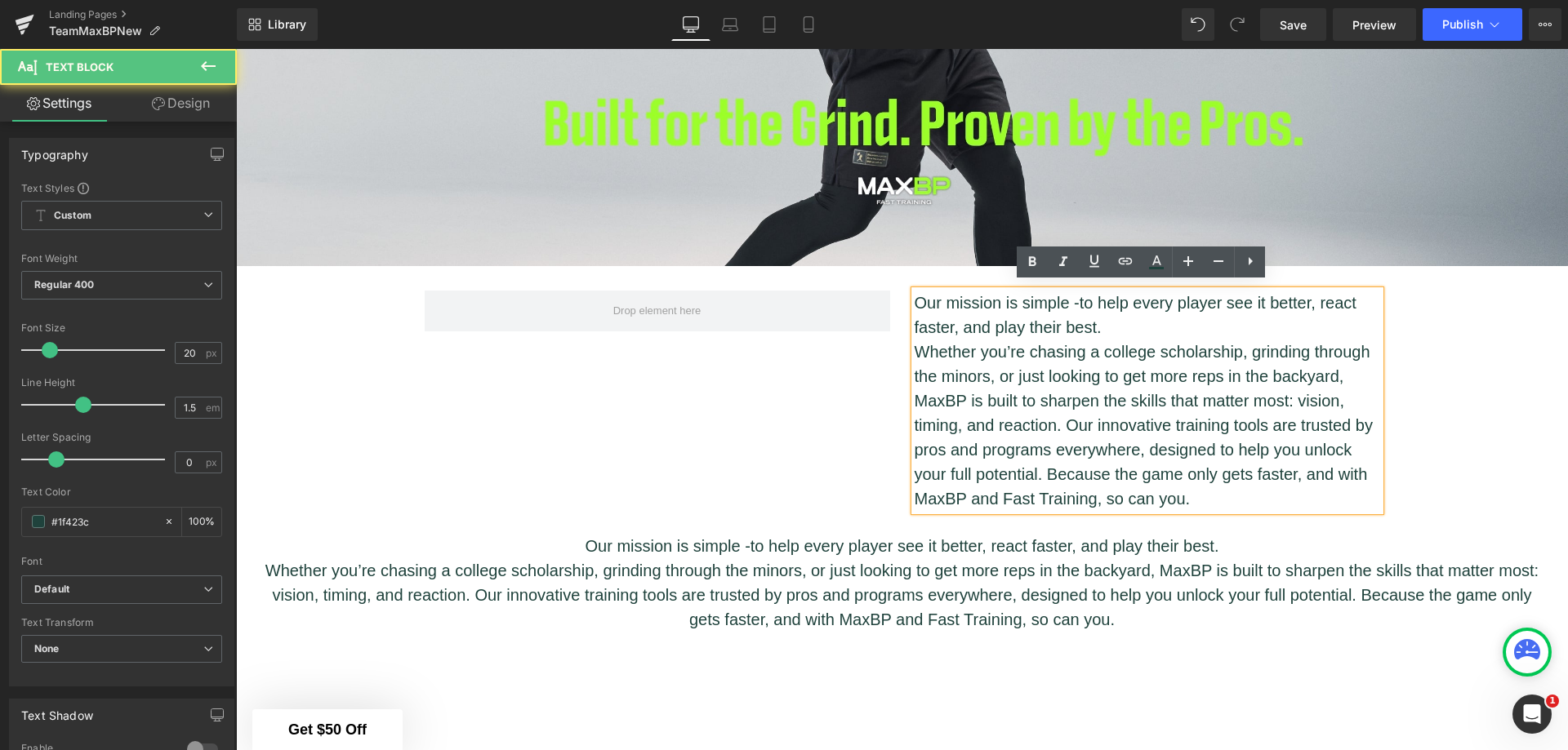
click at [915, 294] on p "Our mission is simple - to help every player see it better, react faster, and p…" at bounding box center [1147, 315] width 465 height 49
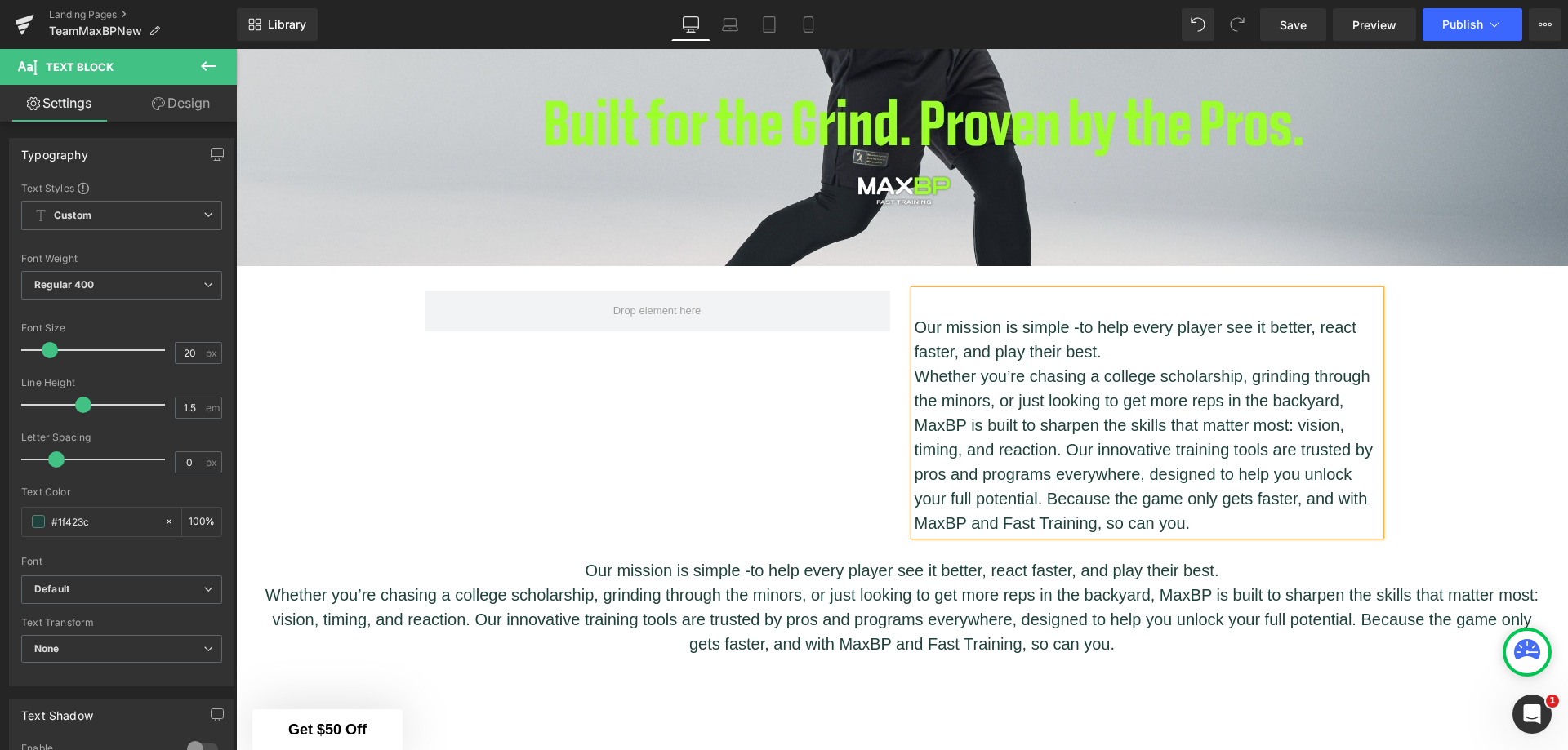
click at [941, 294] on p at bounding box center [1147, 303] width 465 height 25
drag, startPoint x: 1004, startPoint y: 294, endPoint x: 908, endPoint y: 294, distance: 96.0
click at [915, 294] on p "Our Mission." at bounding box center [1147, 303] width 465 height 25
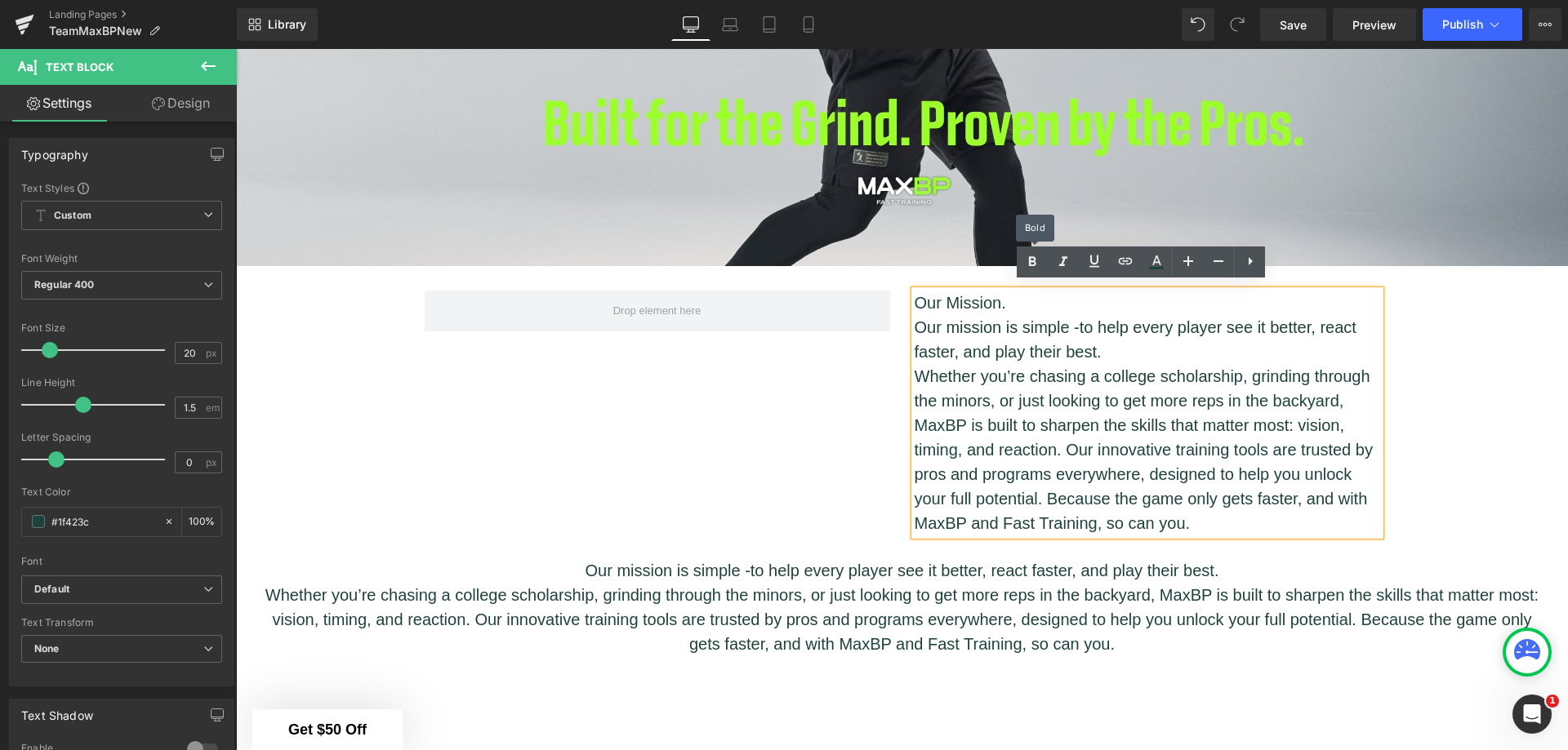
click at [1024, 261] on icon at bounding box center [1032, 262] width 19 height 19
click at [1193, 261] on icon at bounding box center [1188, 261] width 19 height 19
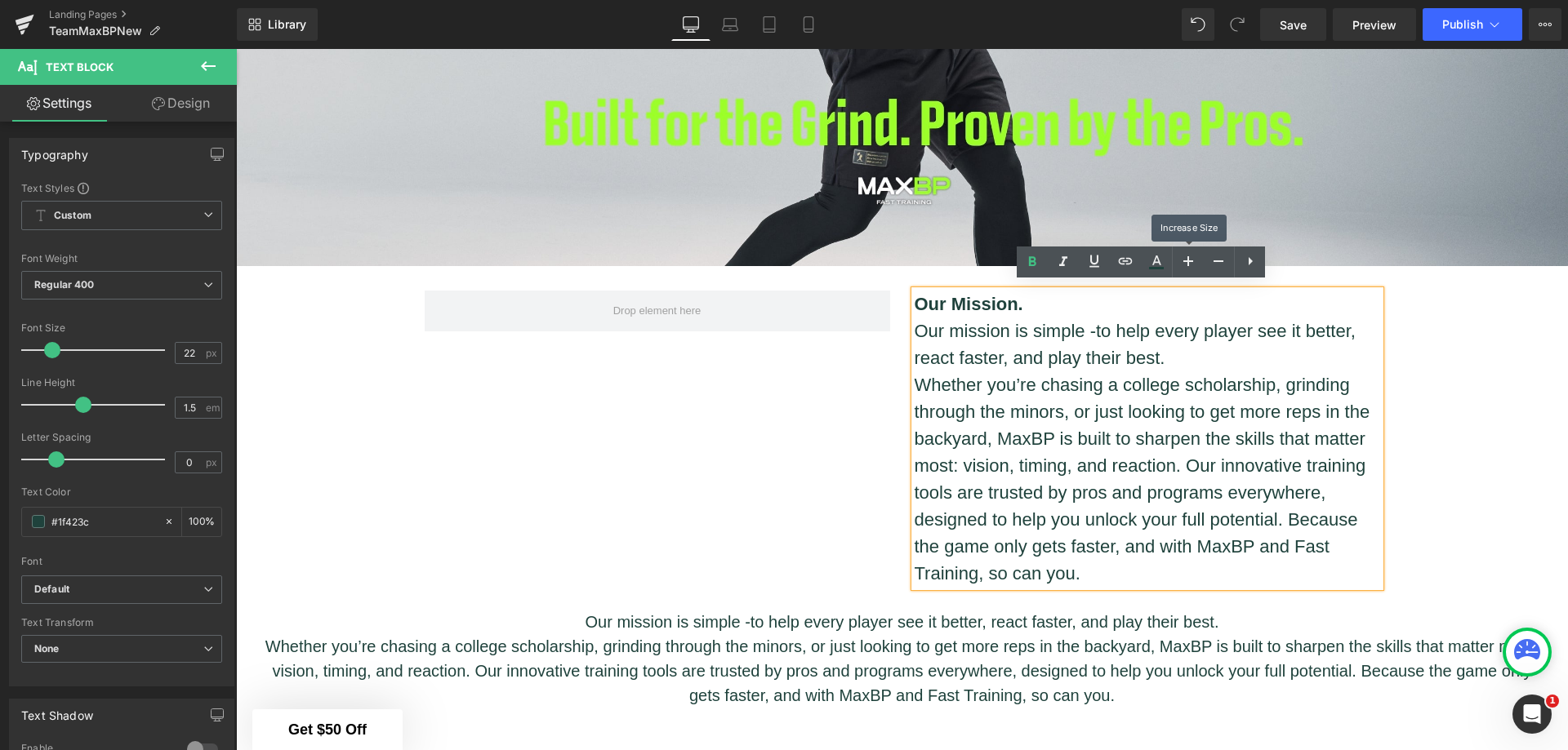
click at [1193, 261] on icon at bounding box center [1188, 261] width 19 height 19
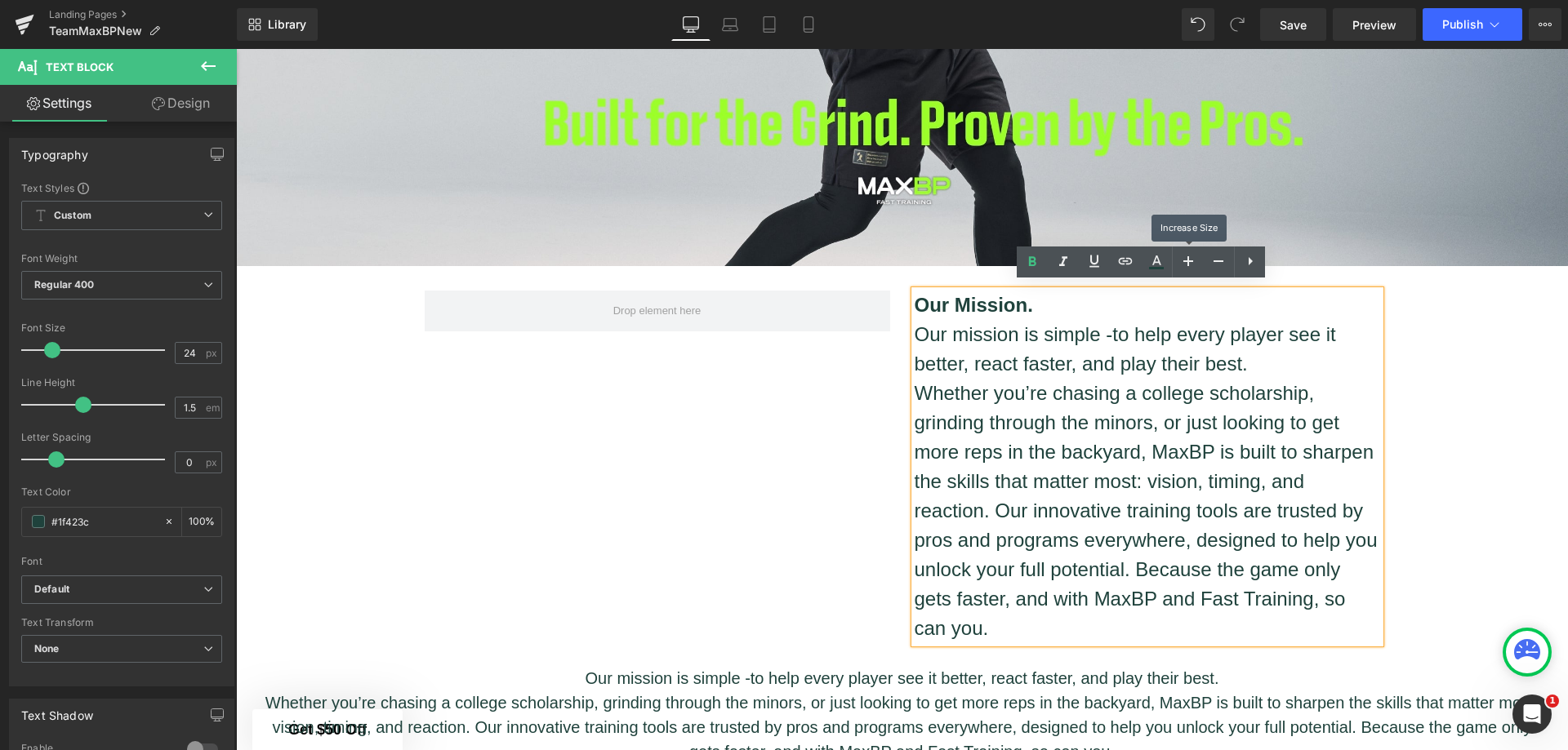
click at [1193, 261] on icon at bounding box center [1188, 261] width 19 height 19
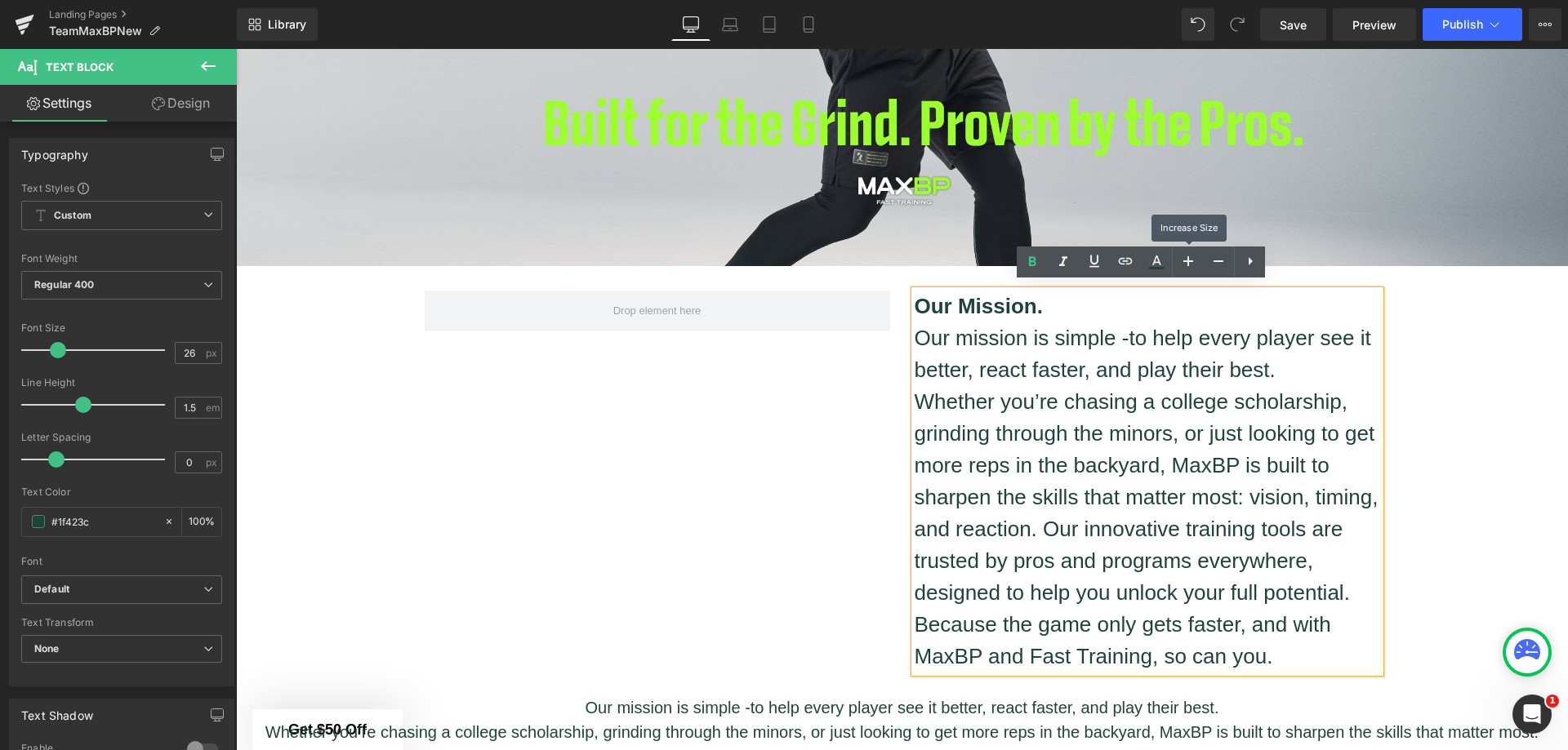
click at [1193, 261] on icon at bounding box center [1188, 261] width 19 height 19
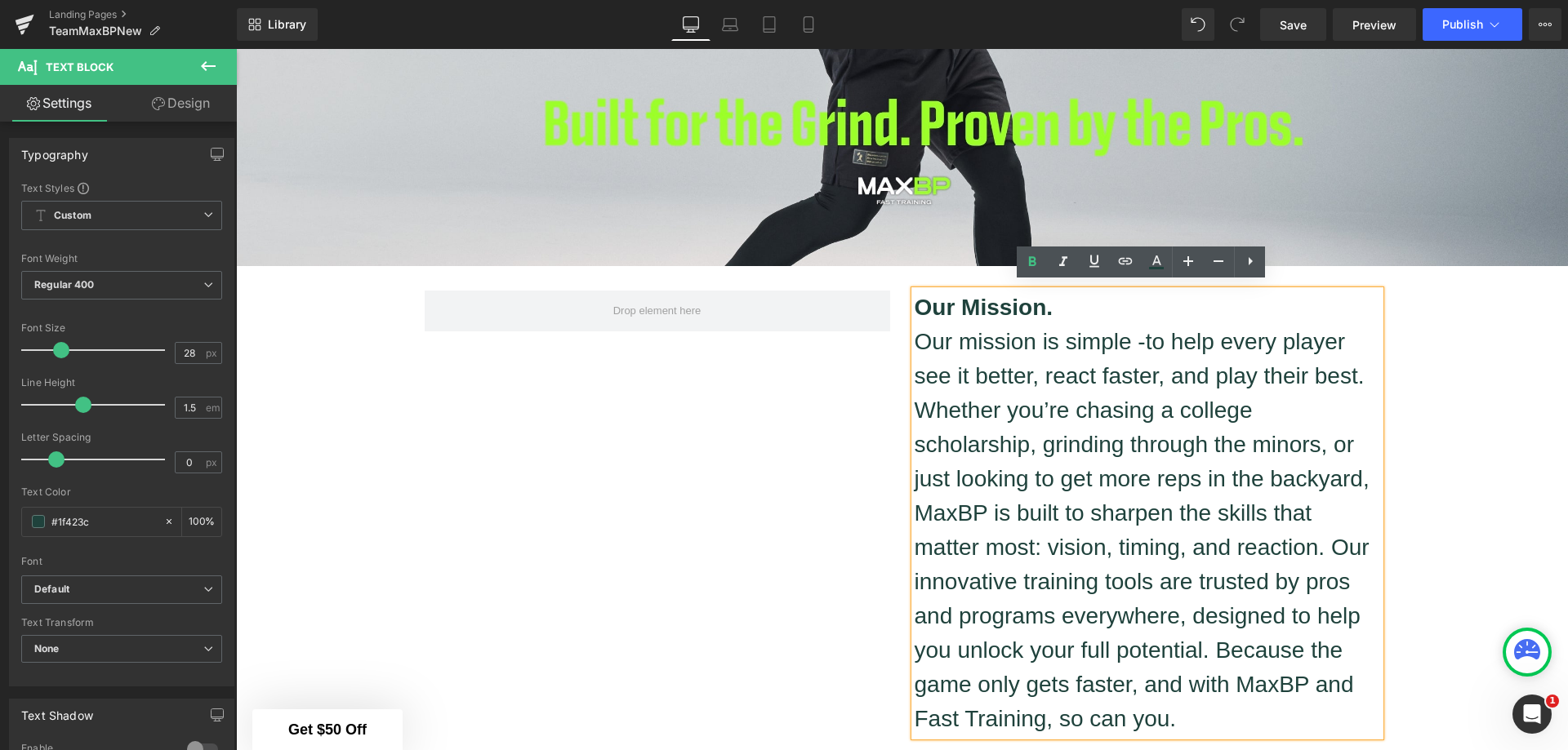
click at [1252, 644] on p "Whether you’re chasing a college scholarship, grinding through the minors, or j…" at bounding box center [1147, 564] width 465 height 343
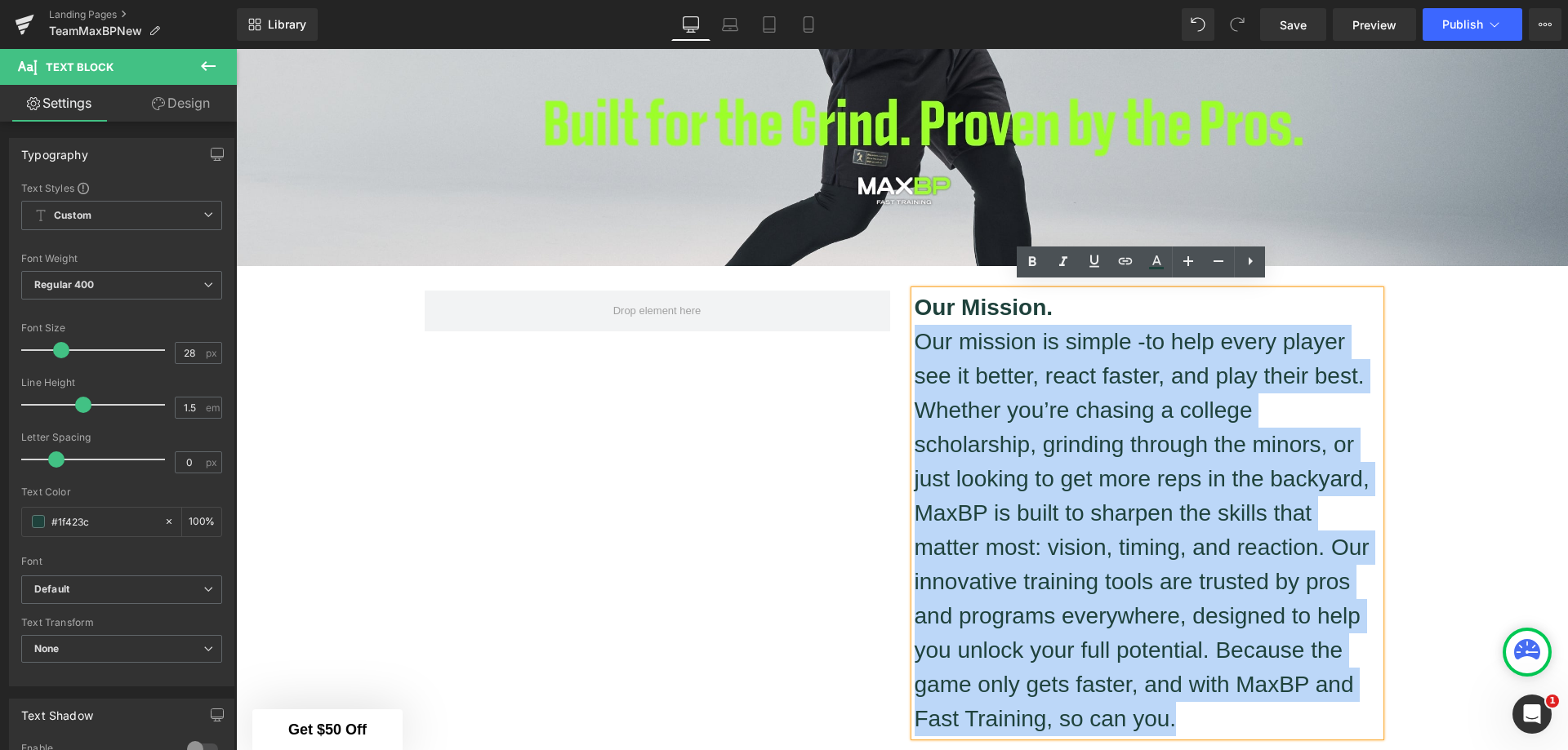
drag, startPoint x: 1203, startPoint y: 712, endPoint x: 896, endPoint y: 348, distance: 476.2
click at [903, 348] on div "Our Mission. Our mission is simple - to help every player see it better, react …" at bounding box center [1147, 513] width 490 height 446
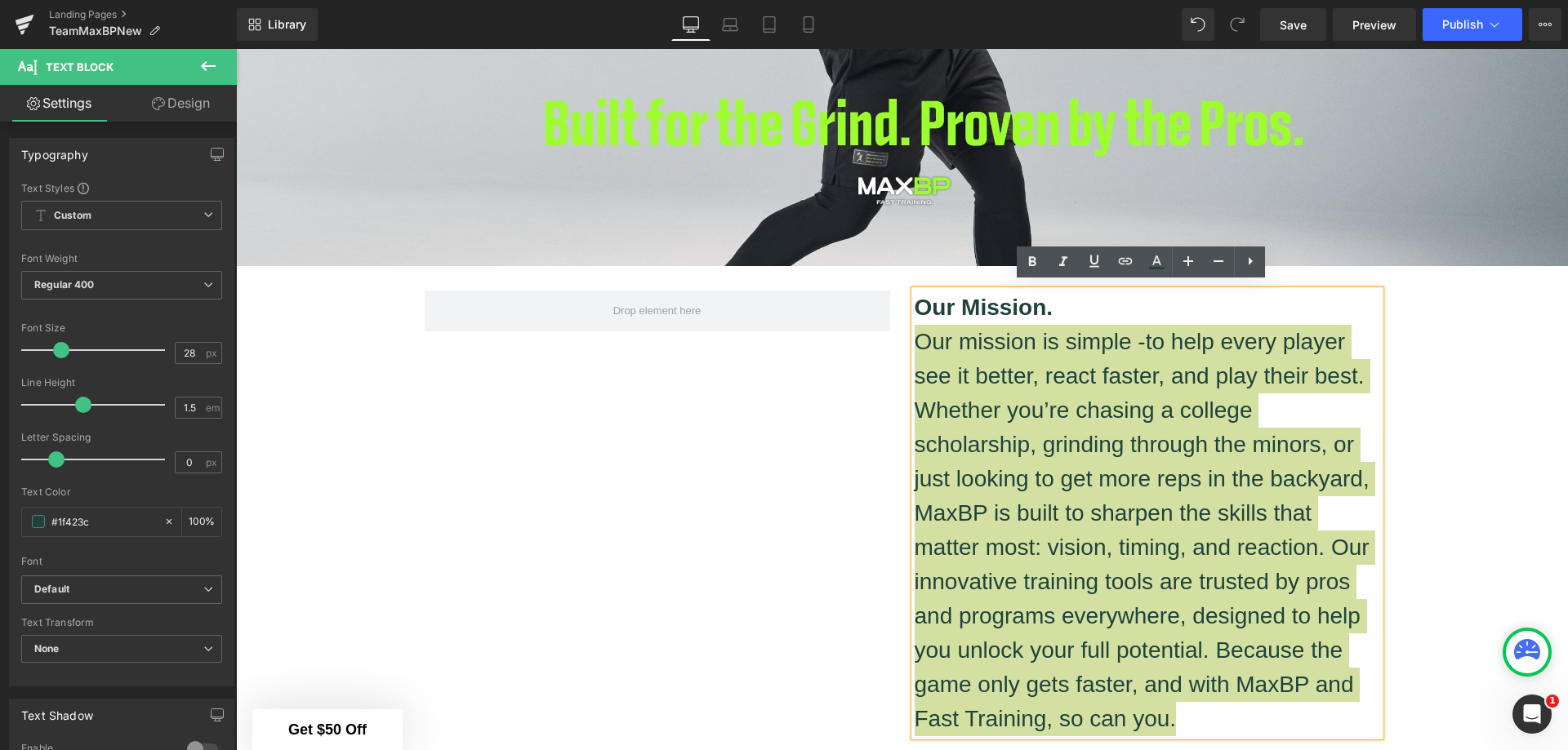
click at [1223, 261] on icon at bounding box center [1218, 261] width 10 height 2
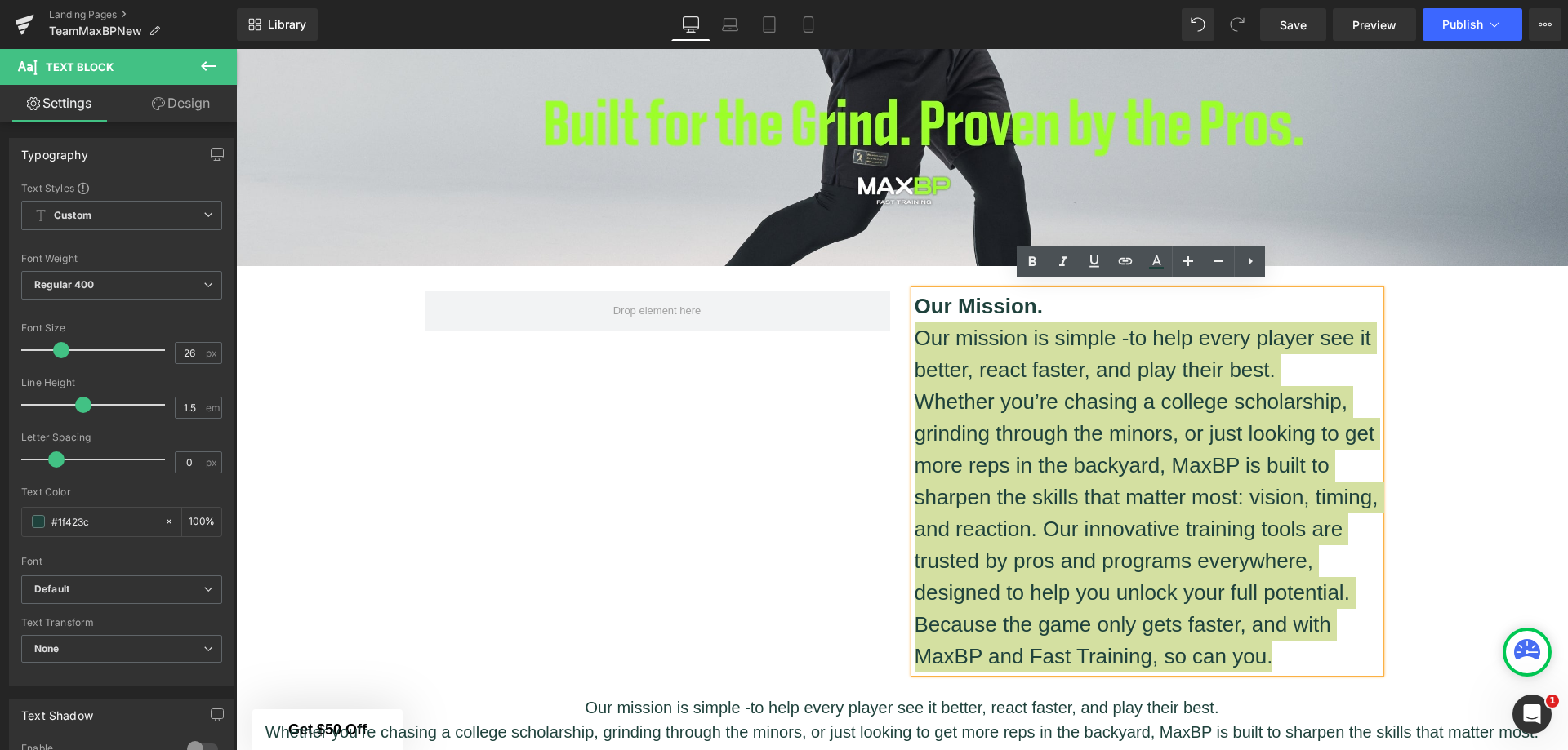
click at [1223, 261] on icon at bounding box center [1218, 261] width 10 height 2
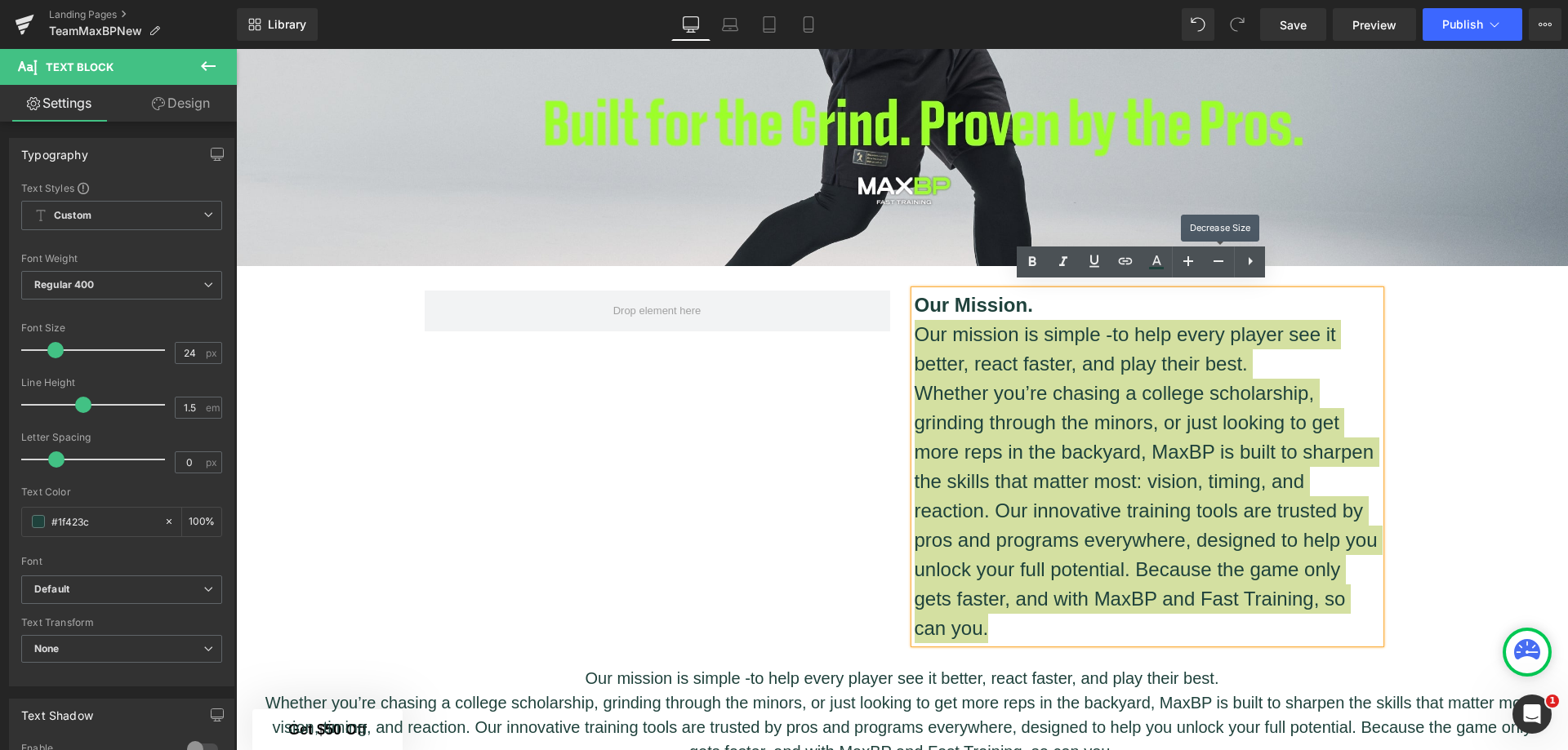
click at [1223, 261] on icon at bounding box center [1218, 261] width 10 height 2
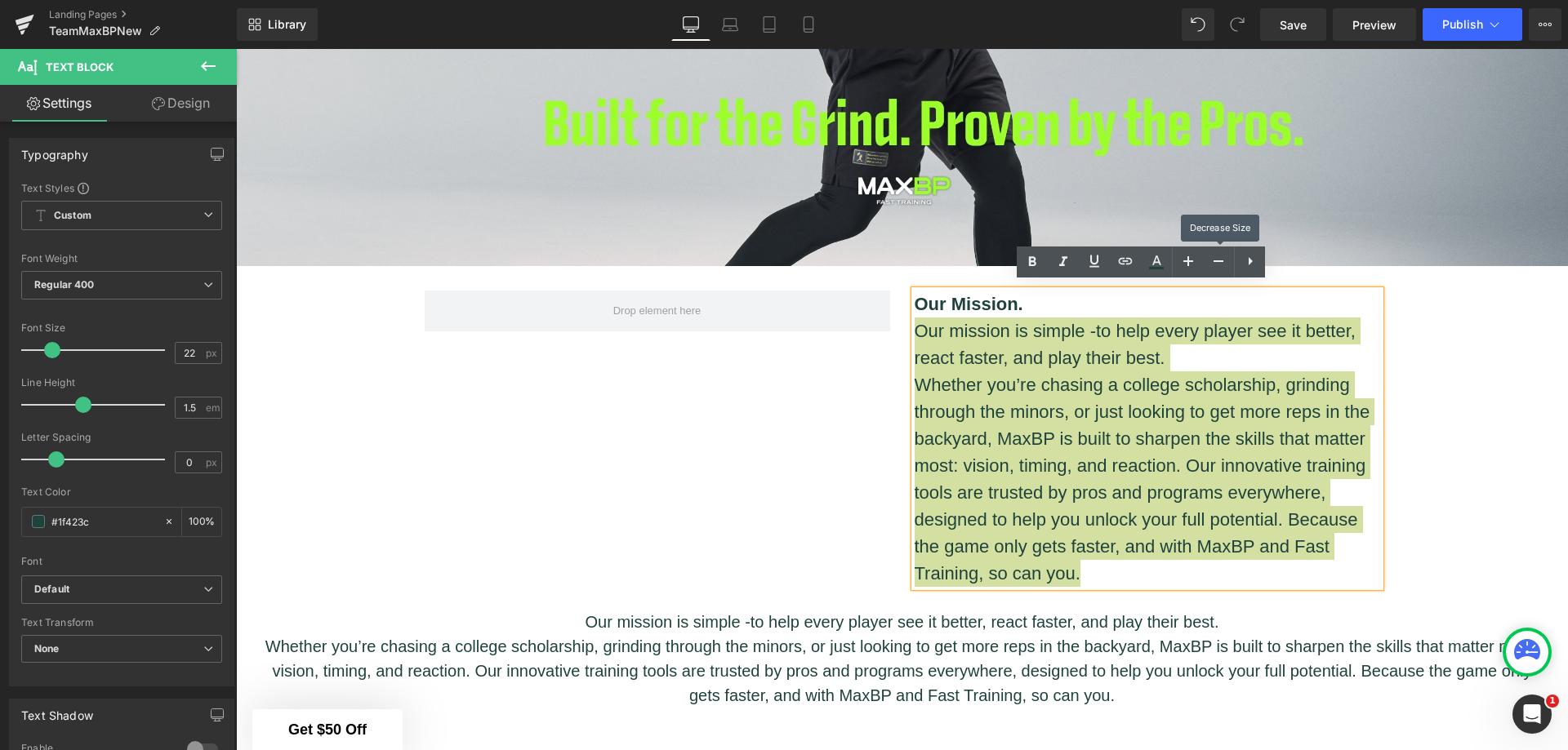
click at [1223, 261] on icon at bounding box center [1218, 261] width 10 height 2
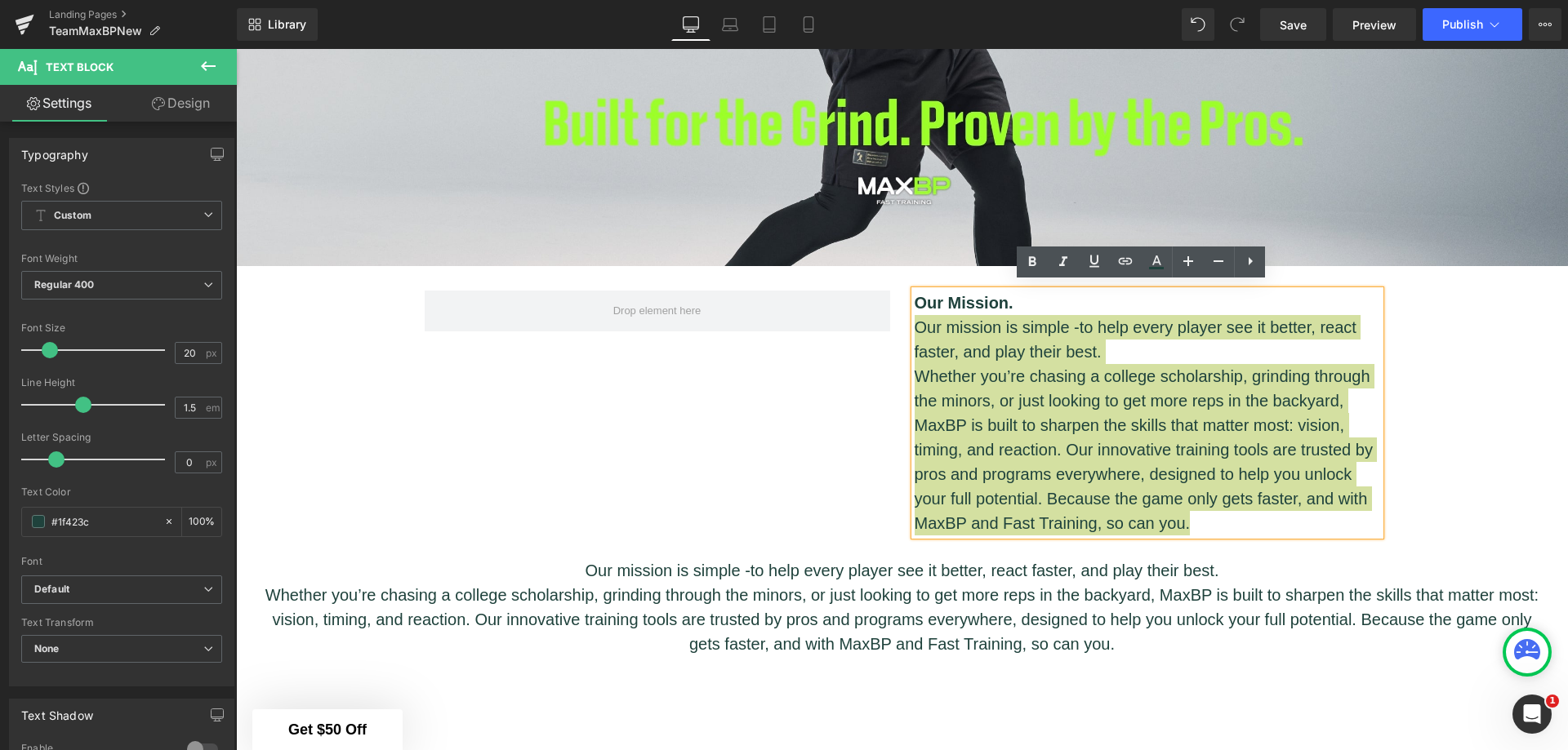
click at [1188, 263] on icon at bounding box center [1188, 261] width 10 height 10
type input "22"
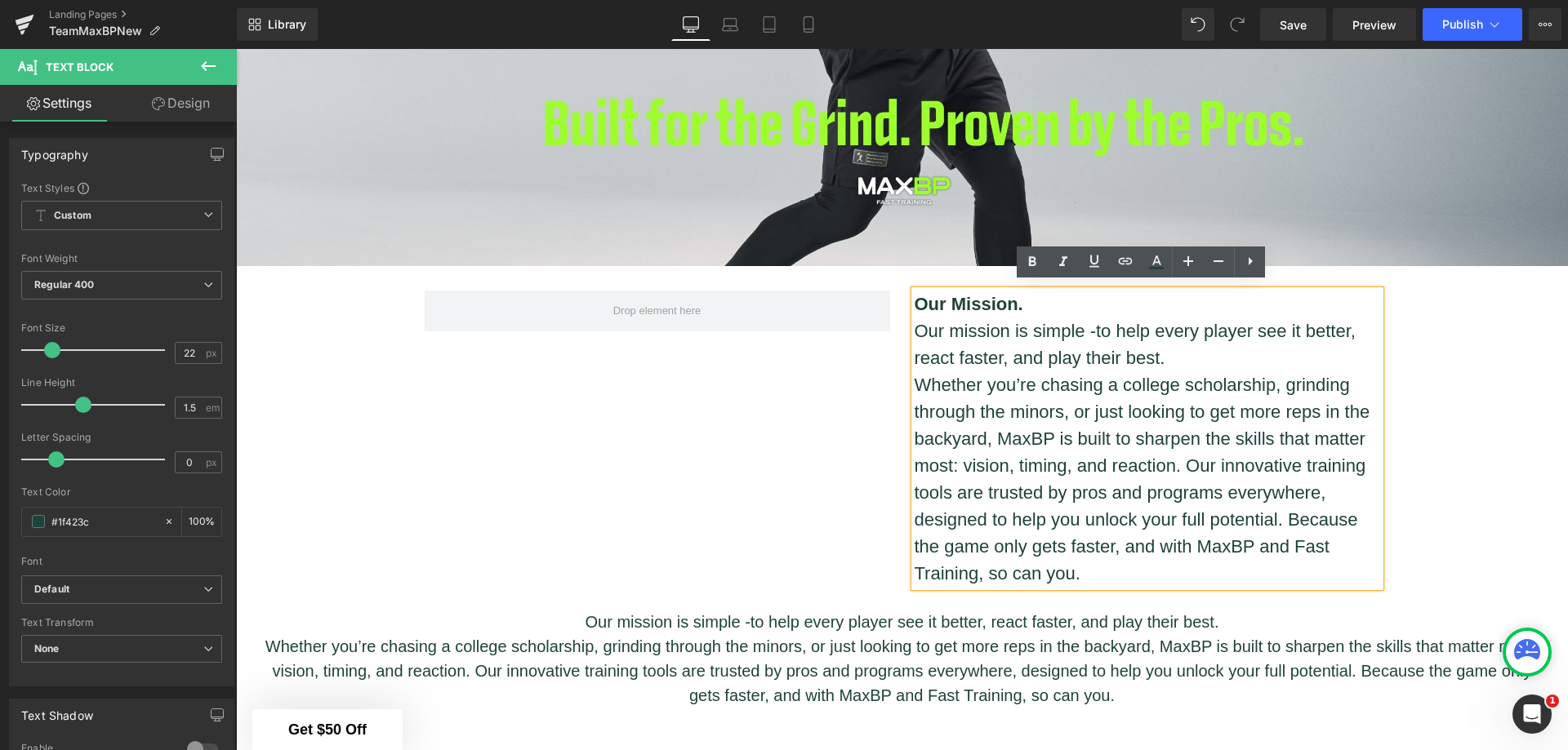
click at [1450, 407] on div "Hero Banner Our Mission. Our mission is simple - to help every player see it be…" at bounding box center [902, 640] width 1332 height 2083
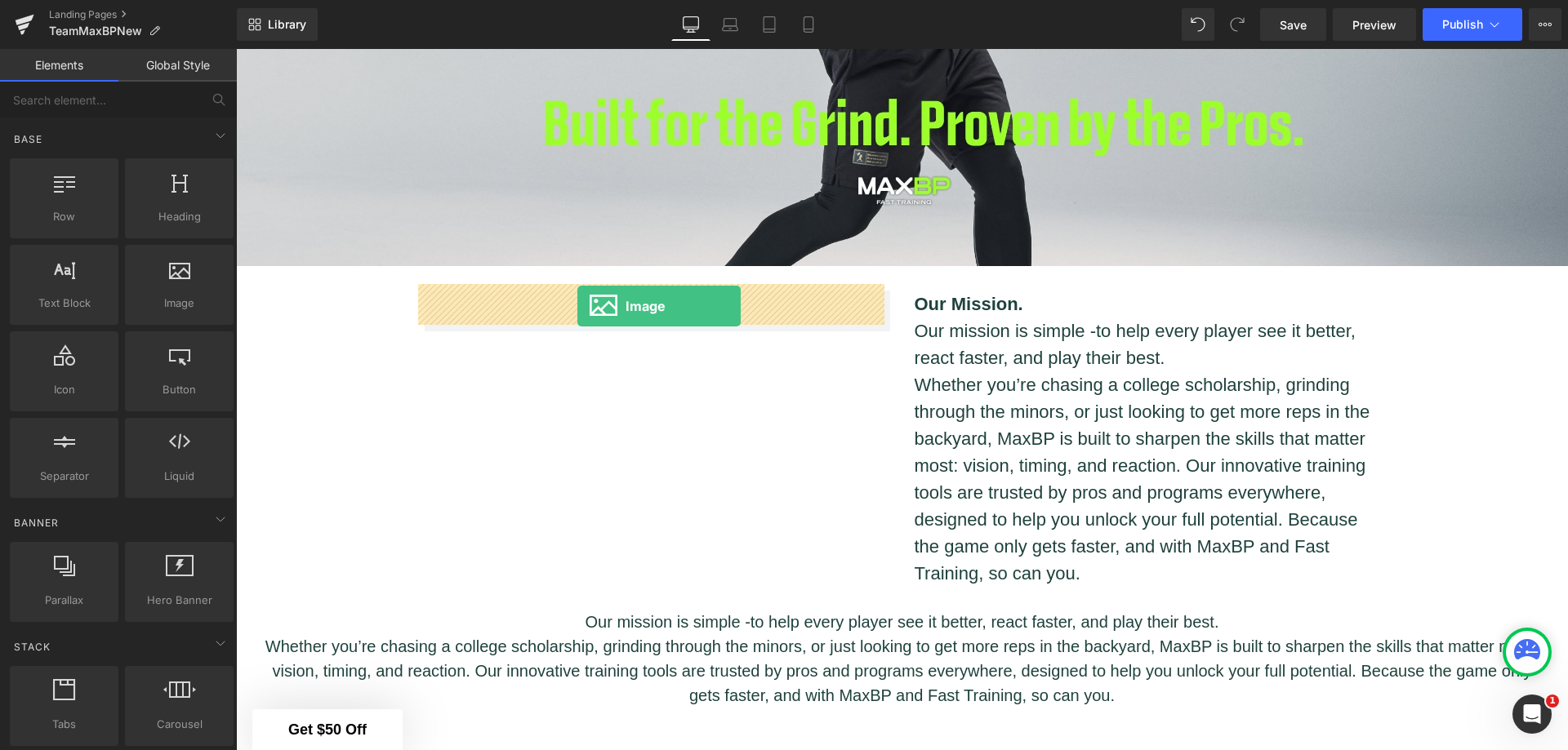
drag, startPoint x: 408, startPoint y: 356, endPoint x: 578, endPoint y: 306, distance: 177.2
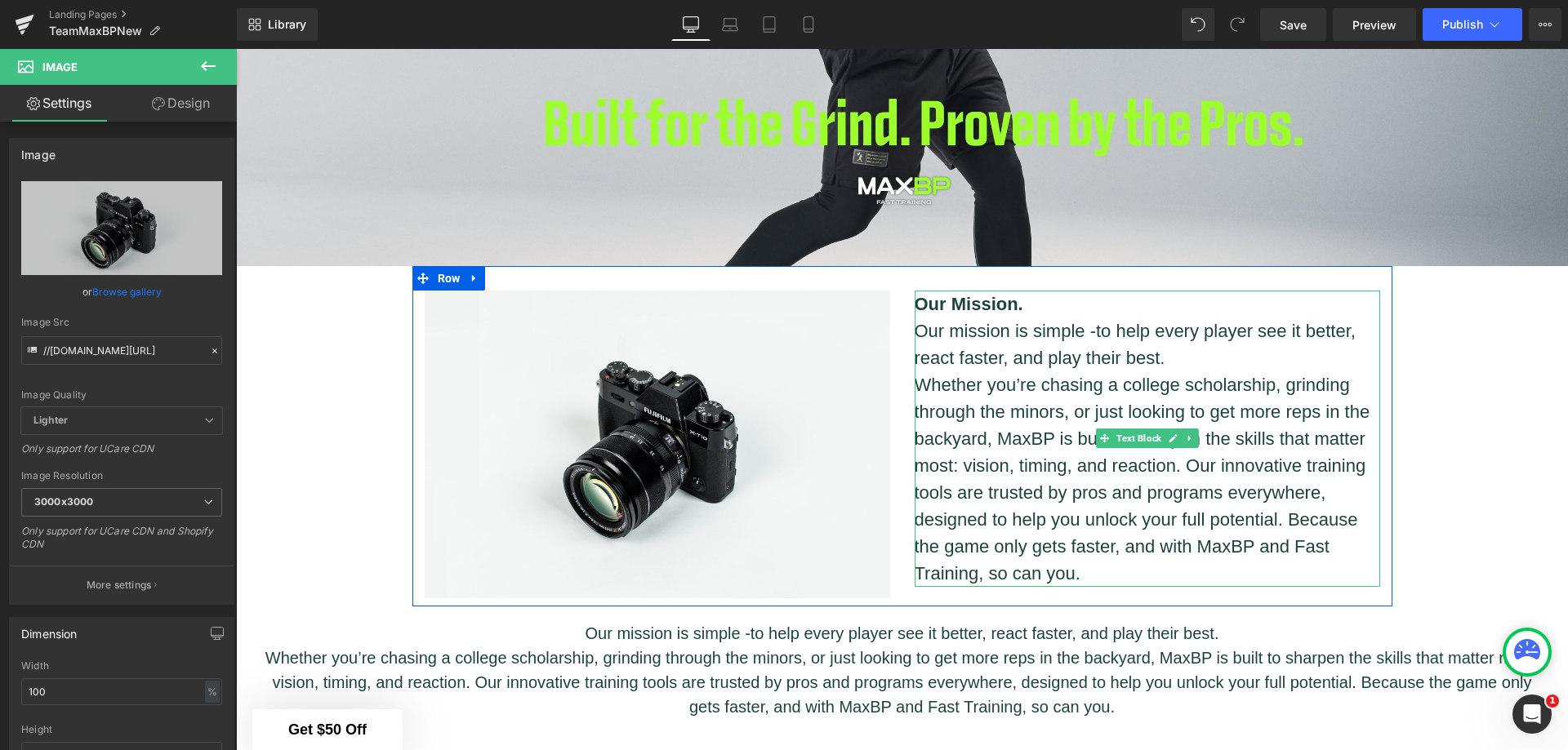
click at [1252, 461] on p "Whether you’re chasing a college scholarship, grinding through the minors, or j…" at bounding box center [1147, 479] width 465 height 216
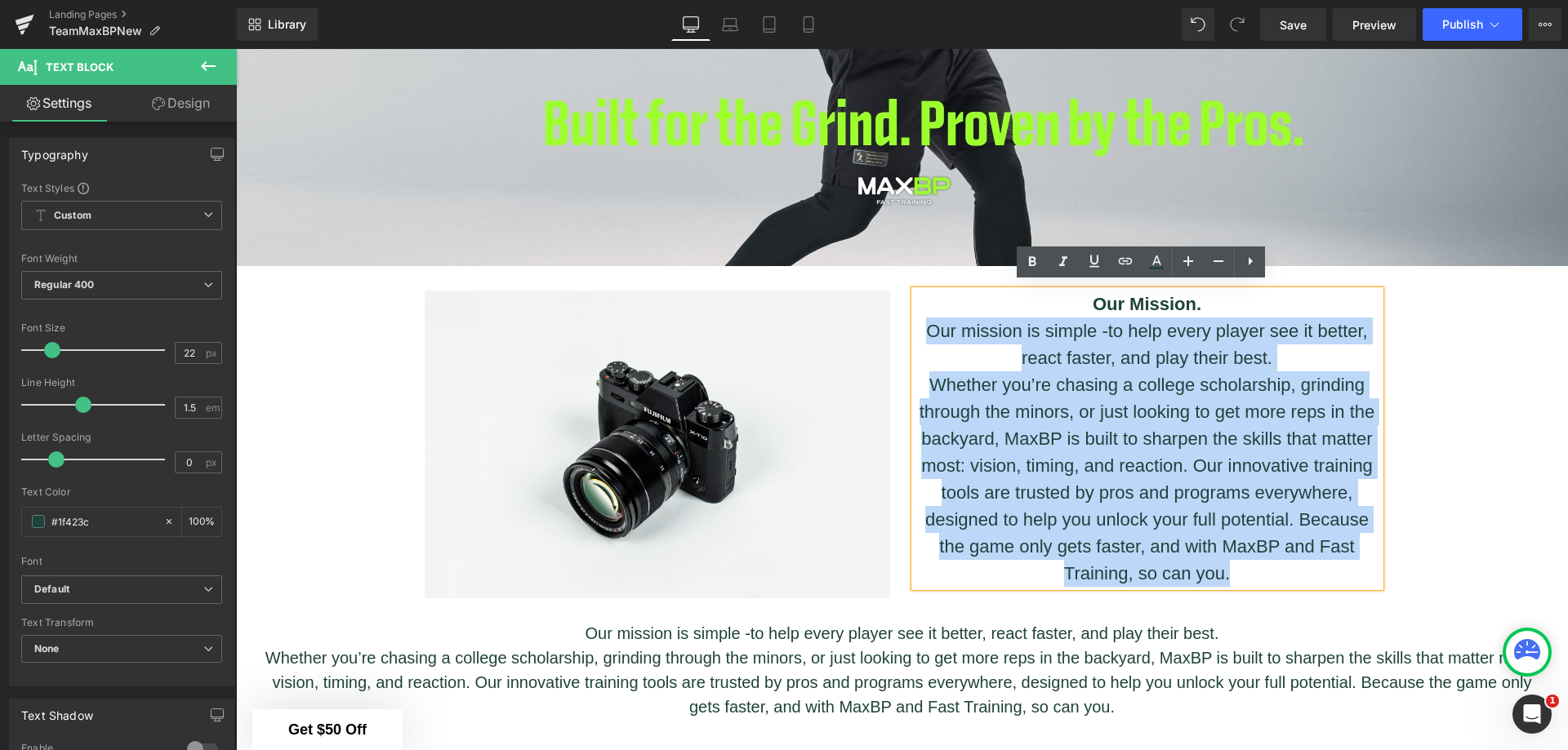
drag, startPoint x: 1238, startPoint y: 567, endPoint x: 898, endPoint y: 327, distance: 416.2
click at [903, 327] on div "Our Mission. Our mission is simple - to help every player see it better, react …" at bounding box center [1147, 439] width 490 height 296
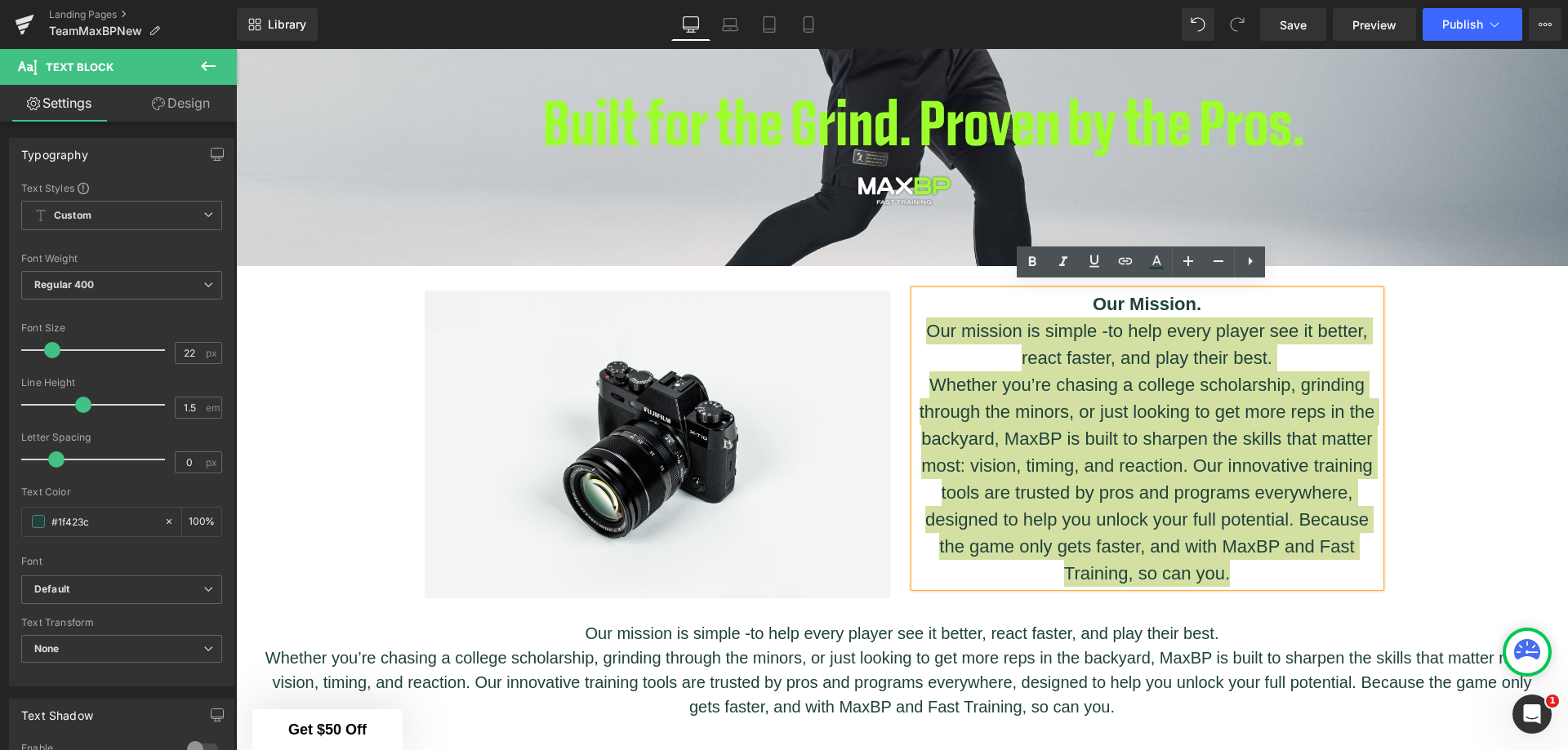
click at [1221, 254] on icon at bounding box center [1218, 261] width 19 height 19
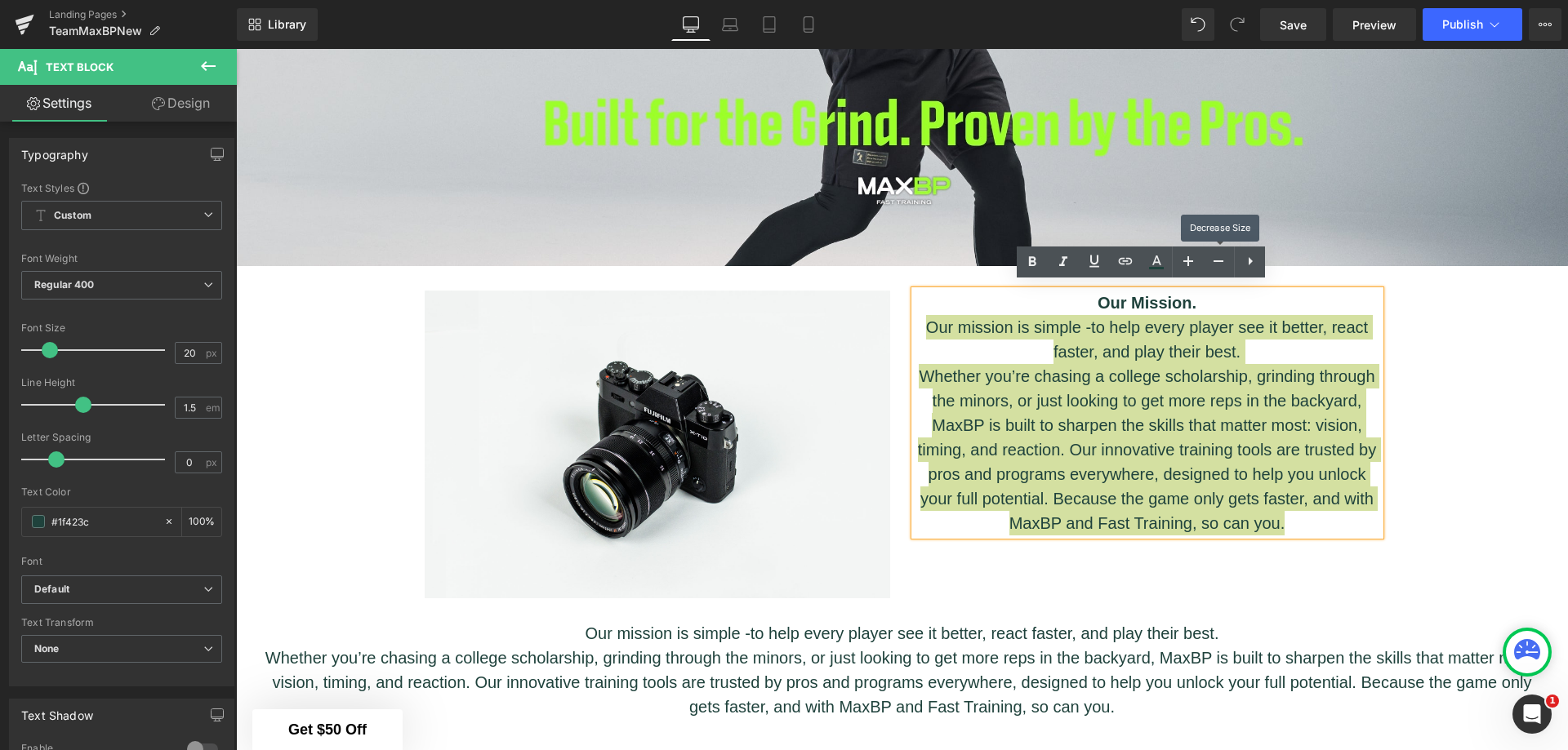
click at [1221, 254] on icon at bounding box center [1218, 261] width 19 height 19
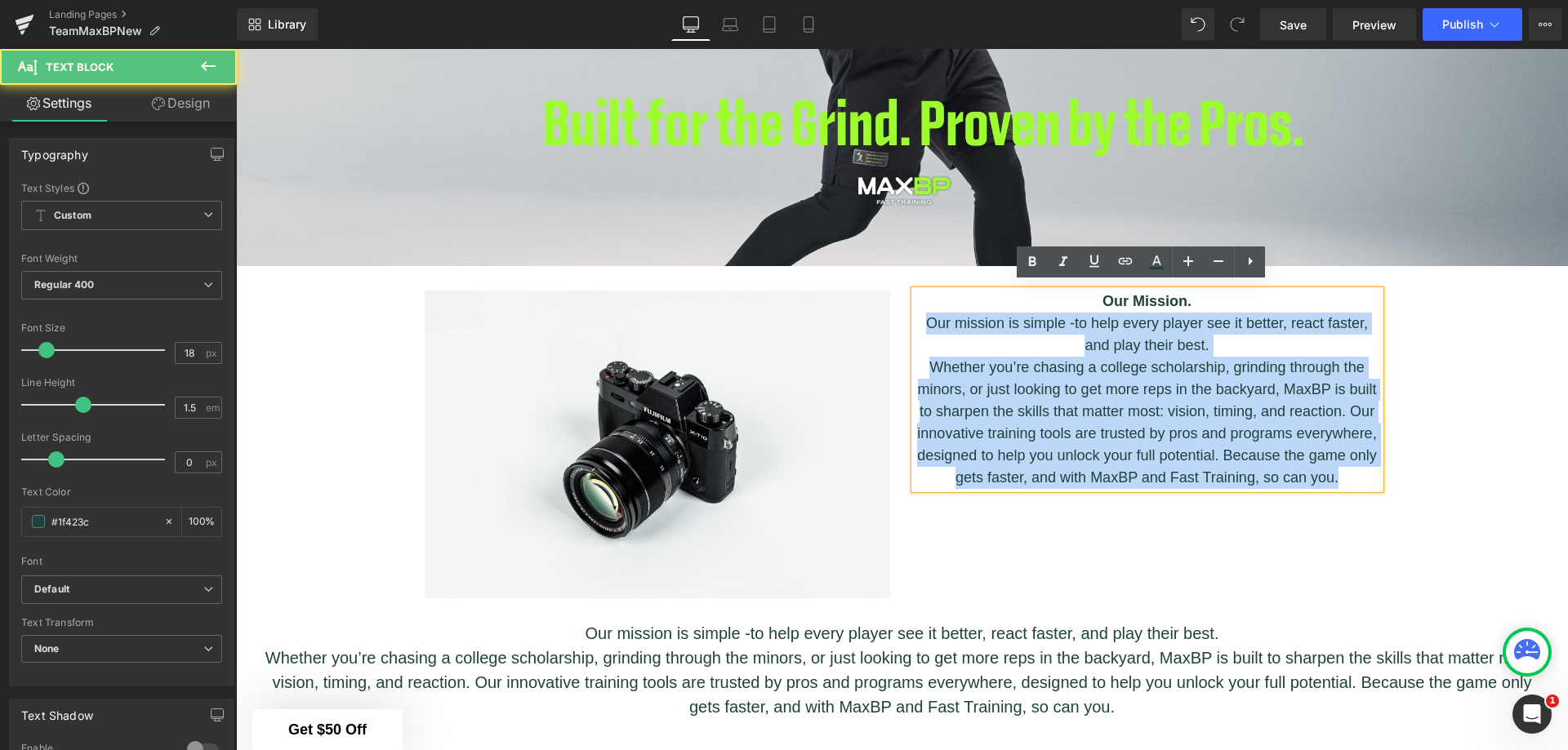
click at [1196, 291] on p "Our Mission." at bounding box center [1147, 301] width 465 height 22
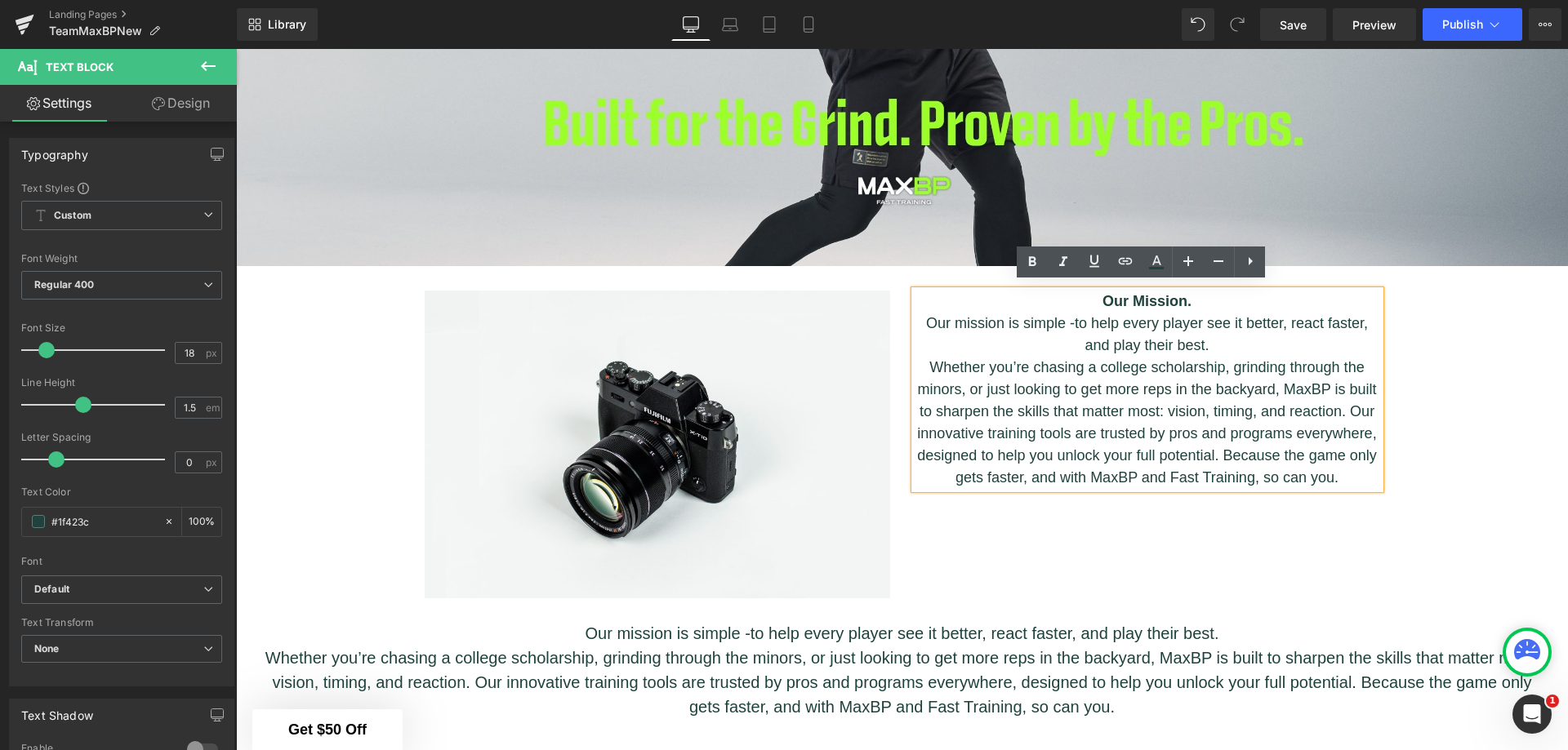
click at [1159, 294] on strong "Our Mission." at bounding box center [1147, 301] width 89 height 17
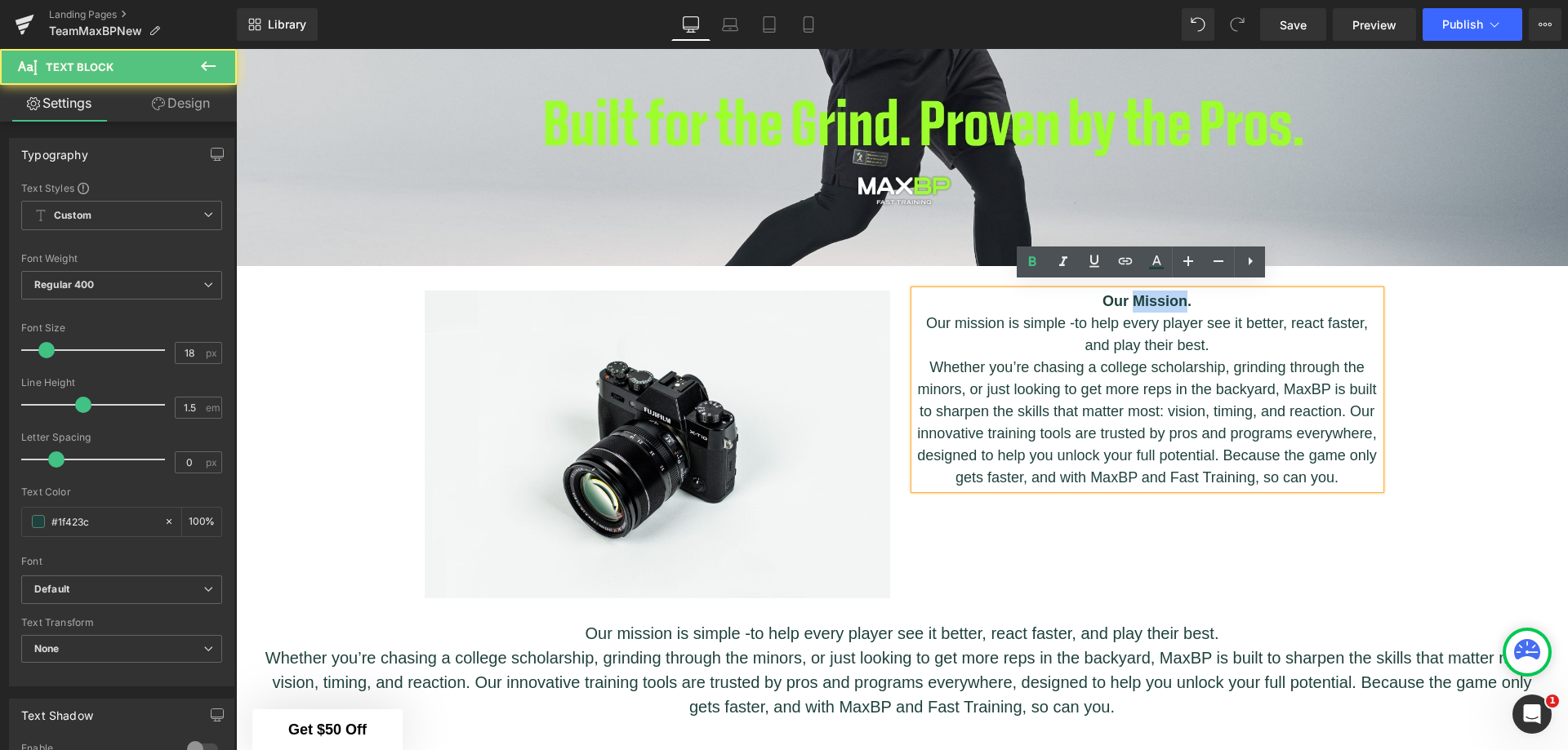
click at [1159, 294] on strong "Our Mission." at bounding box center [1147, 301] width 89 height 17
click at [1103, 294] on strong "Our Mission." at bounding box center [1147, 301] width 89 height 17
click at [1186, 260] on icon at bounding box center [1188, 261] width 10 height 10
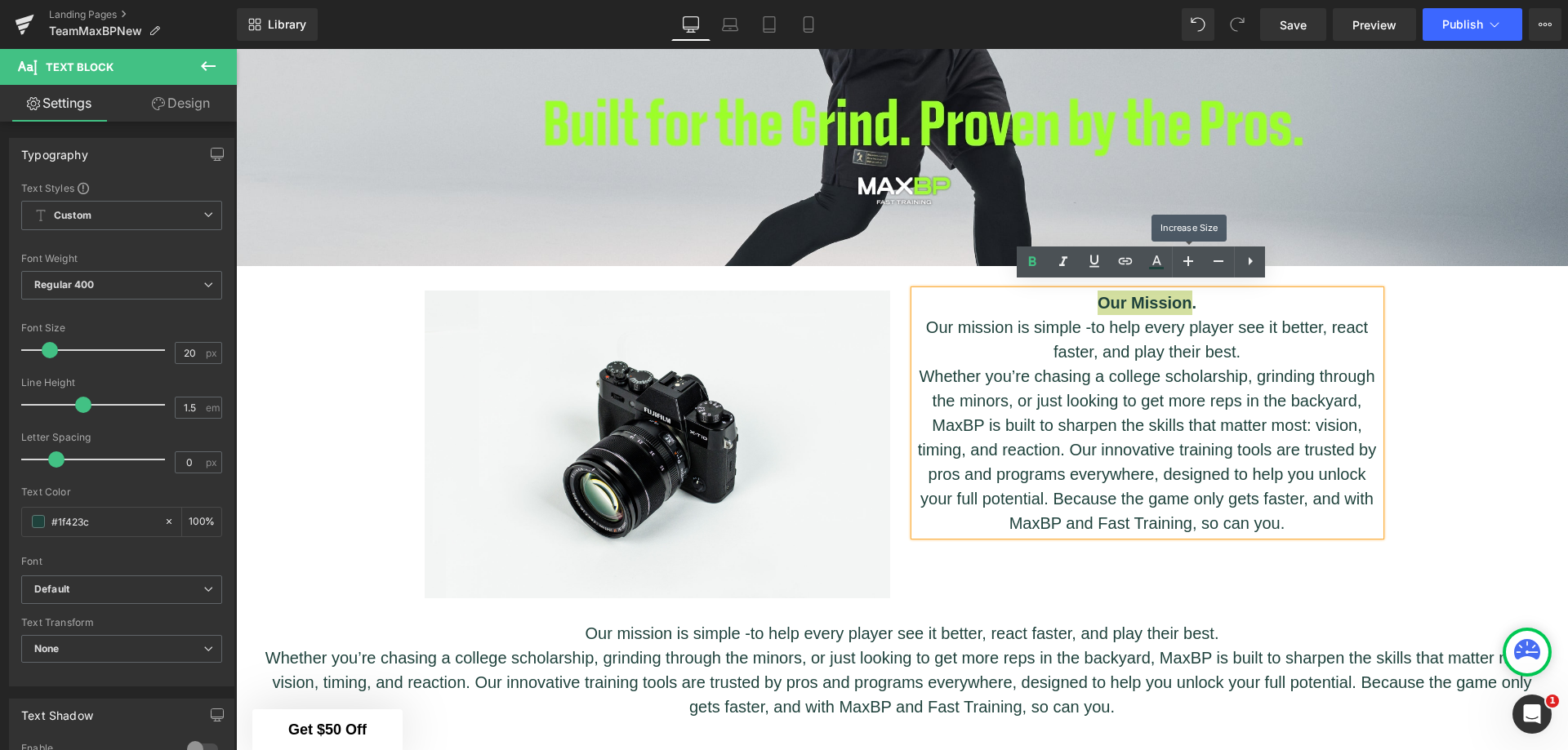
click at [1186, 260] on icon at bounding box center [1188, 261] width 10 height 10
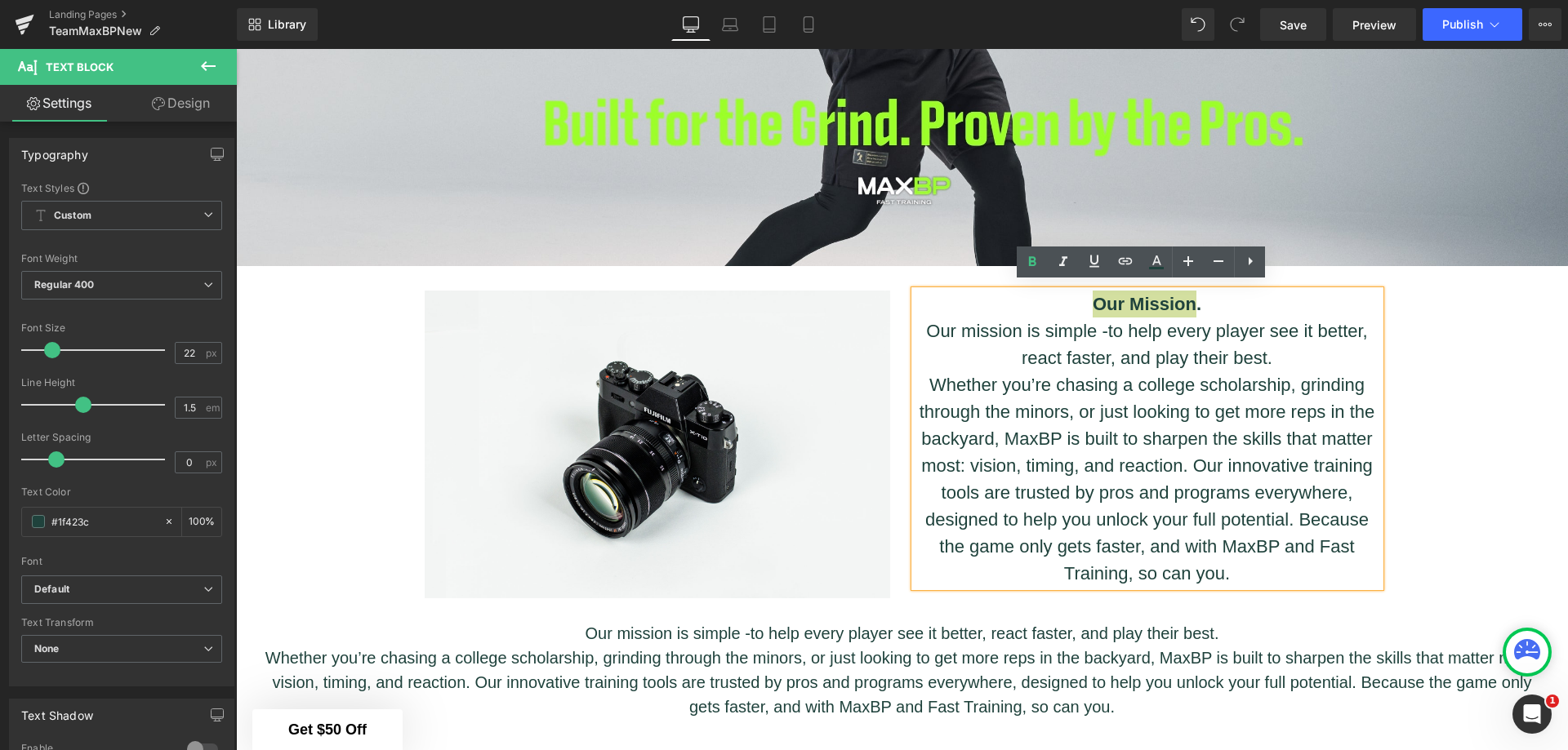
click at [1214, 265] on icon at bounding box center [1218, 261] width 19 height 19
type input "20"
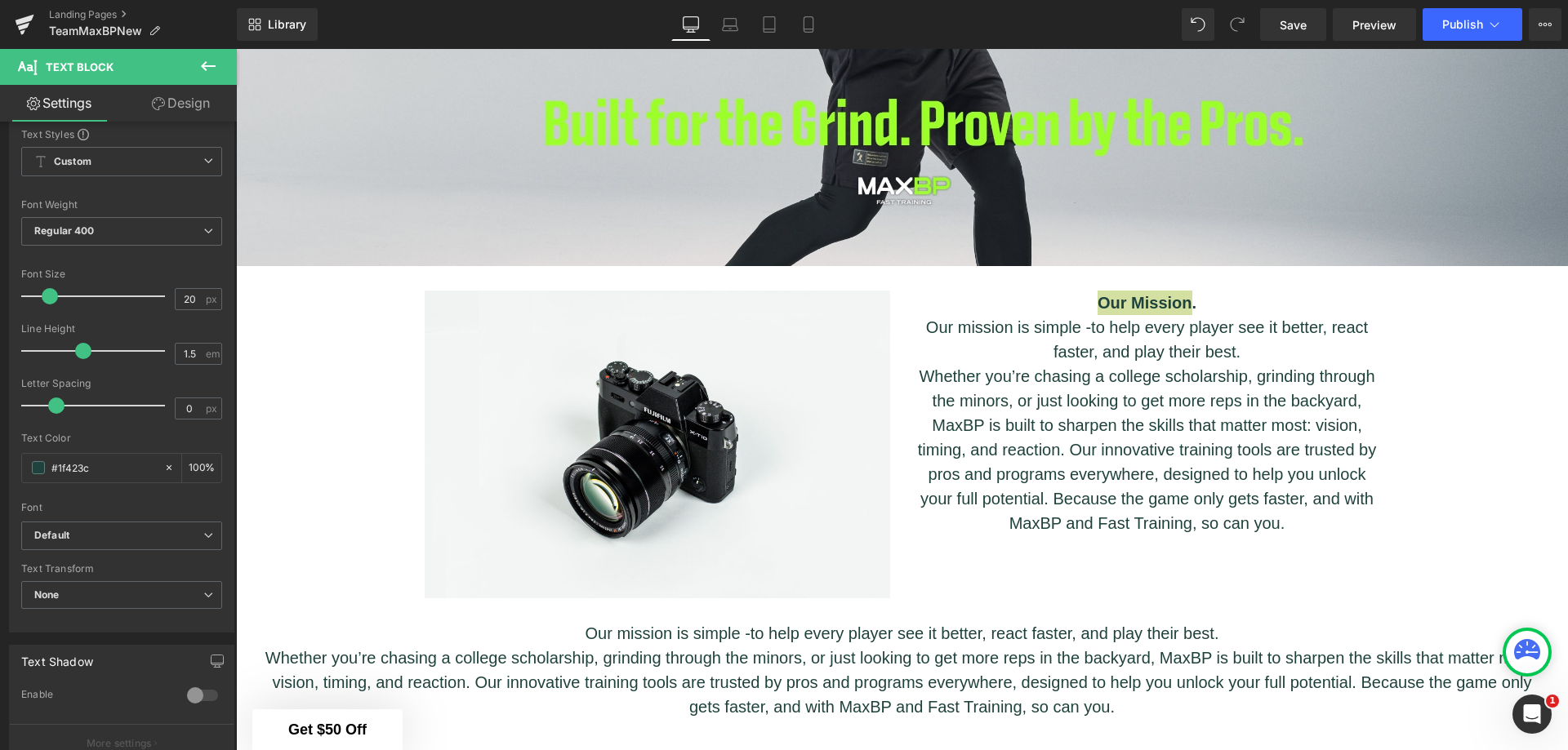
scroll to position [163, 0]
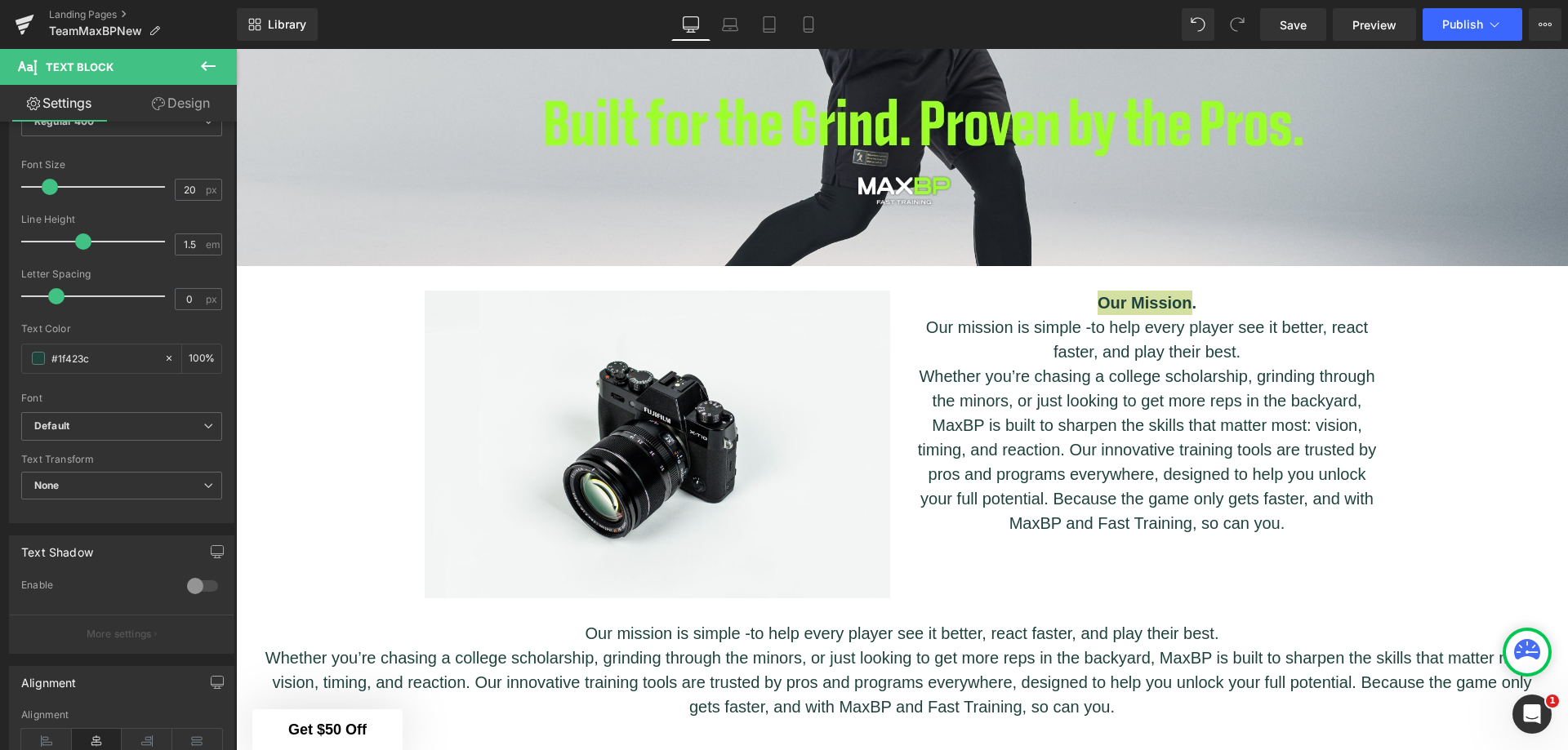
click at [137, 469] on div "Text Transform None None Uppercase Lowercase Capitalize" at bounding box center [121, 486] width 201 height 66
click at [132, 478] on span "None" at bounding box center [121, 486] width 201 height 29
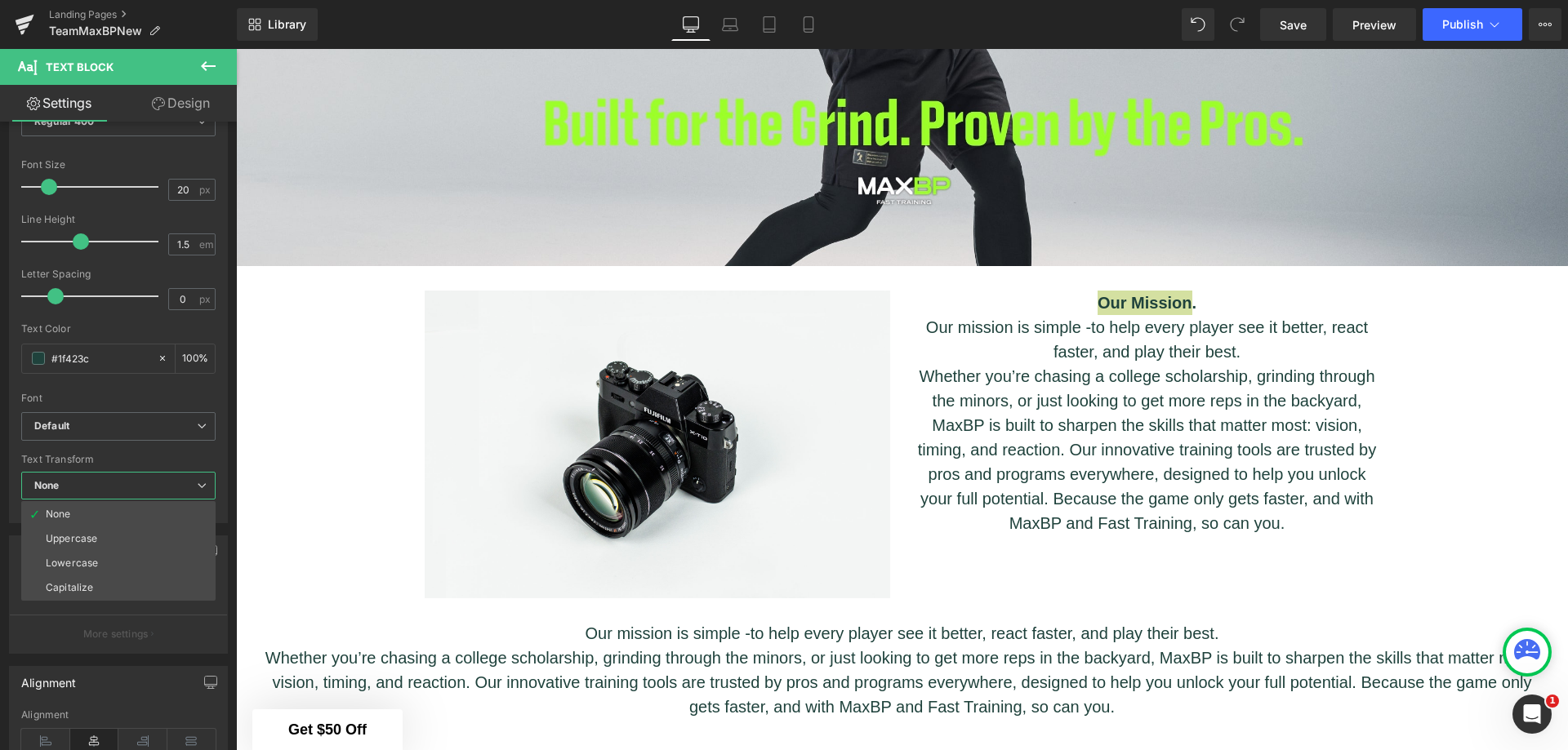
click at [132, 478] on span "None" at bounding box center [118, 486] width 195 height 29
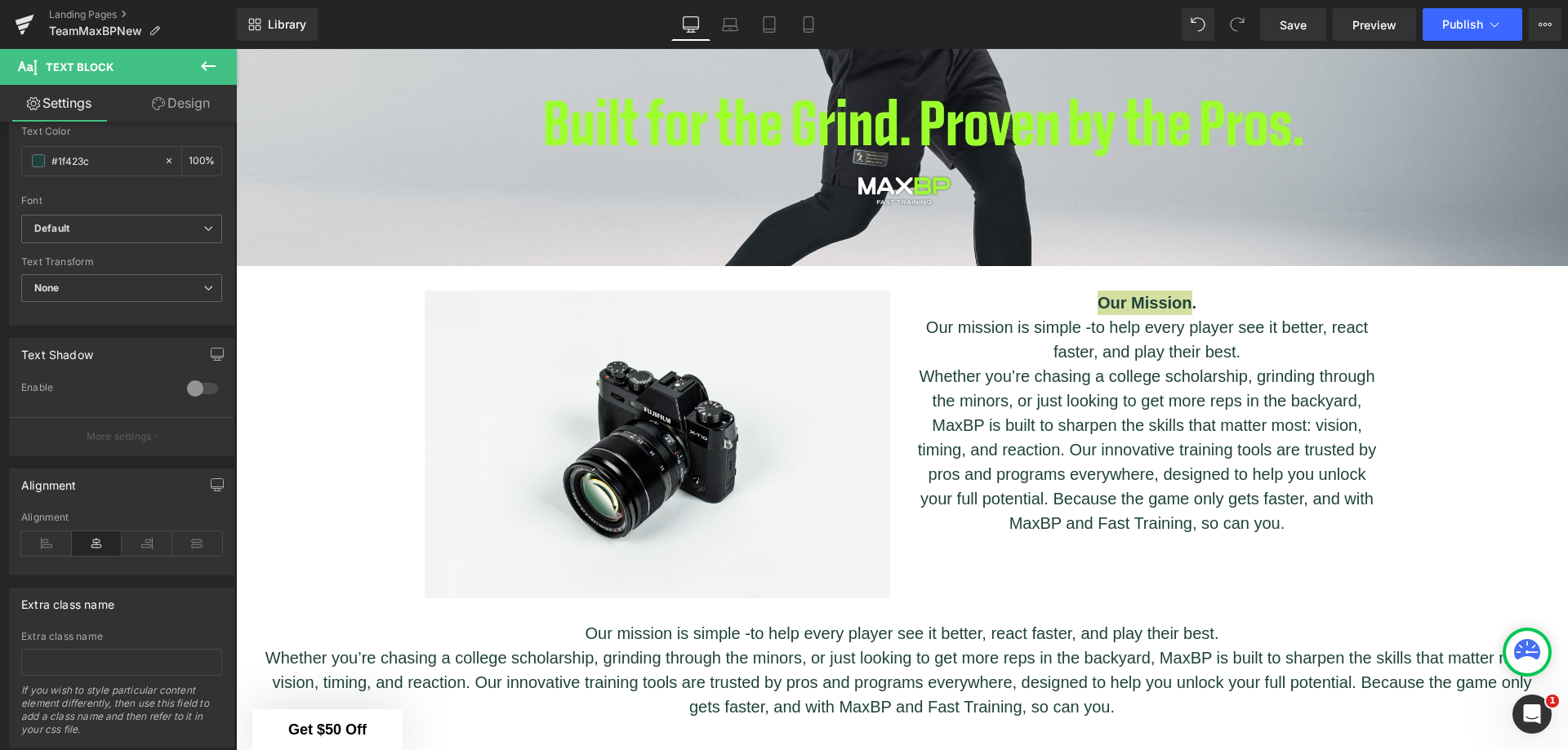
scroll to position [404, 0]
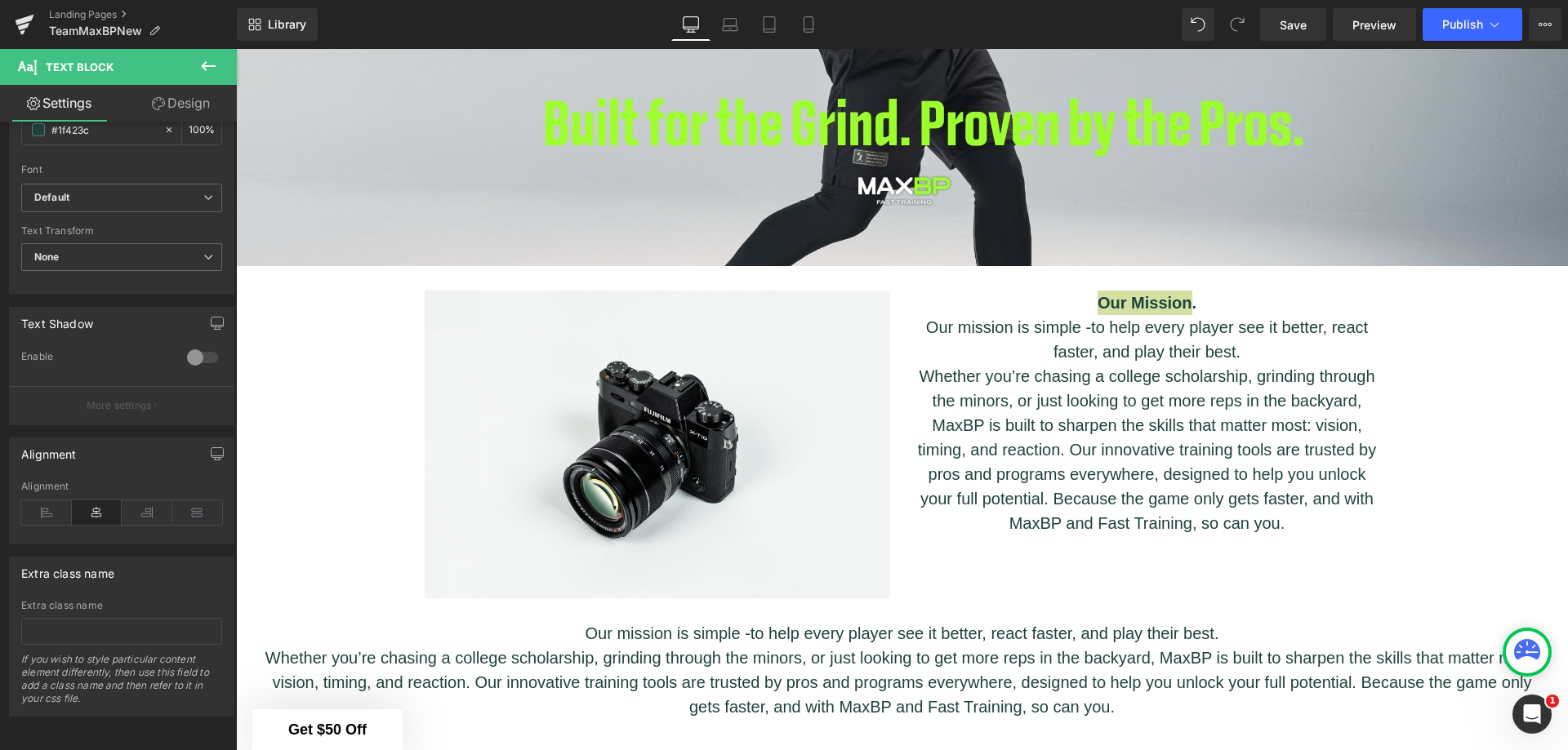
click at [41, 500] on icon at bounding box center [46, 513] width 51 height 25
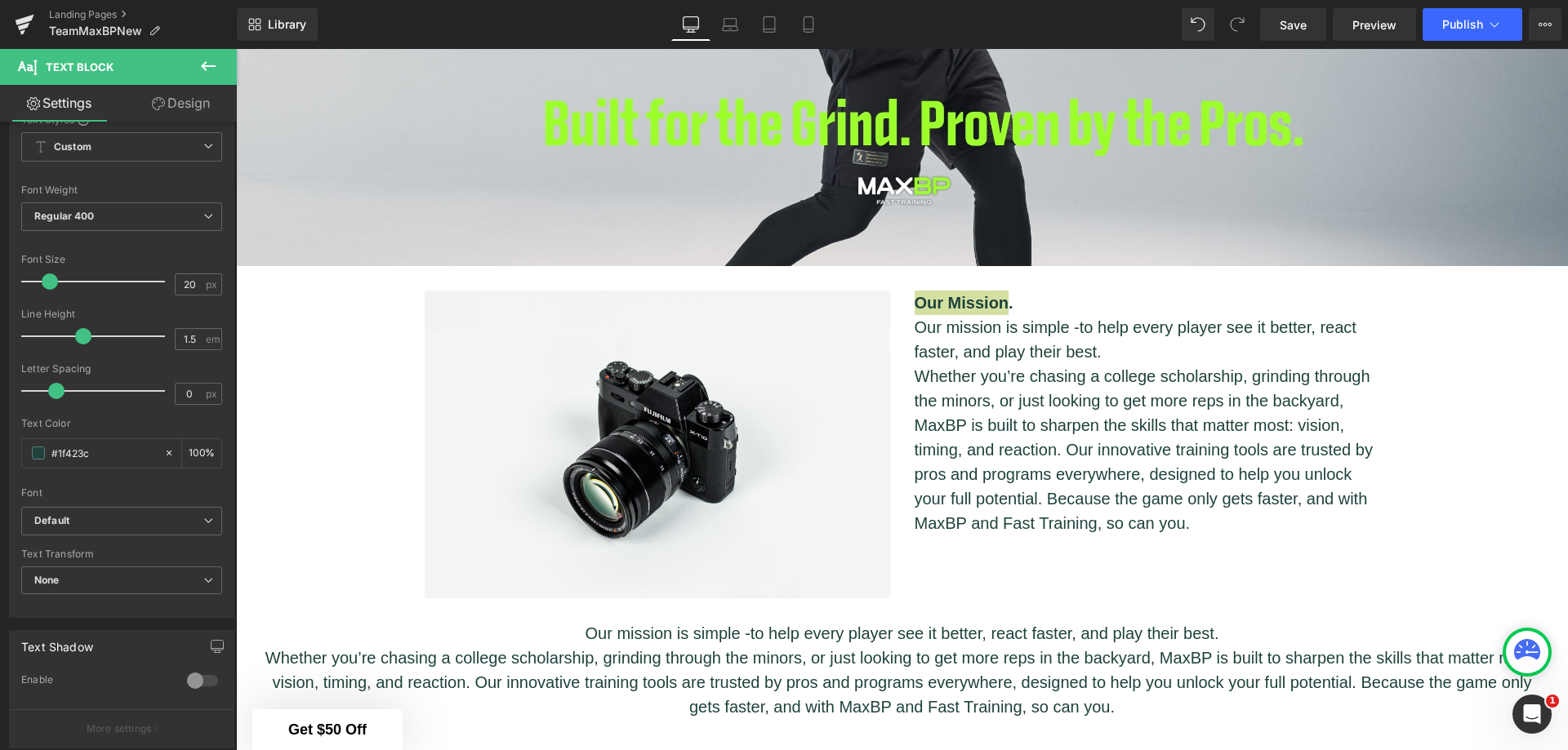
scroll to position [0, 0]
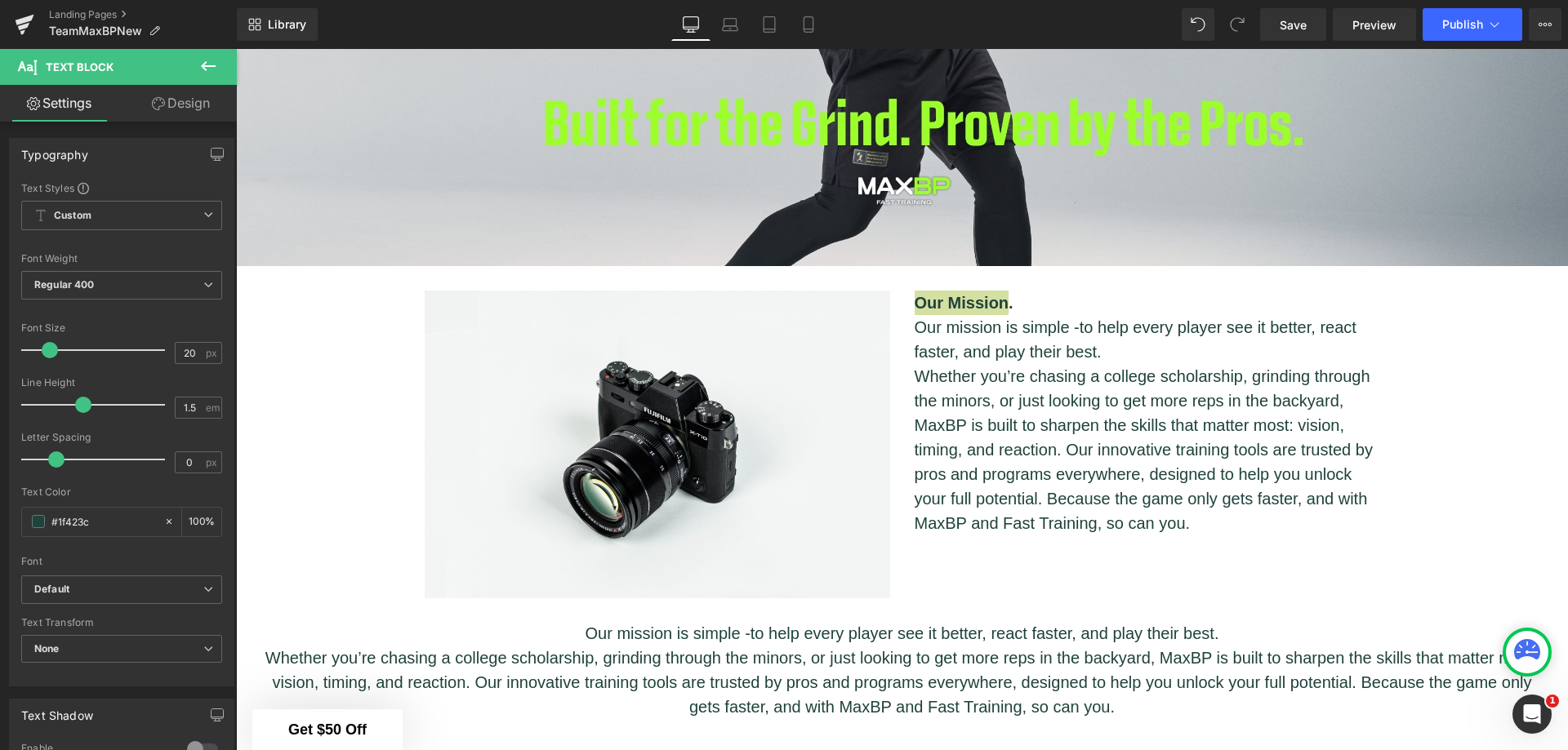
click at [193, 88] on link "Design" at bounding box center [181, 103] width 118 height 37
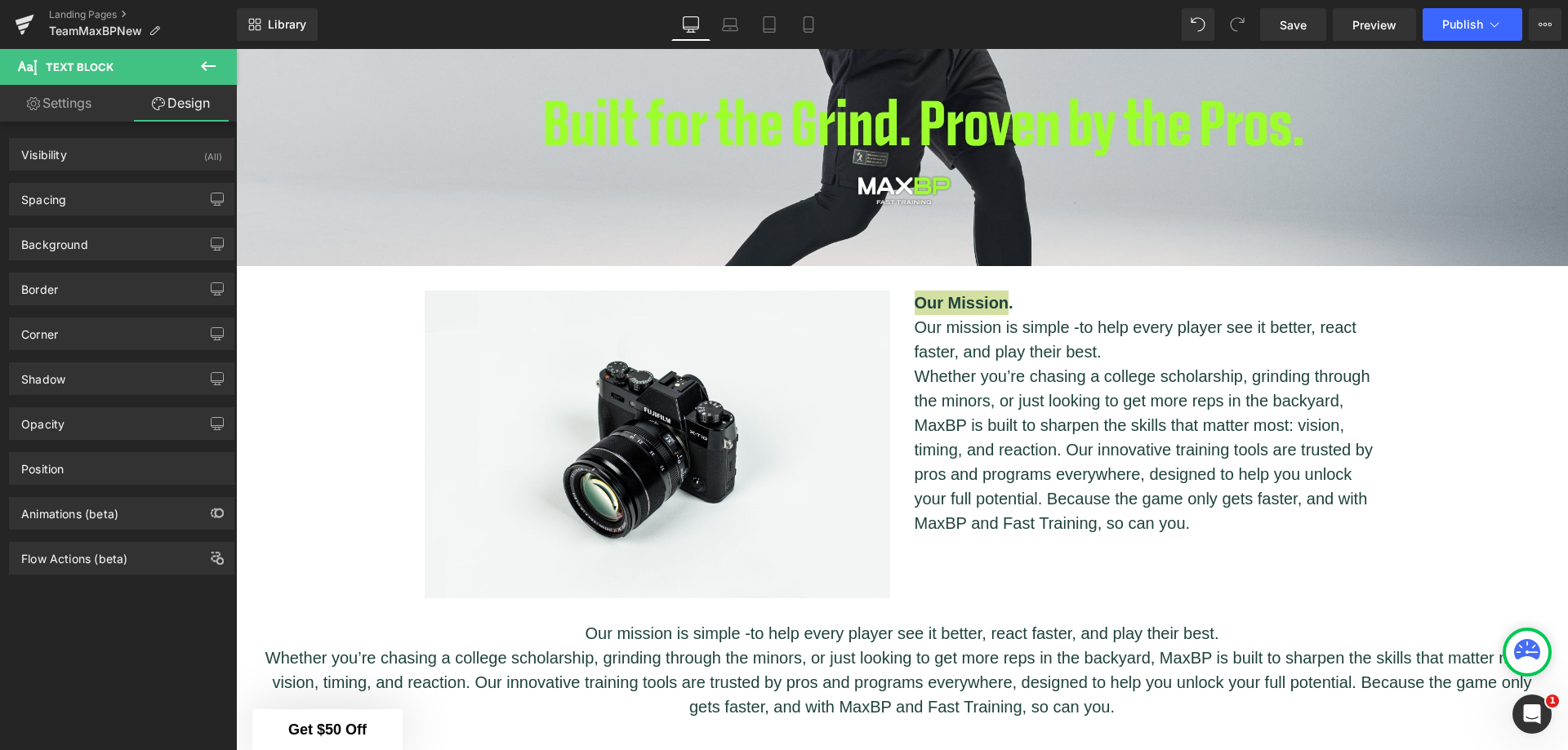
click at [82, 104] on link "Settings" at bounding box center [59, 103] width 118 height 37
type input "100"
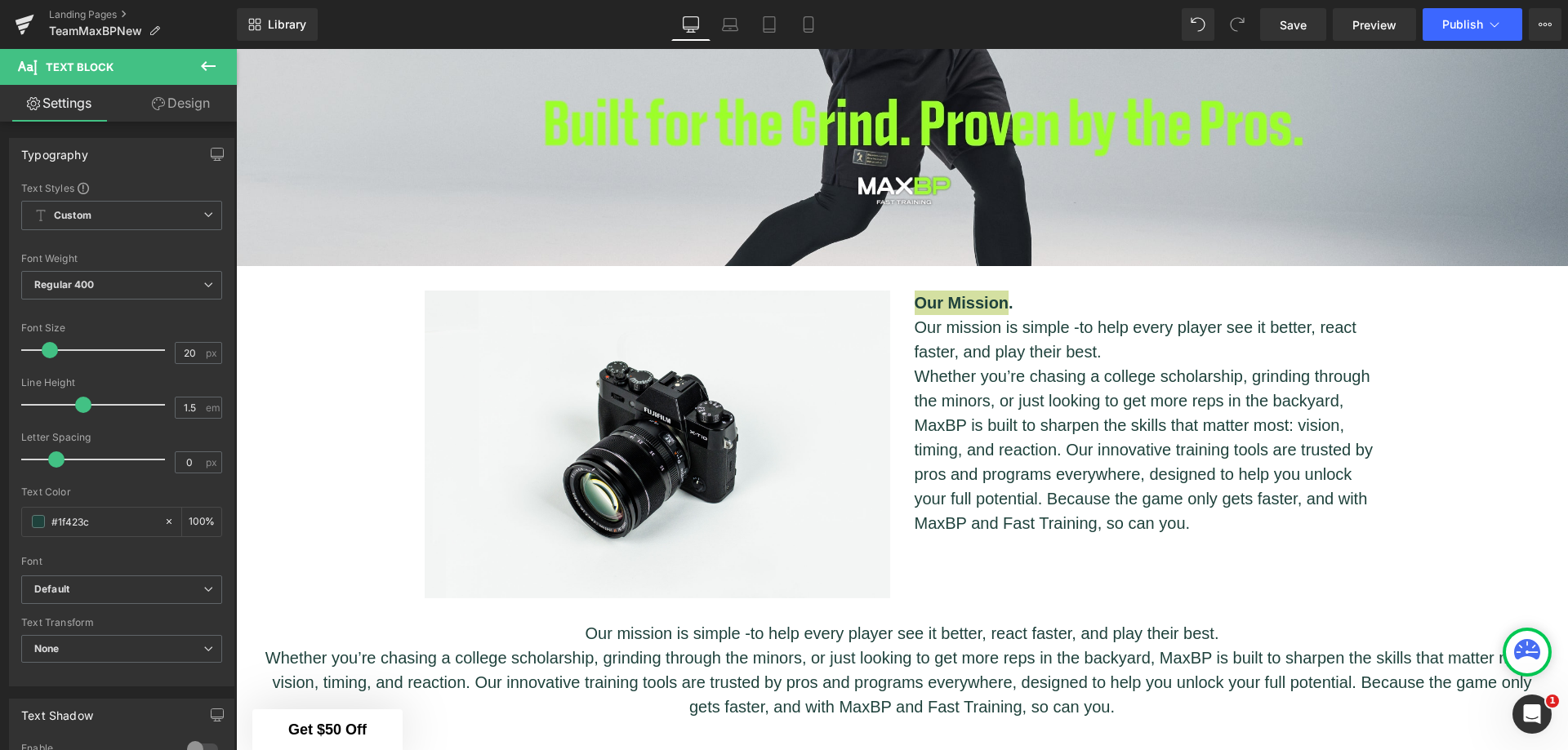
click at [150, 209] on span "Custom Setup Global Style" at bounding box center [121, 216] width 201 height 30
click at [150, 209] on span "Custom Setup Global Style" at bounding box center [118, 216] width 195 height 30
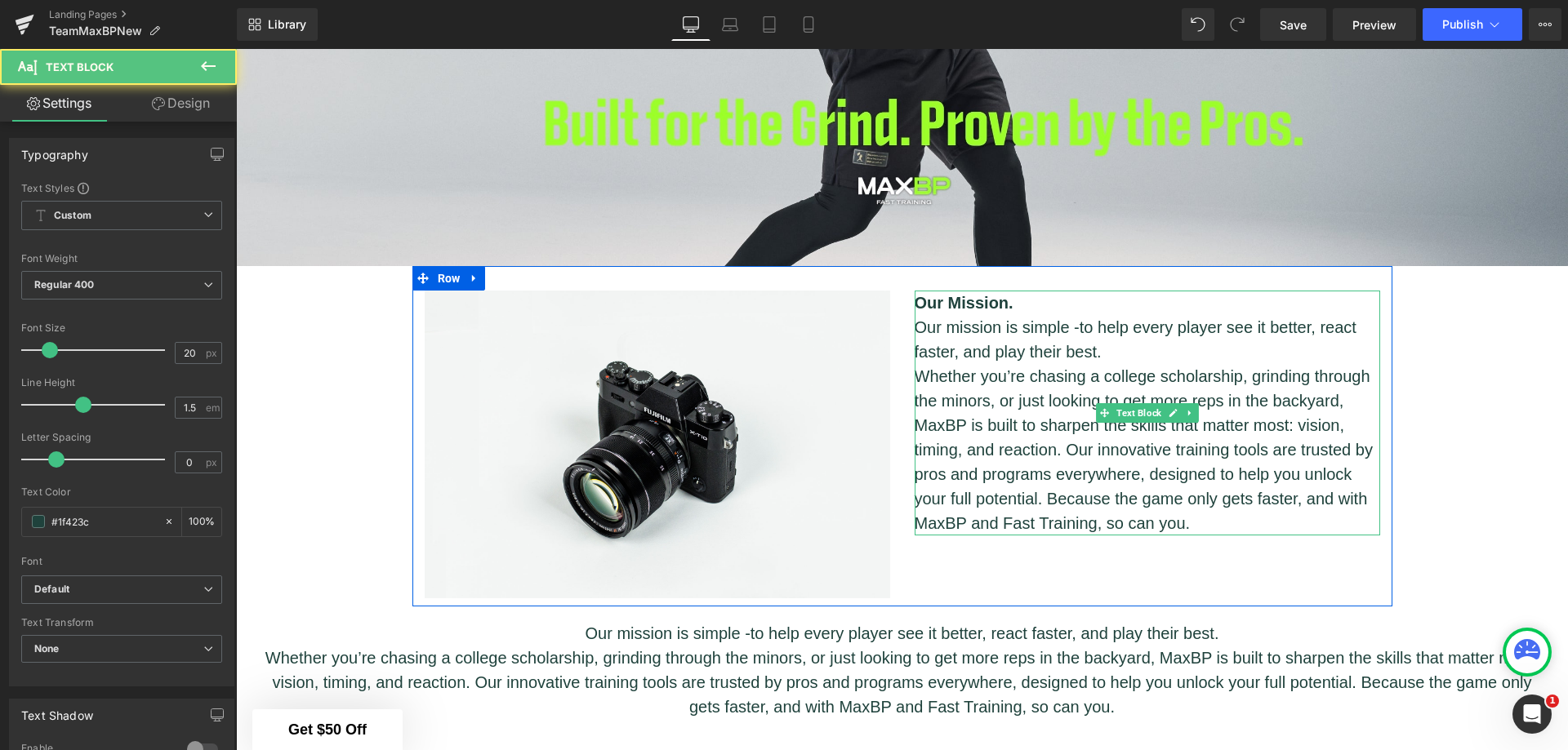
click at [1021, 340] on span "to help every player see it better, react faster, and play their best." at bounding box center [1136, 339] width 442 height 42
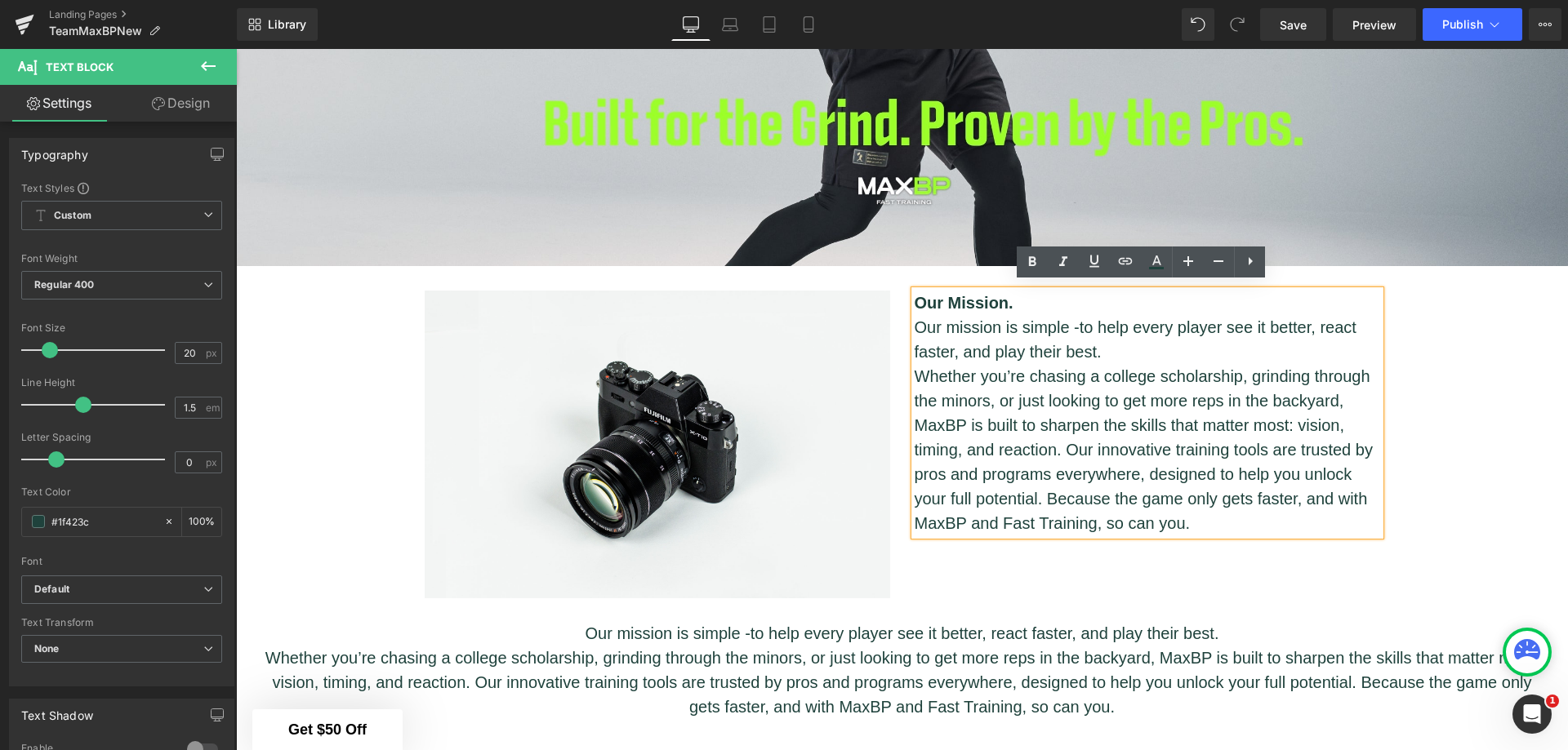
drag, startPoint x: 1022, startPoint y: 296, endPoint x: 908, endPoint y: 295, distance: 114.0
click at [915, 295] on p "Our Mission." at bounding box center [1147, 303] width 465 height 25
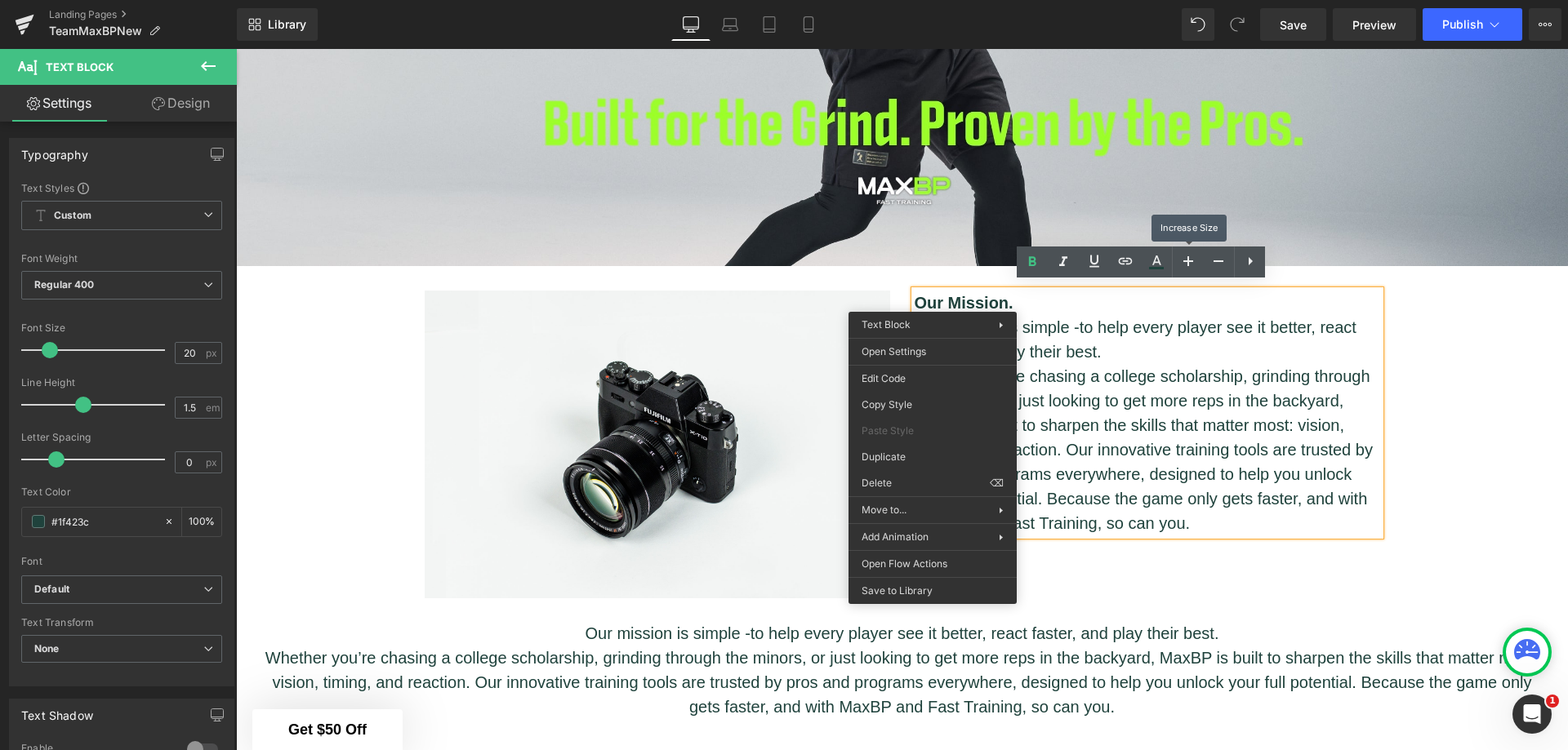
click at [1192, 258] on icon at bounding box center [1188, 261] width 19 height 19
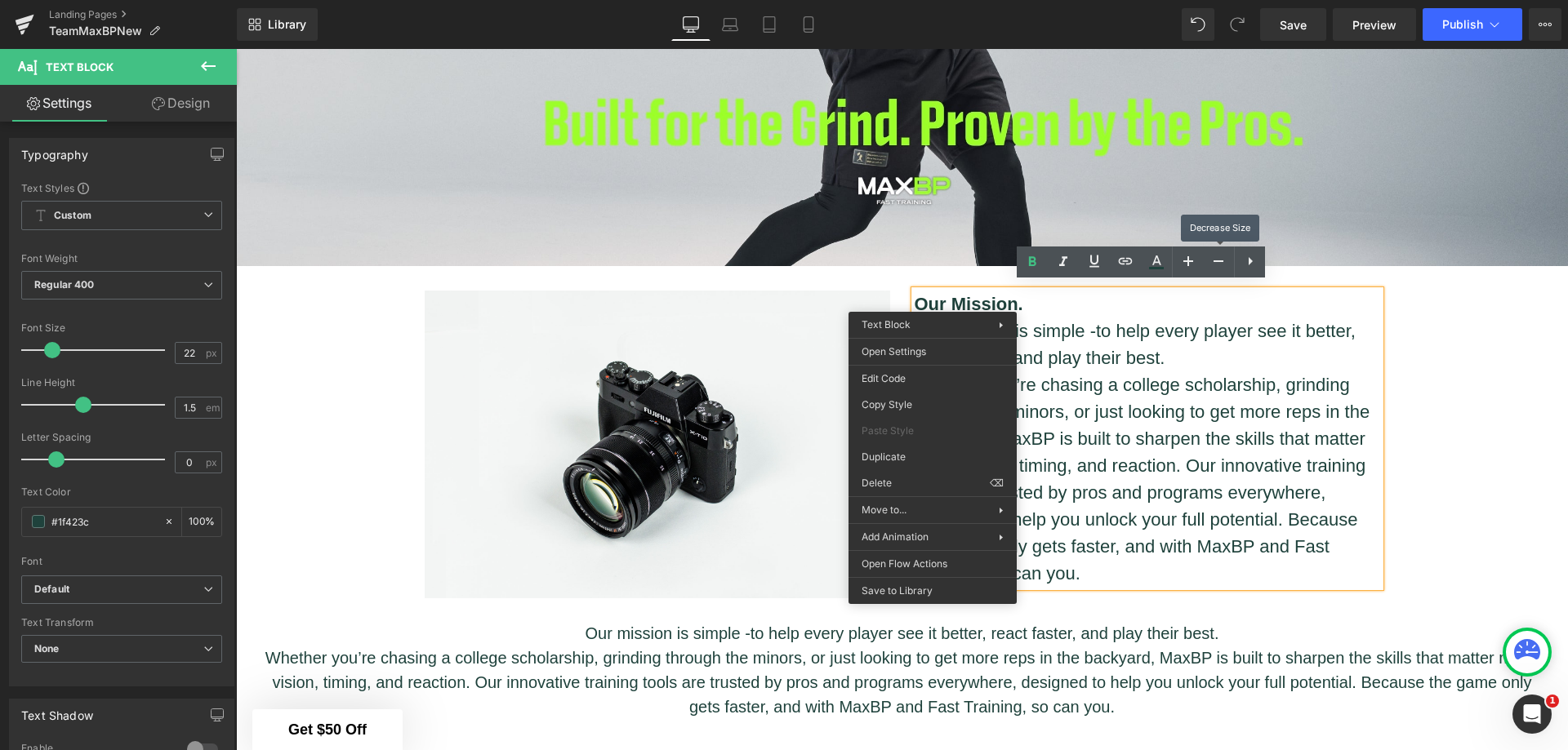
click at [1220, 258] on icon at bounding box center [1218, 261] width 19 height 19
type input "20"
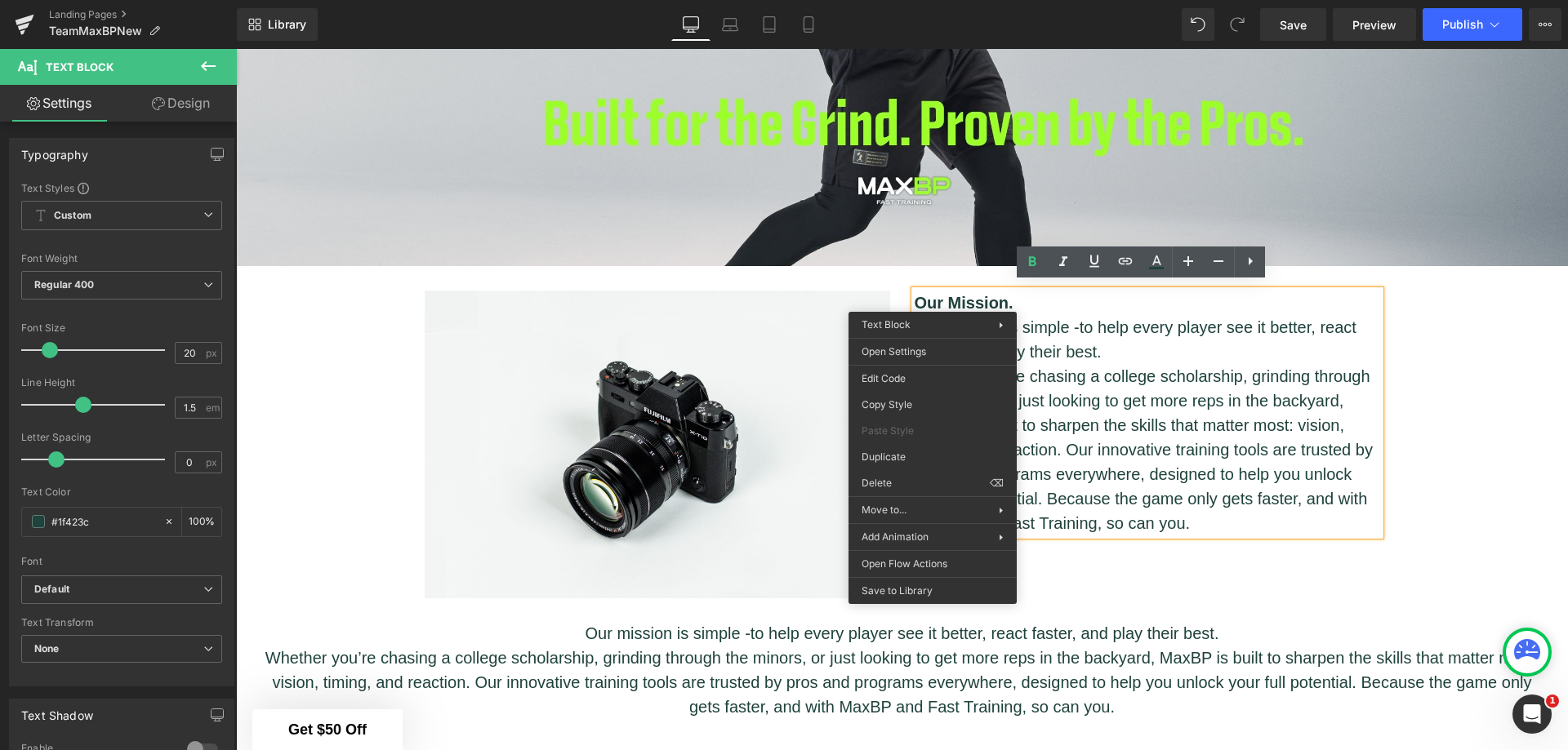
click at [1437, 386] on div "Hero Banner Image Our Mission. Our mission is simple - to help every player see…" at bounding box center [902, 647] width 1332 height 2095
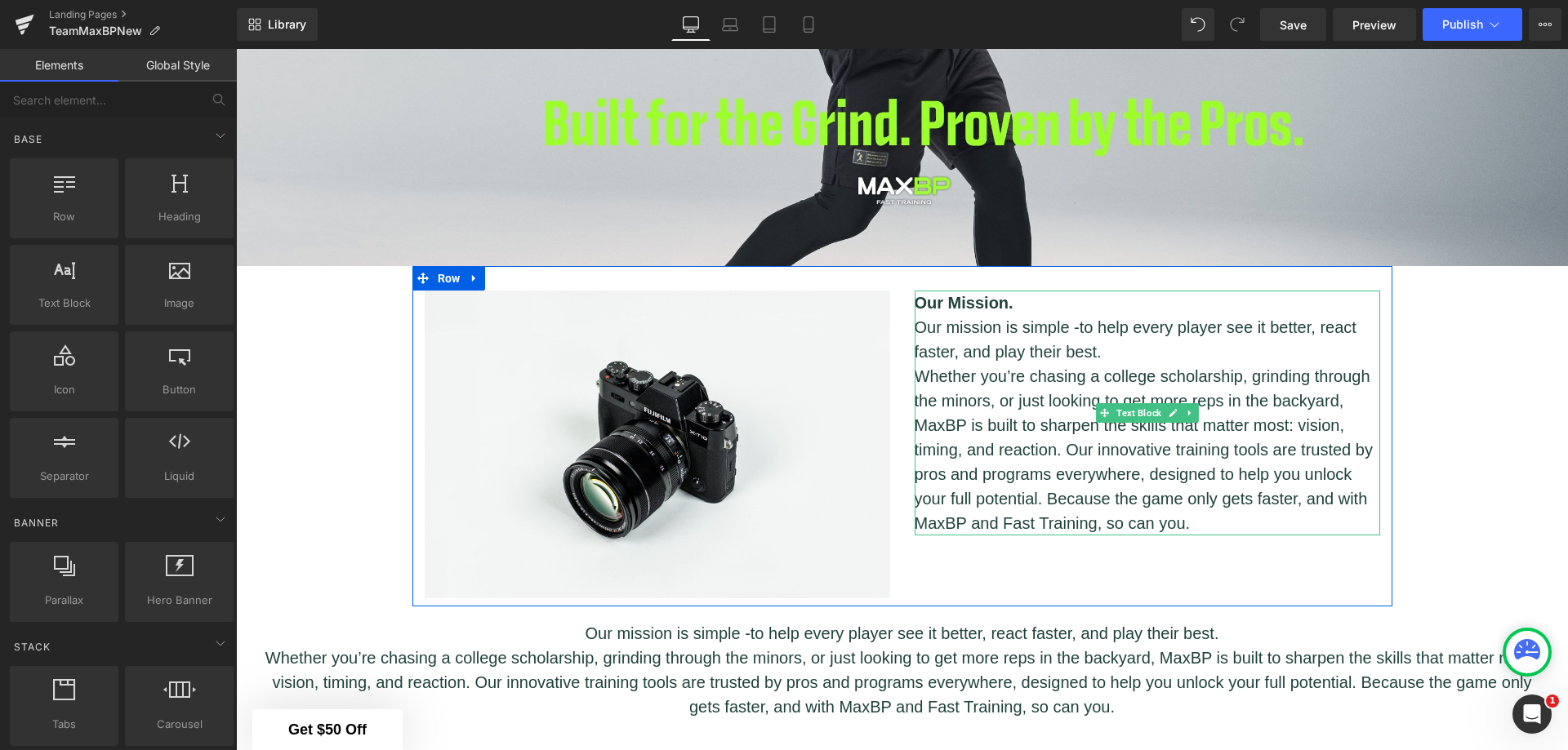
click at [1251, 334] on p "Our mission is simple - to help every player see it better, react faster, and p…" at bounding box center [1147, 340] width 465 height 49
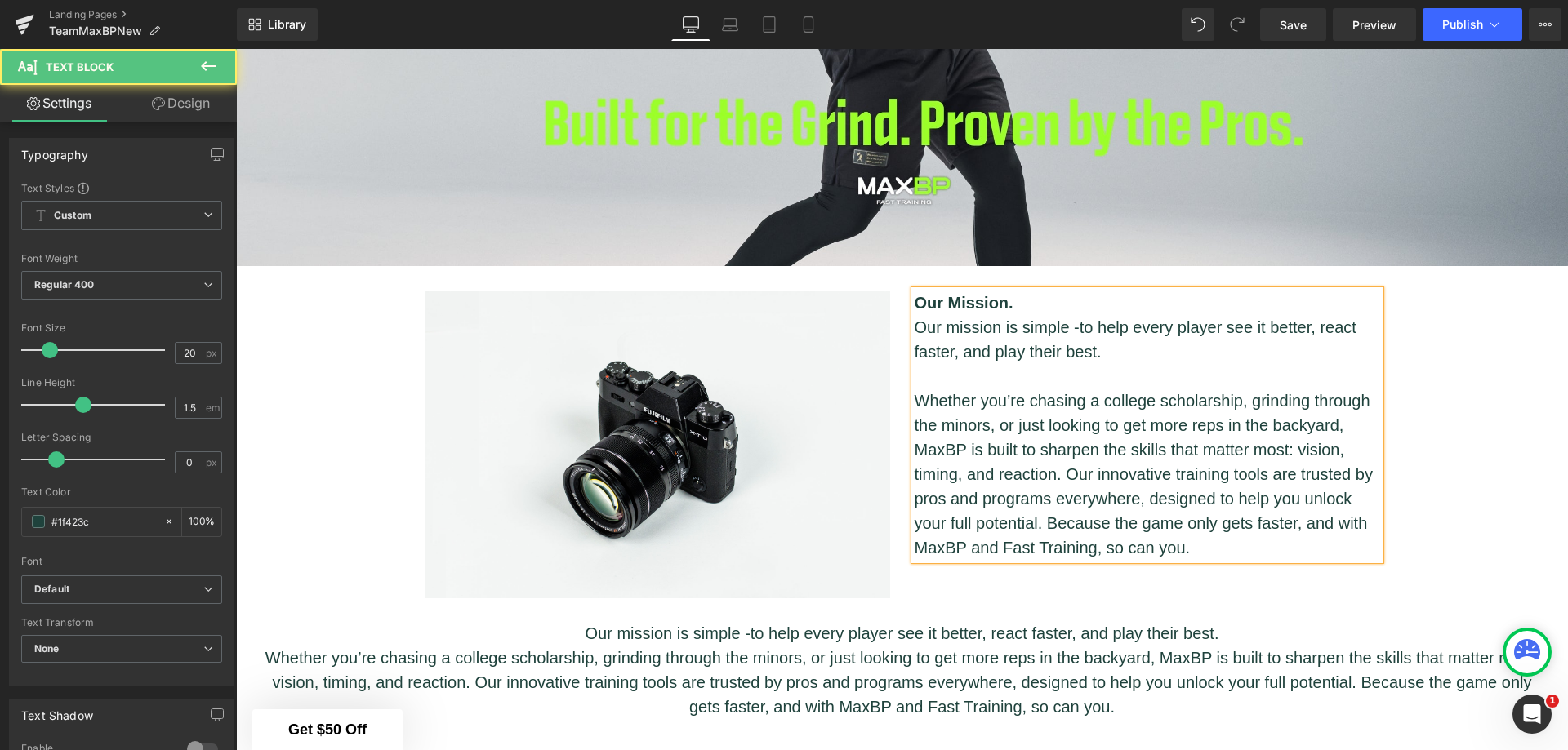
click at [1369, 545] on p "Whether you’re chasing a college scholarship, grinding through the minors, or j…" at bounding box center [1147, 475] width 465 height 172
click at [1377, 556] on div "Our Mission. Our mission is simple - to help every player see it better, react …" at bounding box center [1147, 425] width 465 height 269
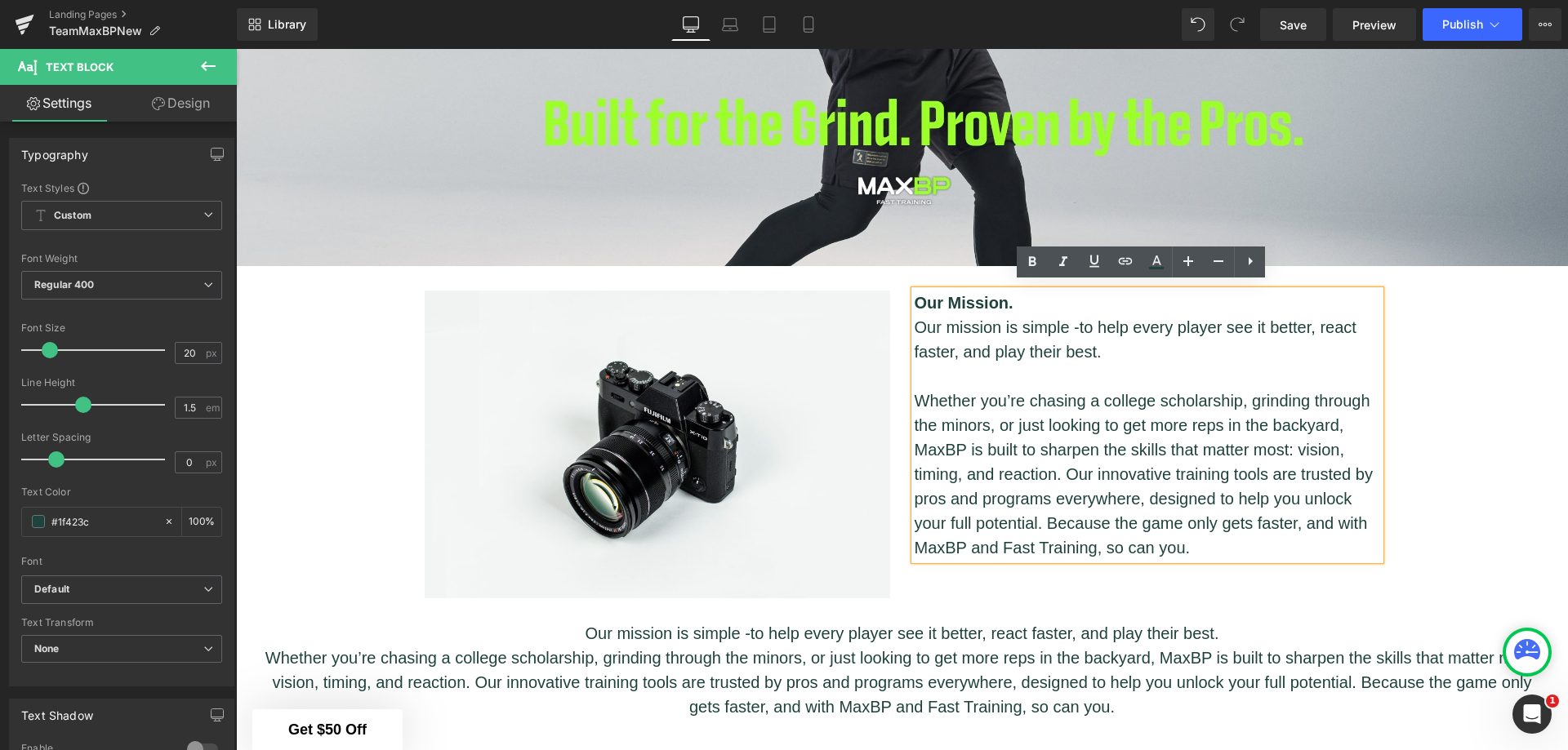
click at [1437, 553] on div "Hero Banner Image Our Mission. Our mission is simple - to help every player see…" at bounding box center [902, 647] width 1332 height 2095
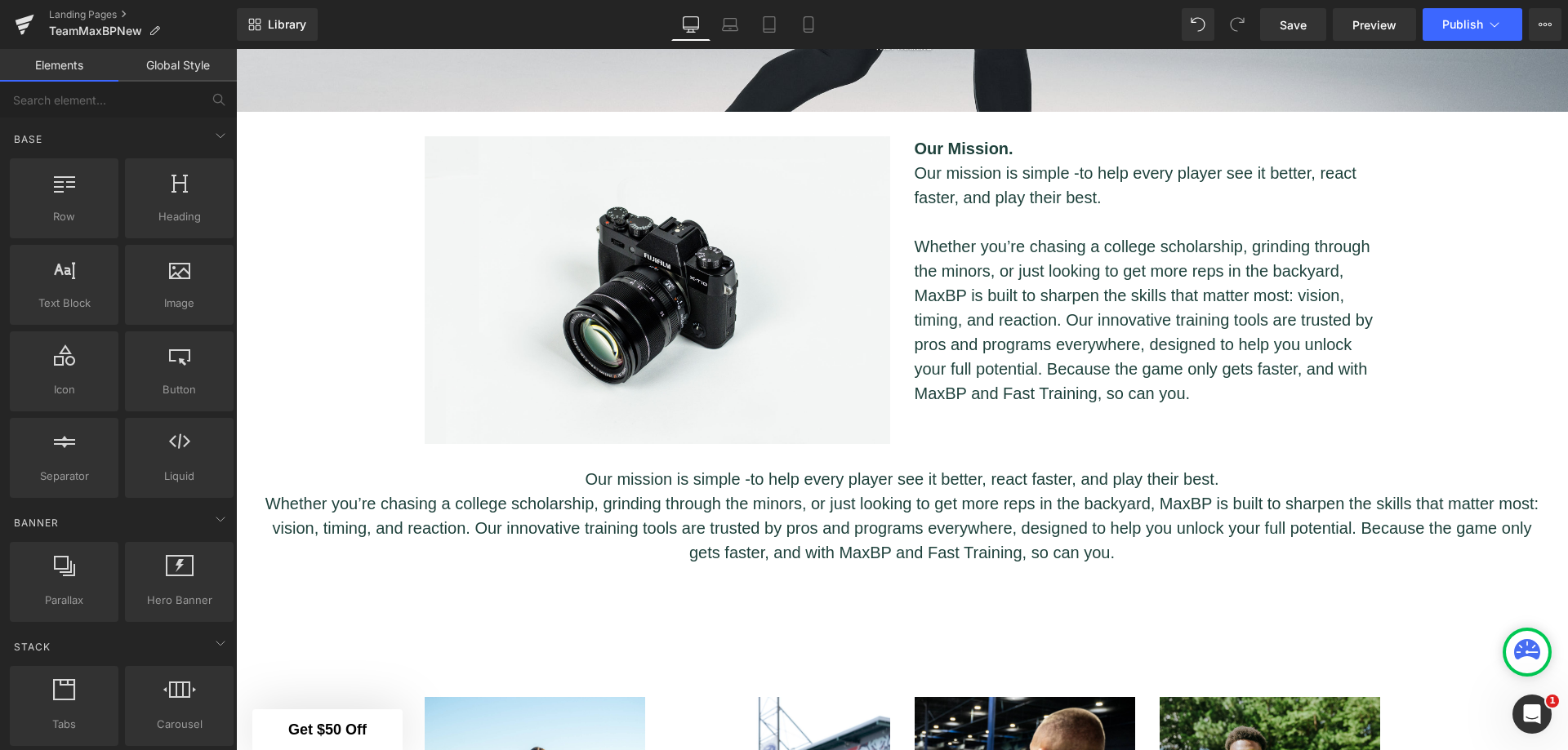
scroll to position [679, 0]
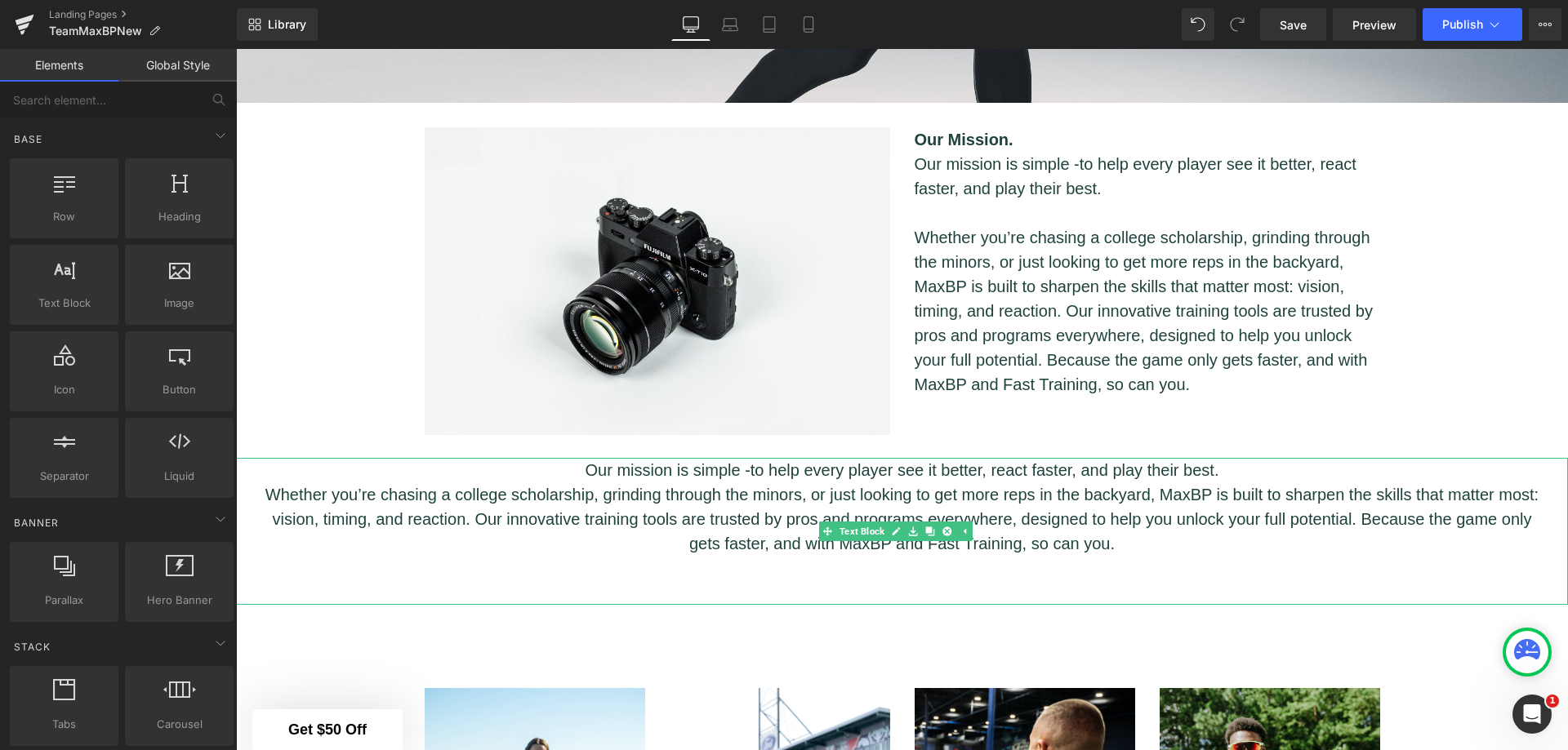
click at [948, 527] on icon at bounding box center [947, 532] width 9 height 9
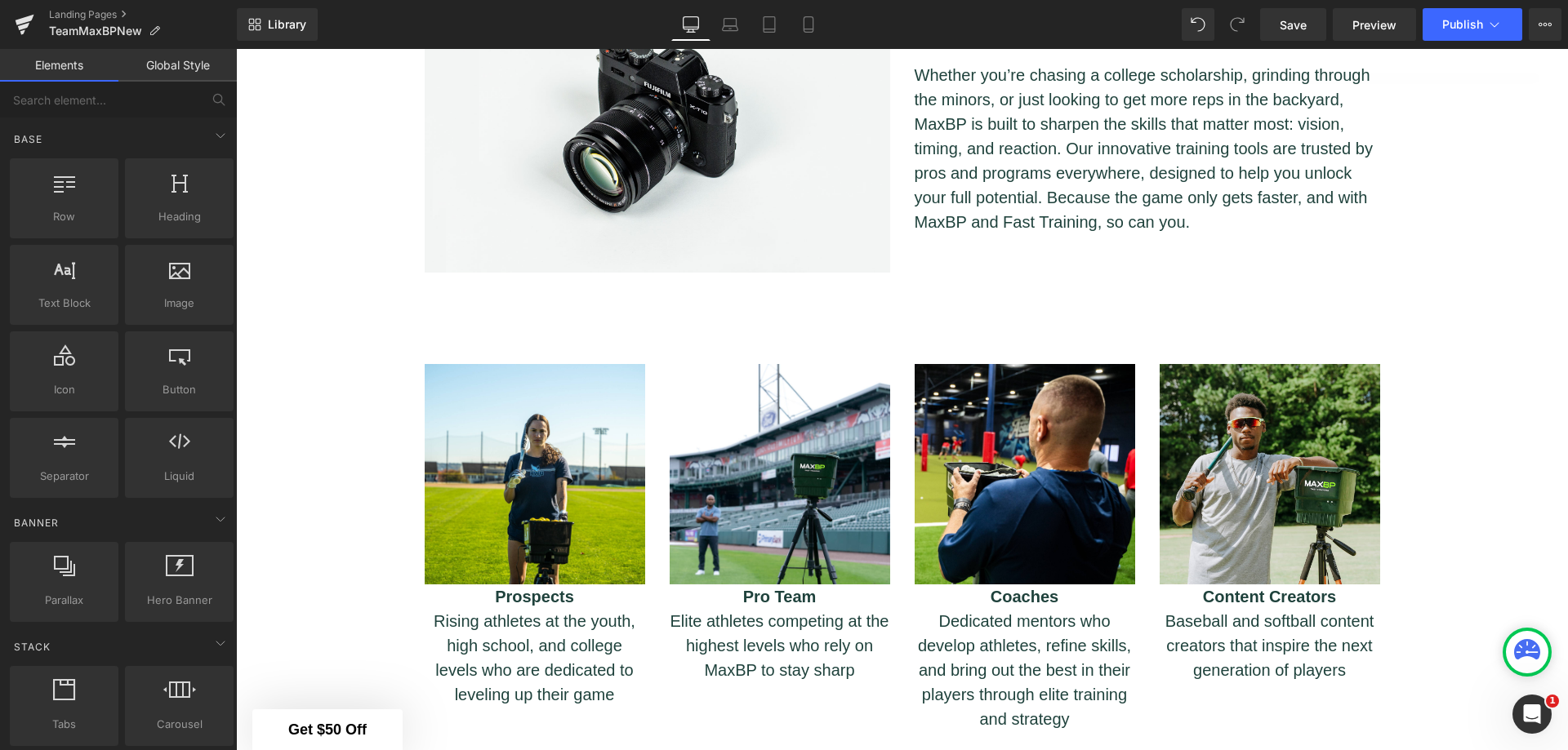
scroll to position [843, 0]
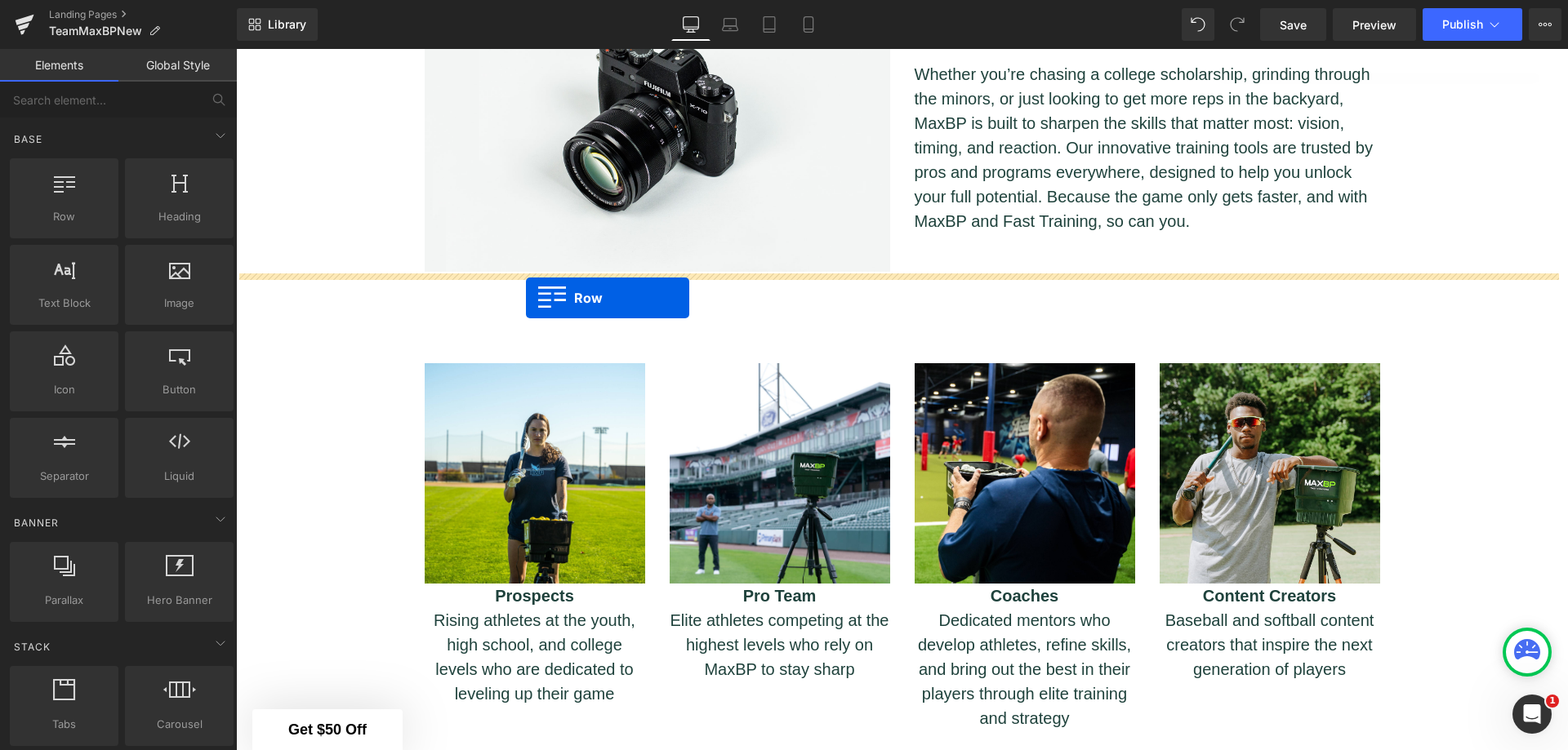
drag, startPoint x: 317, startPoint y: 256, endPoint x: 526, endPoint y: 298, distance: 213.2
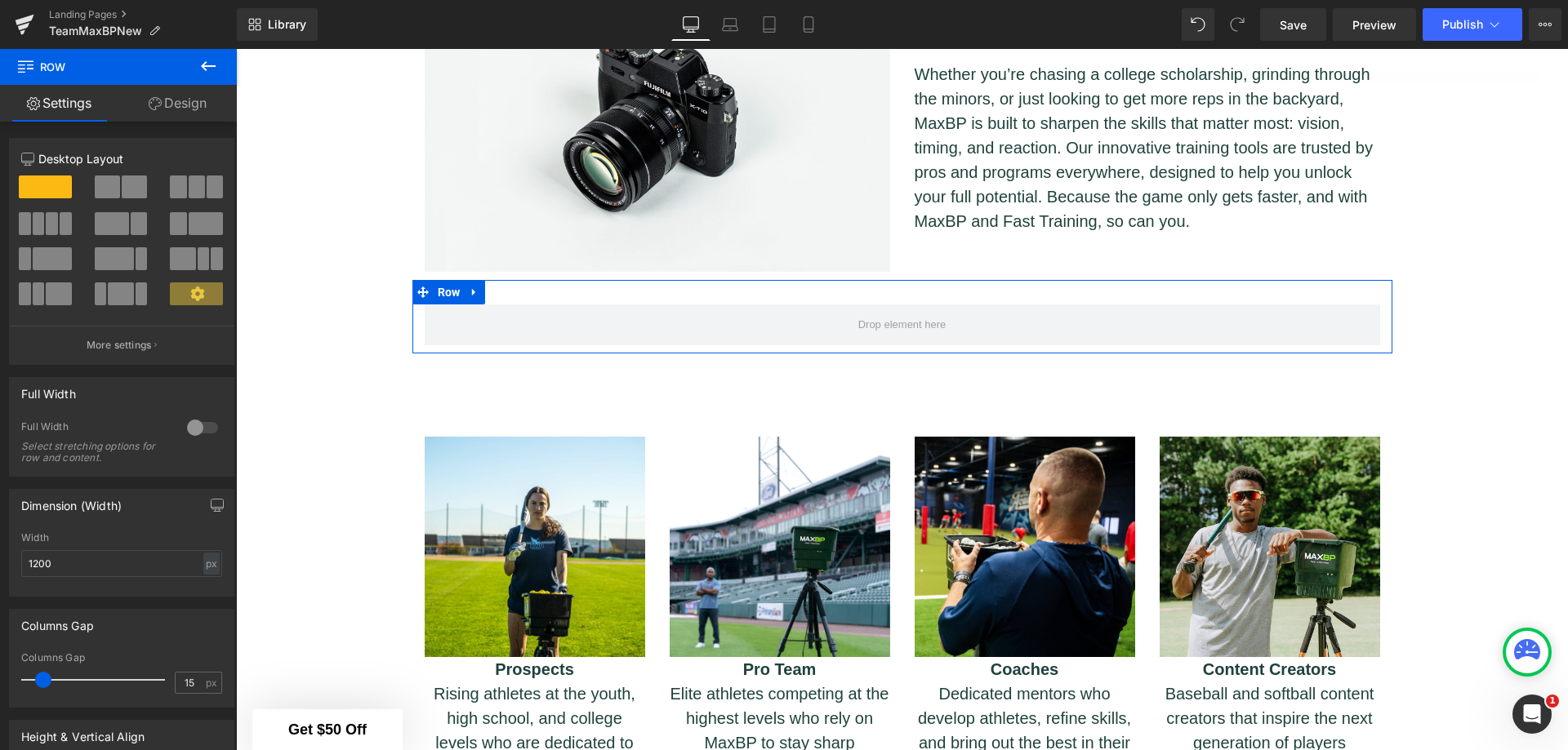
click at [198, 226] on span at bounding box center [205, 223] width 34 height 23
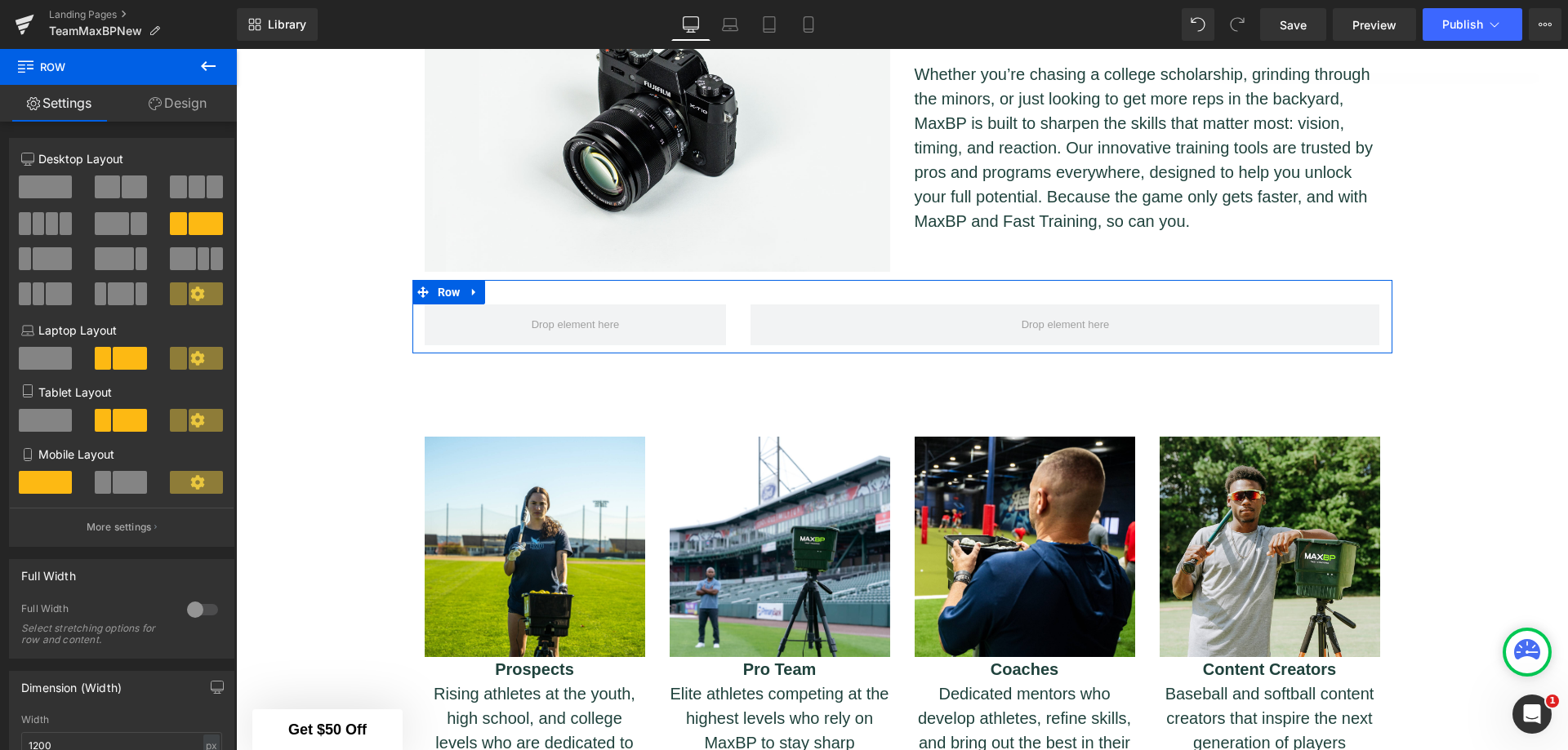
click at [186, 108] on link "Design" at bounding box center [177, 103] width 118 height 37
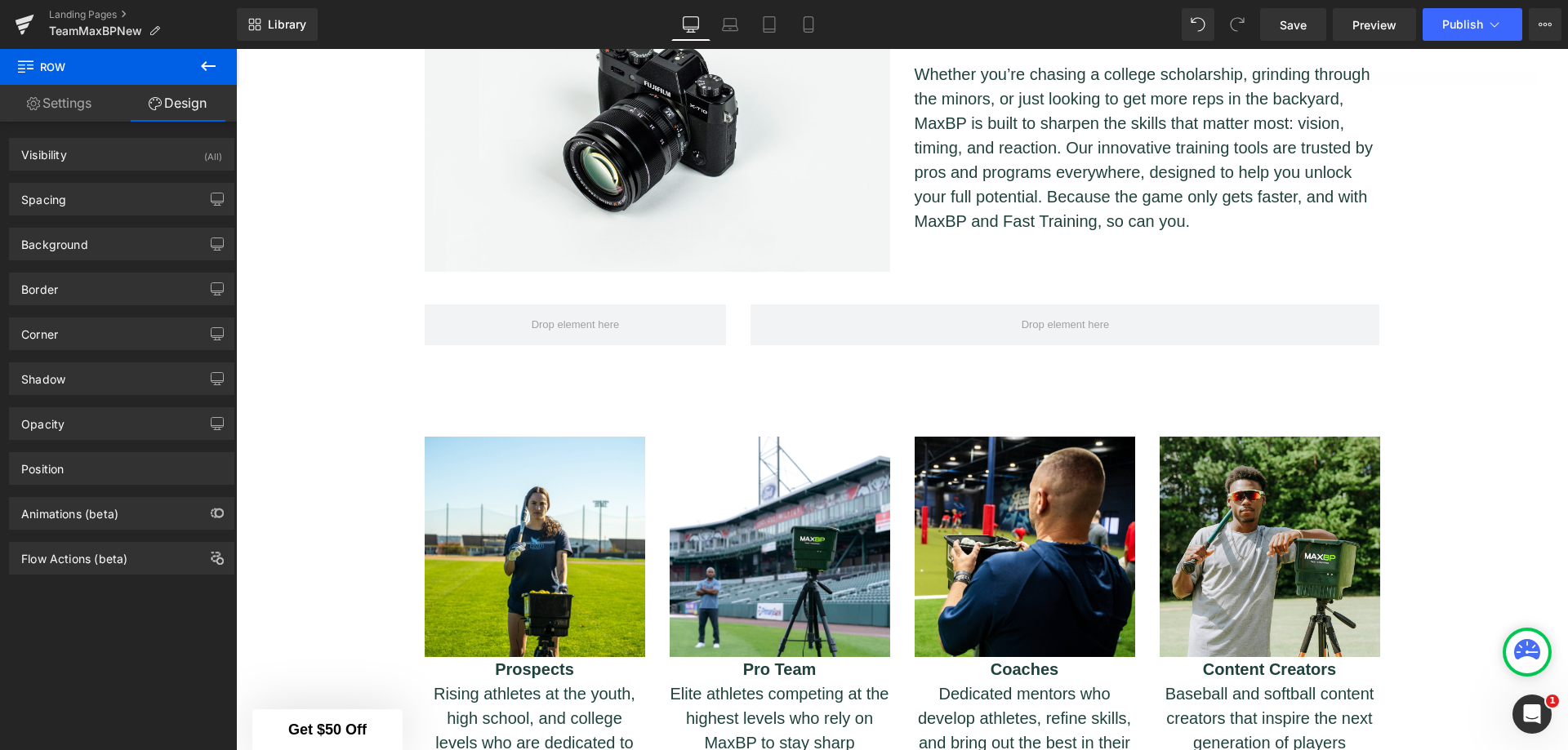
click at [208, 68] on icon at bounding box center [208, 66] width 19 height 19
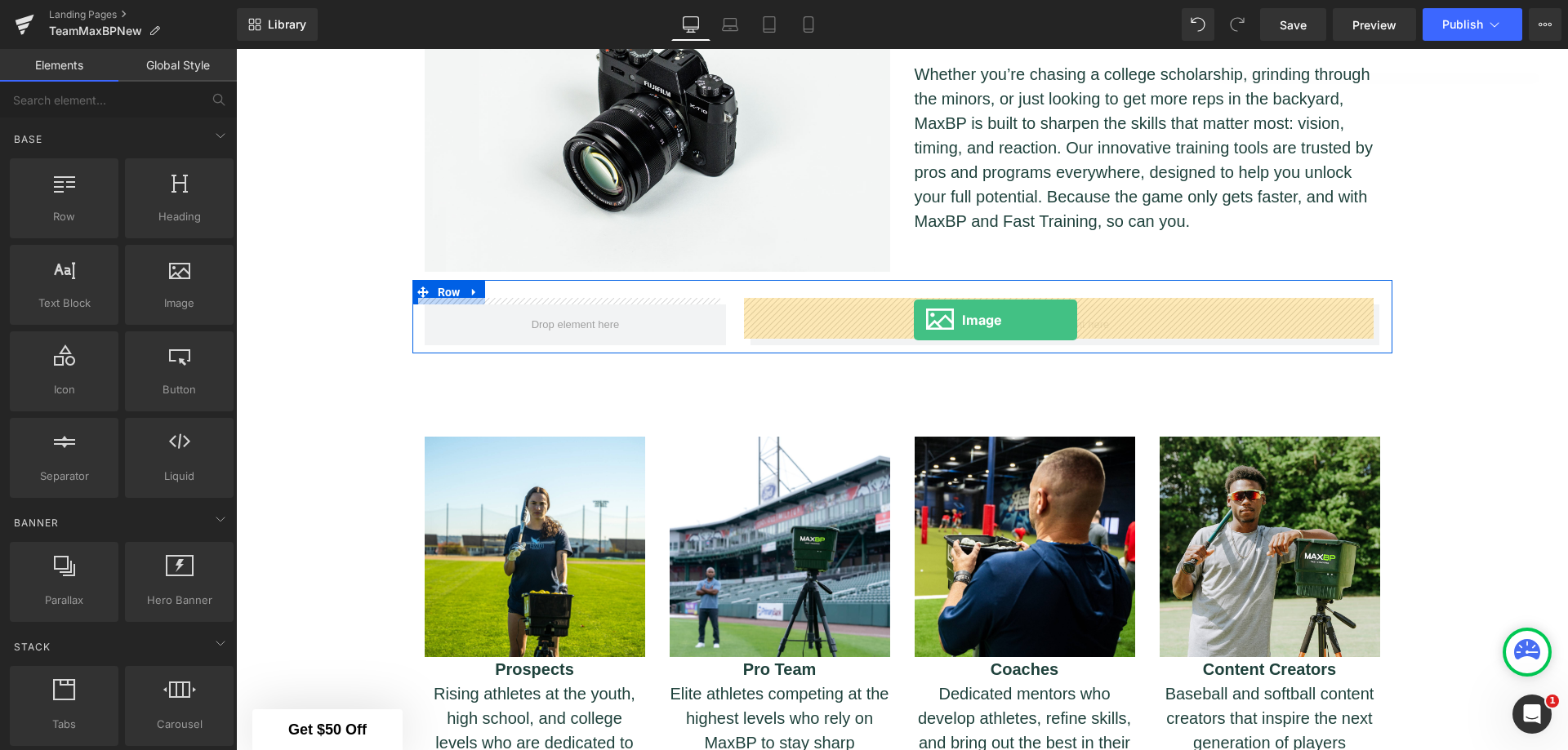
drag, startPoint x: 413, startPoint y: 343, endPoint x: 914, endPoint y: 320, distance: 501.5
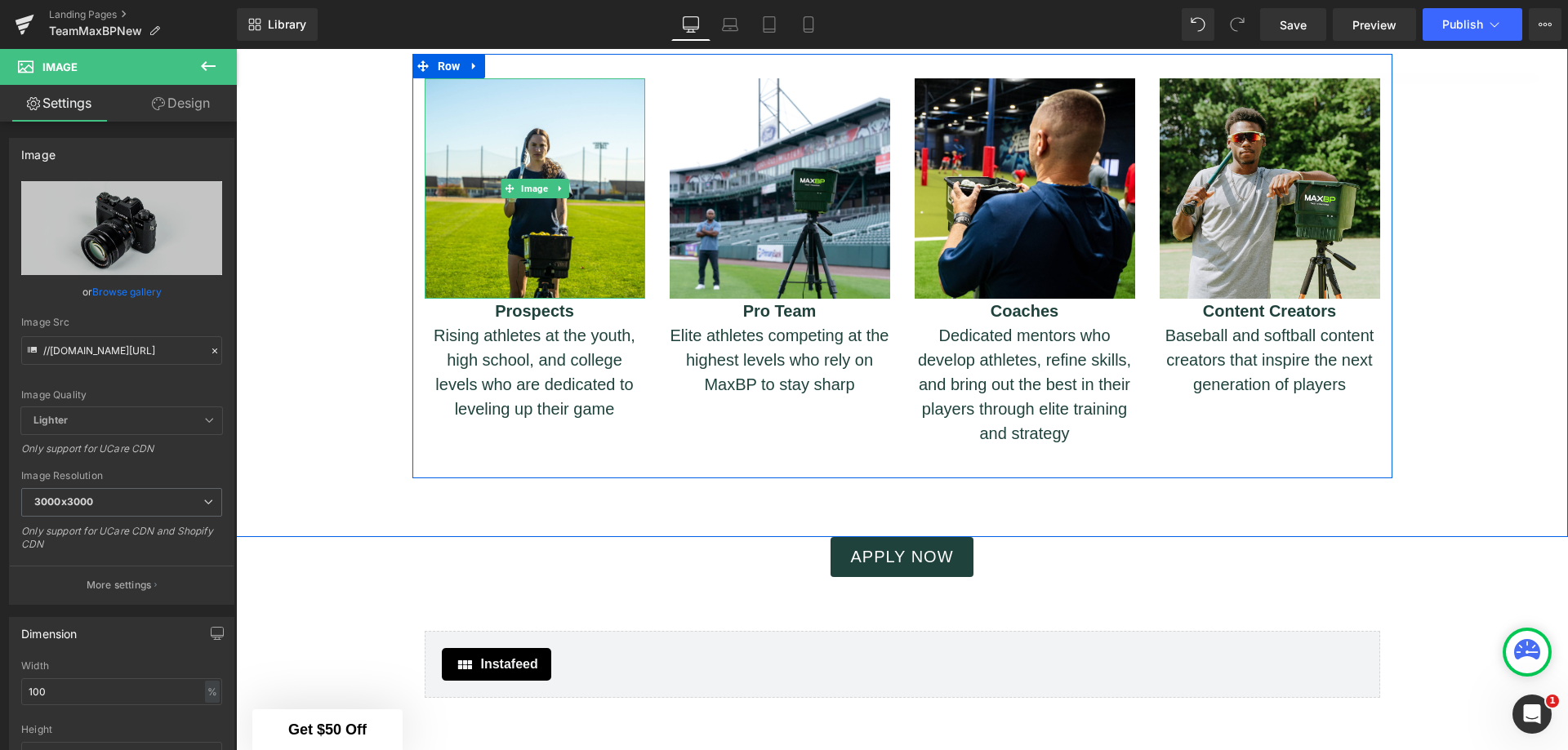
scroll to position [1577, 0]
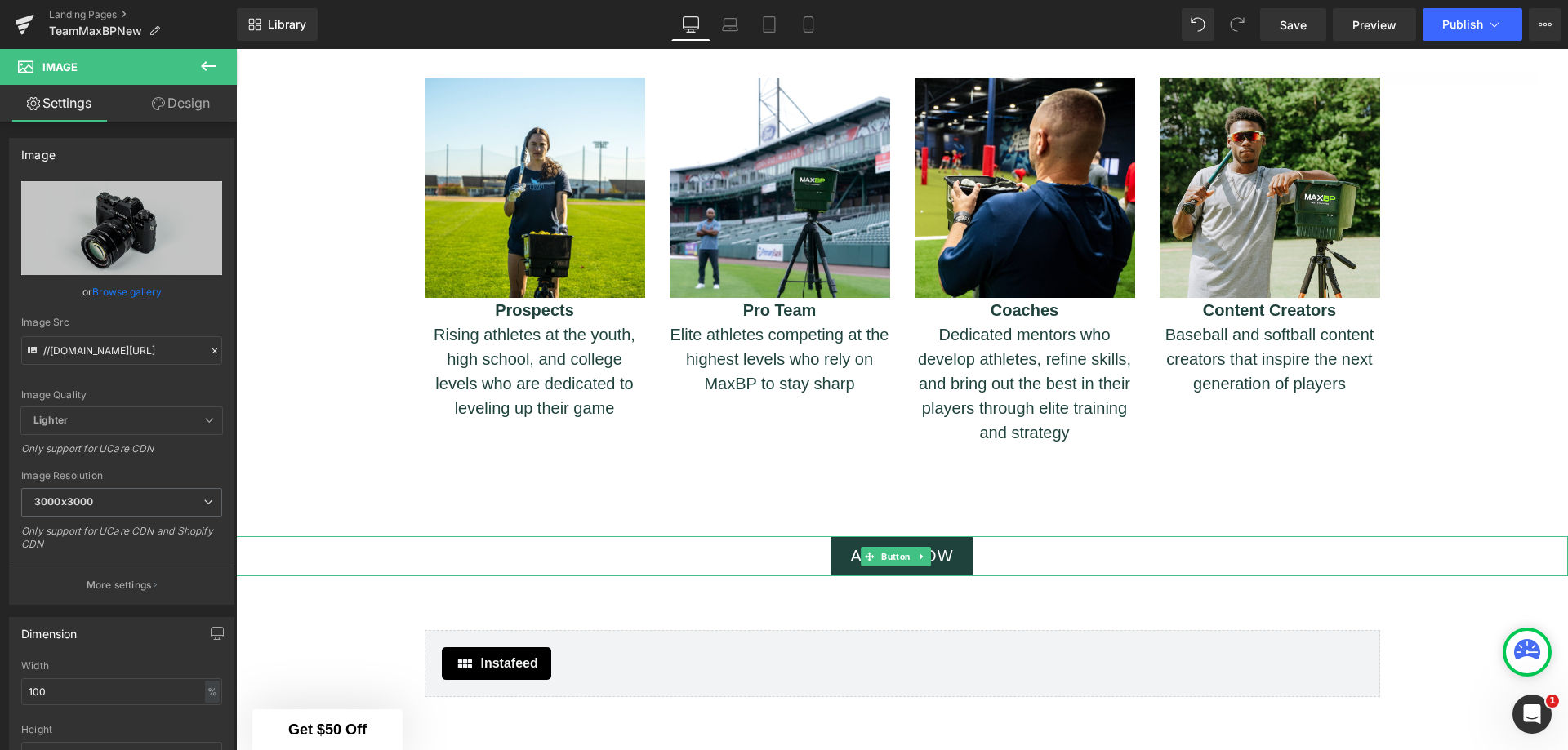
click at [919, 552] on icon at bounding box center [922, 556] width 9 height 10
click at [929, 554] on icon at bounding box center [931, 556] width 9 height 9
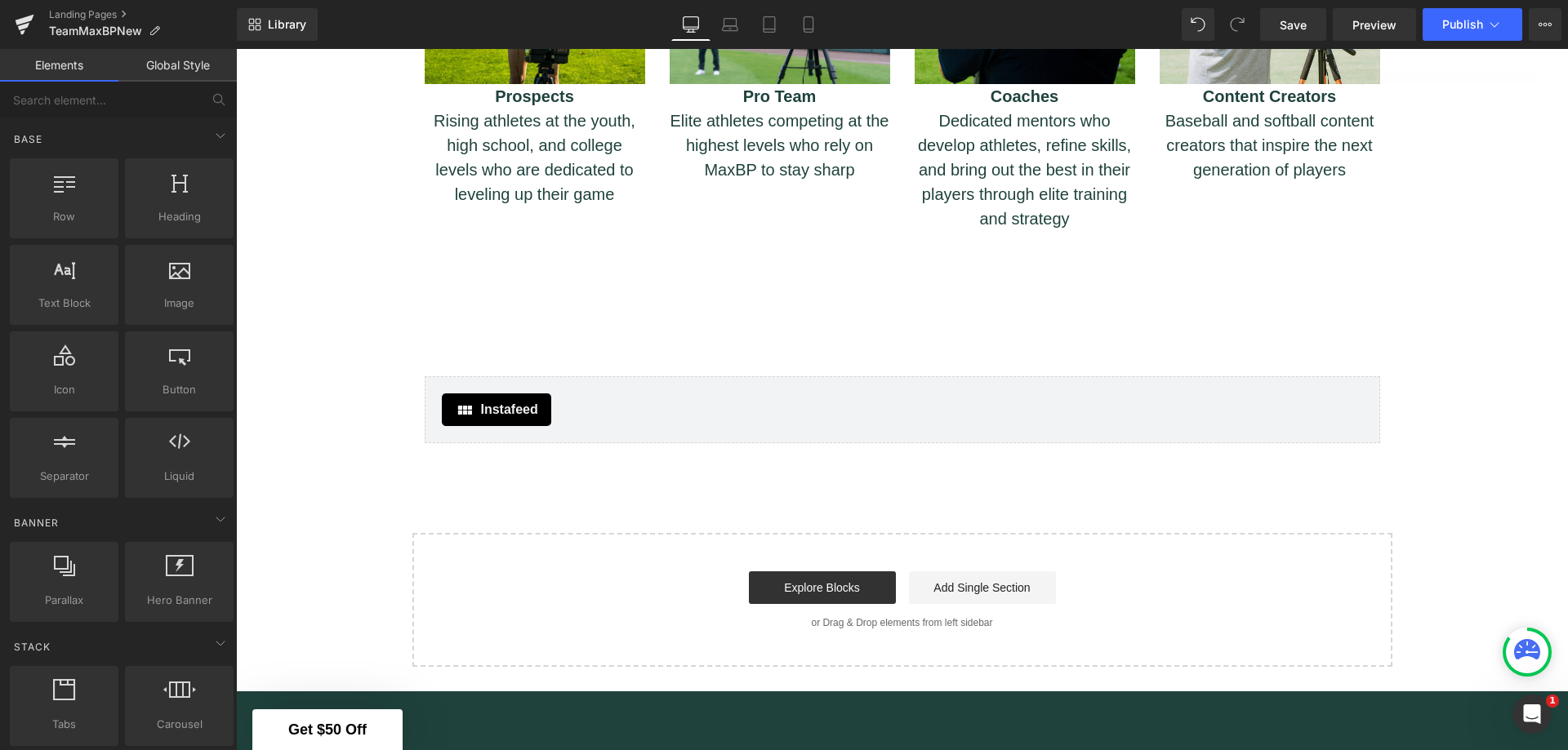
scroll to position [1822, 0]
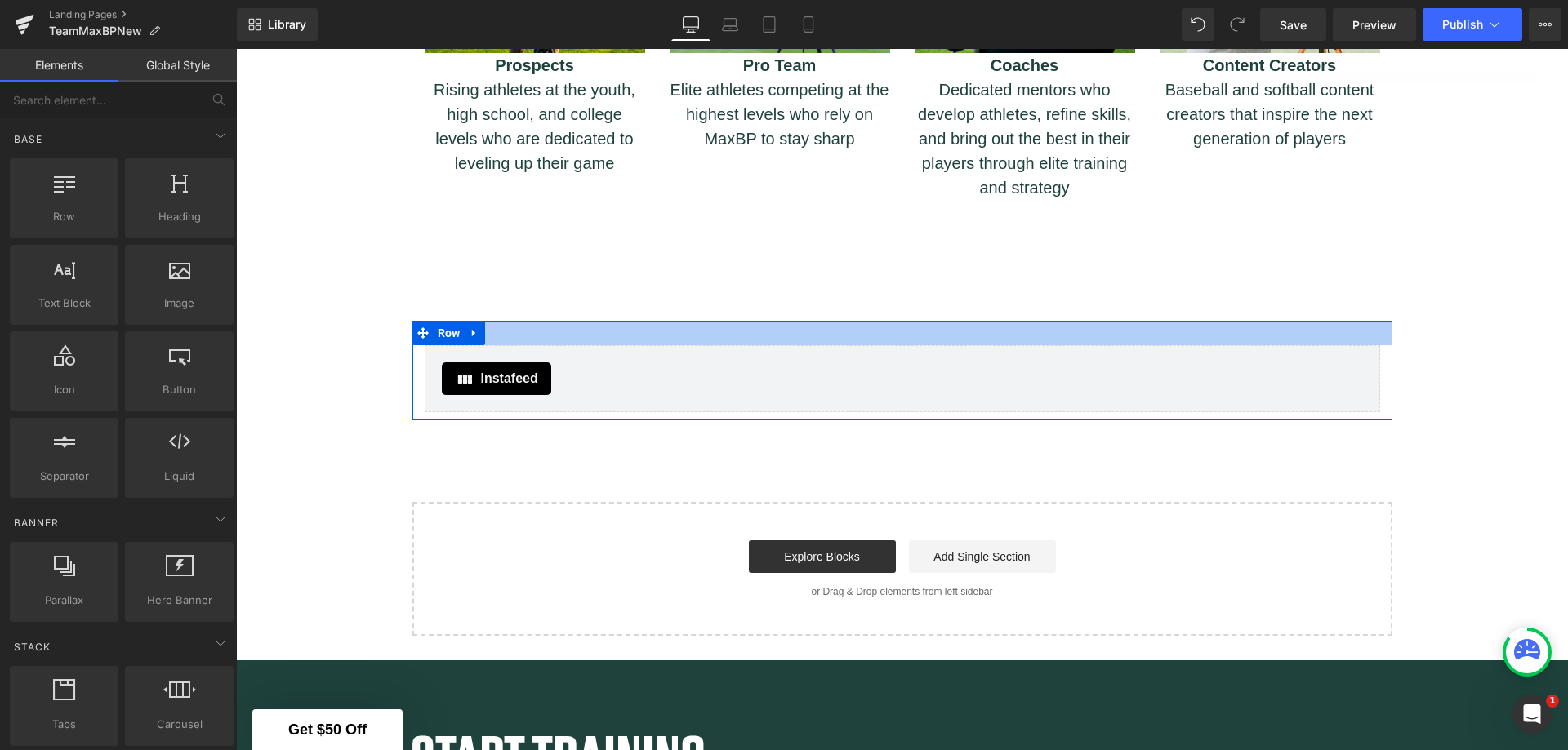
click at [1041, 329] on div at bounding box center [903, 333] width 980 height 25
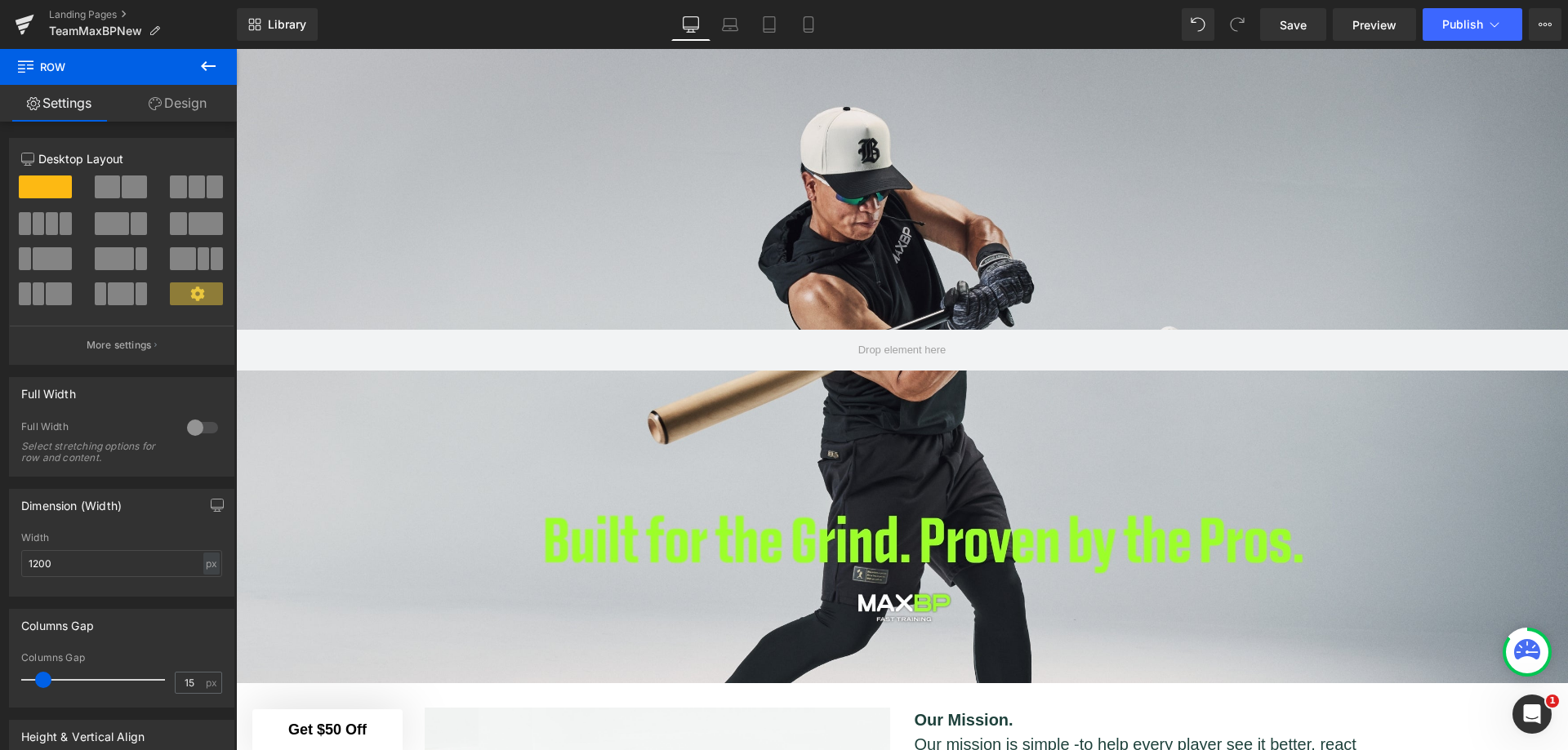
scroll to position [189, 0]
